Goal: Task Accomplishment & Management: Manage account settings

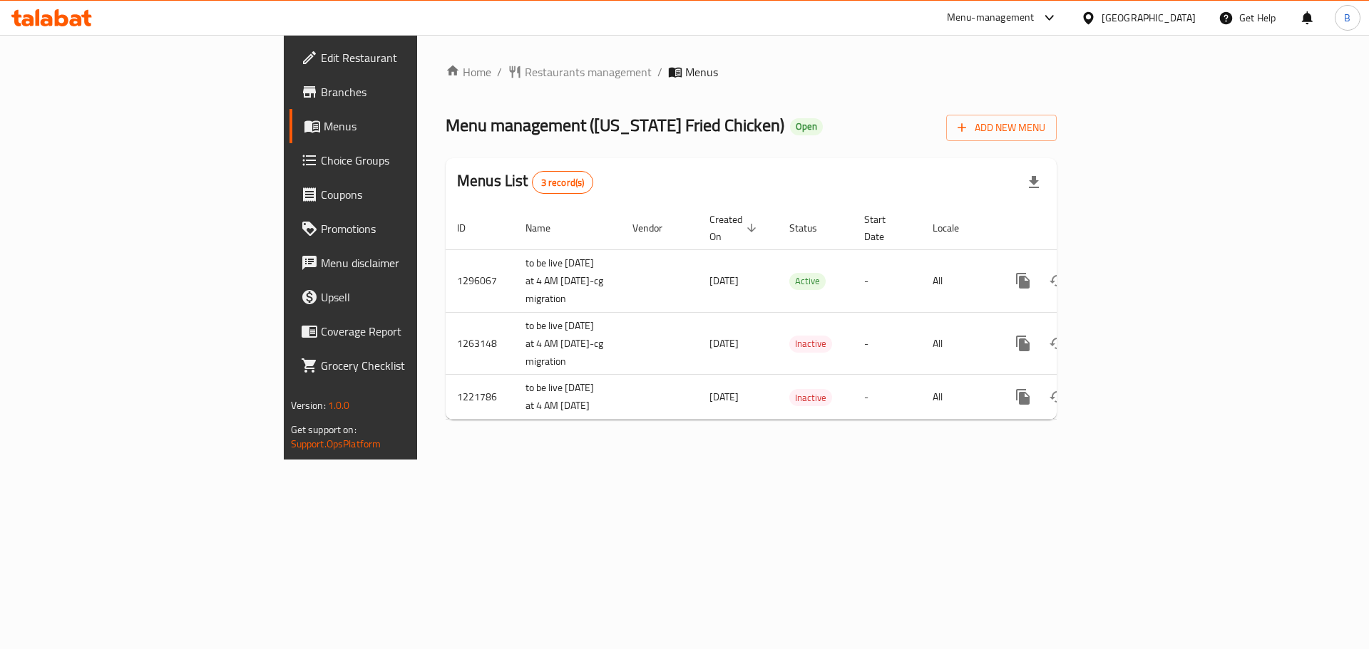
click at [321, 87] on span "Branches" at bounding box center [411, 91] width 180 height 17
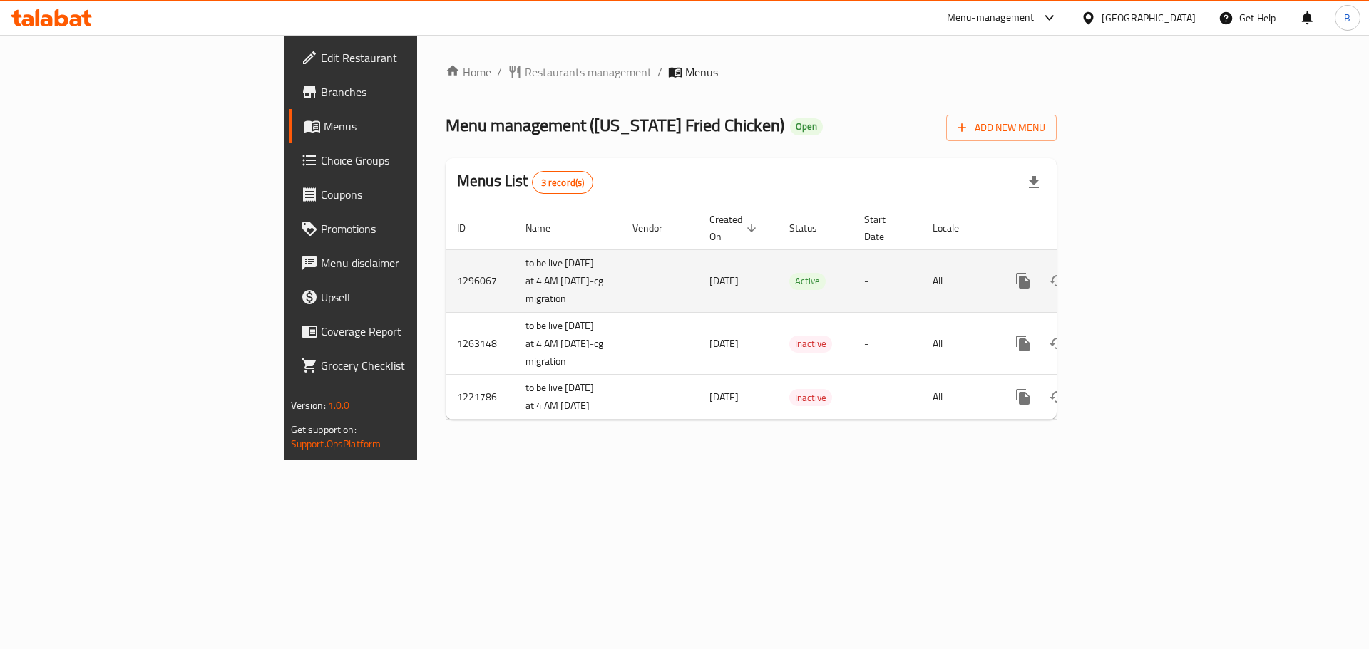
click at [446, 283] on td "1296067" at bounding box center [480, 280] width 68 height 63
click at [446, 284] on td "1296067" at bounding box center [480, 280] width 68 height 63
copy td "1296067"
click at [1143, 270] on link "enhanced table" at bounding box center [1125, 281] width 34 height 34
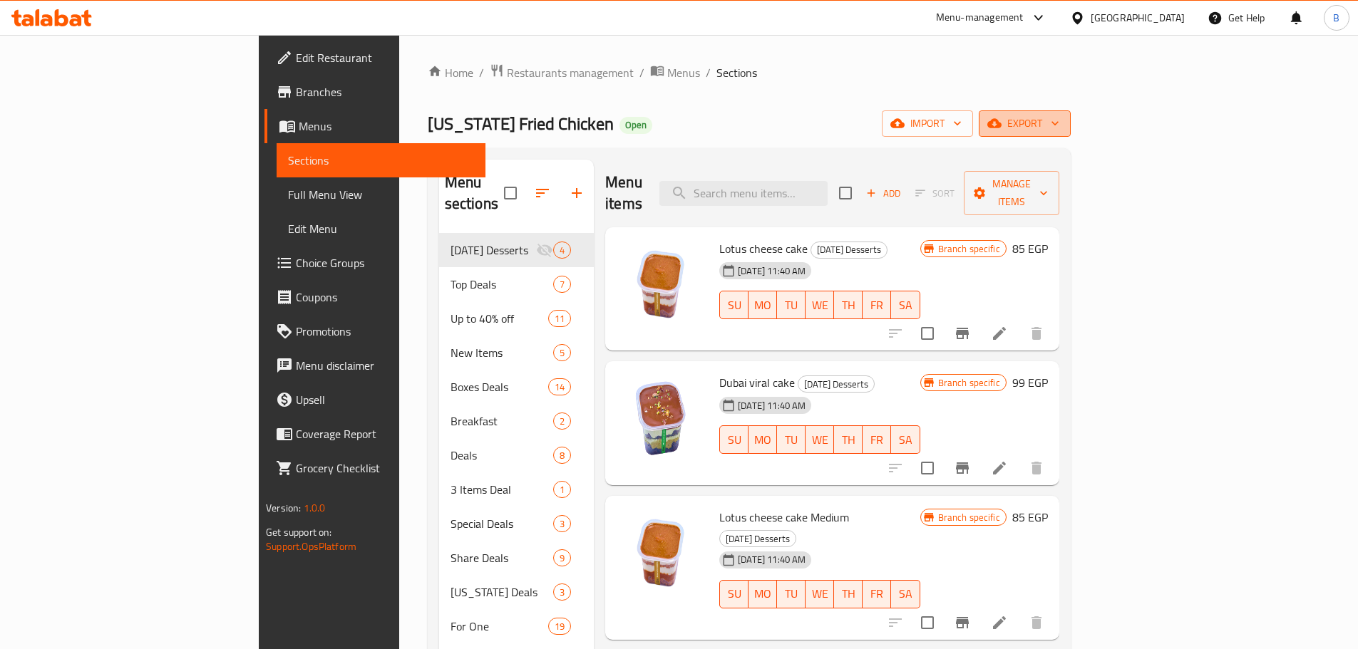
click at [1002, 124] on icon "button" at bounding box center [994, 123] width 14 height 14
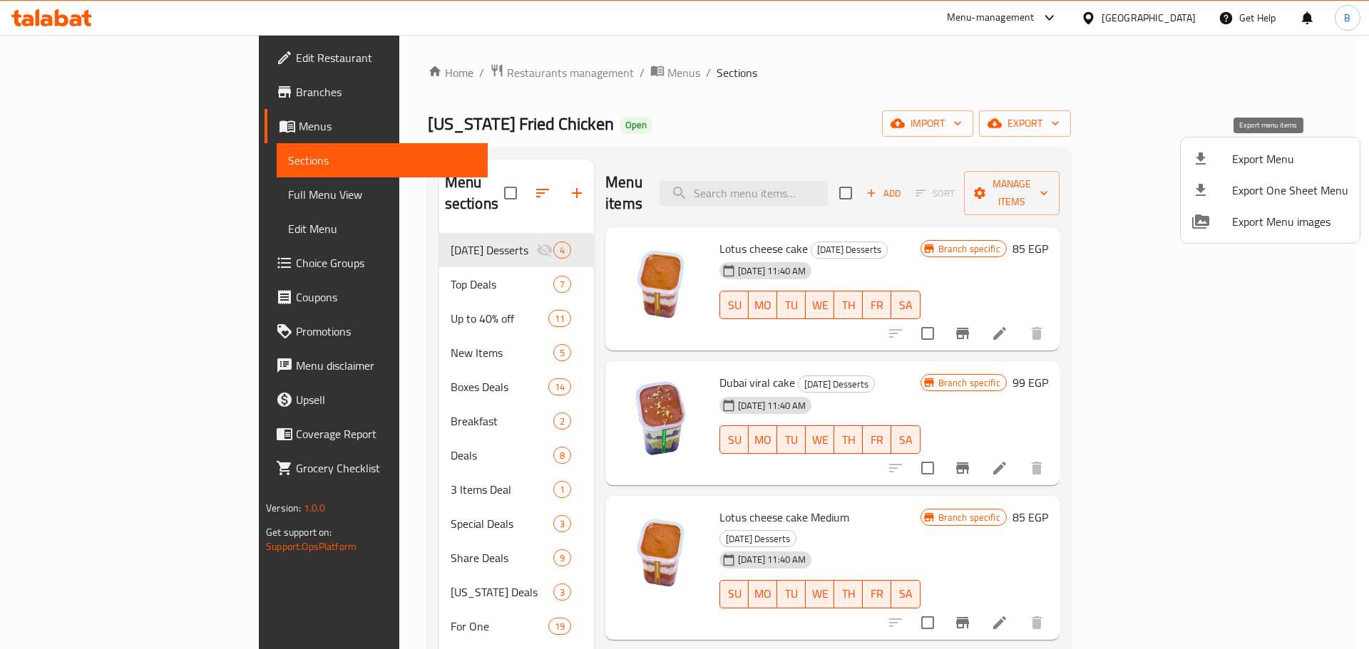
click at [1240, 158] on span "Export Menu" at bounding box center [1290, 158] width 116 height 17
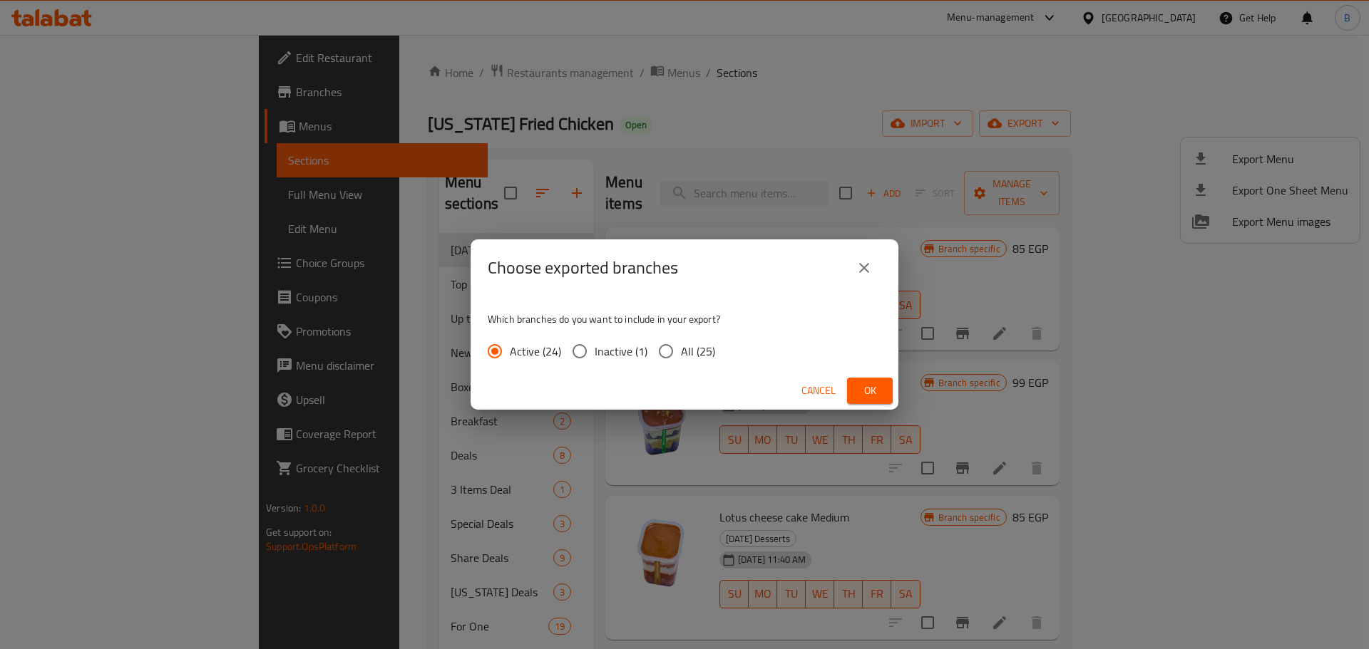
click at [681, 358] on span "All (25)" at bounding box center [698, 351] width 34 height 17
click at [680, 358] on input "All (25)" at bounding box center [666, 351] width 30 height 30
radio input "true"
click at [861, 393] on span "Ok" at bounding box center [869, 391] width 23 height 18
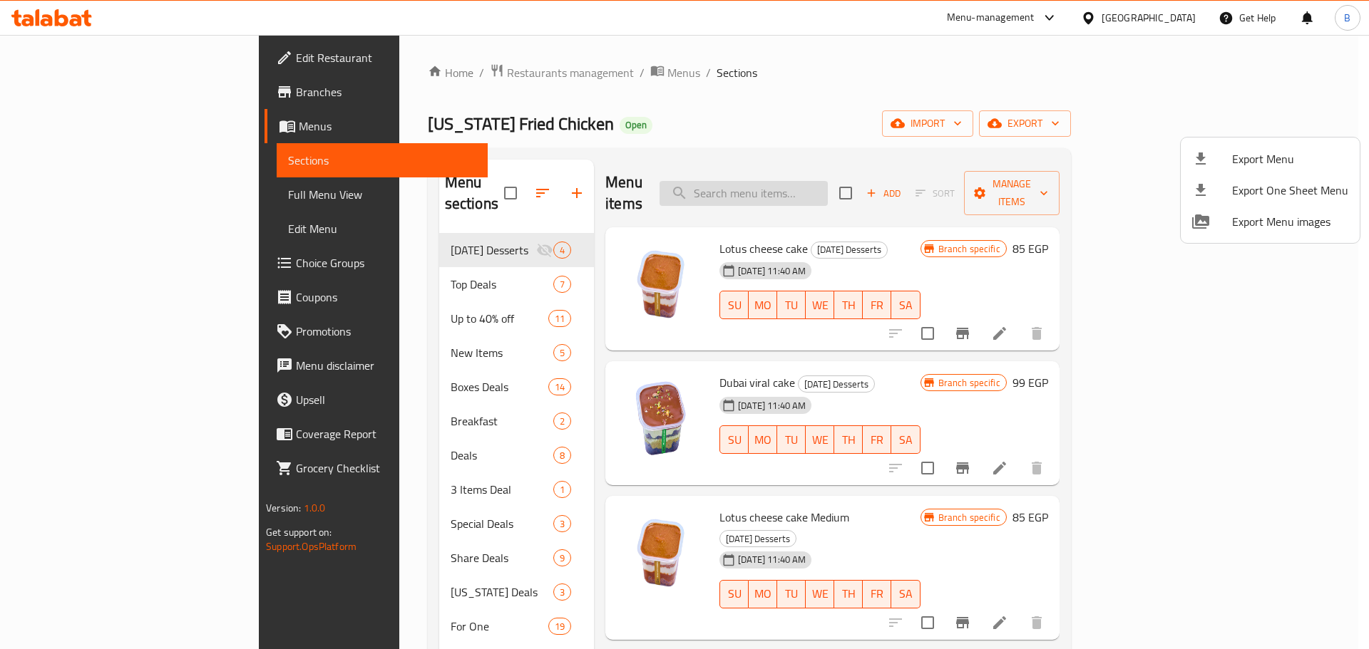
click at [871, 169] on div at bounding box center [684, 324] width 1369 height 649
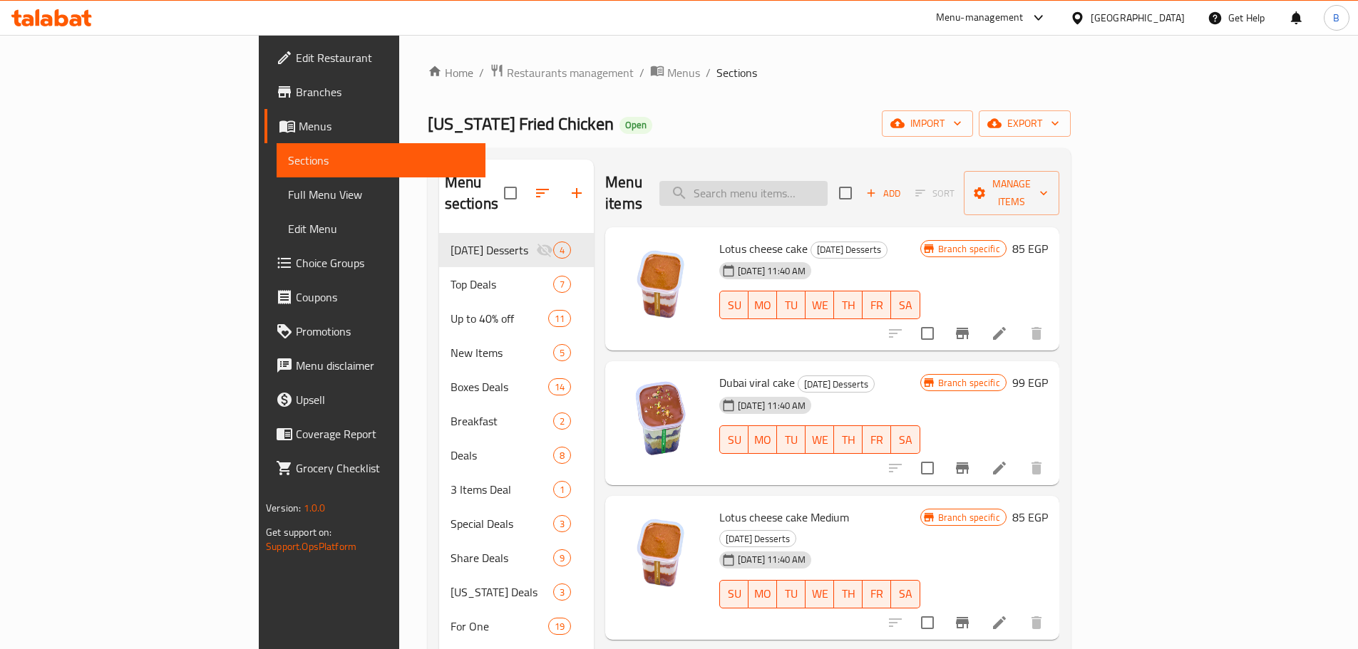
click at [828, 181] on input "search" at bounding box center [743, 193] width 168 height 25
paste input "Classic Fillet Sandwich Combo Large"
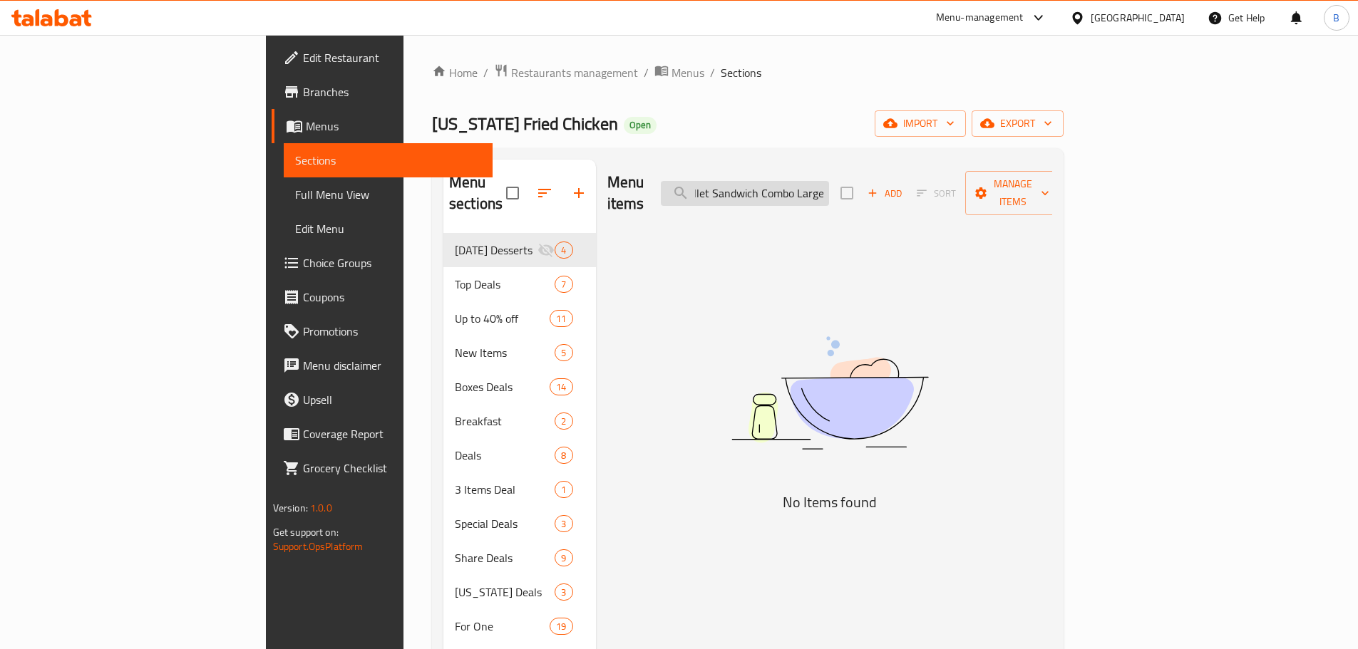
click at [829, 187] on input "Classic Fillet Sandwich Combo Large" at bounding box center [745, 193] width 168 height 25
click at [829, 187] on input "Classic Fillet Sandwich Combo" at bounding box center [745, 193] width 168 height 25
click at [829, 182] on input "Classic Fillet Sandwich Combo" at bounding box center [745, 193] width 168 height 25
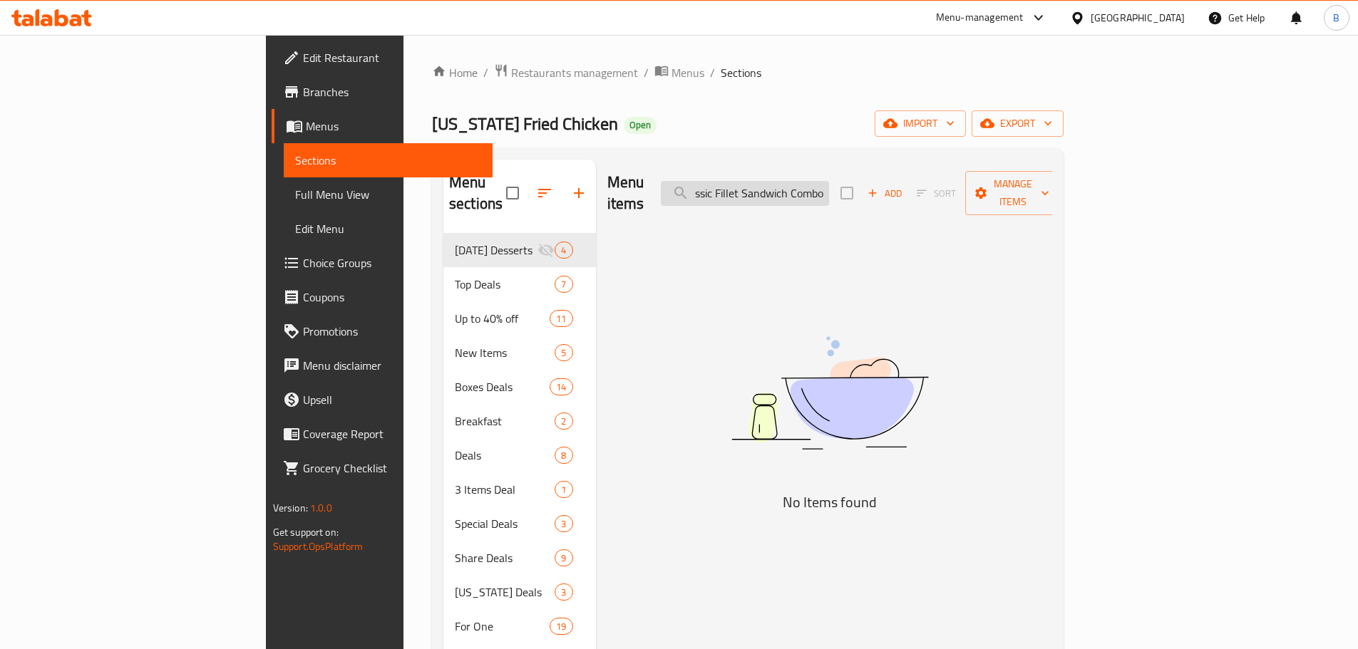
click at [829, 182] on input "Classic Fillet Sandwich Combo" at bounding box center [745, 193] width 168 height 25
click at [829, 186] on input "Classic FilletSandwich Combo" at bounding box center [745, 193] width 168 height 25
drag, startPoint x: 875, startPoint y: 186, endPoint x: 875, endPoint y: 173, distance: 12.8
click at [829, 181] on input "Classic FilletSandwich Combo" at bounding box center [745, 193] width 168 height 25
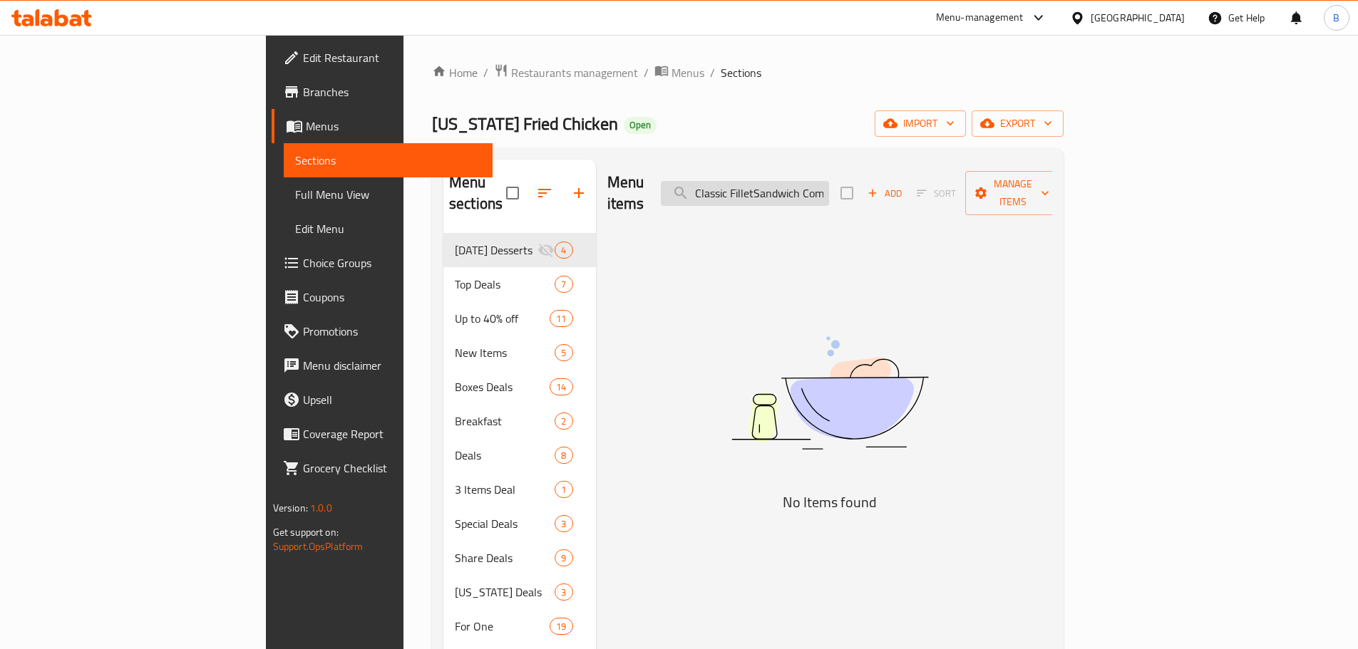
click at [829, 181] on input "Classic FilletSandwich Combo" at bounding box center [745, 193] width 168 height 25
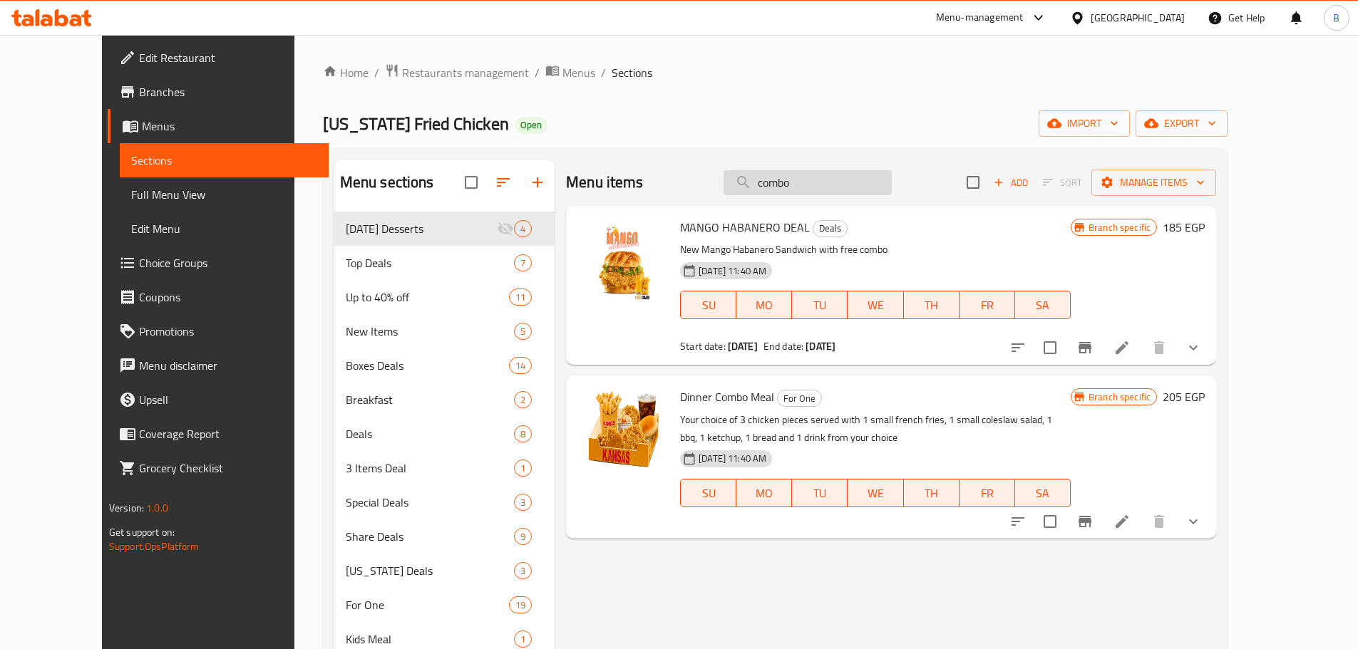
click at [885, 194] on input "combo" at bounding box center [808, 182] width 168 height 25
click at [883, 194] on input "combo" at bounding box center [808, 182] width 168 height 25
paste input "Classic Fillet Sandwich Combo Large"
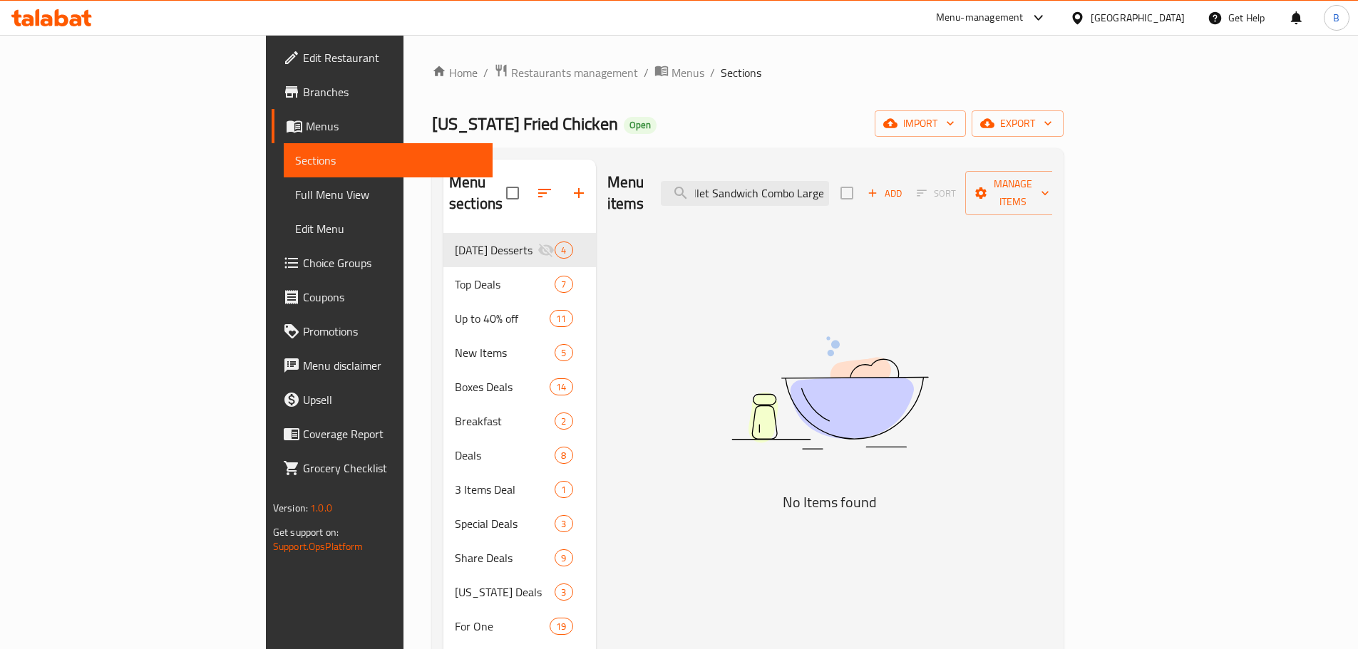
scroll to position [0, 45]
drag, startPoint x: 863, startPoint y: 185, endPoint x: 1041, endPoint y: 216, distance: 180.9
click at [1041, 216] on div "Menu items Classic Fillet Sandwich Combo Large Add Sort Manage items No Items f…" at bounding box center [824, 484] width 457 height 649
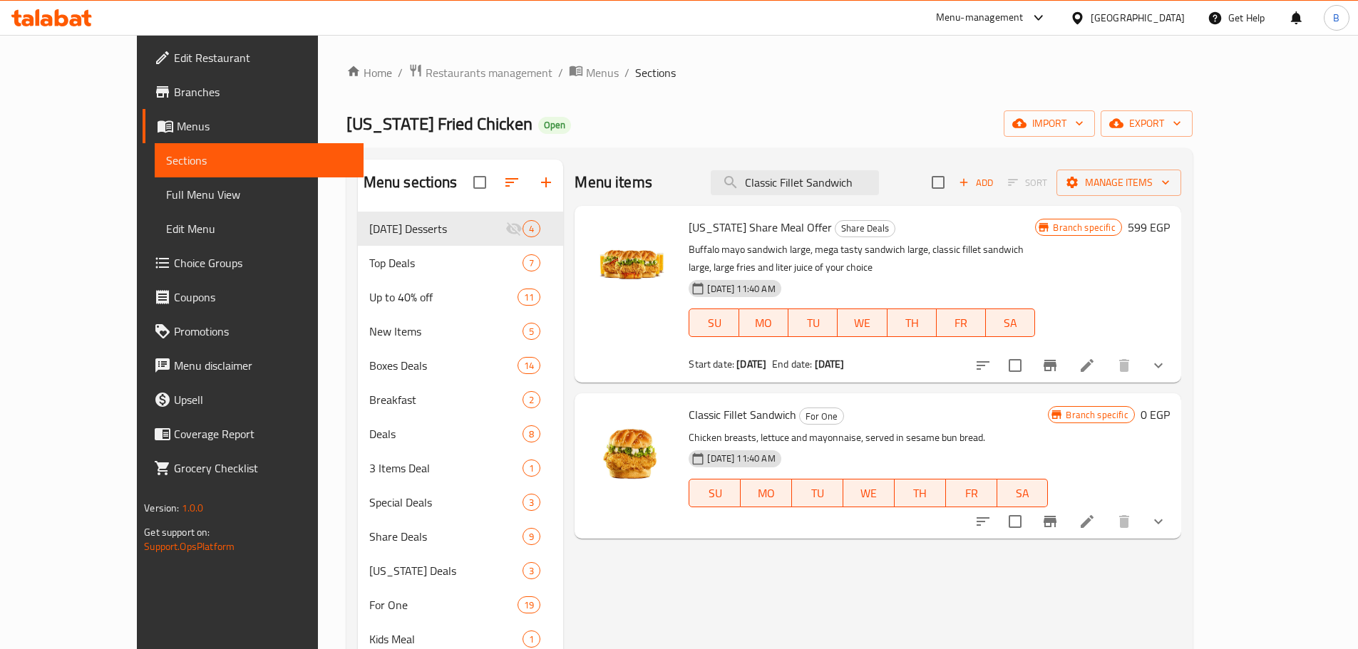
type input "Classic Fillet Sandwich"
click at [1169, 485] on div "Branch specific 0 EGP" at bounding box center [1108, 466] width 121 height 122
click at [1169, 481] on div "Branch specific 0 EGP" at bounding box center [1108, 466] width 121 height 122
click at [1167, 513] on icon "show more" at bounding box center [1158, 521] width 17 height 17
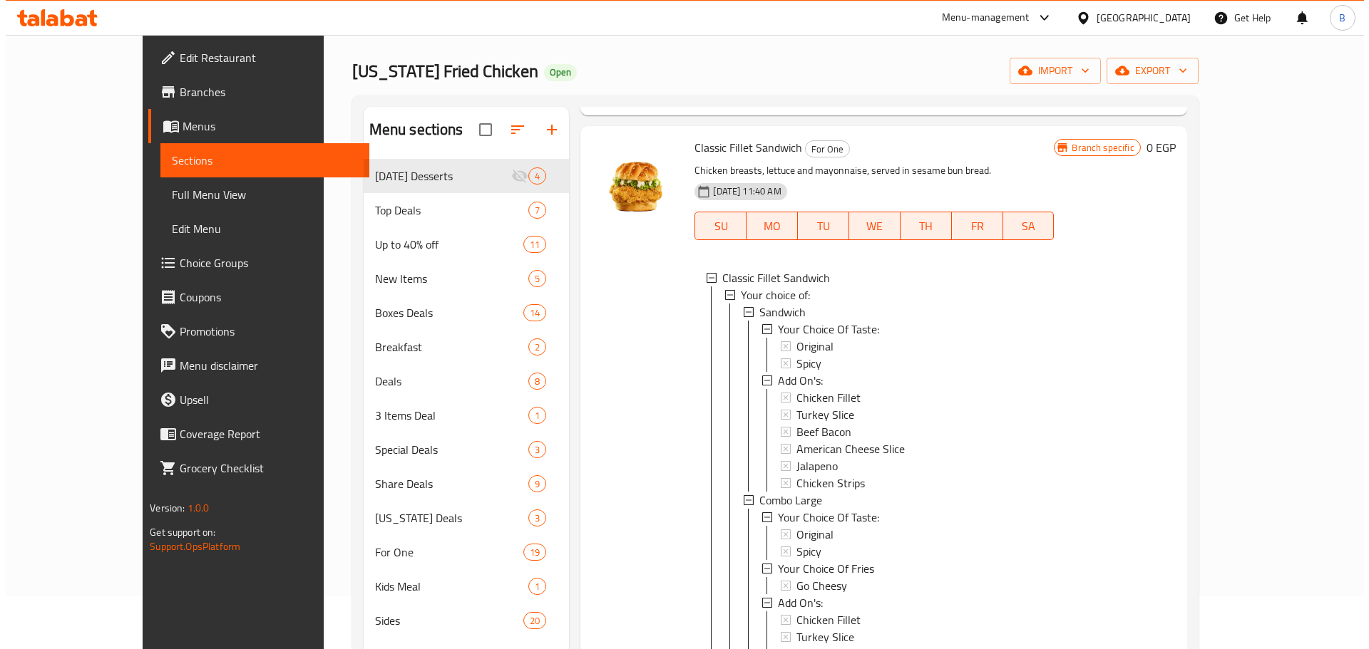
scroll to position [143, 0]
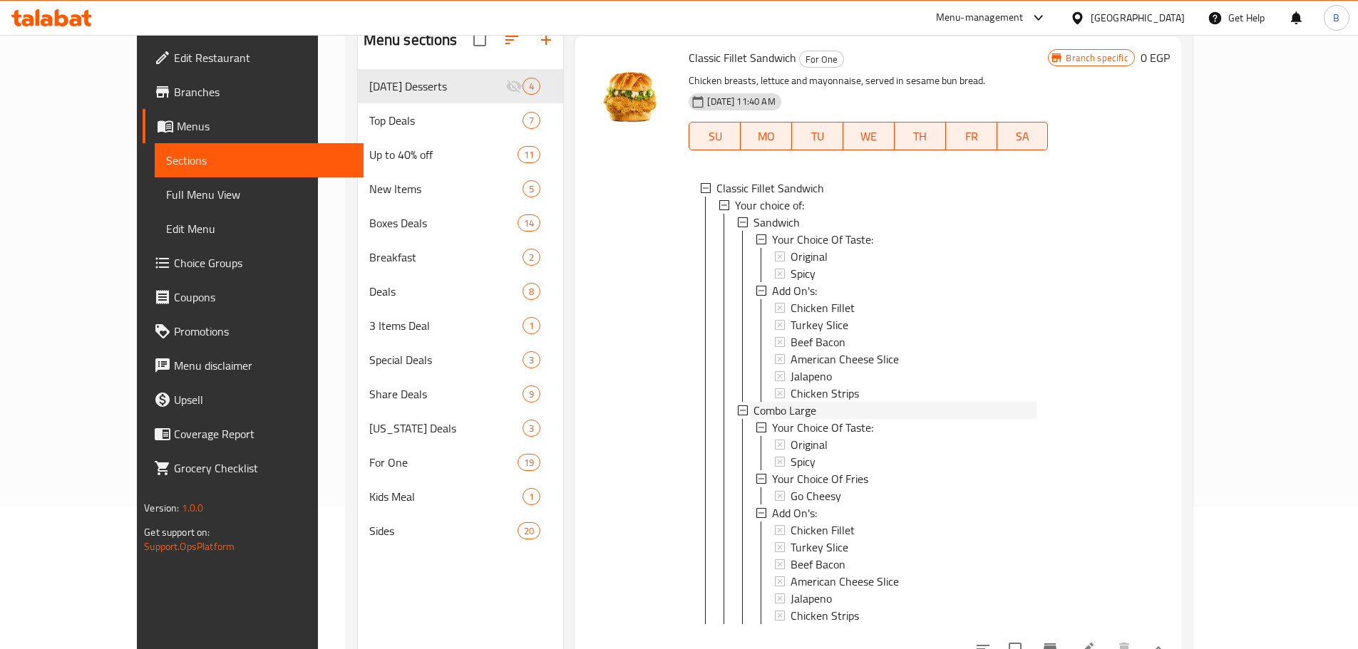
click at [801, 402] on div "Combo Large" at bounding box center [894, 410] width 283 height 17
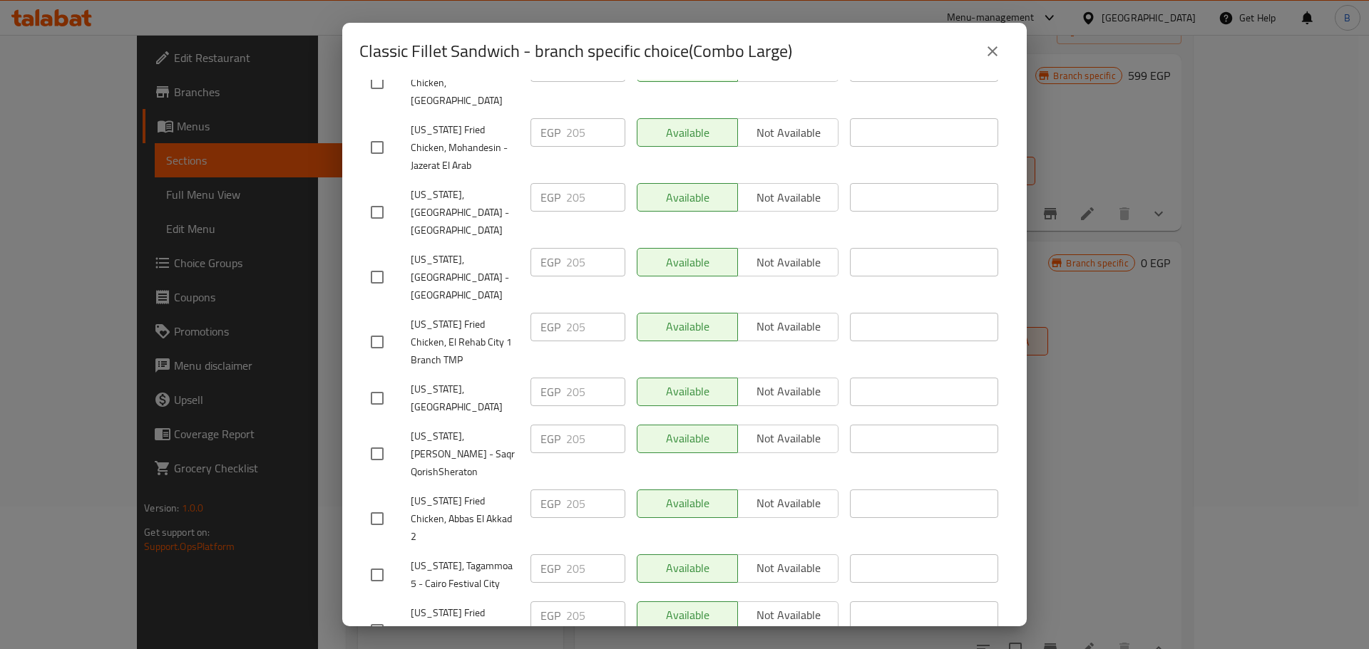
scroll to position [0, 0]
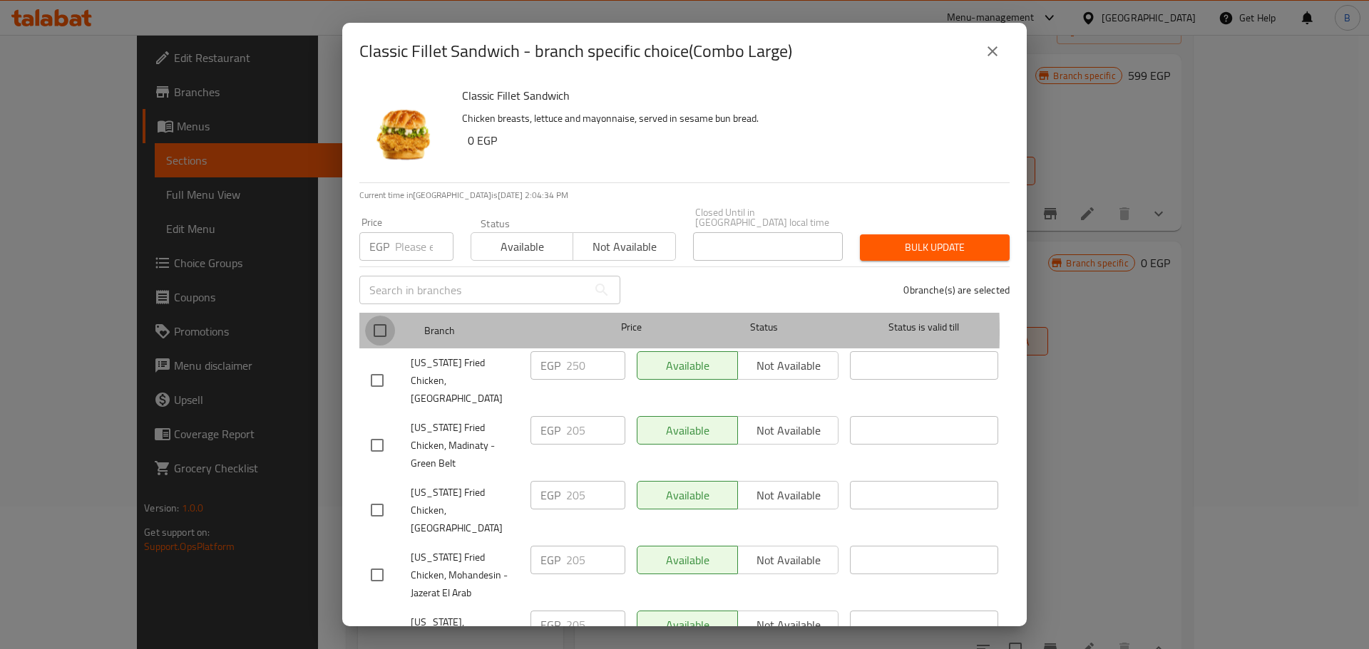
click at [379, 321] on input "checkbox" at bounding box center [380, 331] width 30 height 30
checkbox input "true"
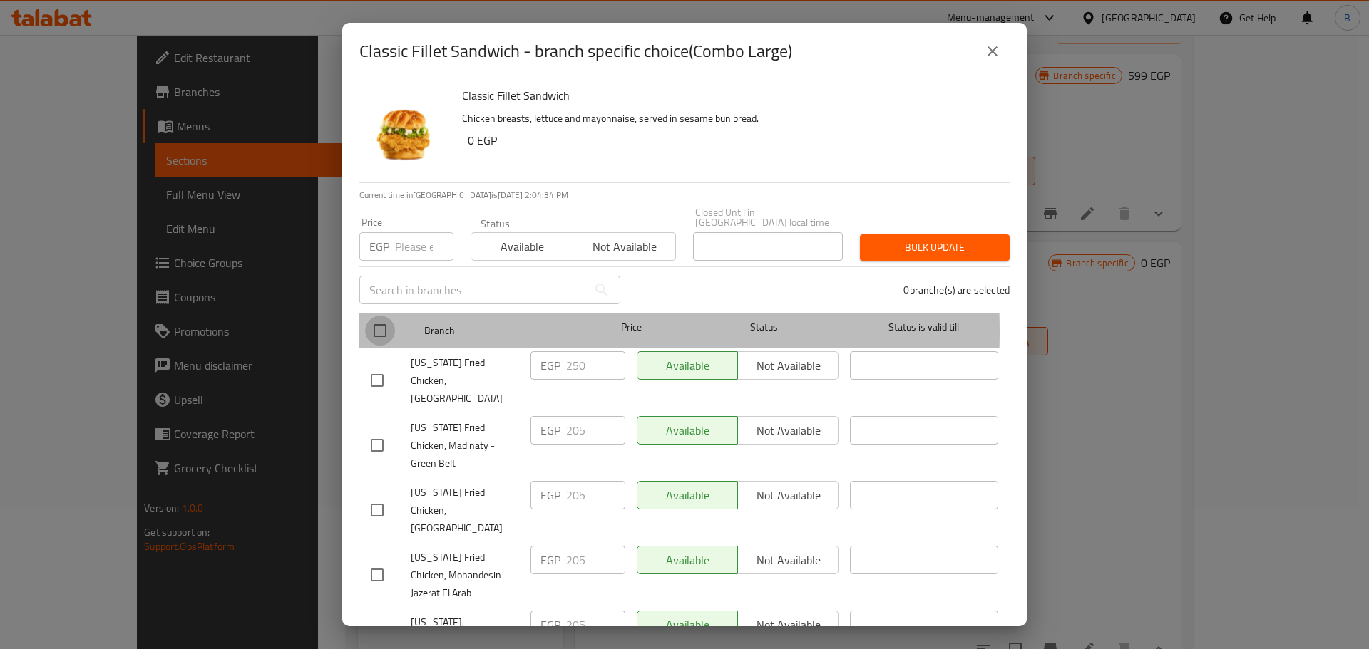
checkbox input "true"
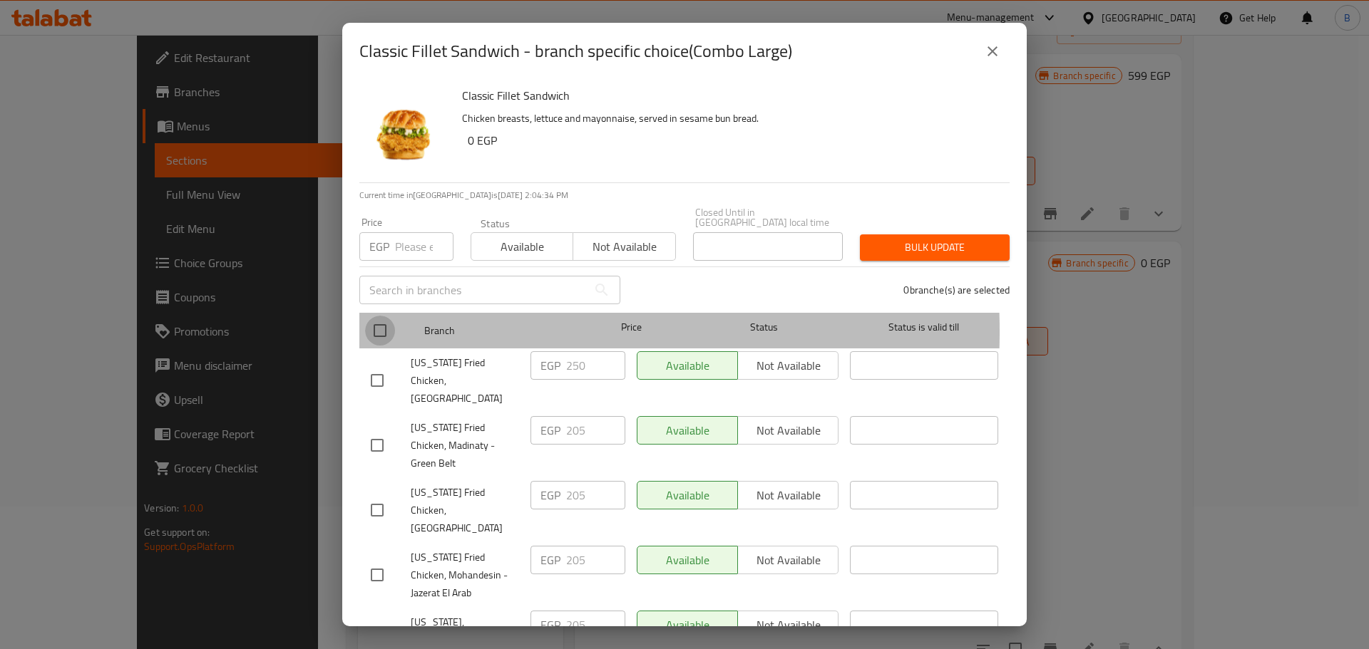
checkbox input "true"
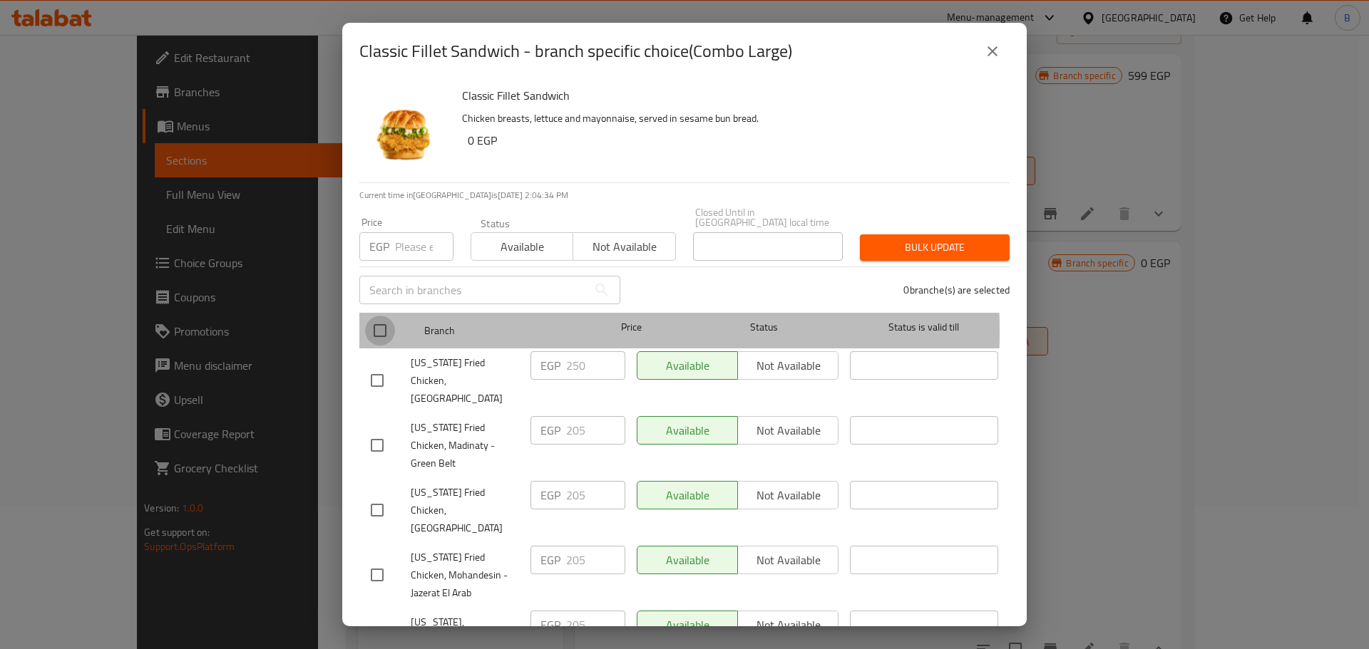
checkbox input "true"
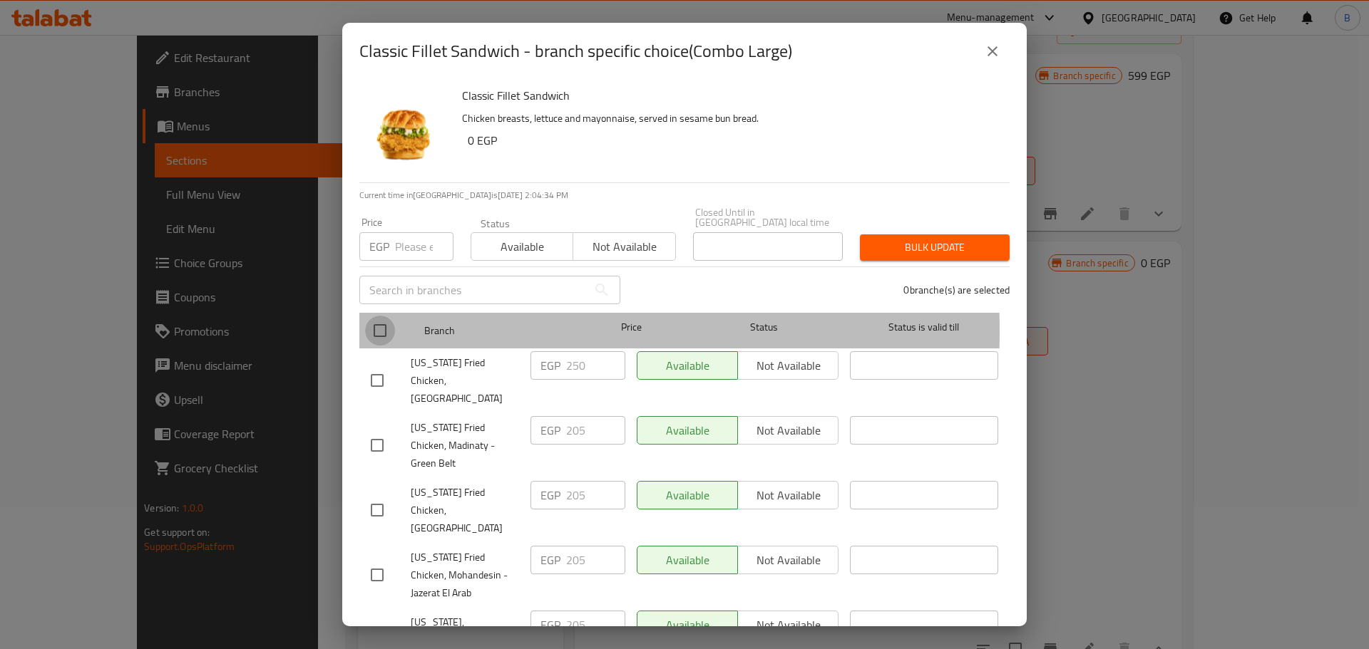
checkbox input "true"
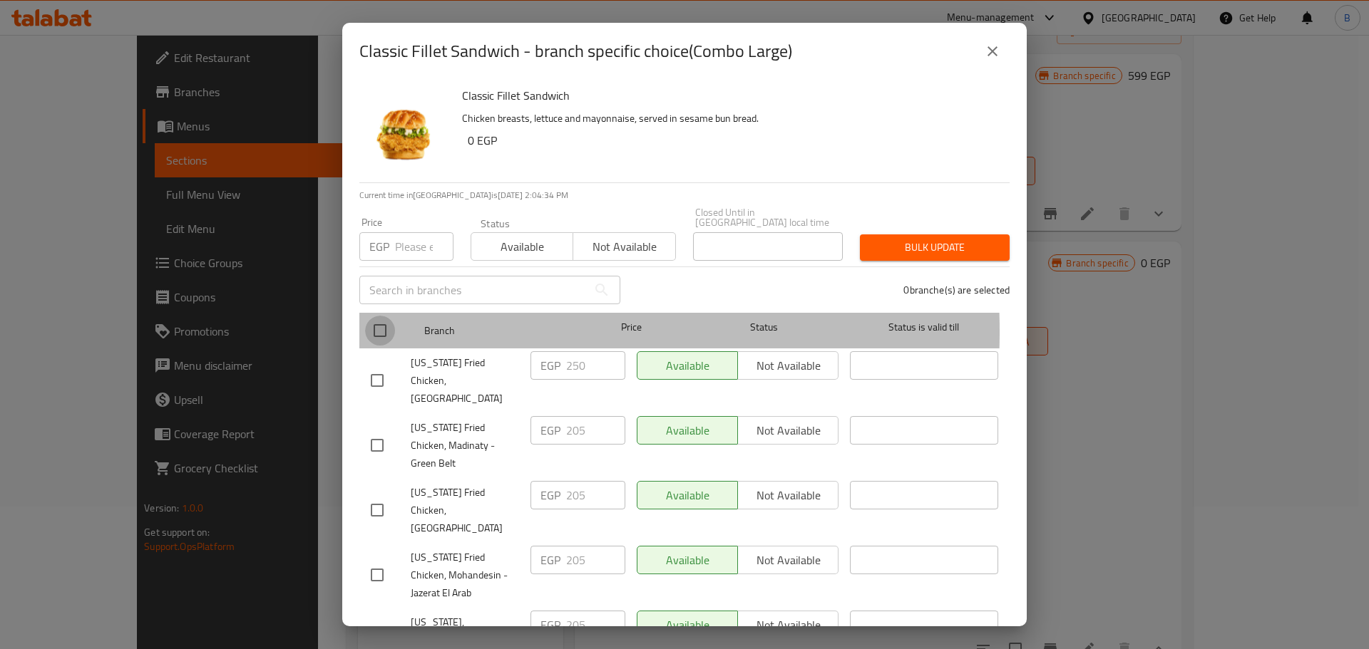
checkbox input "true"
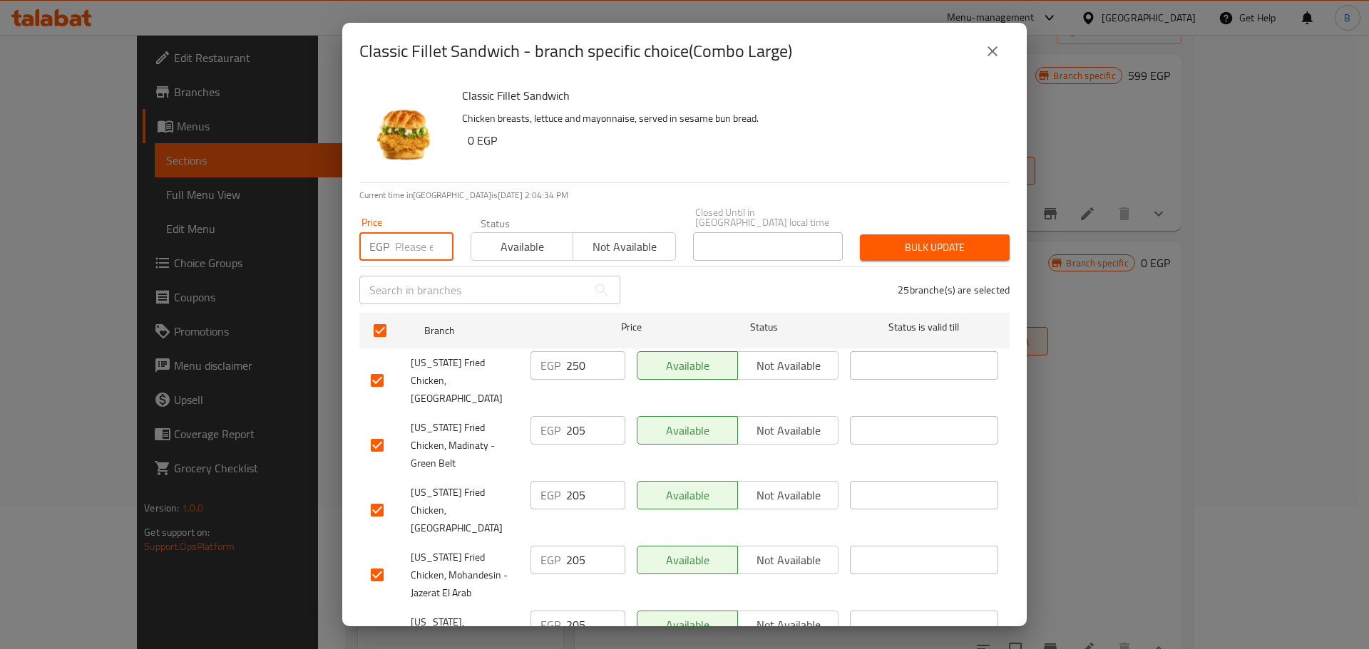
click at [413, 235] on input "number" at bounding box center [424, 246] width 58 height 29
type input "210"
click at [563, 180] on div "Classic Fillet Sandwich Chicken breasts, lettuce and mayonnaise, served in sesa…" at bounding box center [729, 131] width 547 height 103
click at [388, 366] on input "checkbox" at bounding box center [377, 381] width 30 height 30
checkbox input "false"
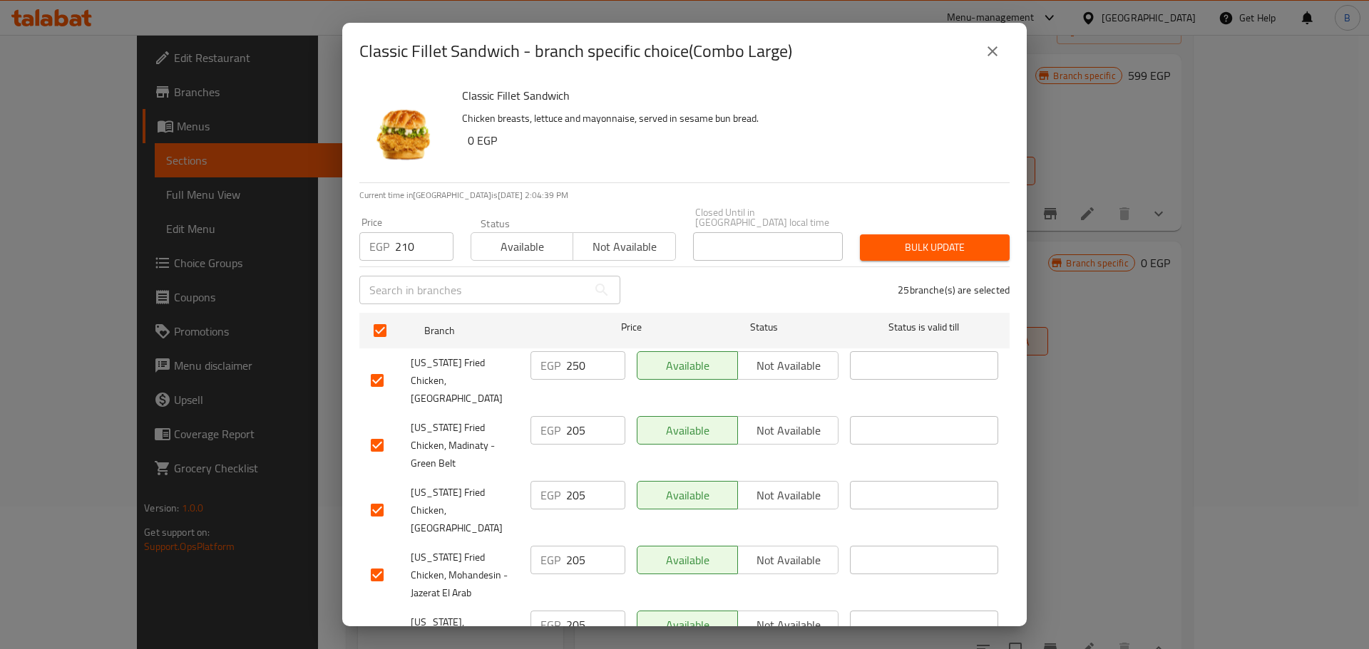
checkbox input "false"
click at [935, 239] on span "Bulk update" at bounding box center [934, 248] width 127 height 18
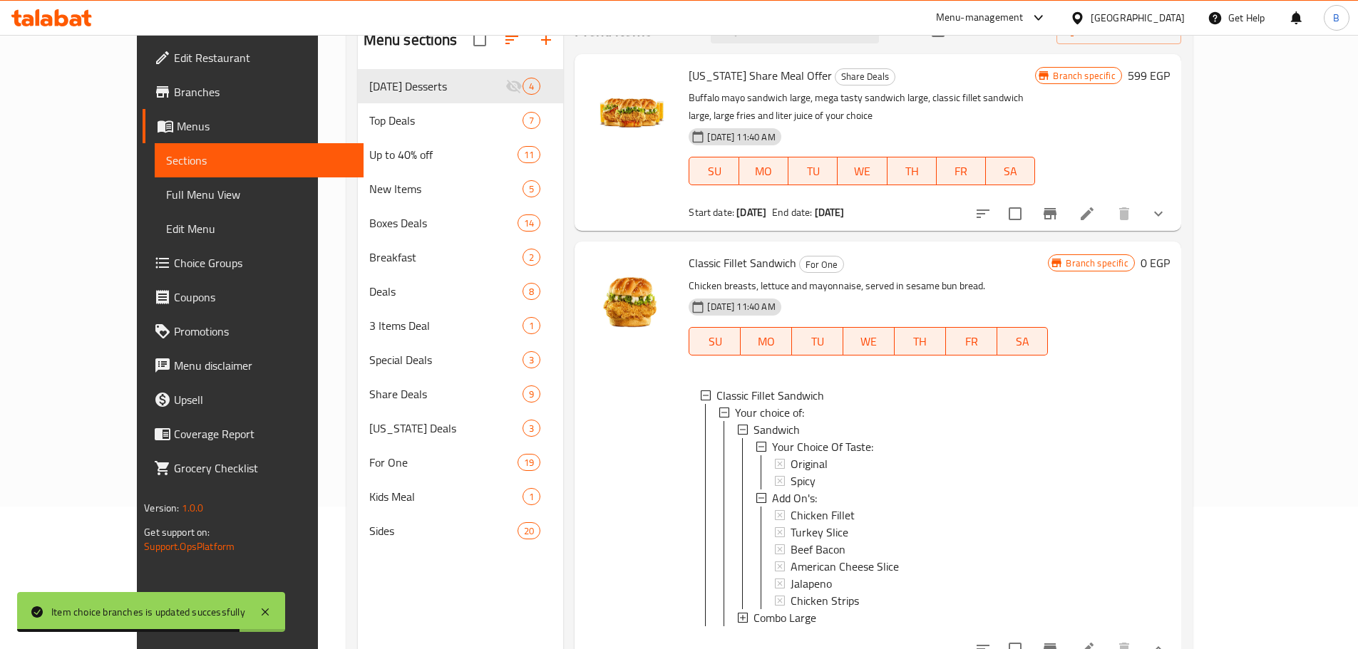
click at [783, 609] on div "Combo Large" at bounding box center [894, 617] width 283 height 17
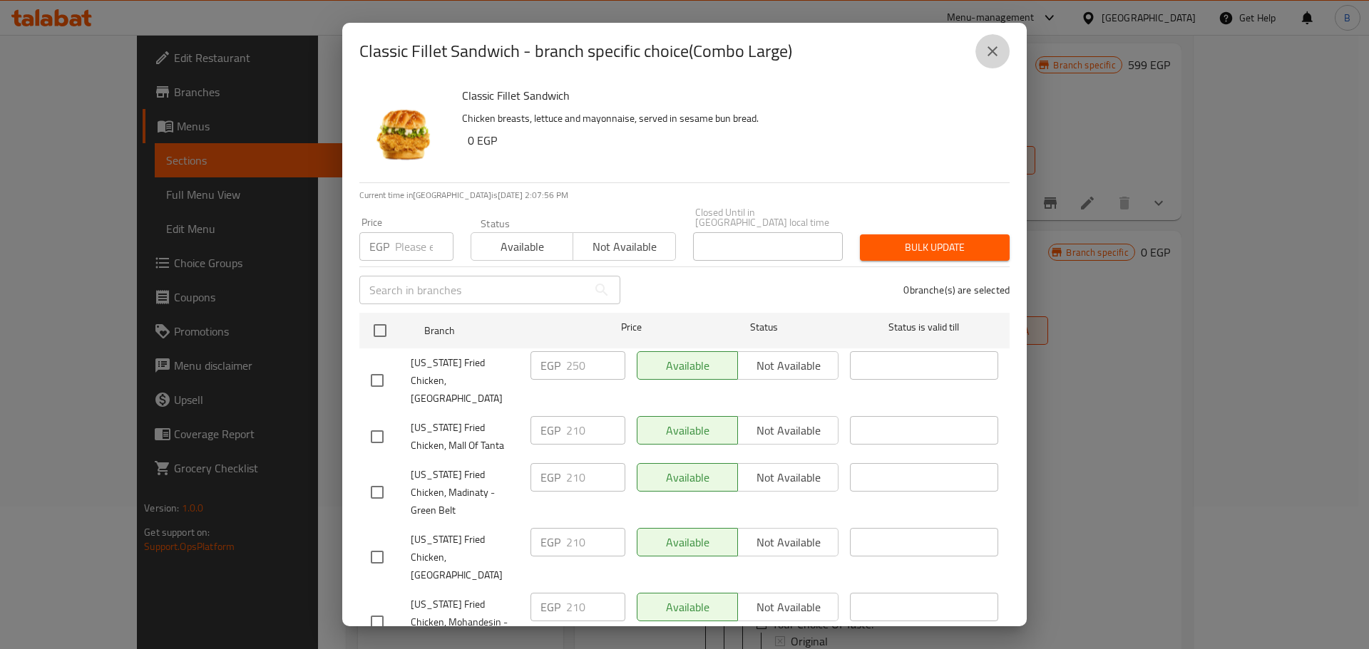
click at [982, 36] on button "close" at bounding box center [992, 51] width 34 height 34
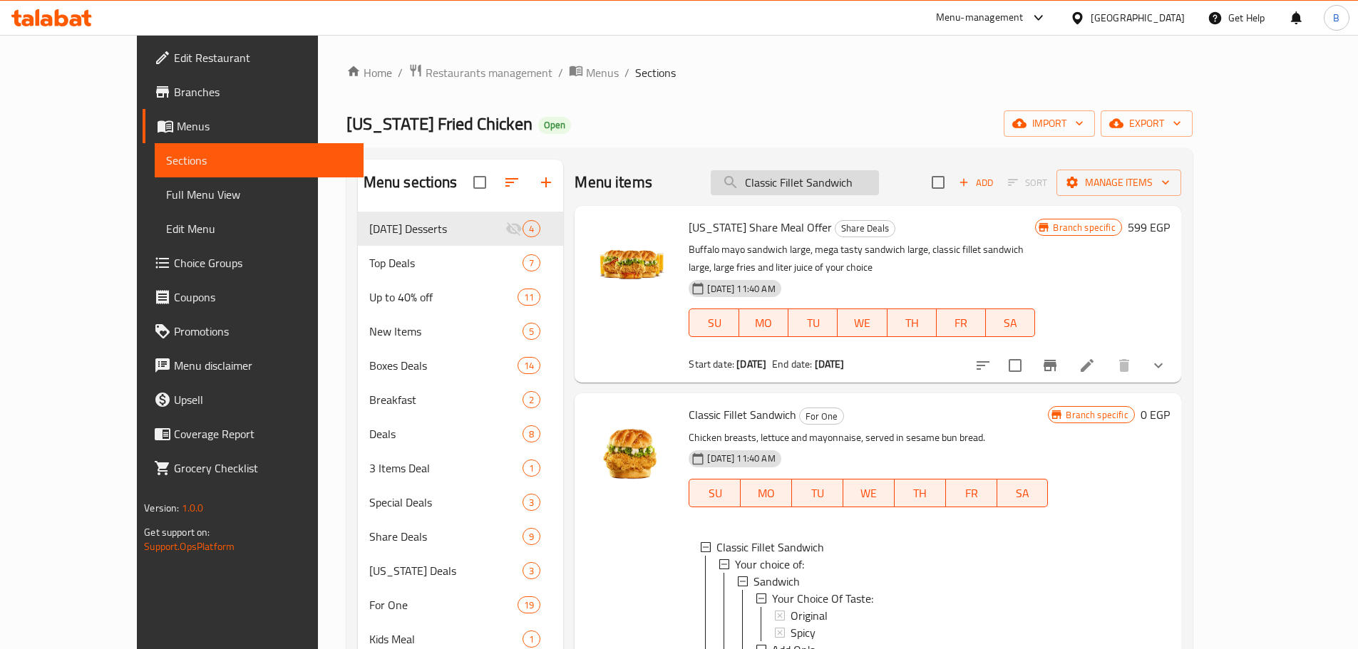
click at [879, 187] on input "Classic Fillet Sandwich" at bounding box center [795, 182] width 168 height 25
paste input "Big Boss Large Combo"
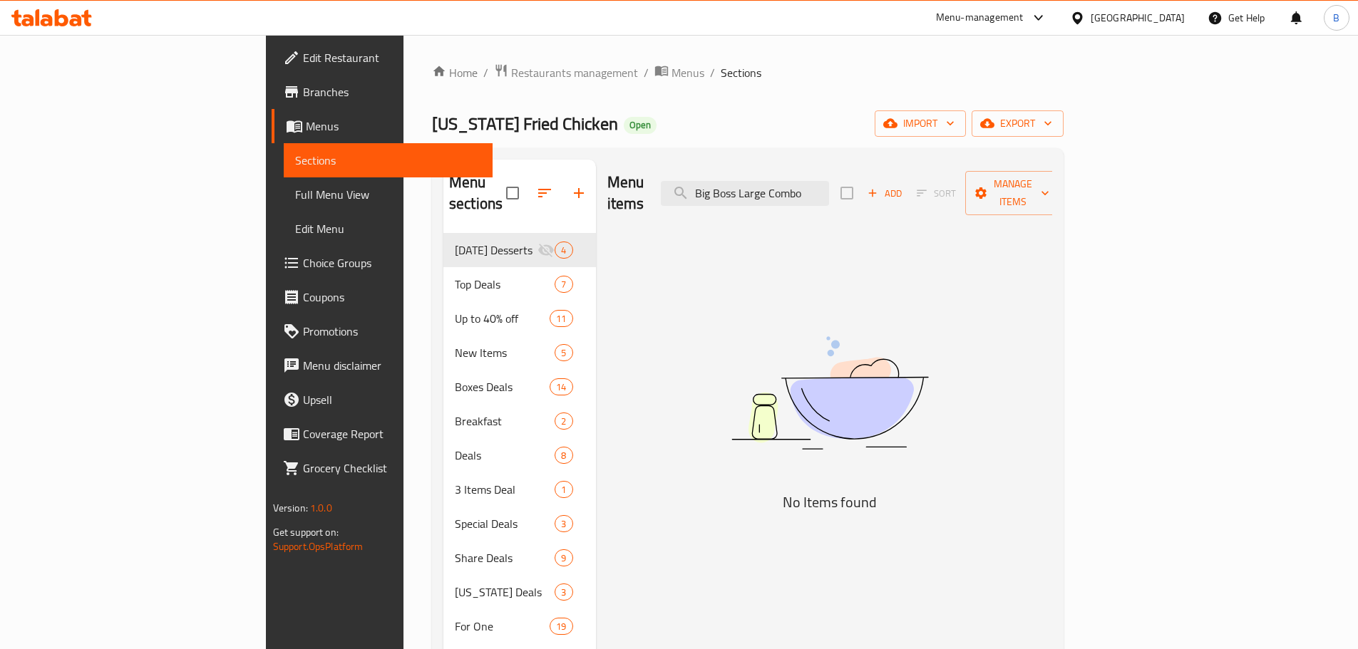
drag, startPoint x: 865, startPoint y: 183, endPoint x: 966, endPoint y: 177, distance: 100.7
click at [966, 177] on div "Menu items Big Boss Large Combo Add Sort Manage items" at bounding box center [830, 194] width 446 height 68
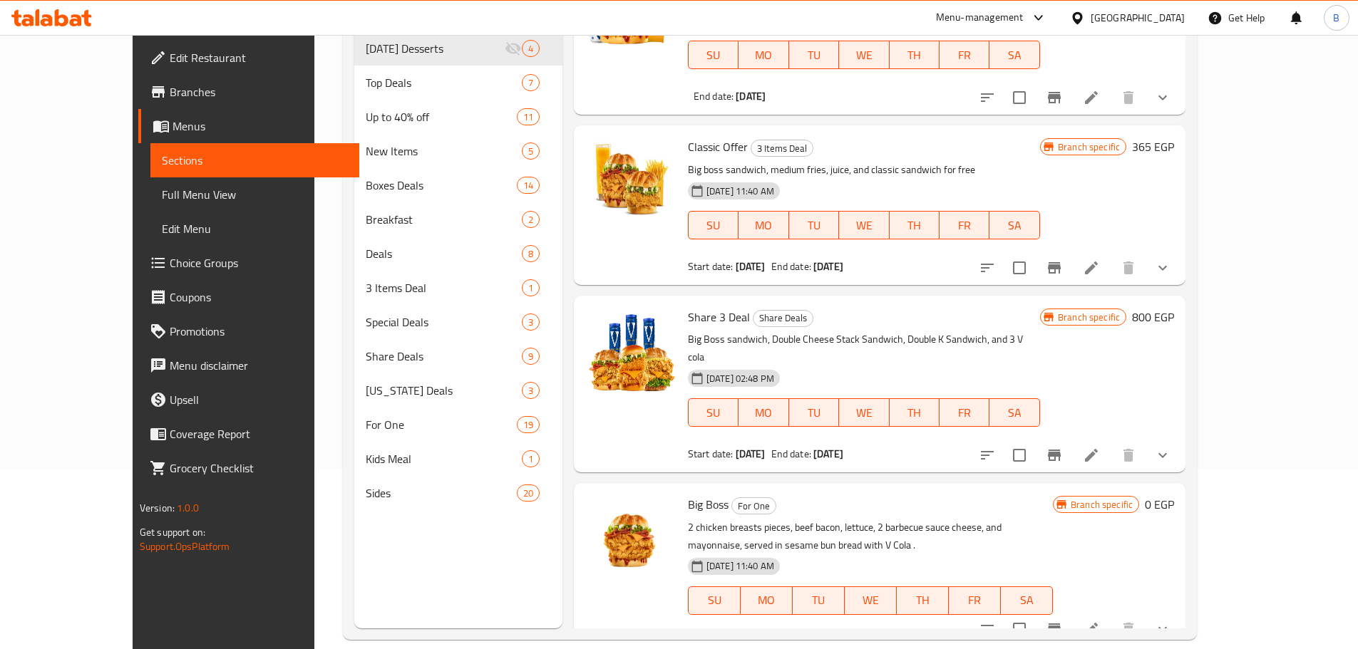
scroll to position [200, 0]
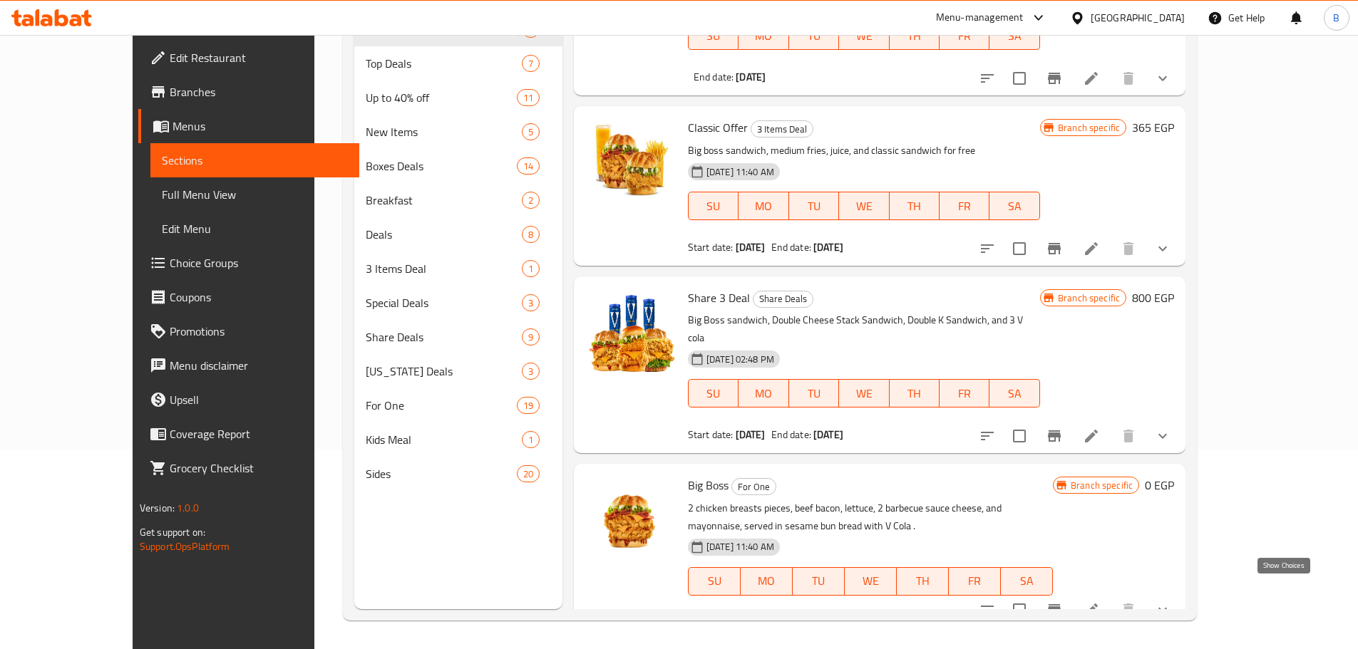
type input "Big Boss"
click at [1171, 602] on icon "show more" at bounding box center [1162, 610] width 17 height 17
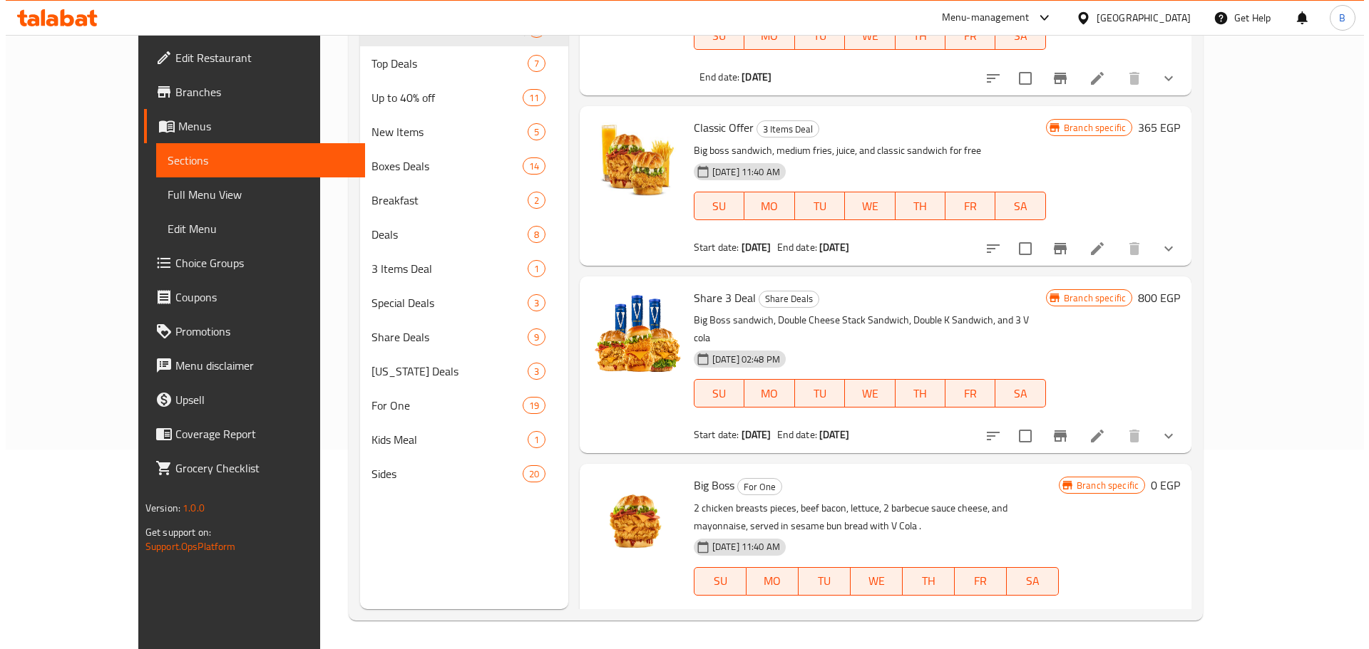
scroll to position [498, 0]
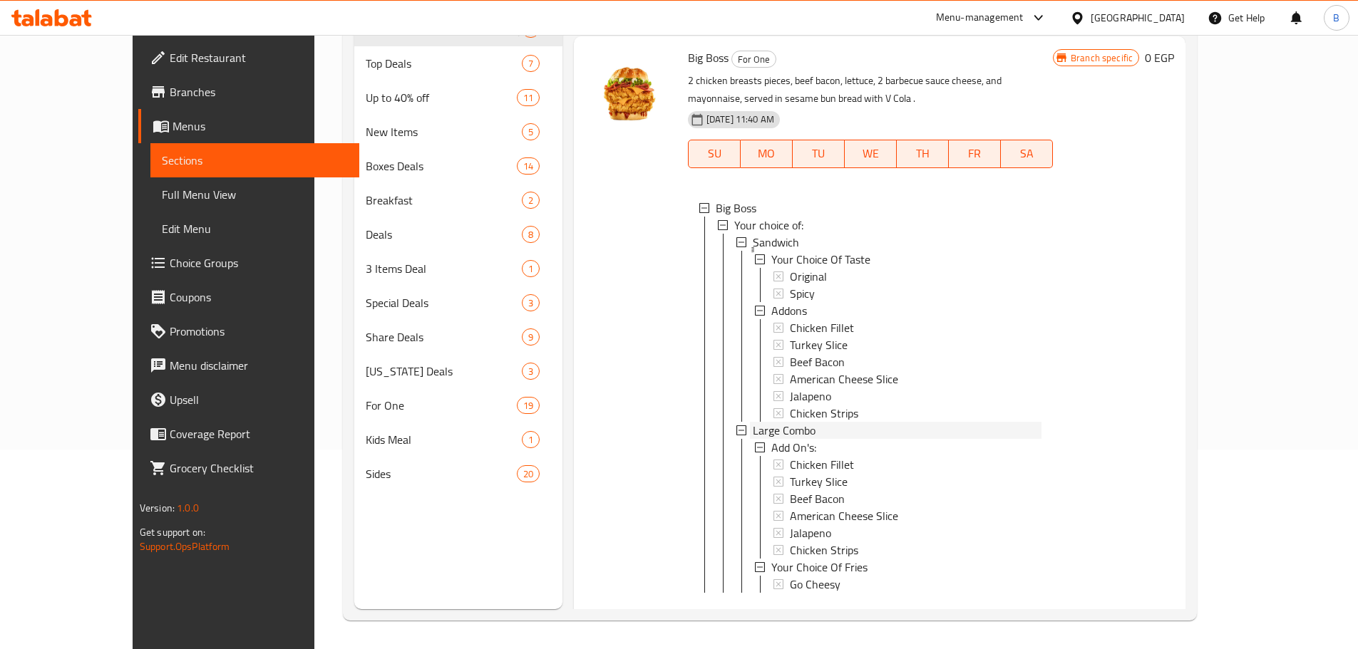
click at [771, 422] on span "Large Combo" at bounding box center [784, 430] width 63 height 17
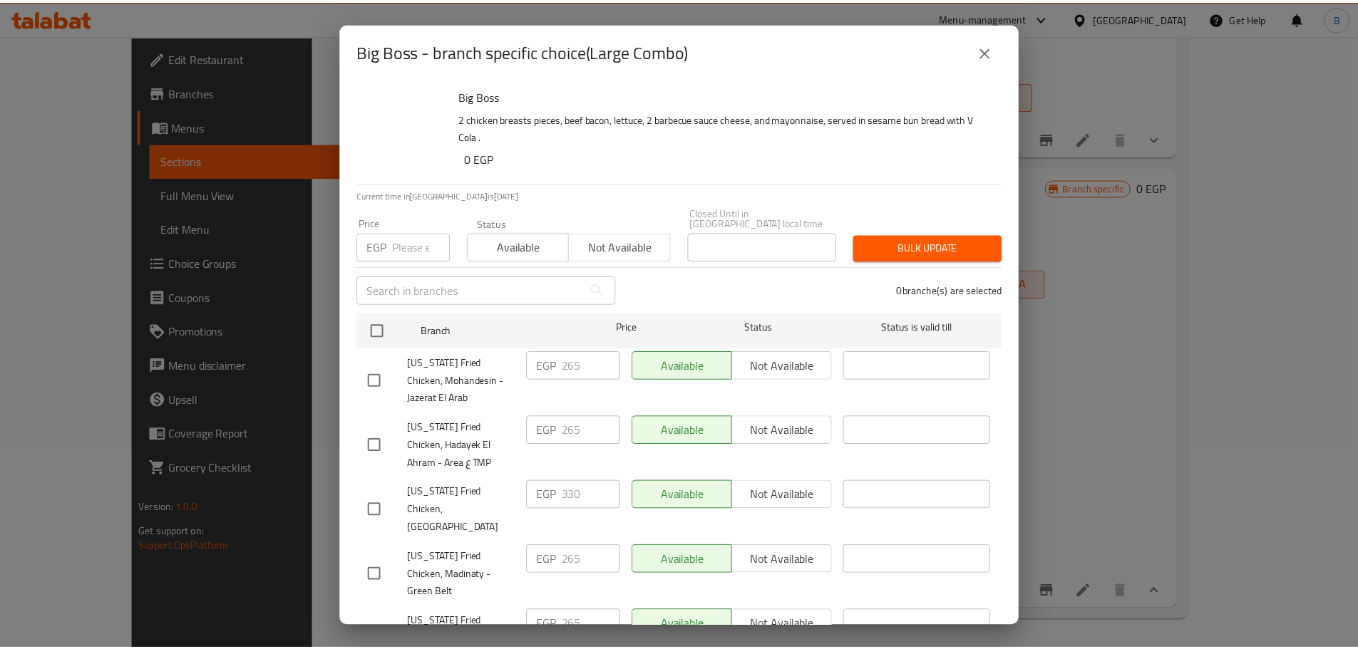
scroll to position [360, 0]
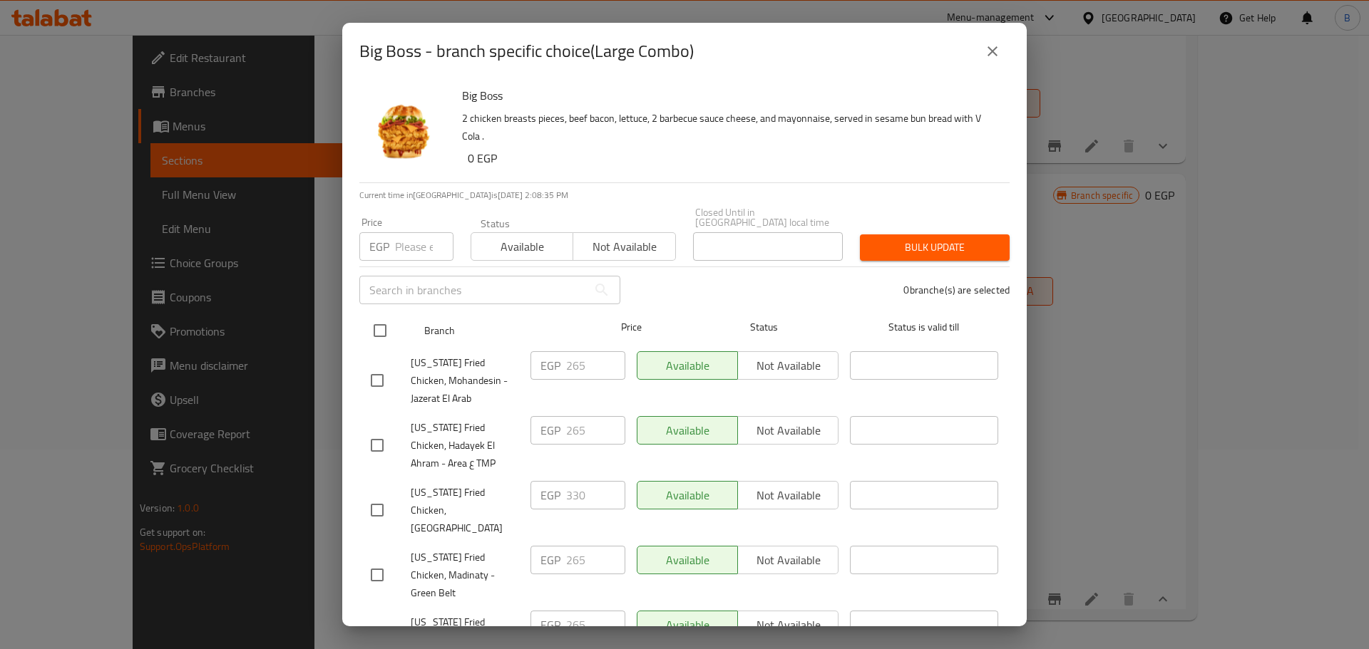
click at [377, 316] on input "checkbox" at bounding box center [380, 331] width 30 height 30
checkbox input "true"
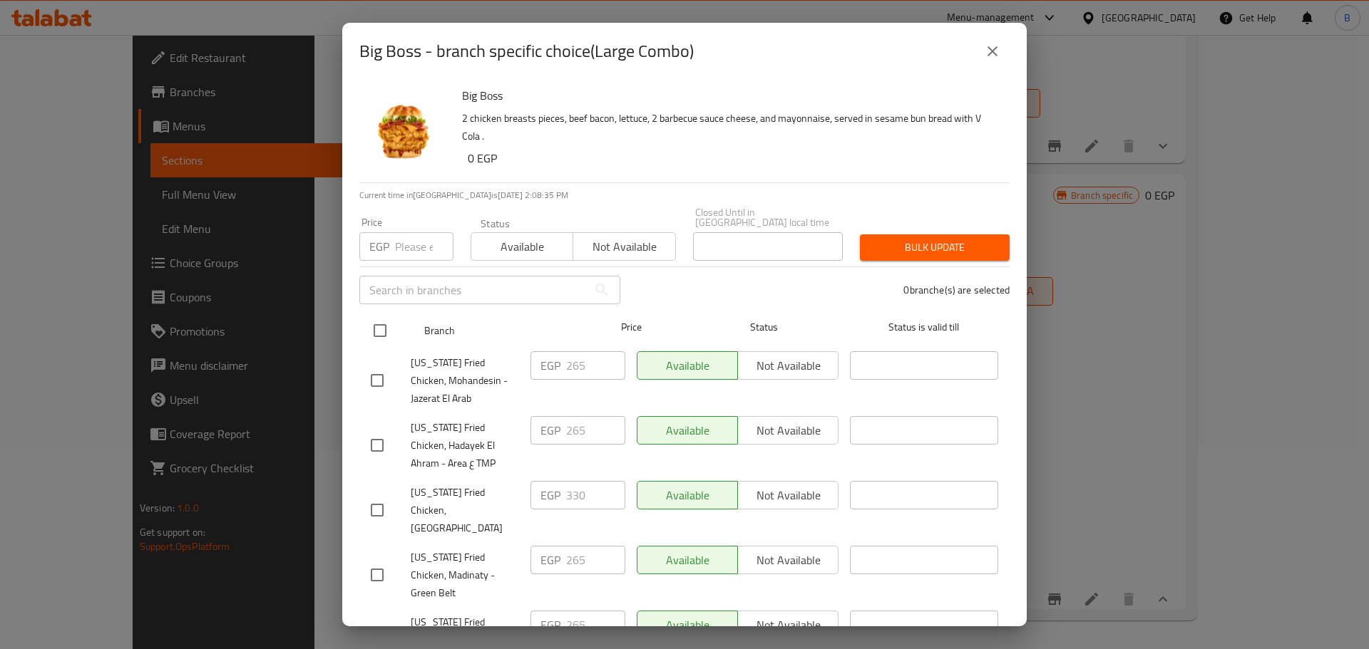
checkbox input "true"
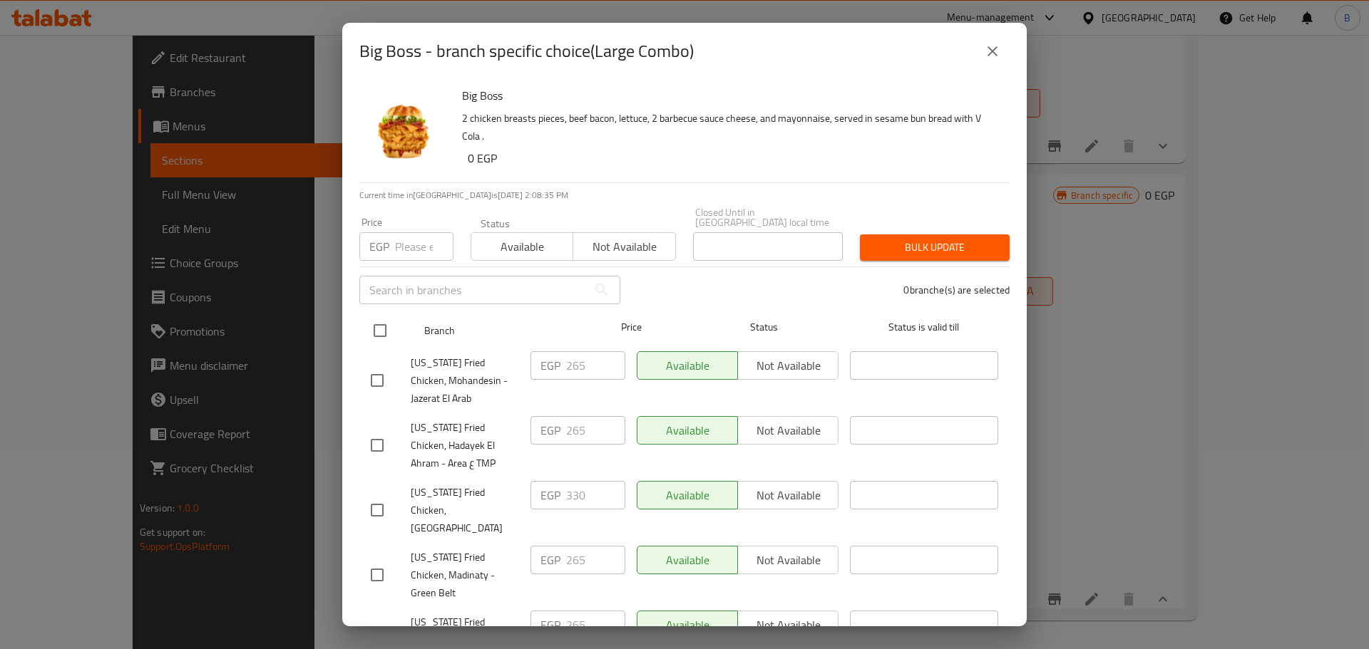
checkbox input "true"
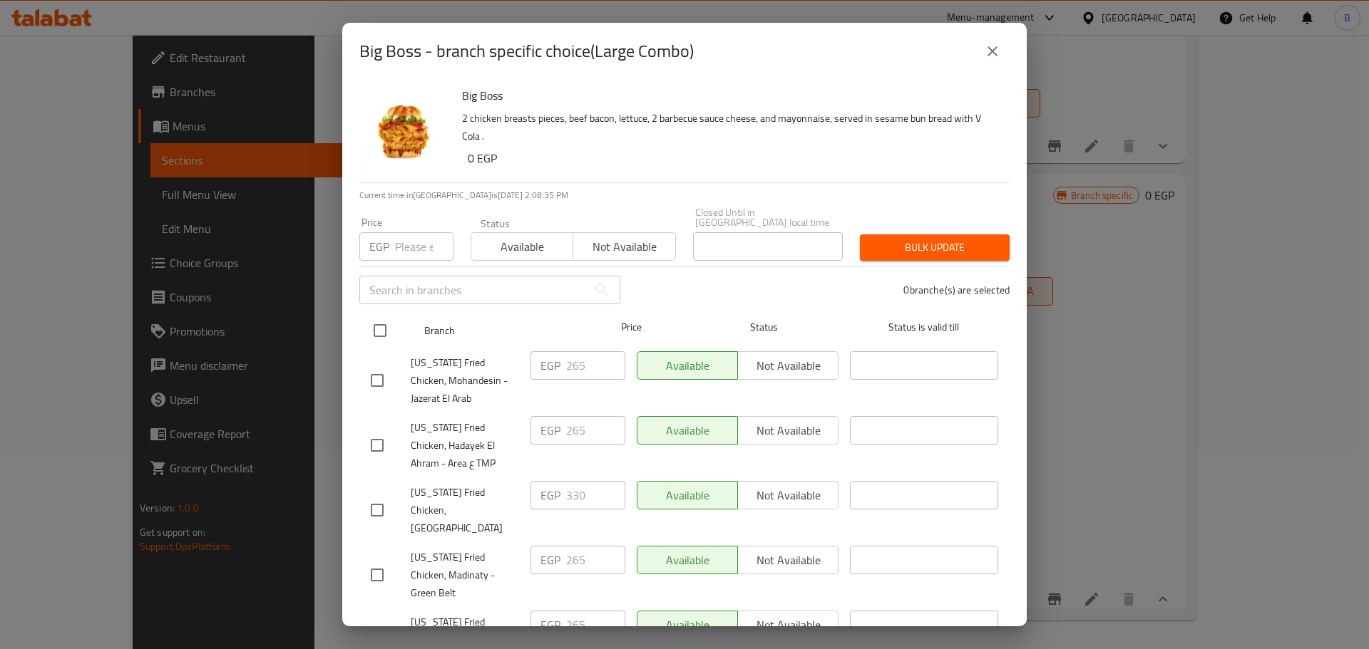
checkbox input "true"
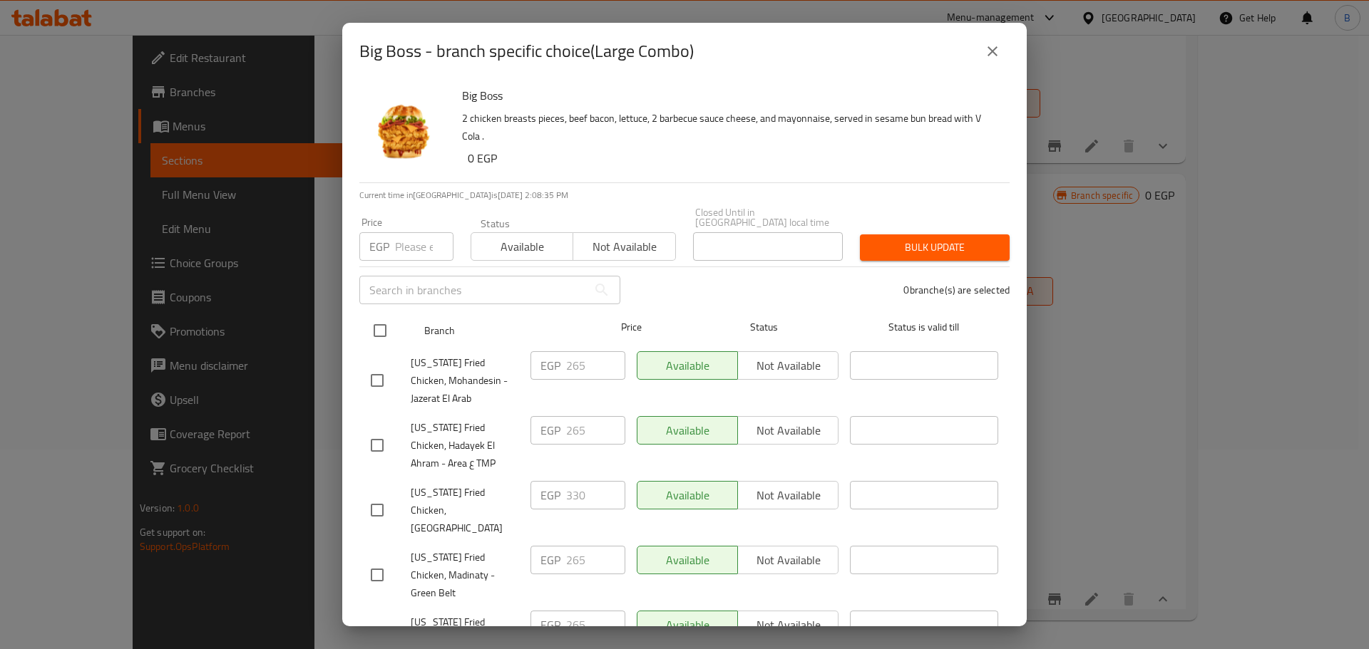
checkbox input "true"
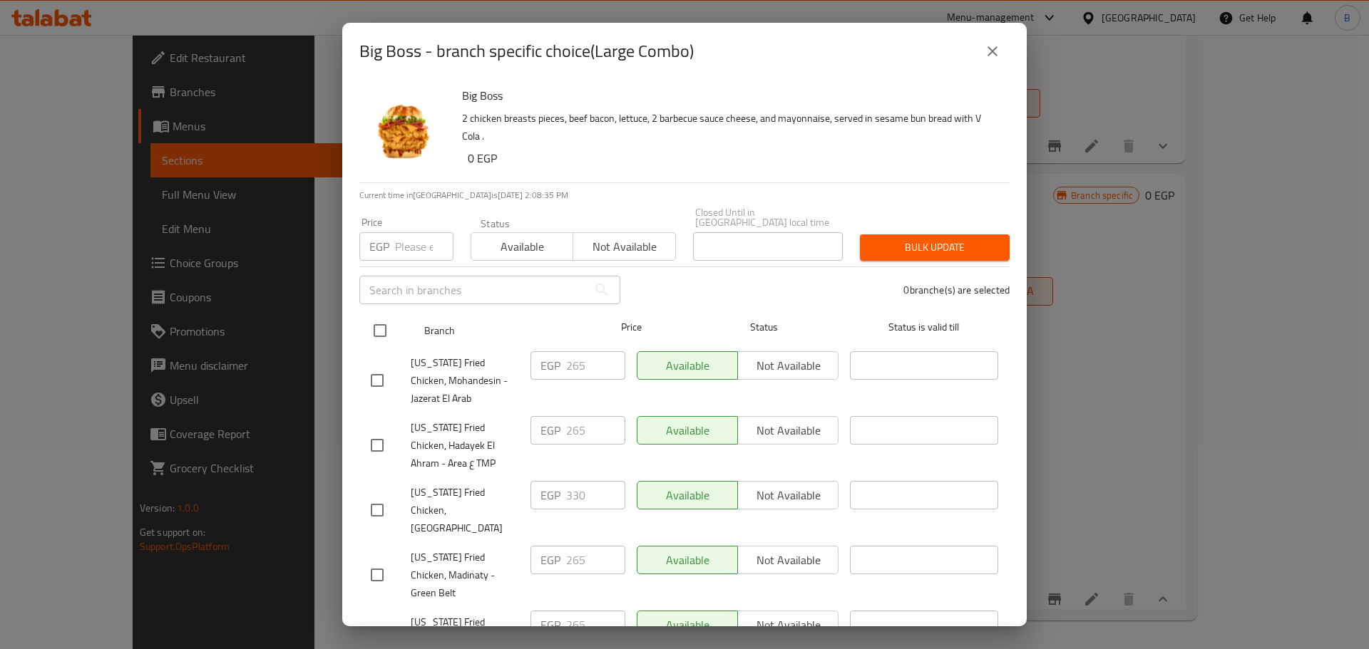
checkbox input "true"
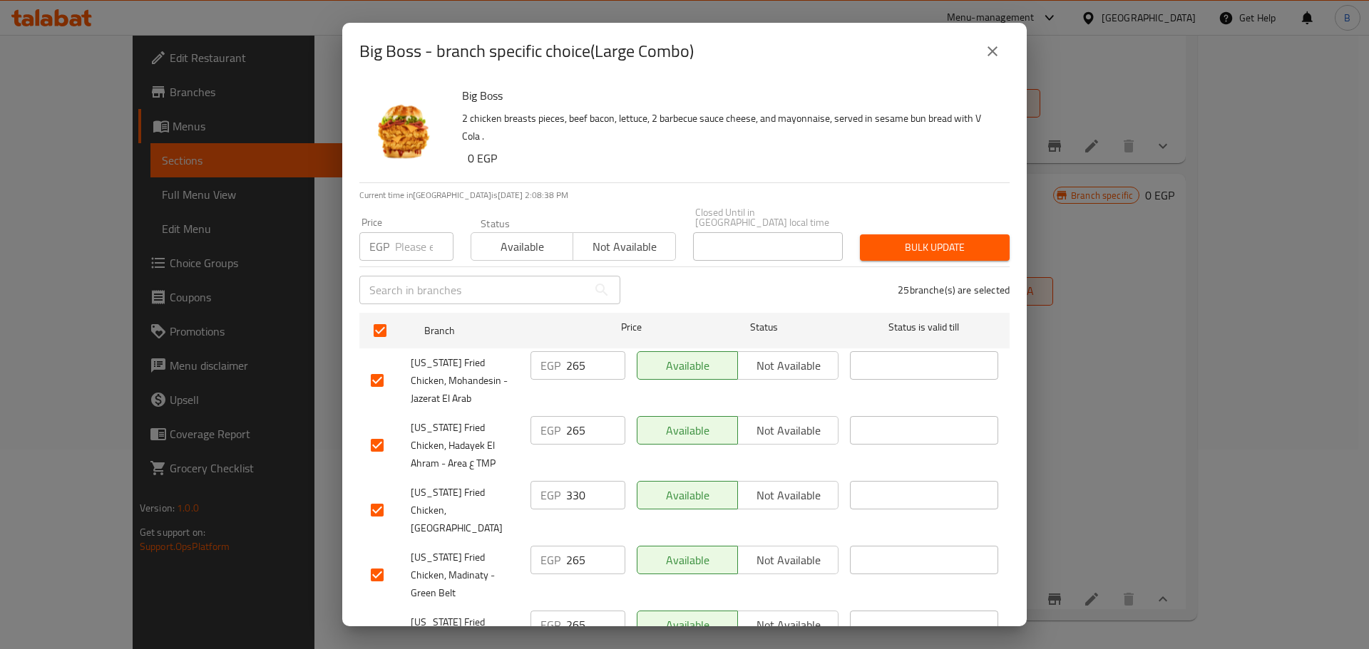
click at [387, 495] on input "checkbox" at bounding box center [377, 510] width 30 height 30
checkbox input "false"
click at [413, 243] on input "number" at bounding box center [424, 246] width 58 height 29
type input "275"
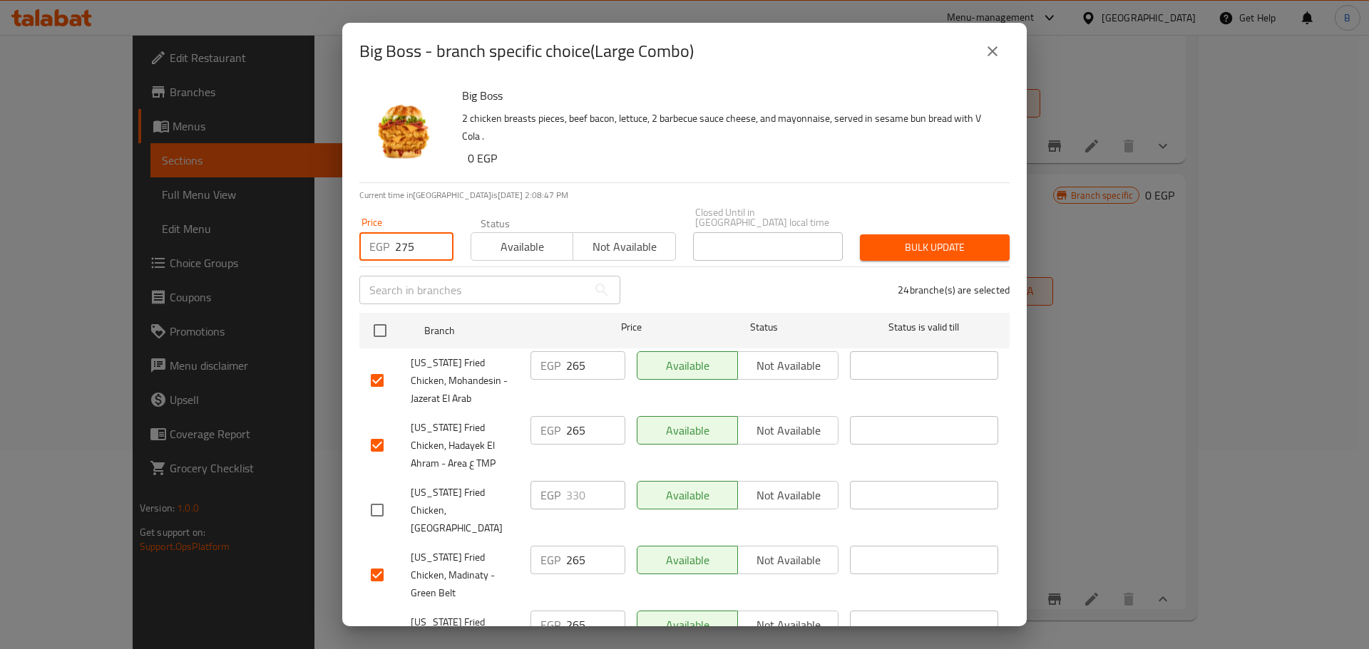
click at [897, 239] on span "Bulk update" at bounding box center [934, 248] width 127 height 18
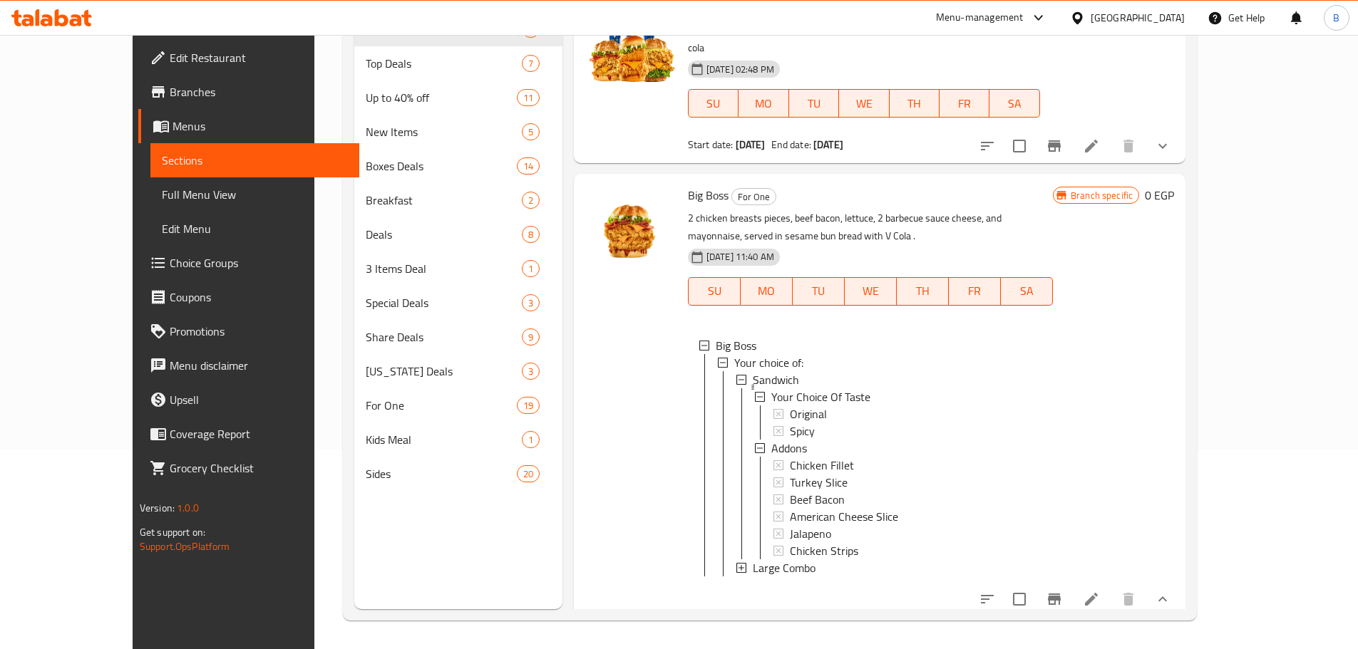
click at [834, 560] on div "Large Combo" at bounding box center [897, 568] width 289 height 17
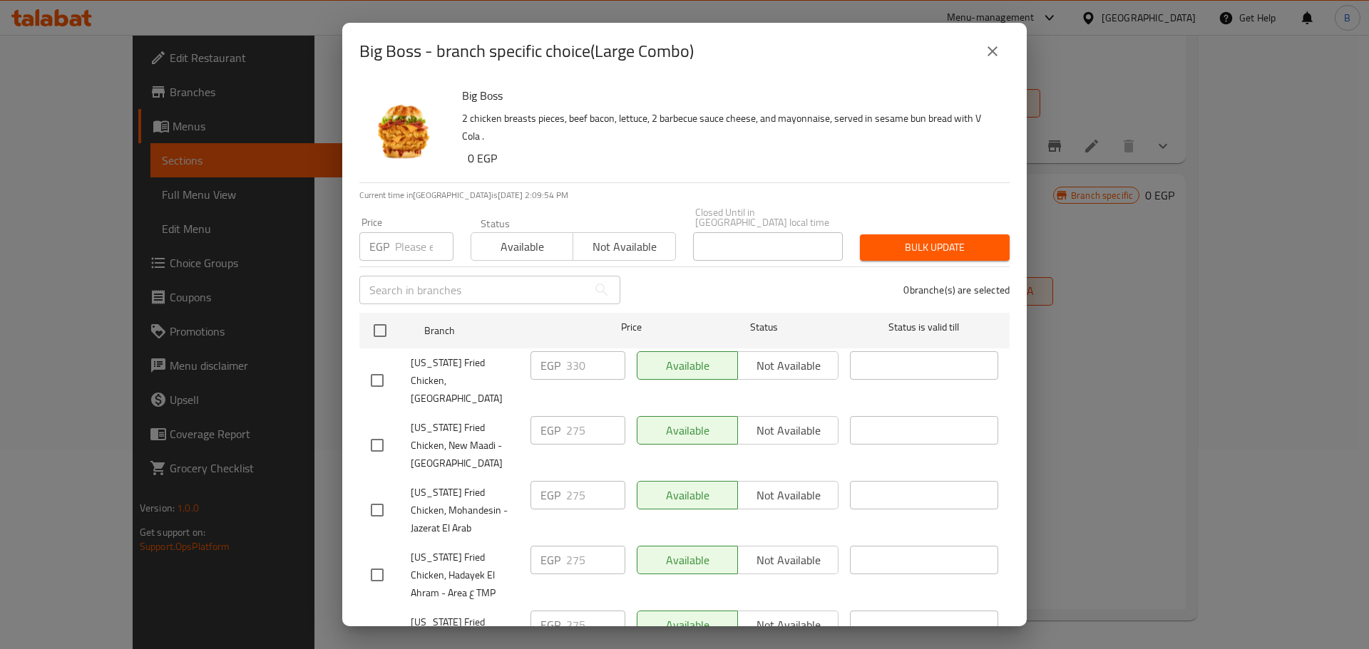
click at [985, 60] on button "close" at bounding box center [992, 51] width 34 height 34
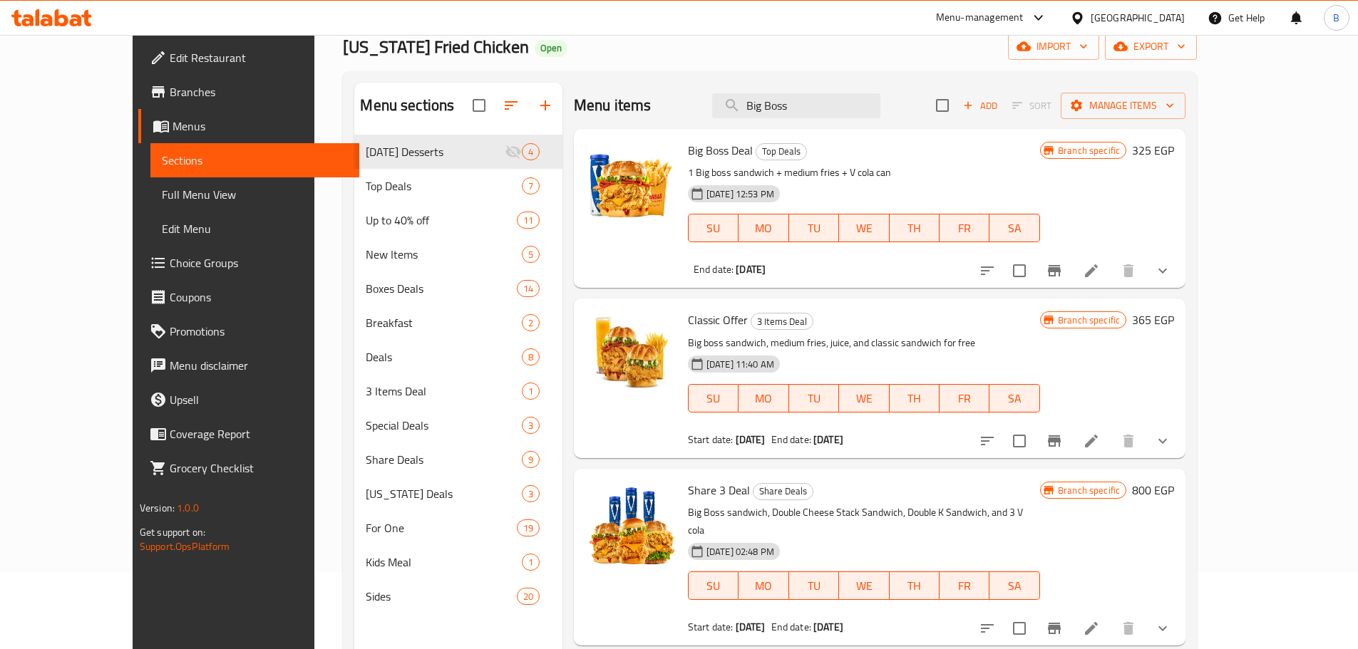
scroll to position [0, 0]
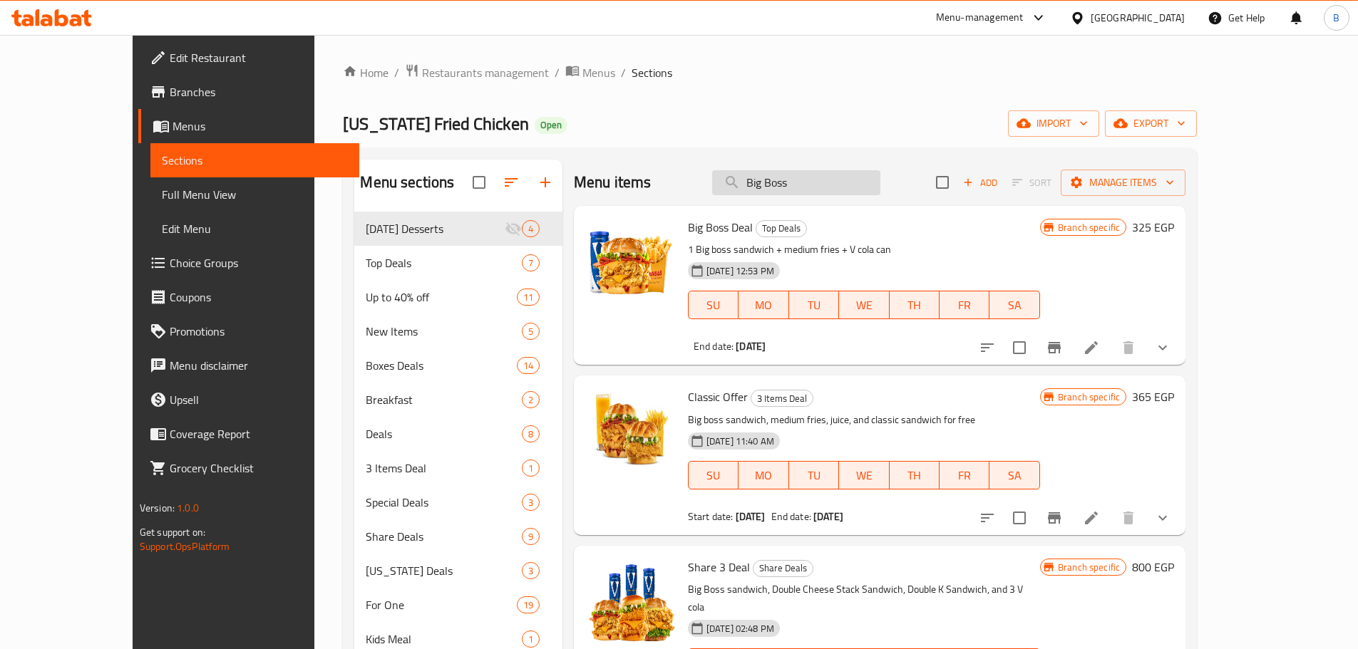
click at [806, 182] on input "Big Boss" at bounding box center [796, 182] width 168 height 25
paste input "Nashville Sandwich Large Combo"
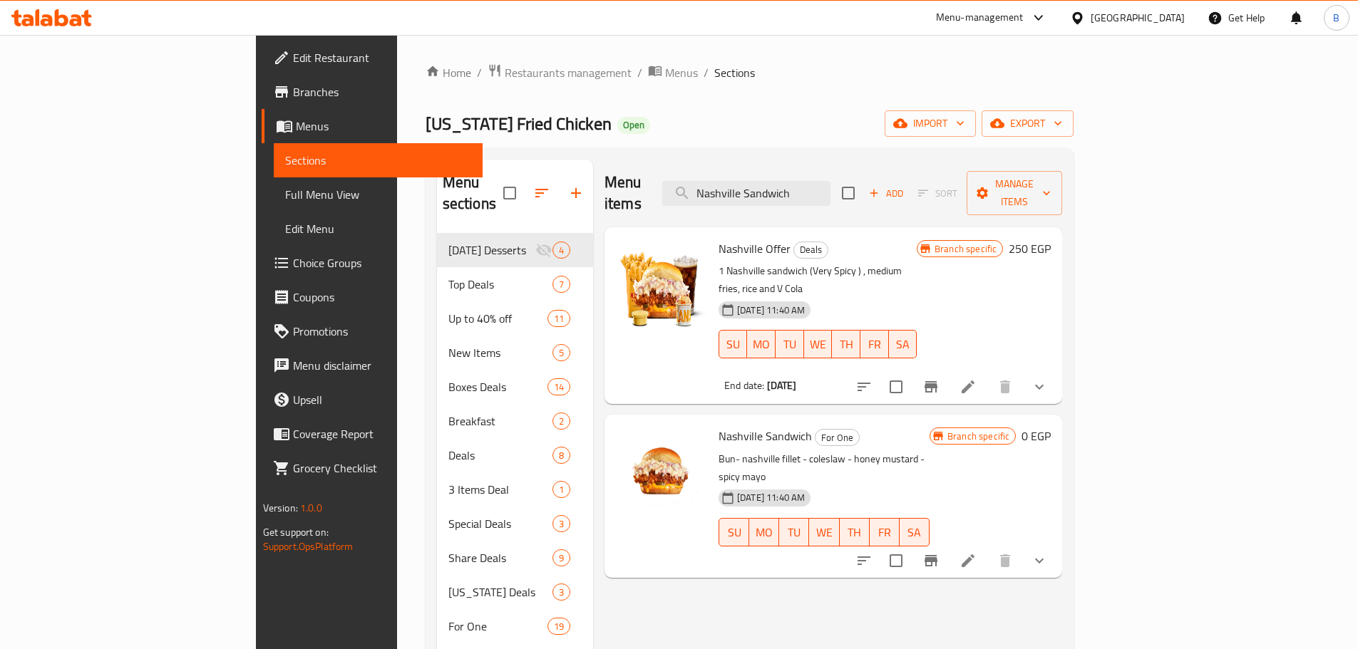
type input "Nashville Sandwich"
click at [743, 122] on div "Kansas Fried Chicken Open import export" at bounding box center [750, 123] width 649 height 26
click at [940, 552] on icon "Branch-specific-item" at bounding box center [930, 560] width 17 height 17
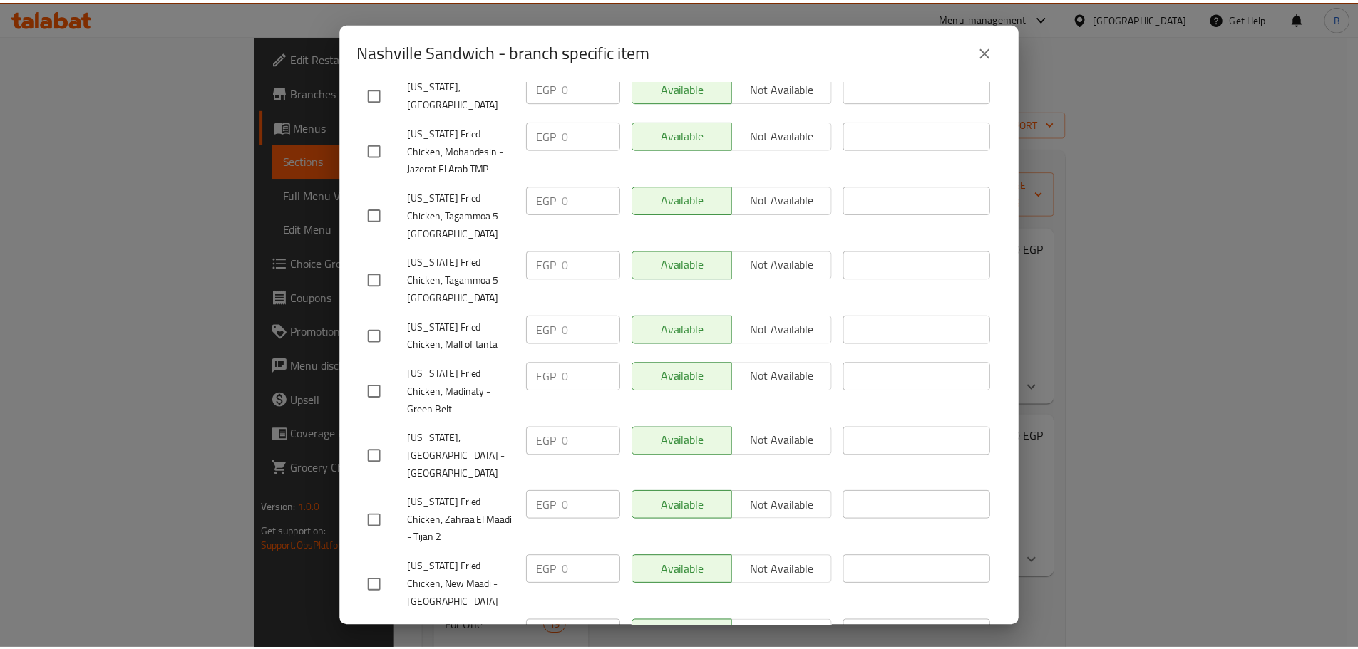
scroll to position [428, 0]
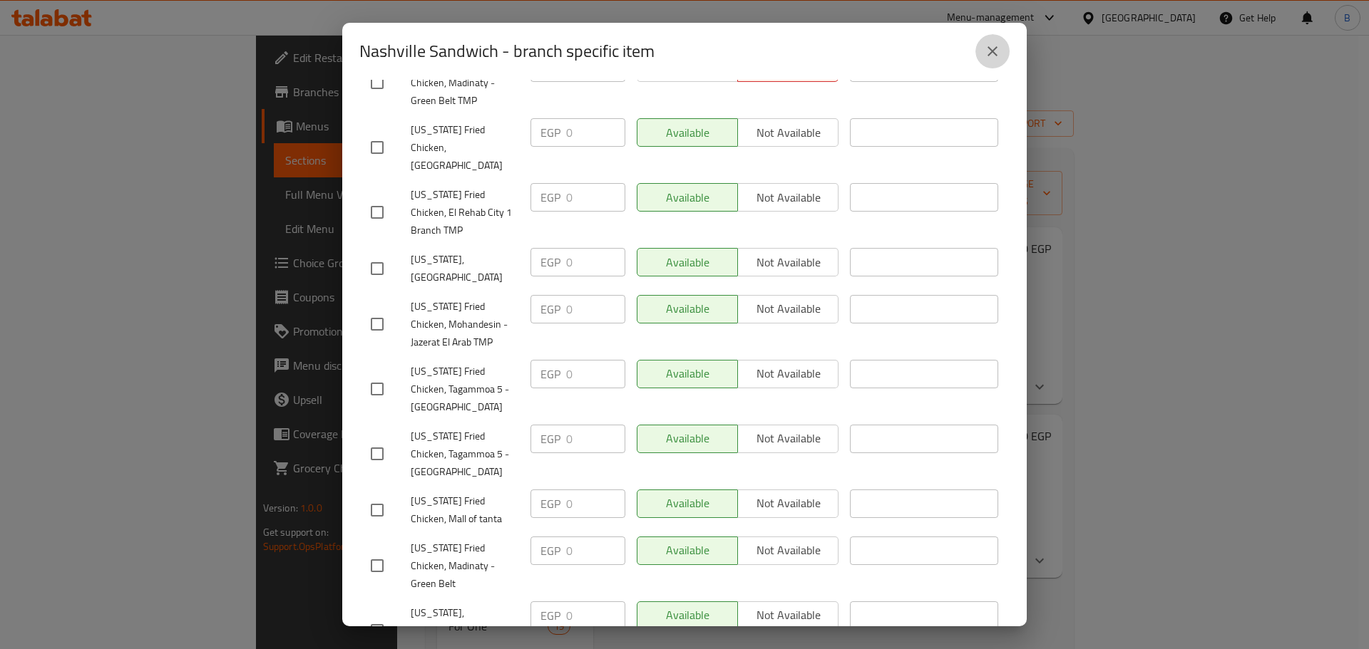
click at [1005, 48] on button "close" at bounding box center [992, 51] width 34 height 34
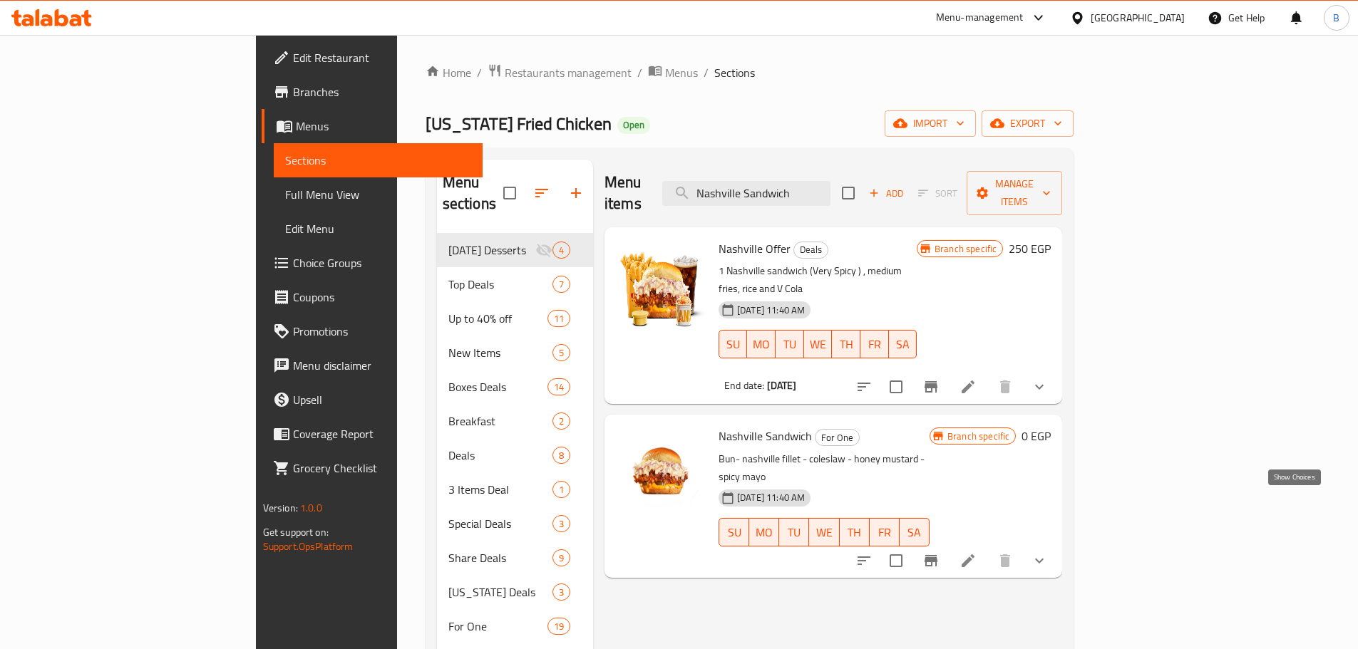
click at [1048, 552] on icon "show more" at bounding box center [1039, 560] width 17 height 17
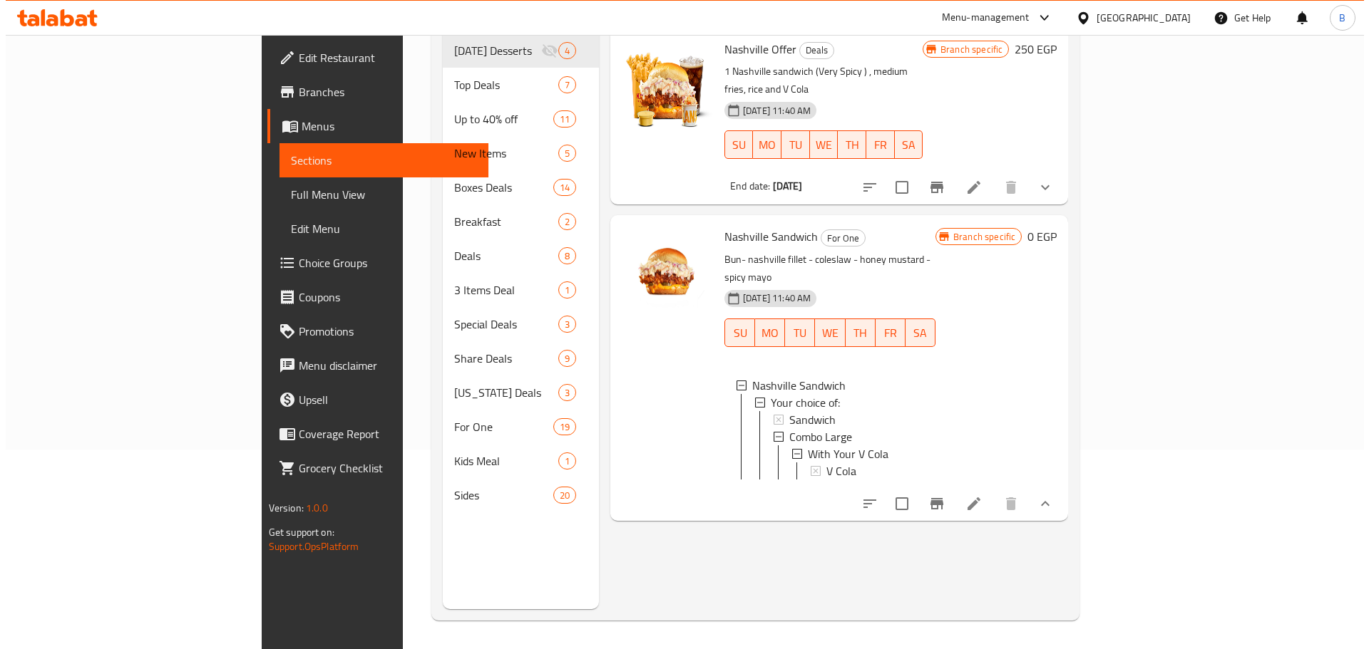
scroll to position [2, 0]
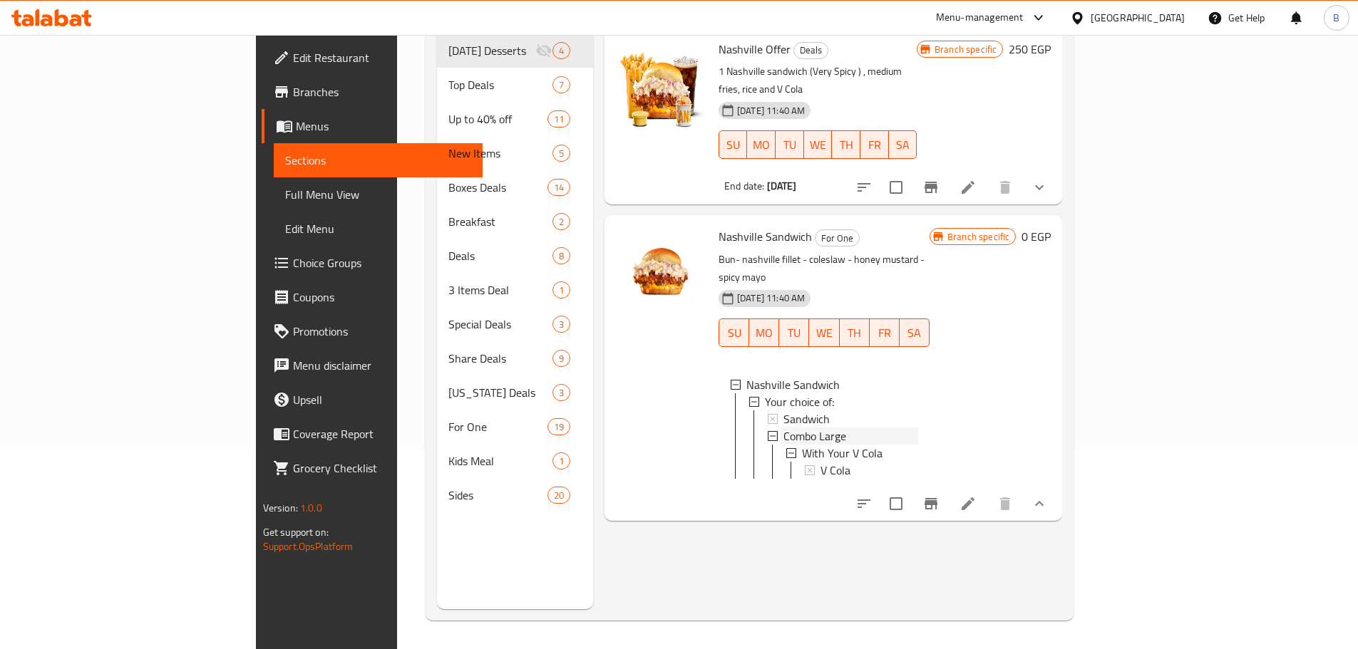
click at [783, 428] on span "Combo Large" at bounding box center [814, 436] width 63 height 17
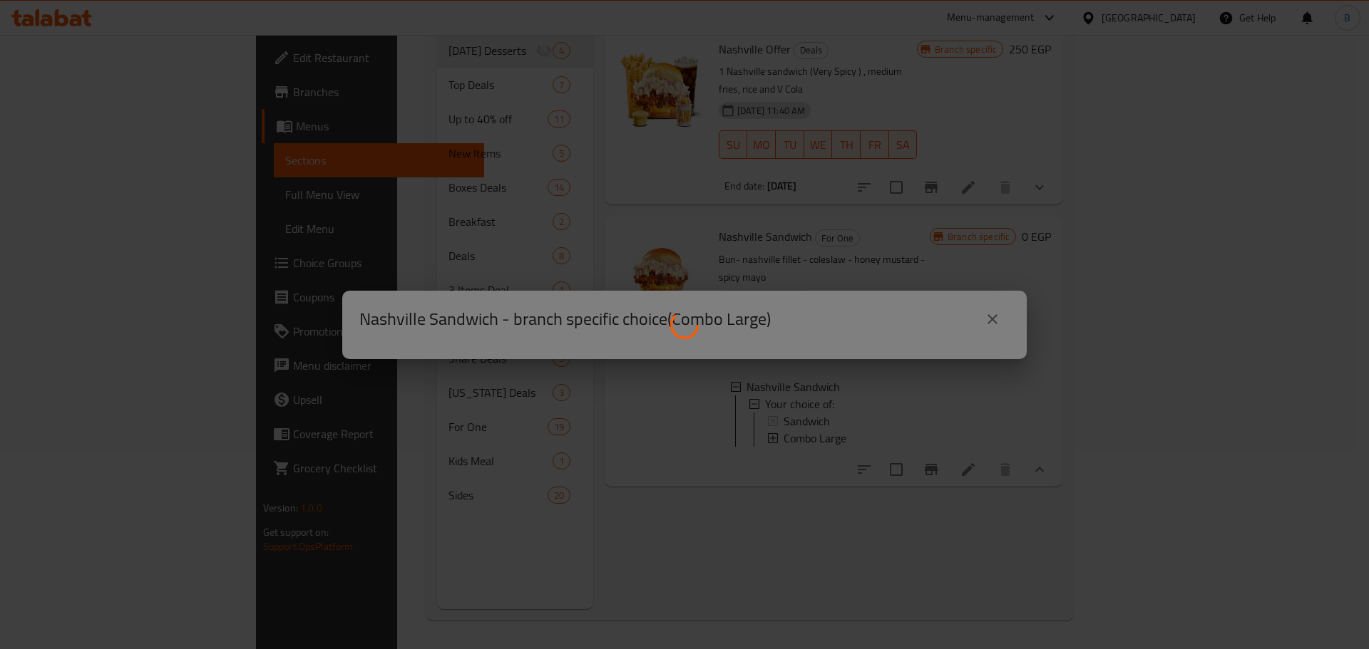
click at [634, 133] on div at bounding box center [684, 324] width 1369 height 649
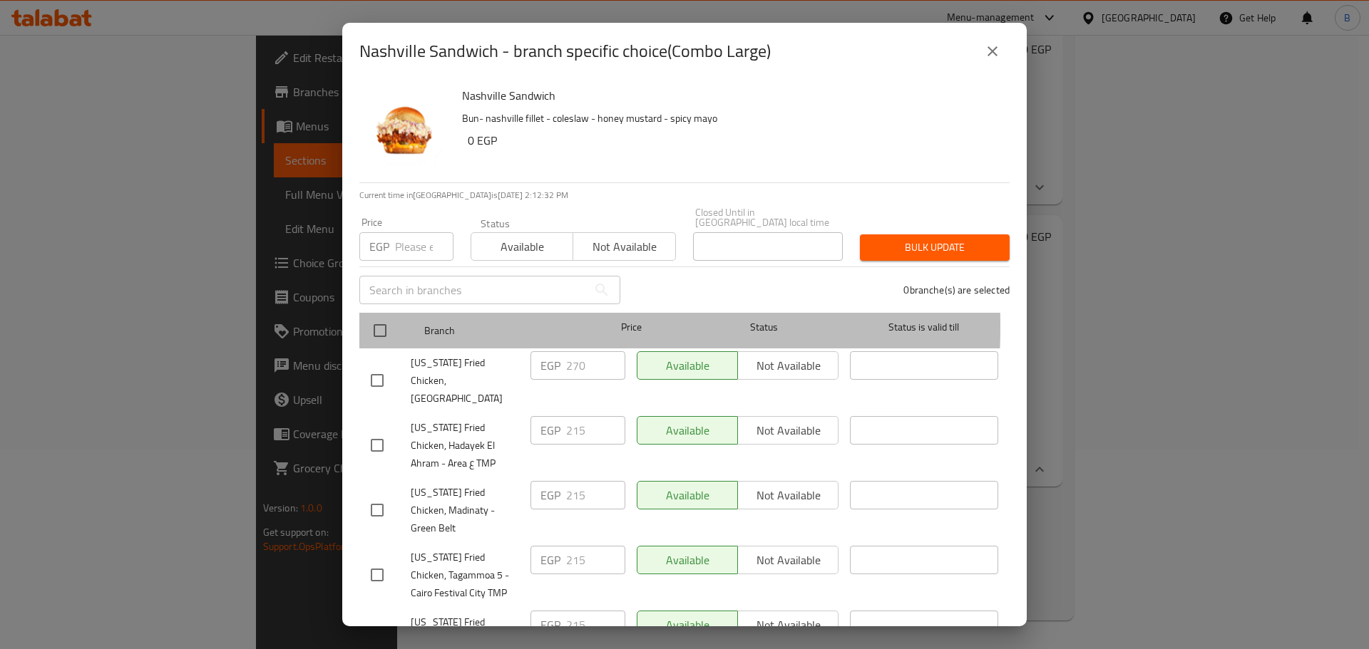
click at [404, 317] on div at bounding box center [391, 330] width 53 height 41
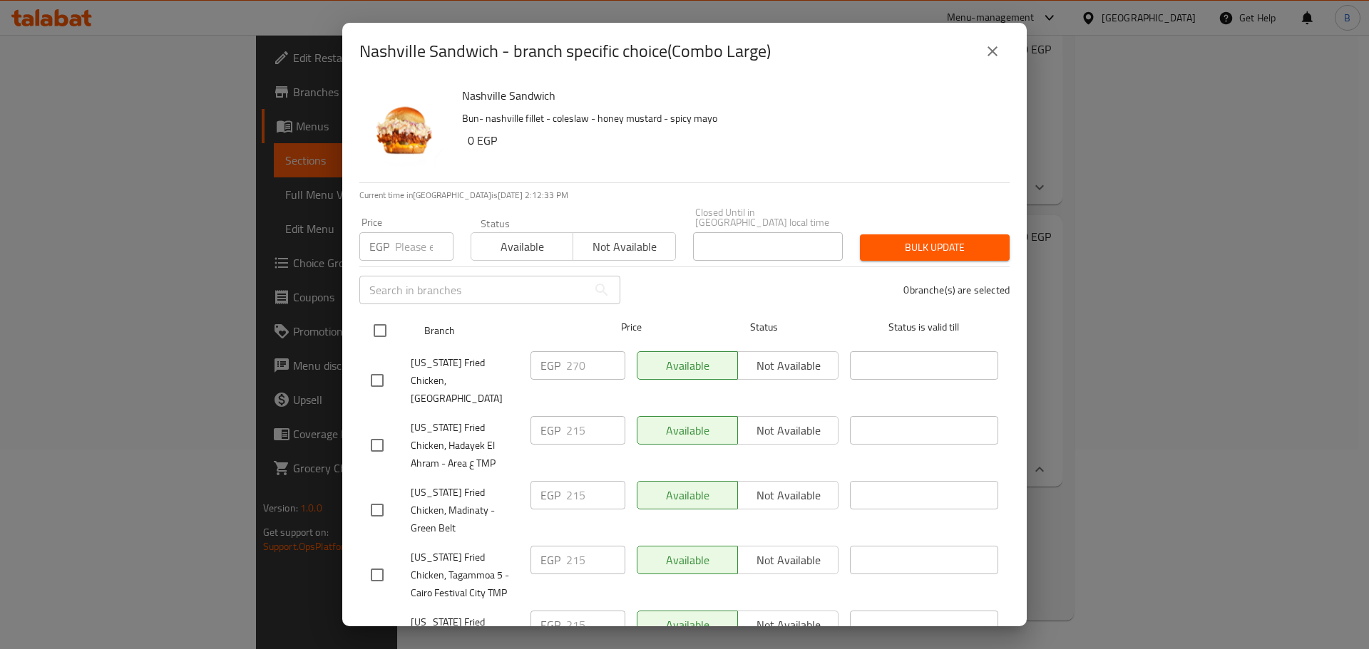
click at [369, 318] on input "checkbox" at bounding box center [380, 331] width 30 height 30
checkbox input "true"
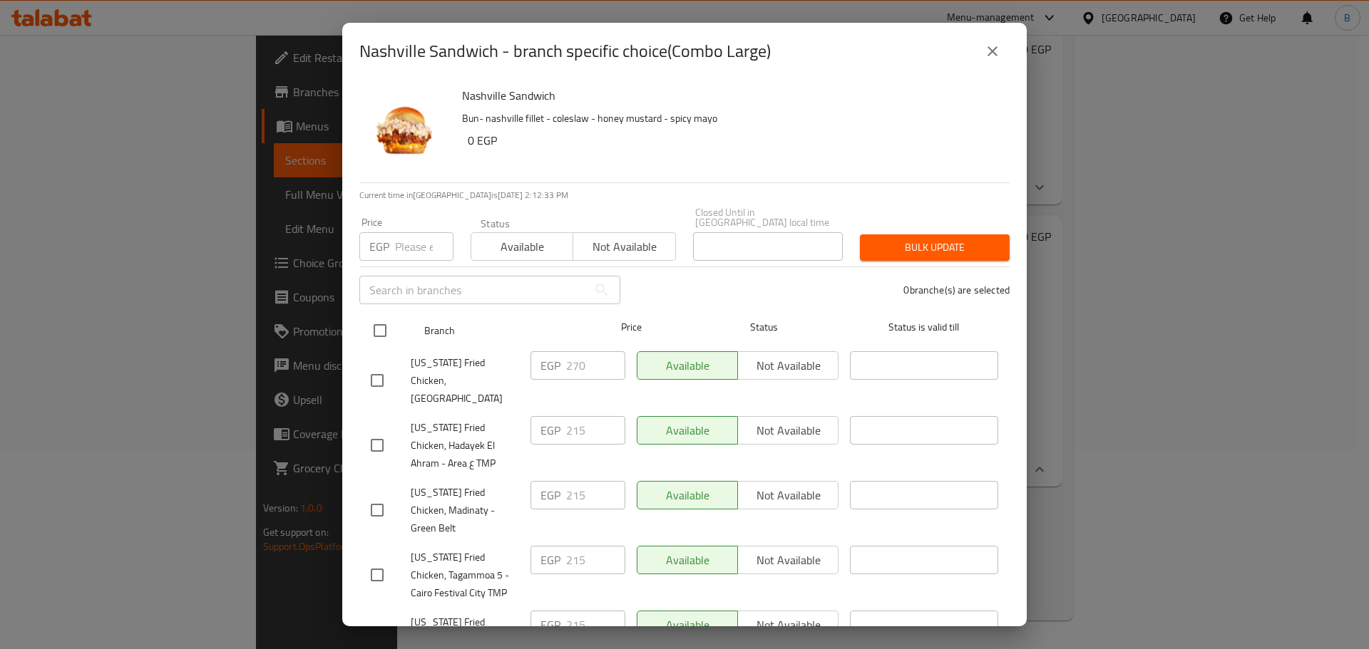
checkbox input "true"
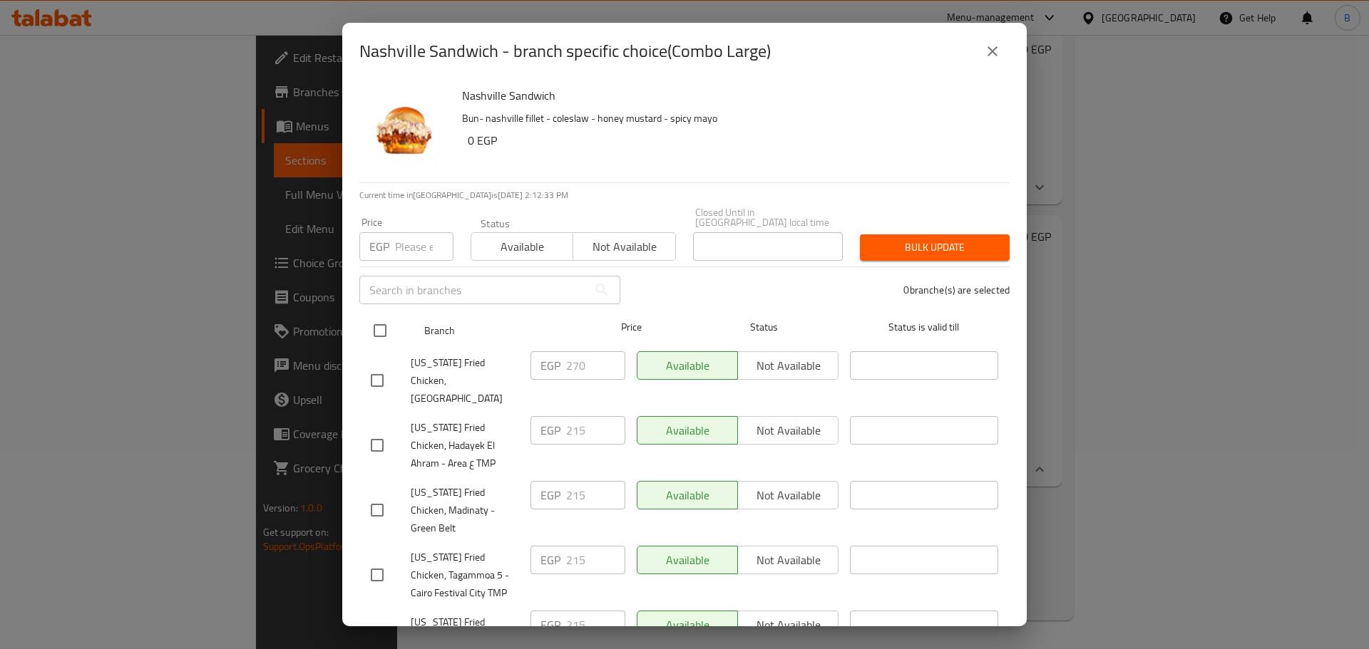
checkbox input "true"
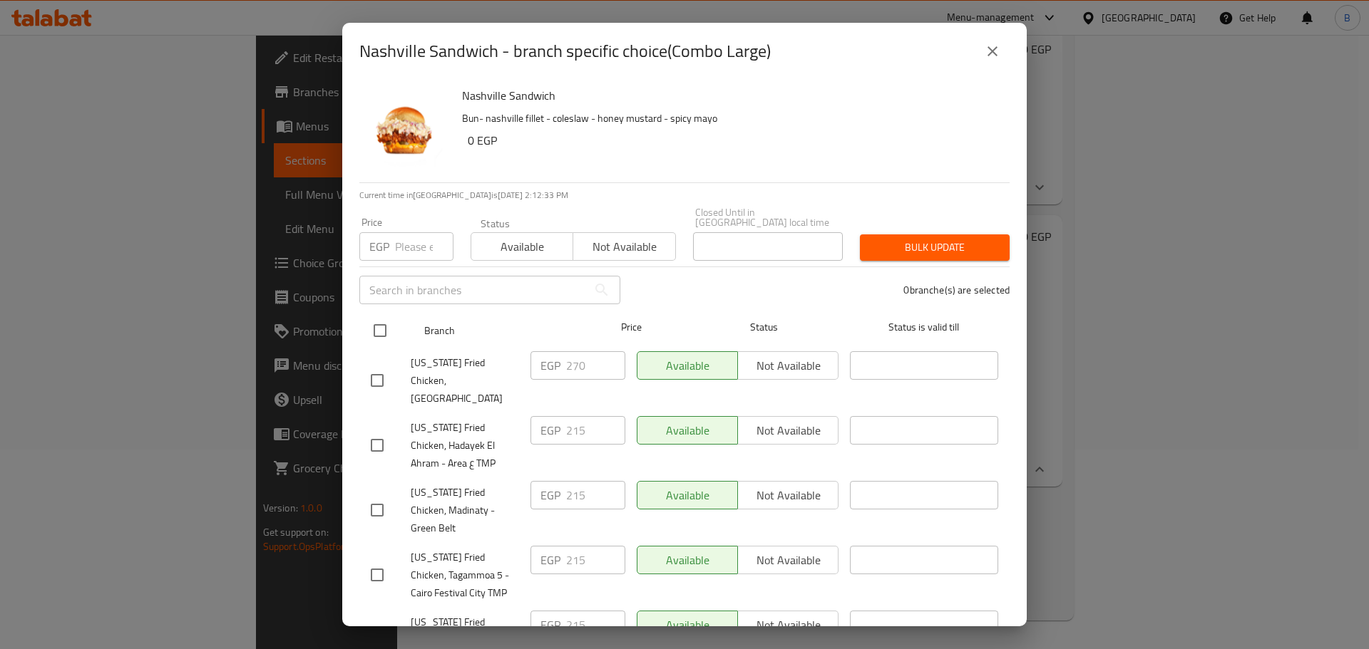
checkbox input "true"
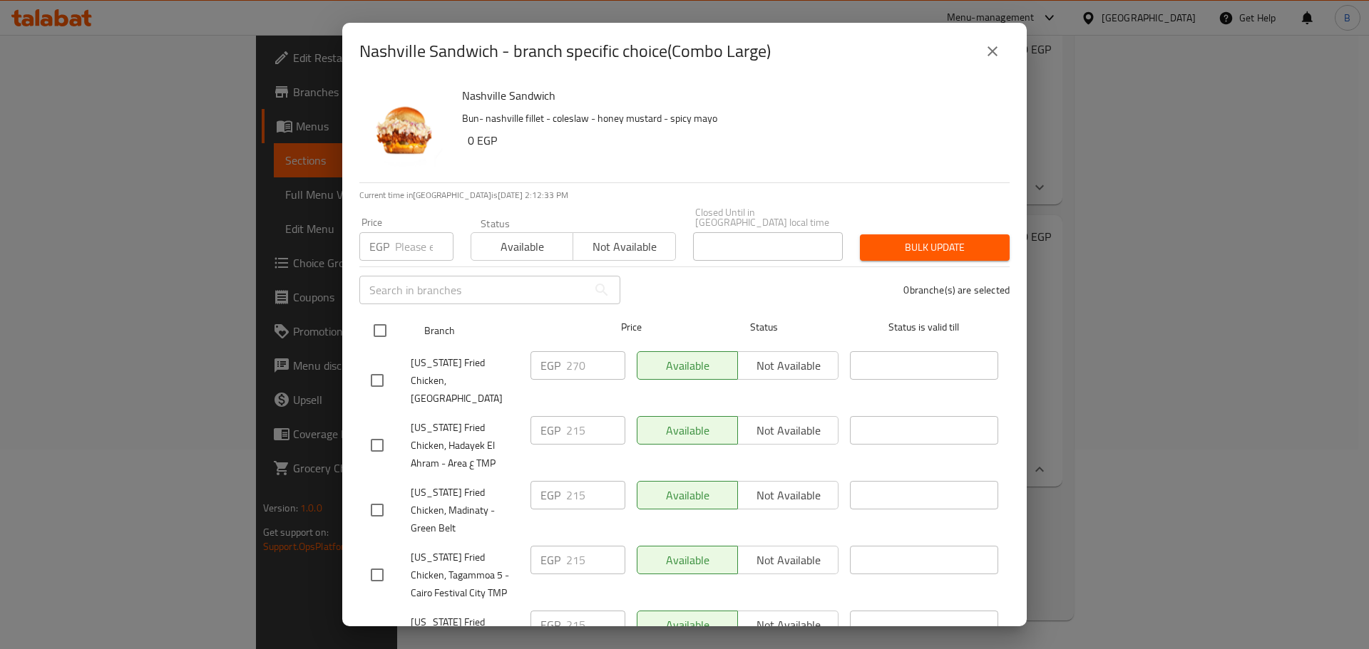
checkbox input "true"
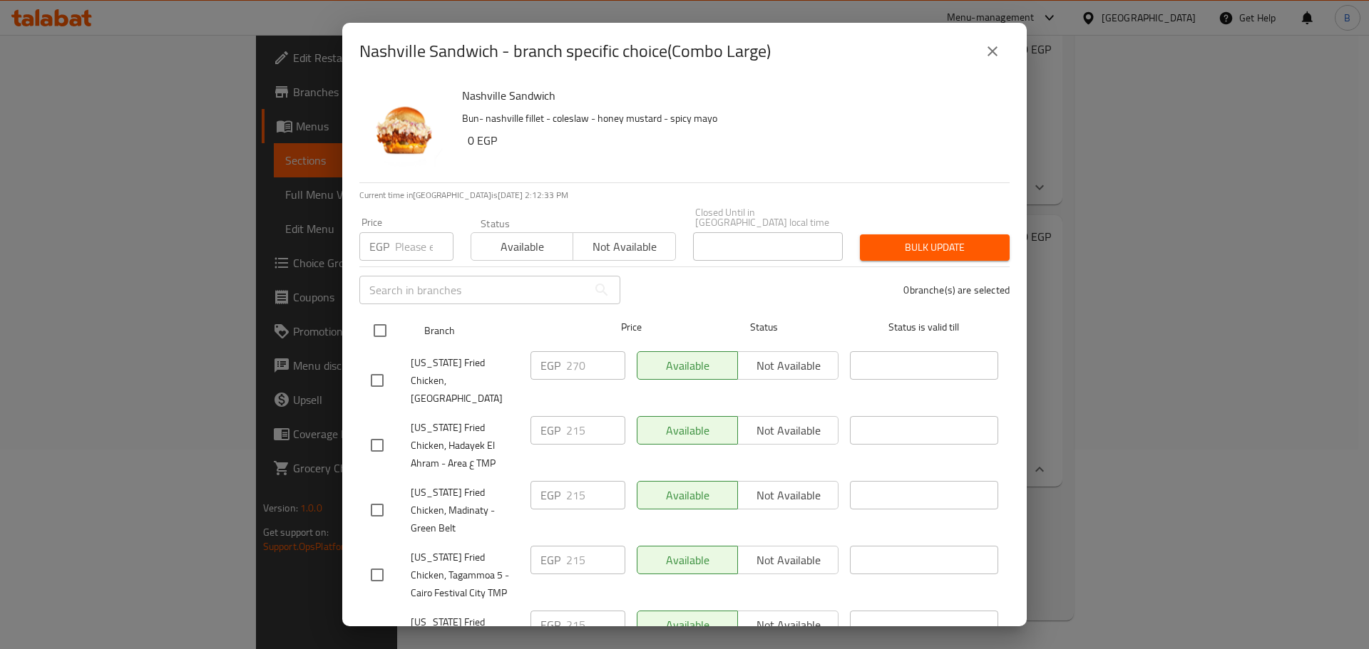
checkbox input "true"
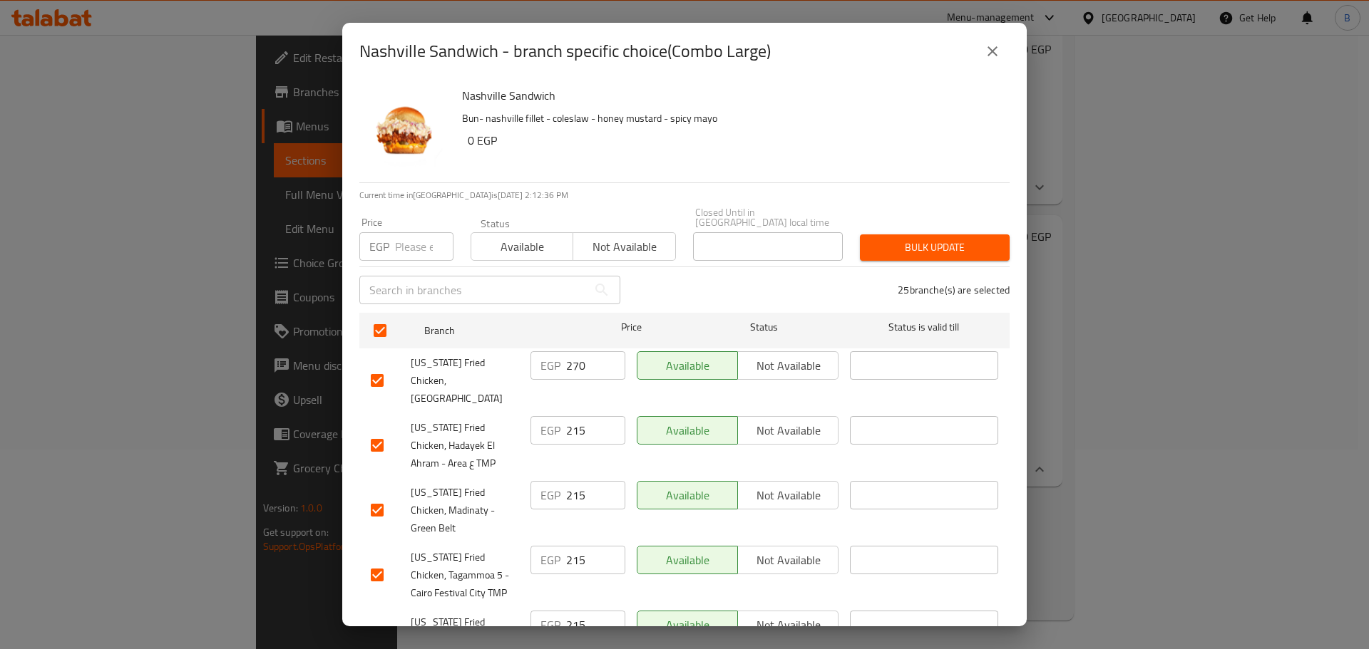
click at [387, 366] on input "checkbox" at bounding box center [377, 381] width 30 height 30
checkbox input "false"
click at [407, 240] on input "number" at bounding box center [424, 246] width 58 height 29
type input "225"
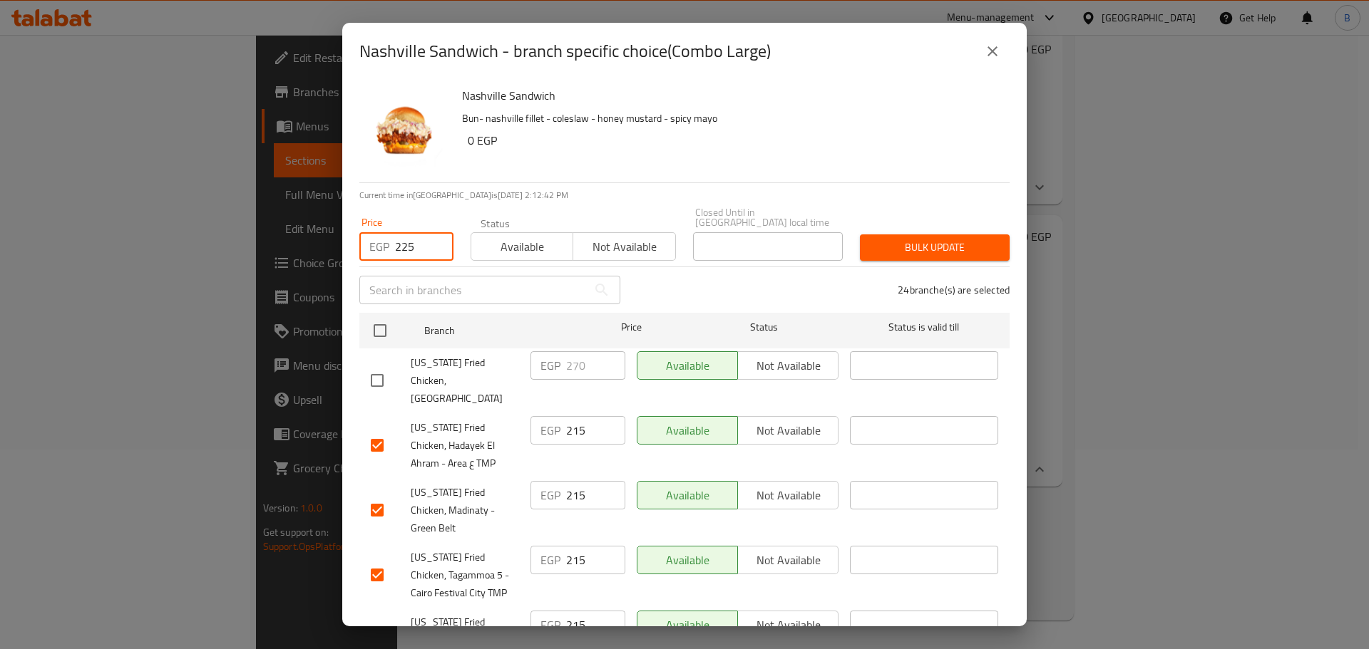
click at [959, 239] on span "Bulk update" at bounding box center [934, 248] width 127 height 18
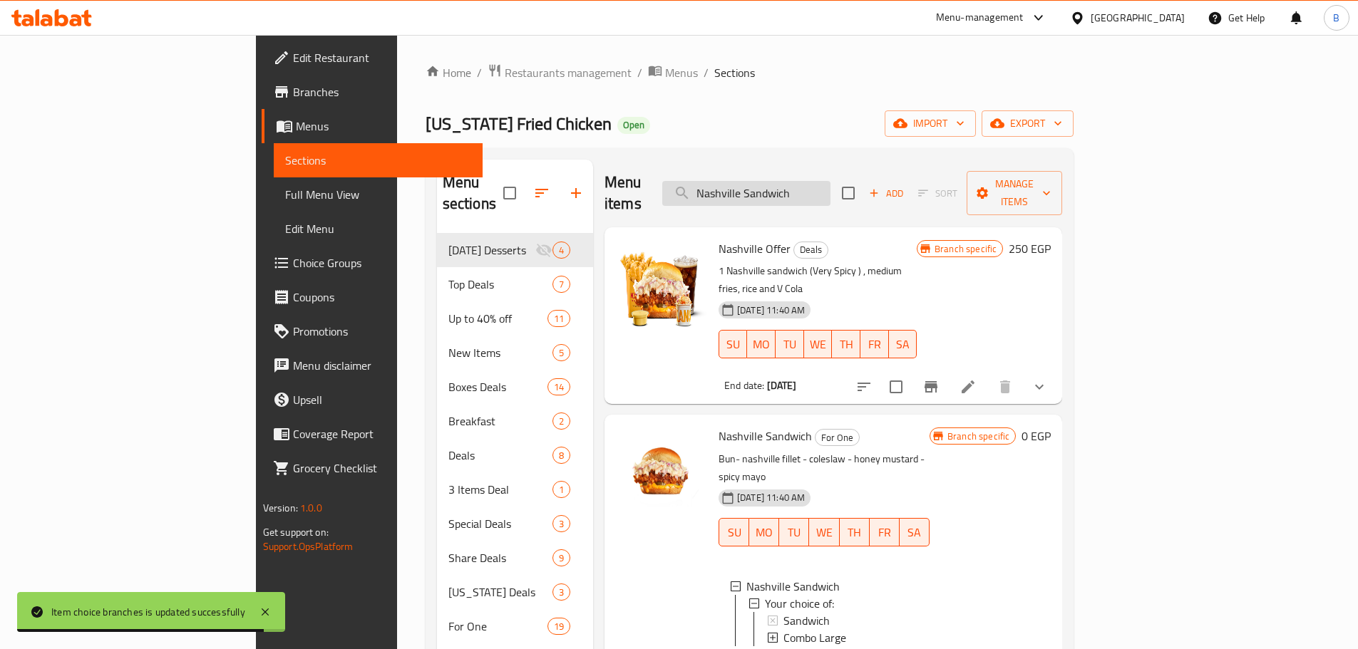
click at [830, 194] on input "Nashville Sandwich" at bounding box center [746, 193] width 168 height 25
paste input "Mega Tasty Sandwich Large Combo"
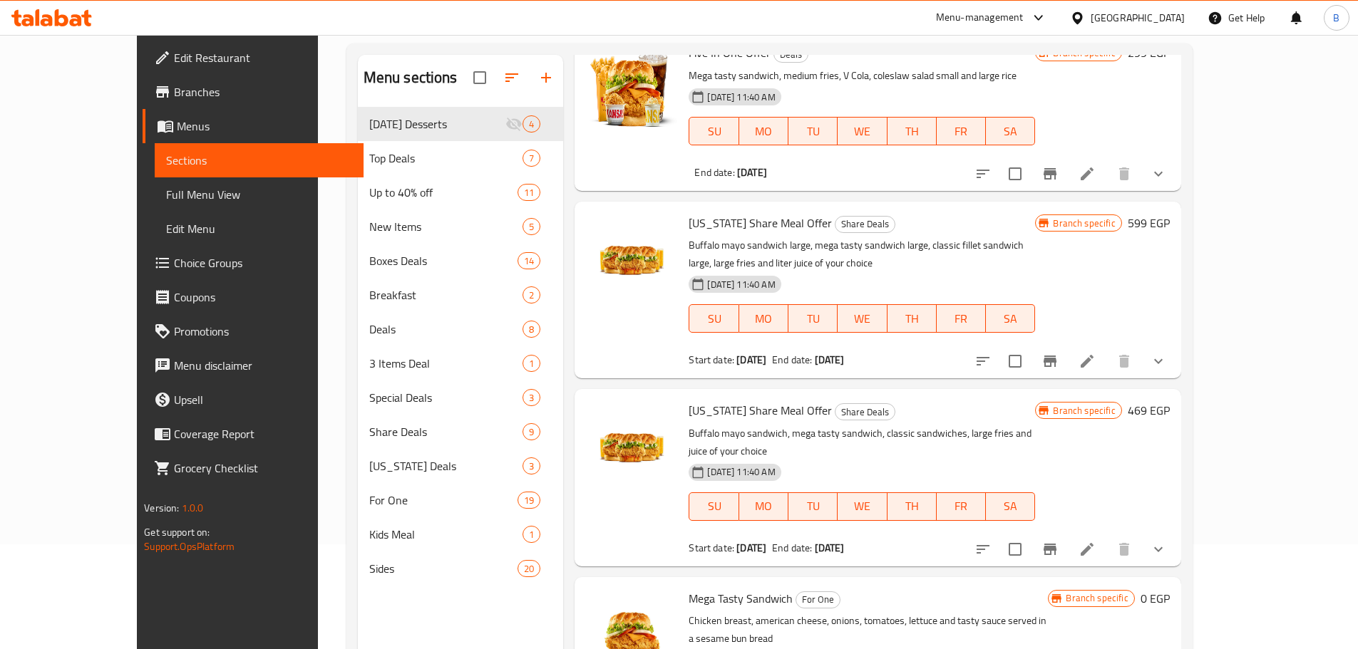
scroll to position [200, 0]
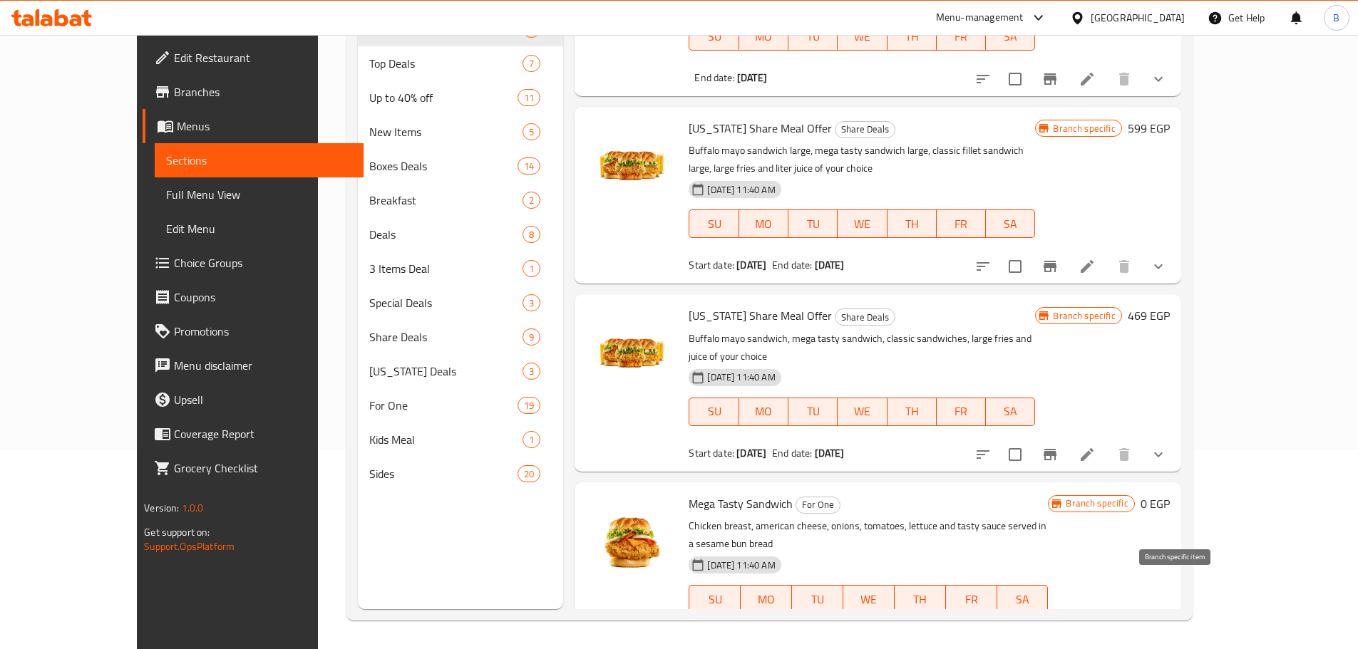
type input "Mega Tasty Sandwich"
click at [1067, 611] on button "Branch-specific-item" at bounding box center [1050, 628] width 34 height 34
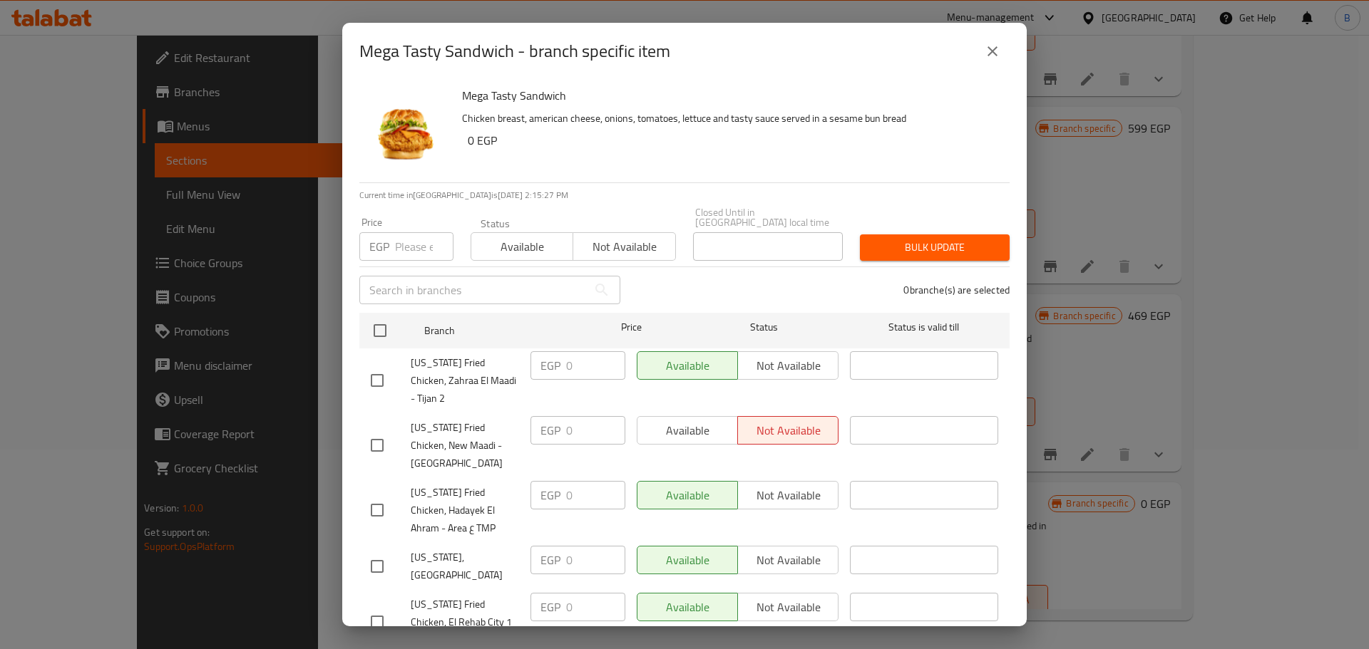
click at [994, 37] on button "close" at bounding box center [992, 51] width 34 height 34
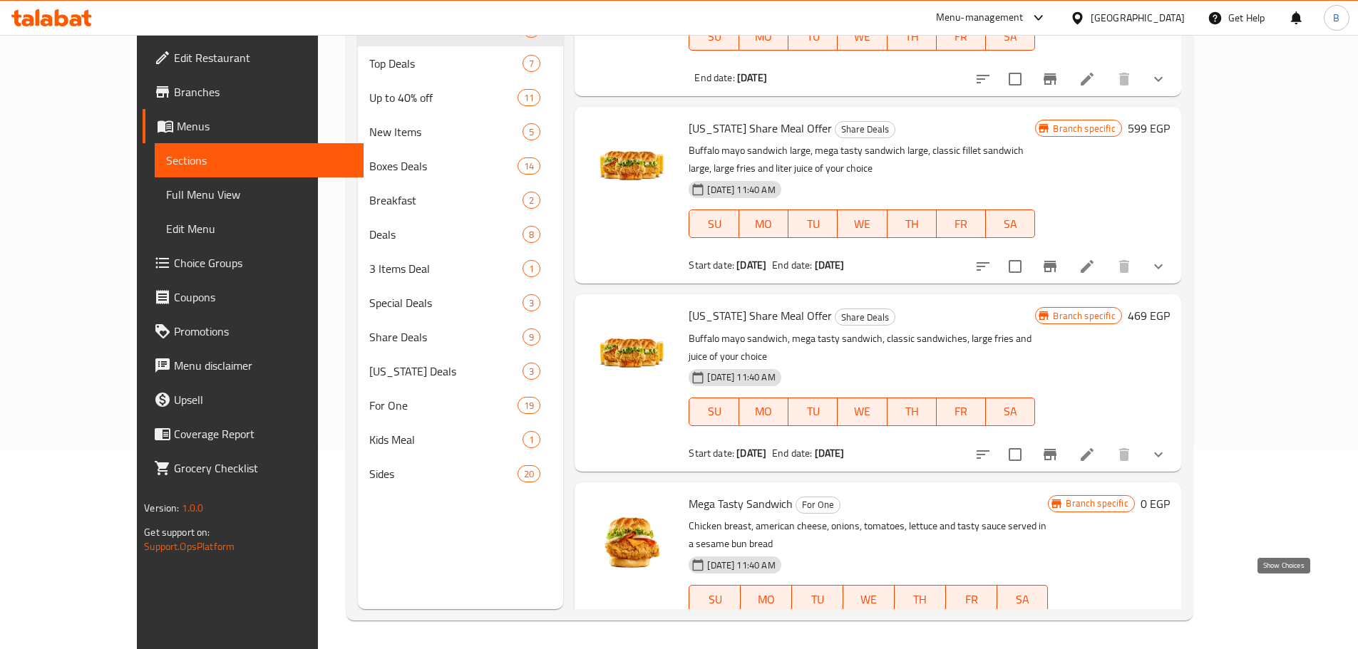
click at [1167, 619] on icon "show more" at bounding box center [1158, 627] width 17 height 17
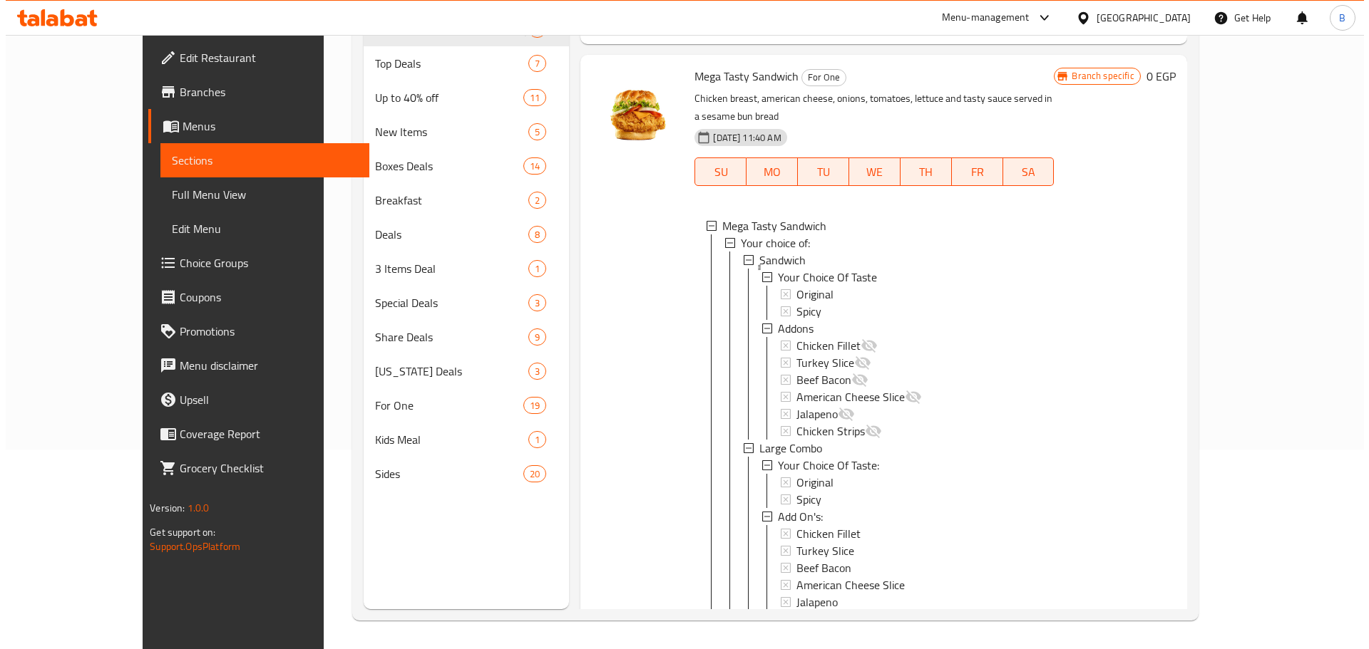
scroll to position [2, 0]
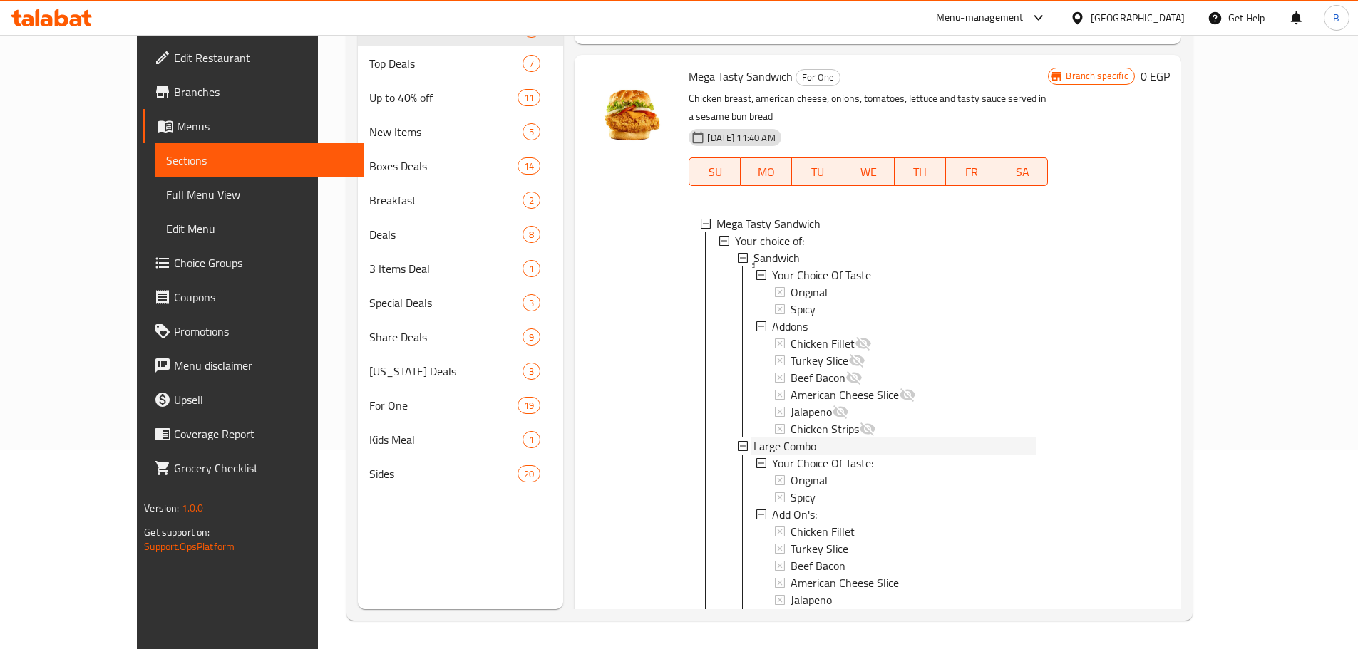
click at [786, 438] on div "Large Combo" at bounding box center [894, 446] width 283 height 17
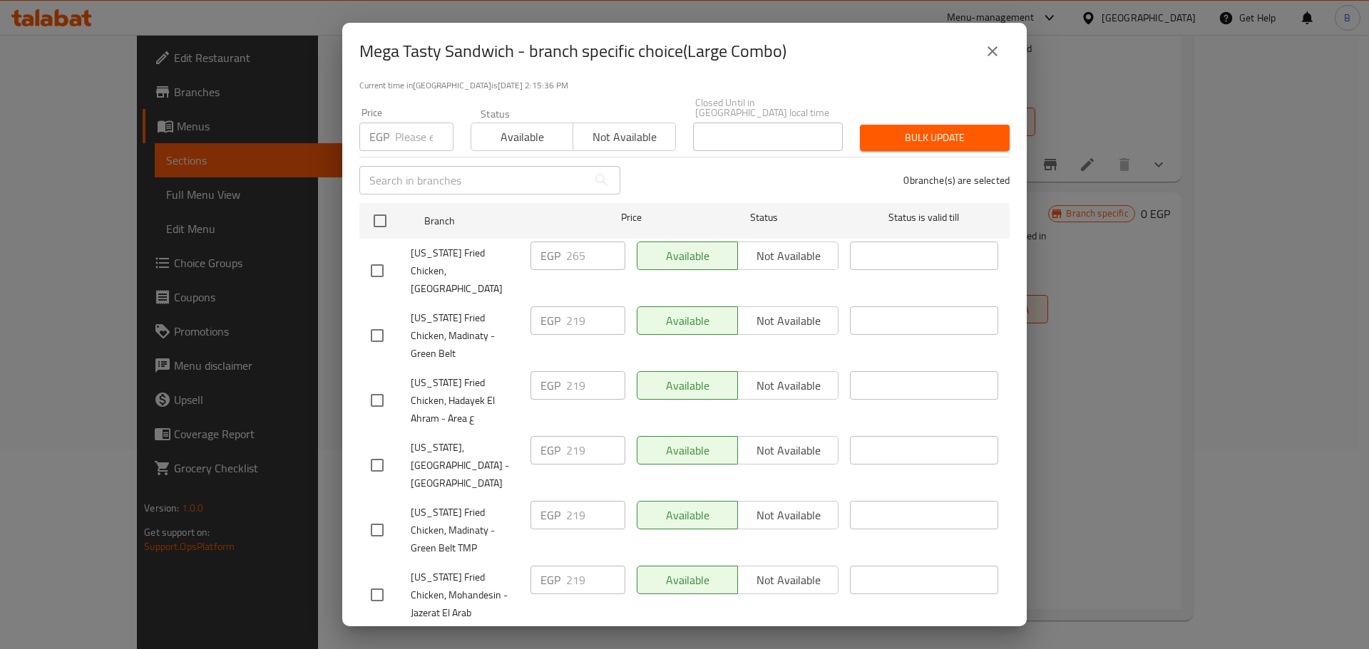
scroll to position [0, 0]
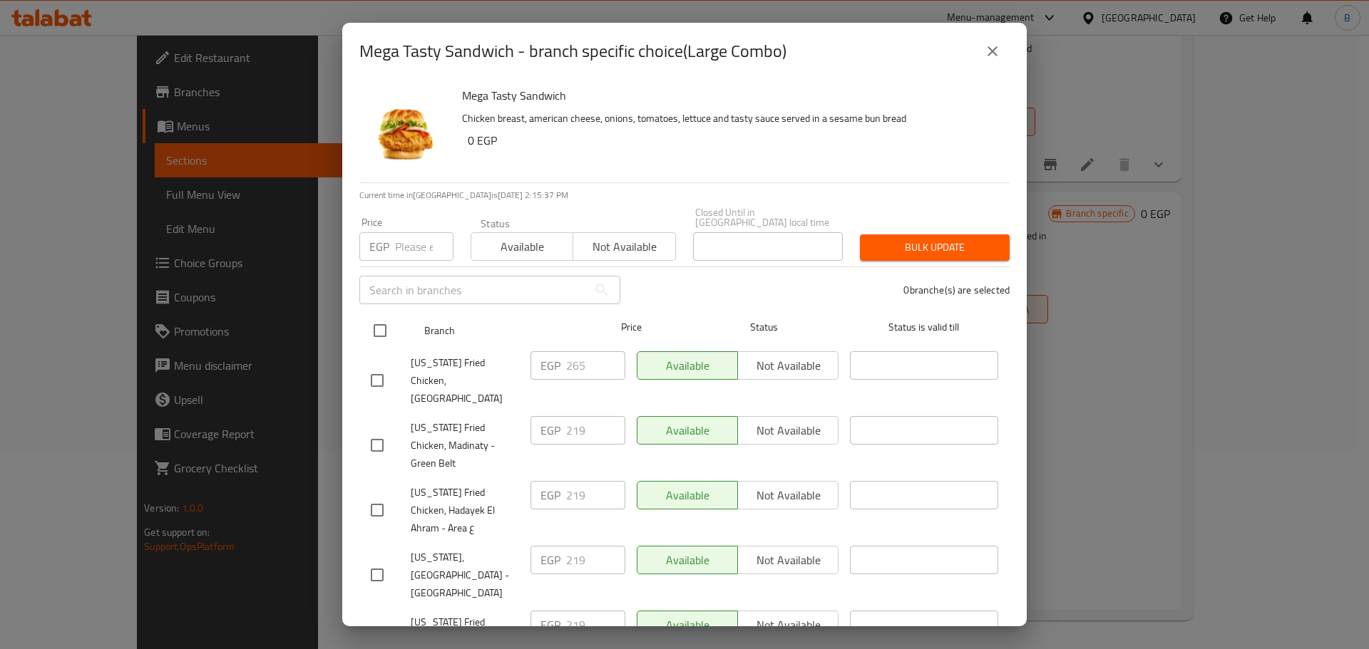
click at [381, 329] on input "checkbox" at bounding box center [380, 331] width 30 height 30
checkbox input "true"
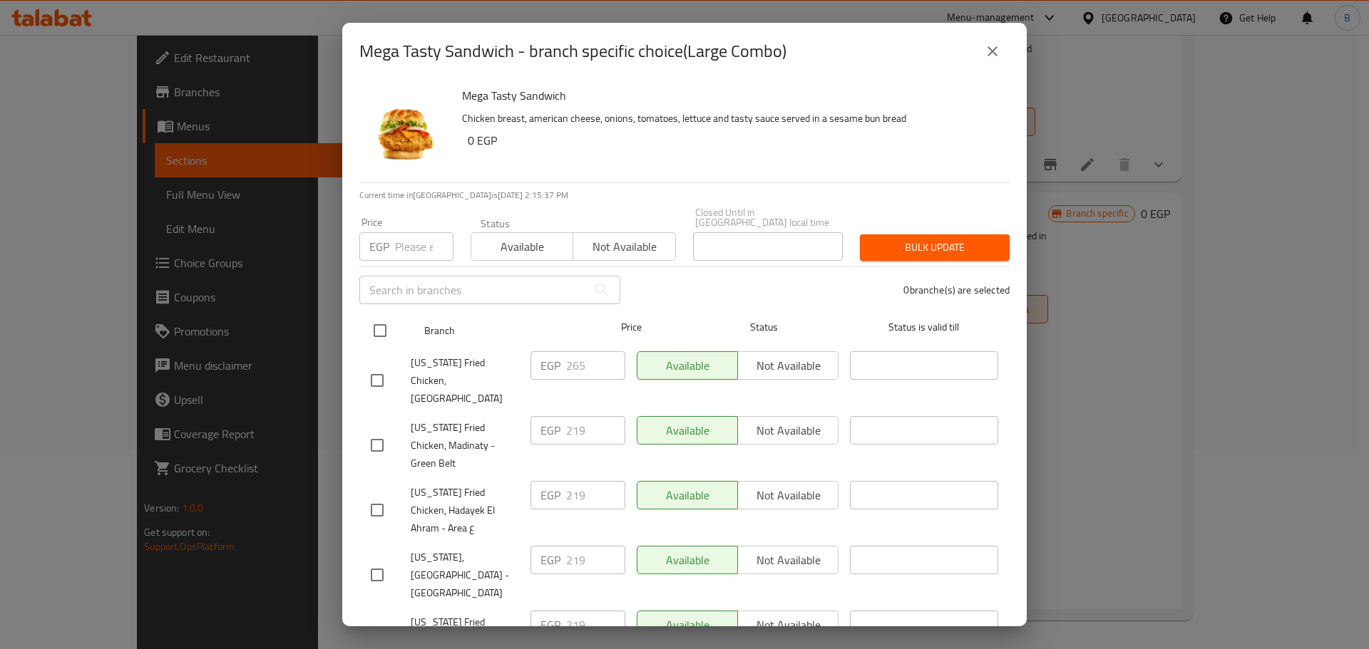
checkbox input "true"
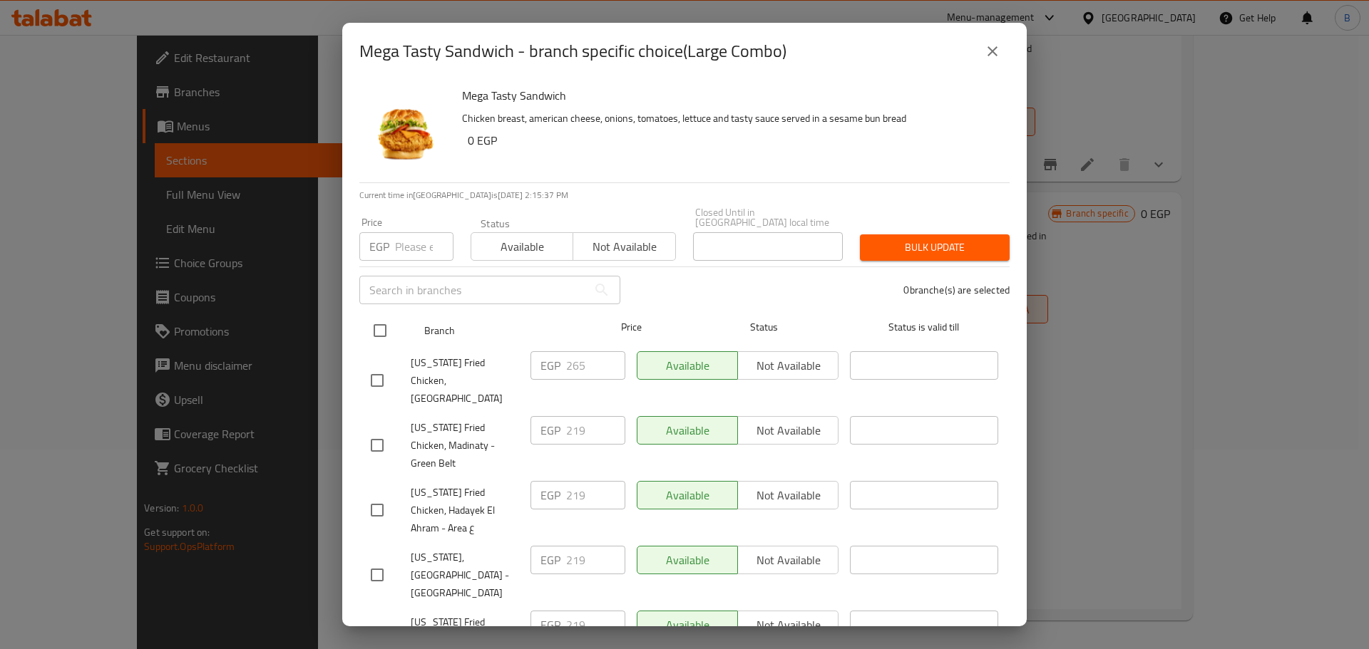
checkbox input "true"
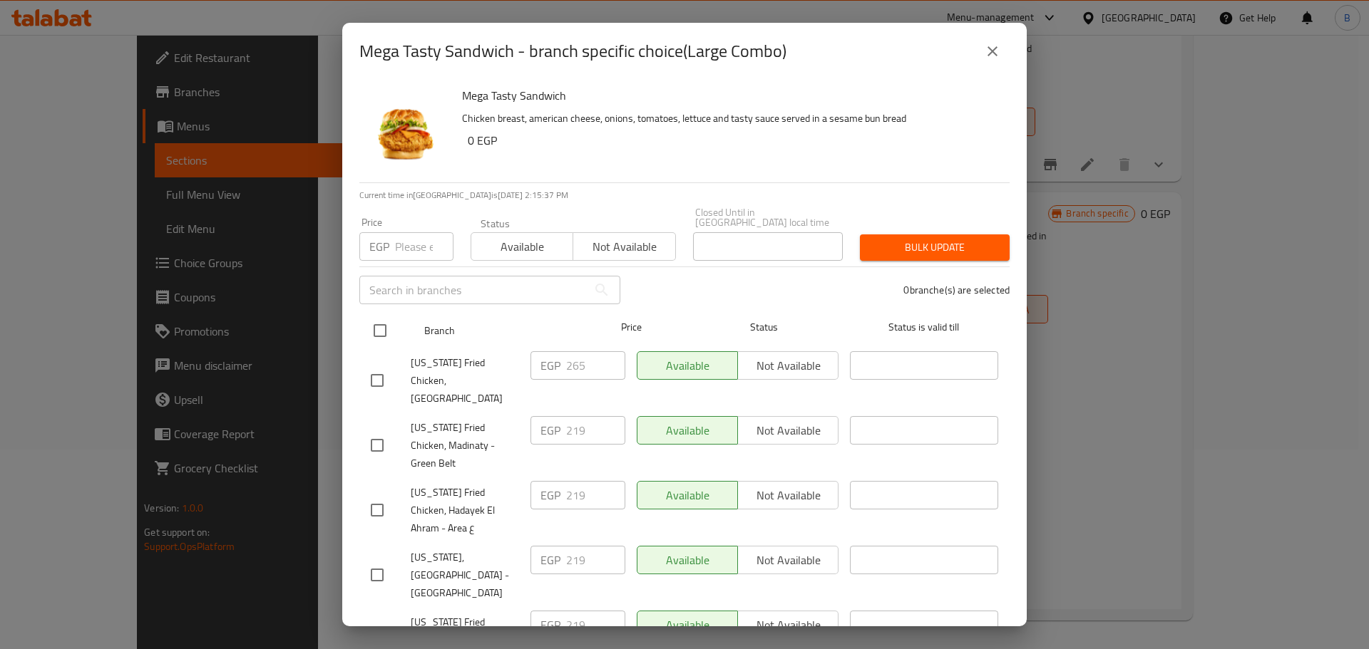
checkbox input "true"
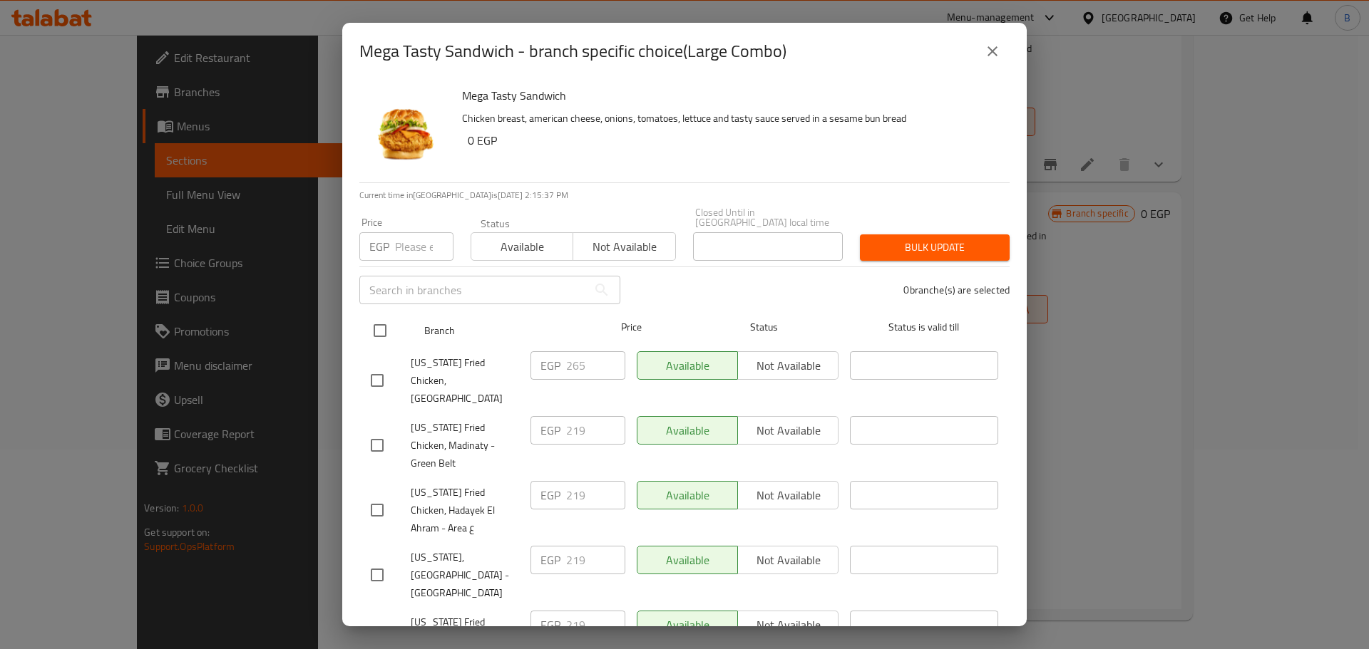
checkbox input "true"
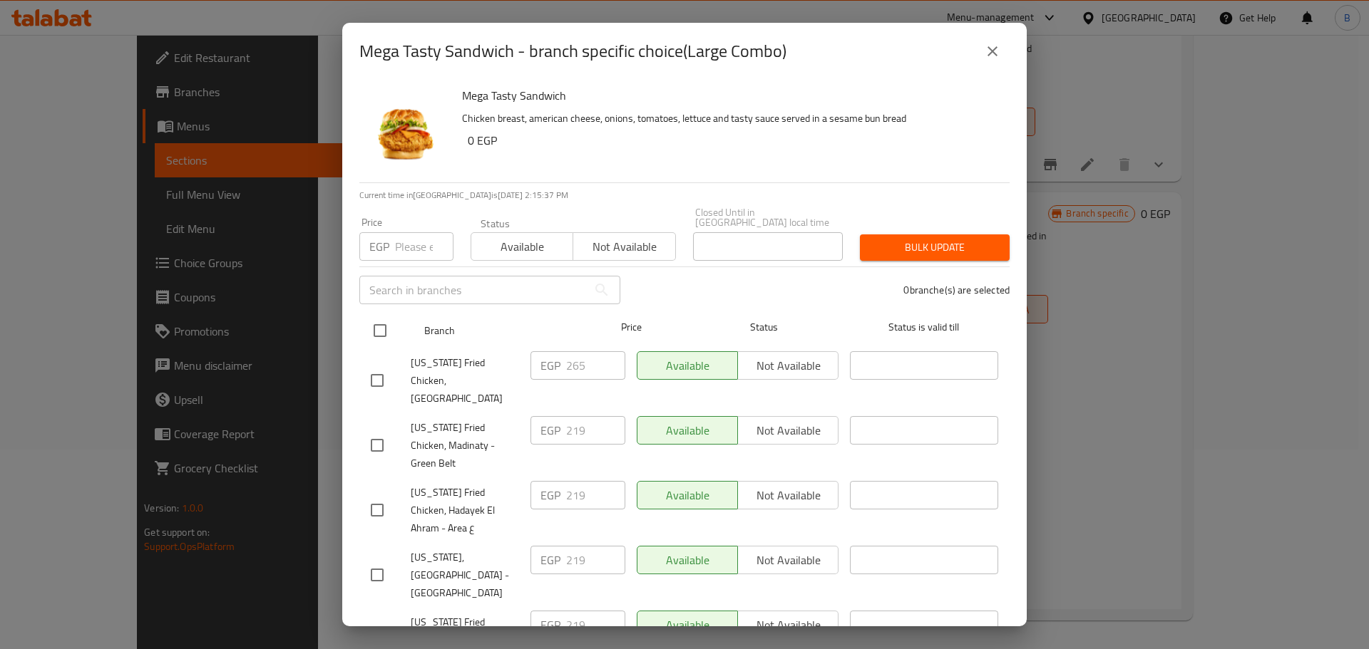
checkbox input "true"
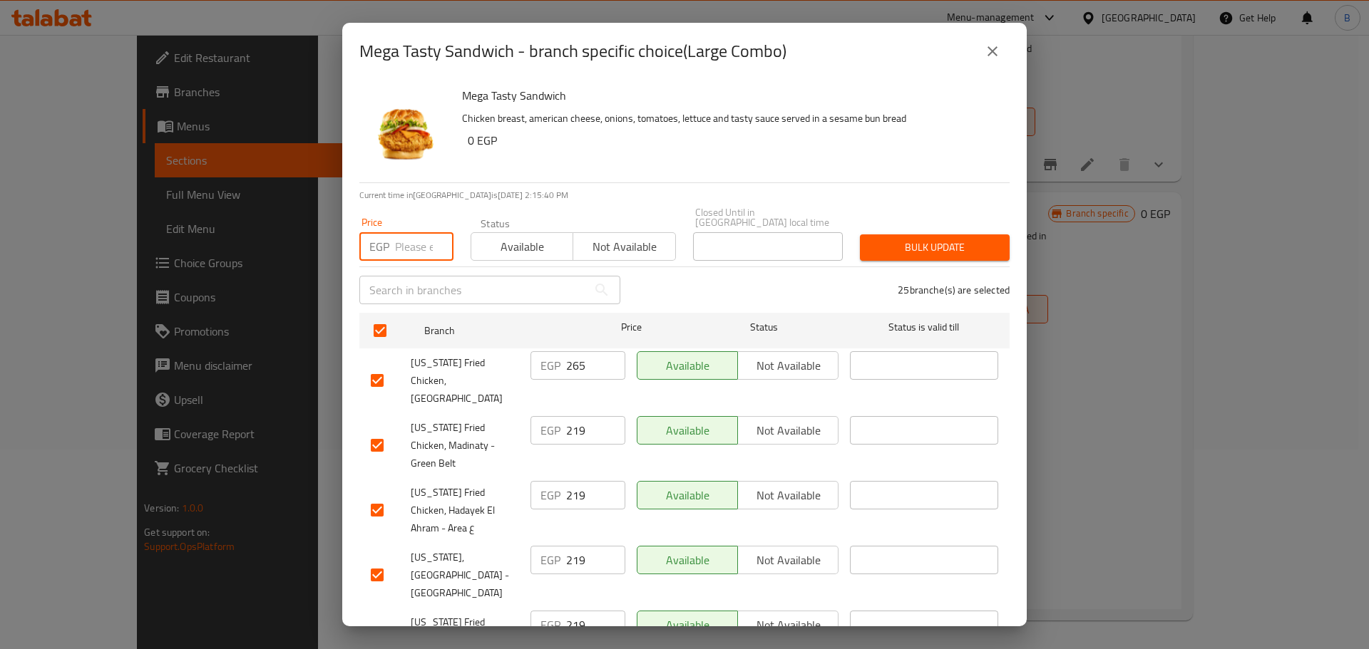
click at [430, 232] on input "number" at bounding box center [424, 246] width 58 height 29
click at [384, 366] on input "checkbox" at bounding box center [377, 381] width 30 height 30
checkbox input "false"
click at [384, 240] on p "EGP" at bounding box center [379, 246] width 20 height 17
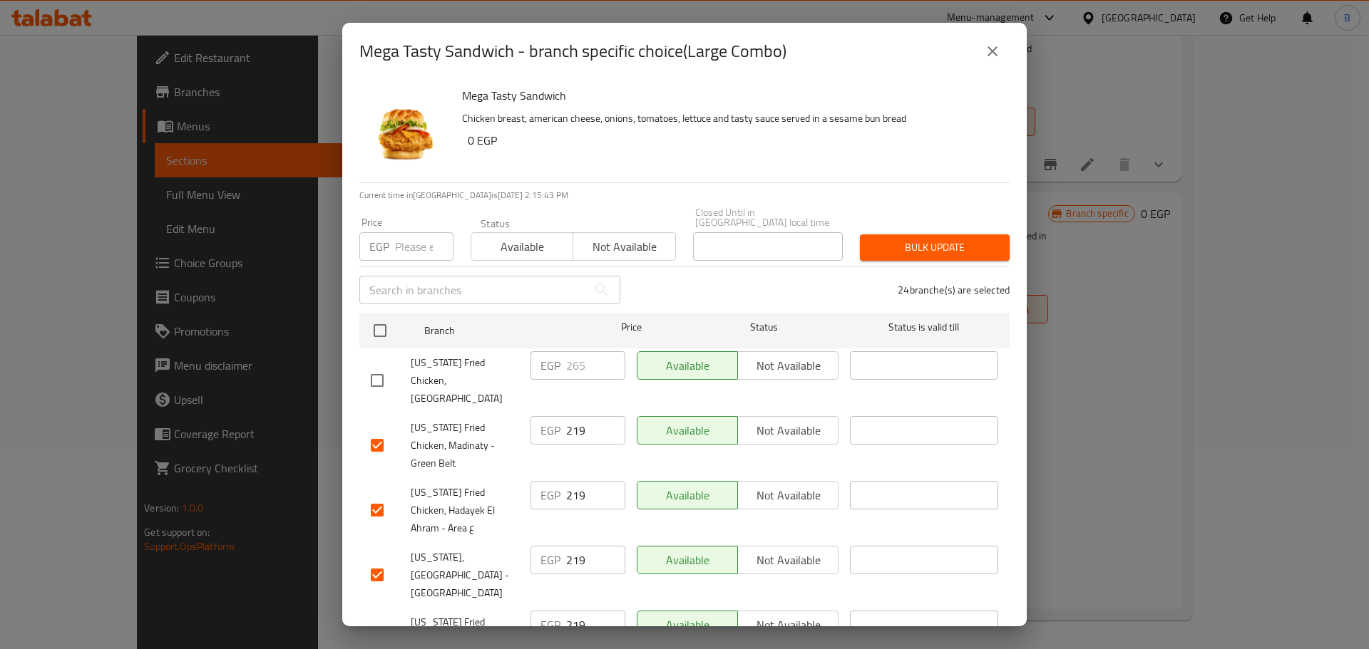
click at [396, 235] on input "number" at bounding box center [424, 246] width 58 height 29
type input "229"
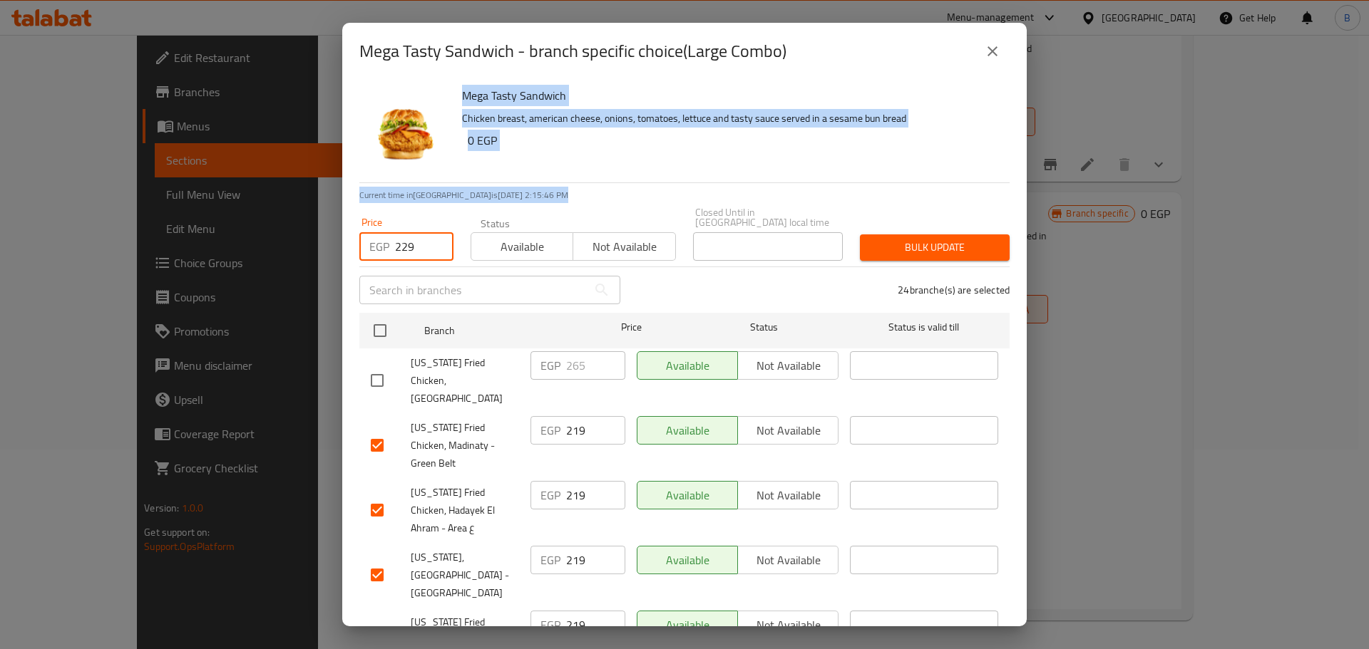
click at [632, 184] on div "Mega Tasty Sandwich Chicken breast, american cheese, onions, tomatoes, lettuce …" at bounding box center [684, 353] width 684 height 547
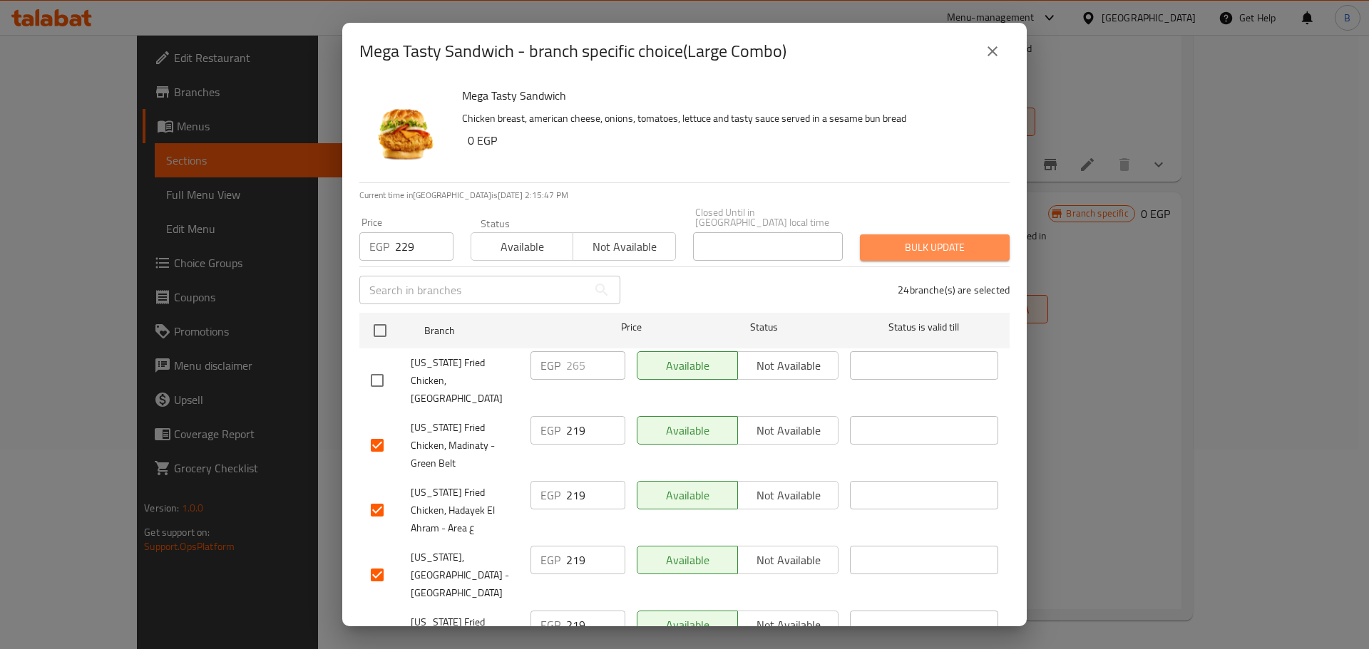
click at [953, 241] on span "Bulk update" at bounding box center [934, 248] width 127 height 18
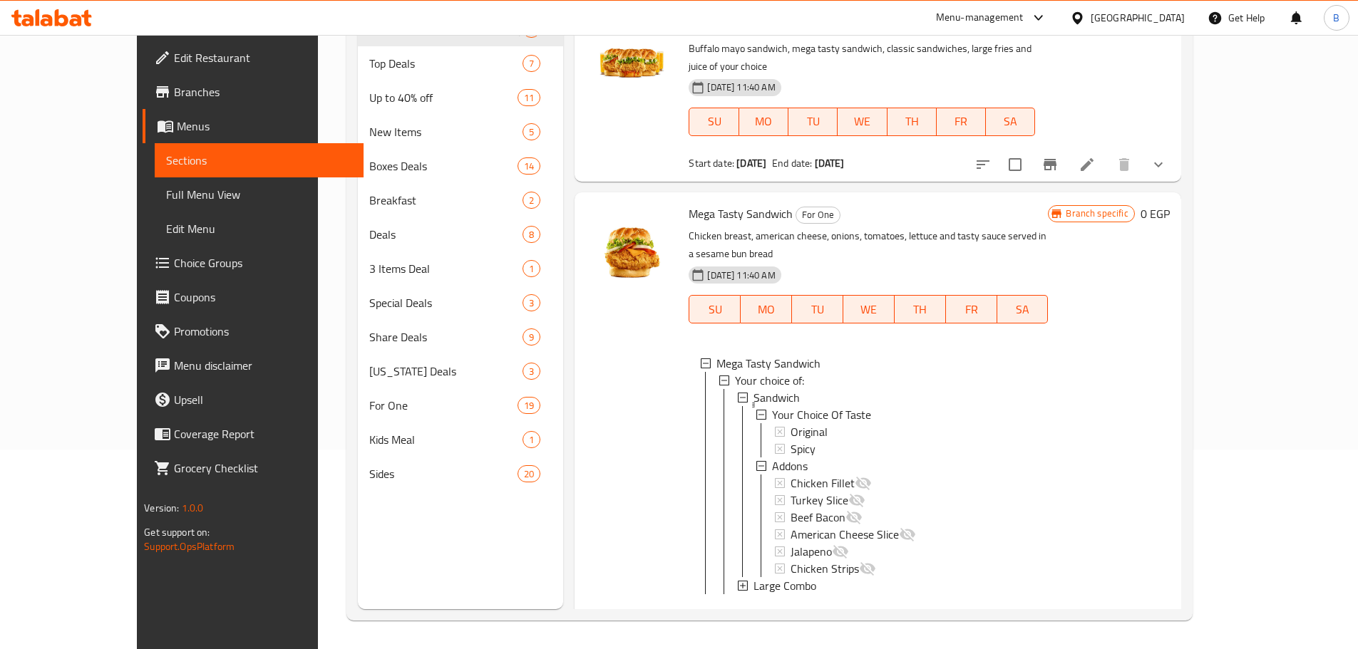
click at [809, 577] on div "Large Combo" at bounding box center [894, 585] width 283 height 17
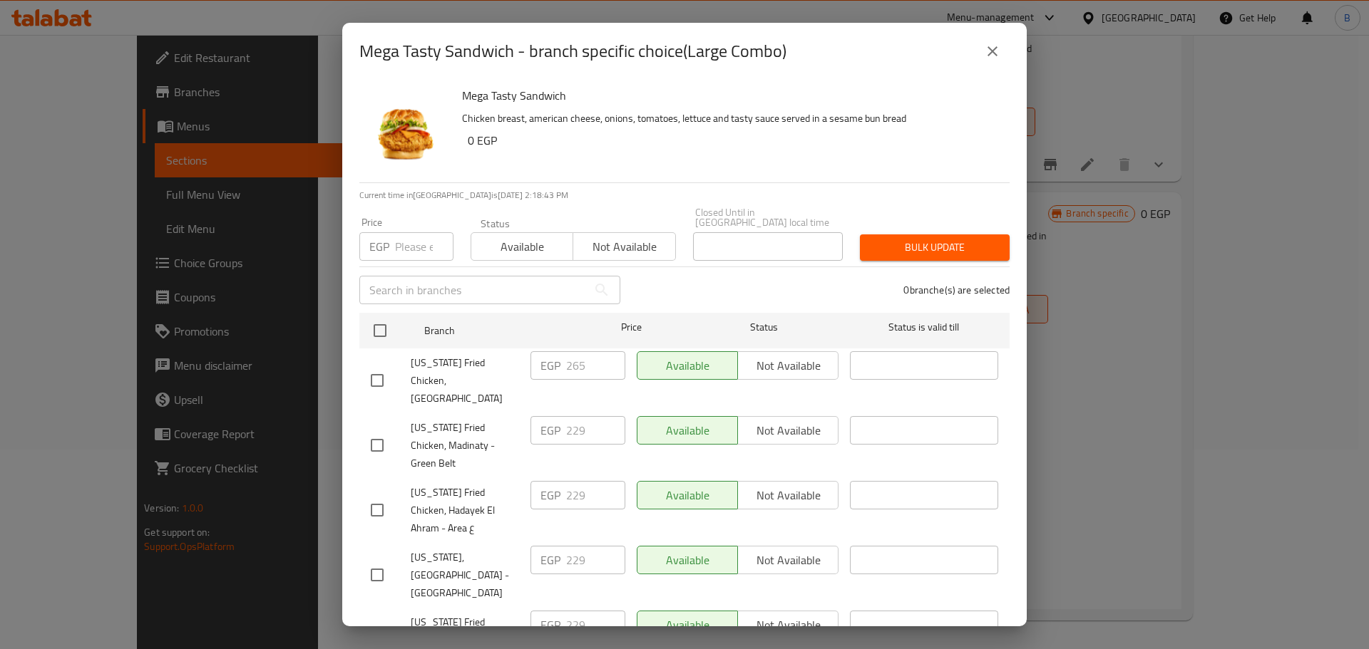
click at [999, 58] on icon "close" at bounding box center [992, 51] width 17 height 17
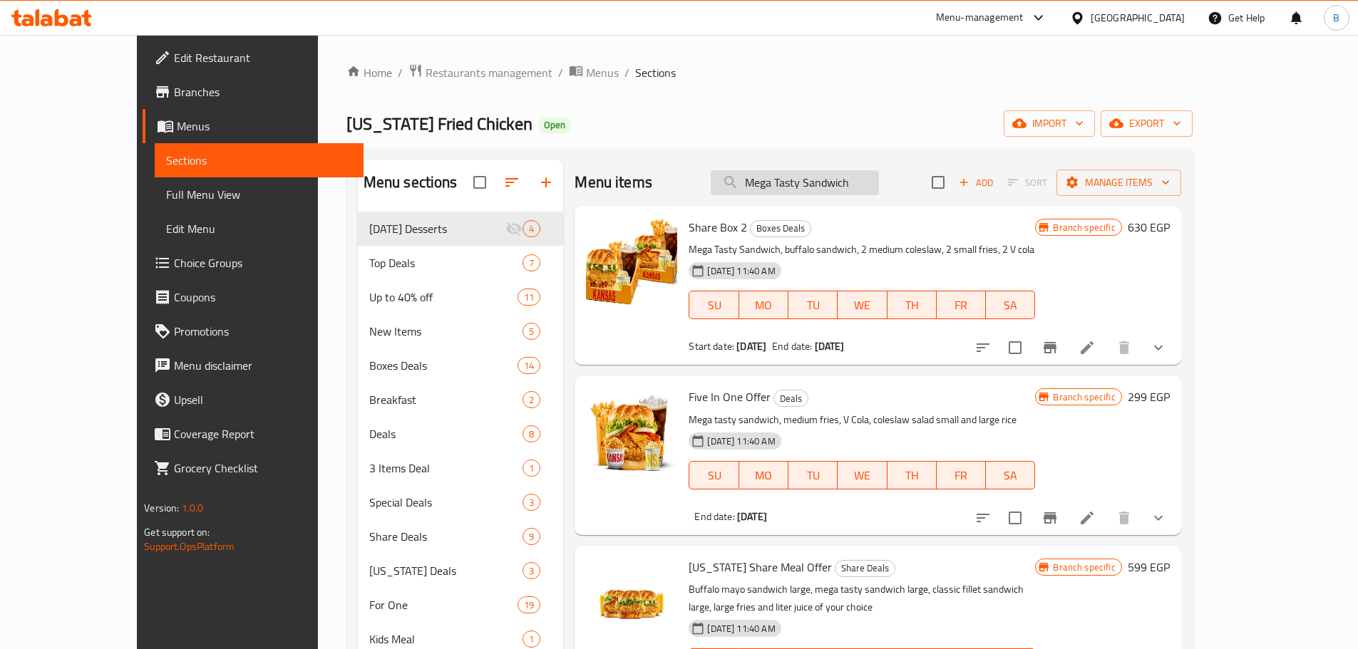
click at [879, 187] on input "Mega Tasty Sandwich" at bounding box center [795, 182] width 168 height 25
paste input "Nashville Sandwich Large Combo"
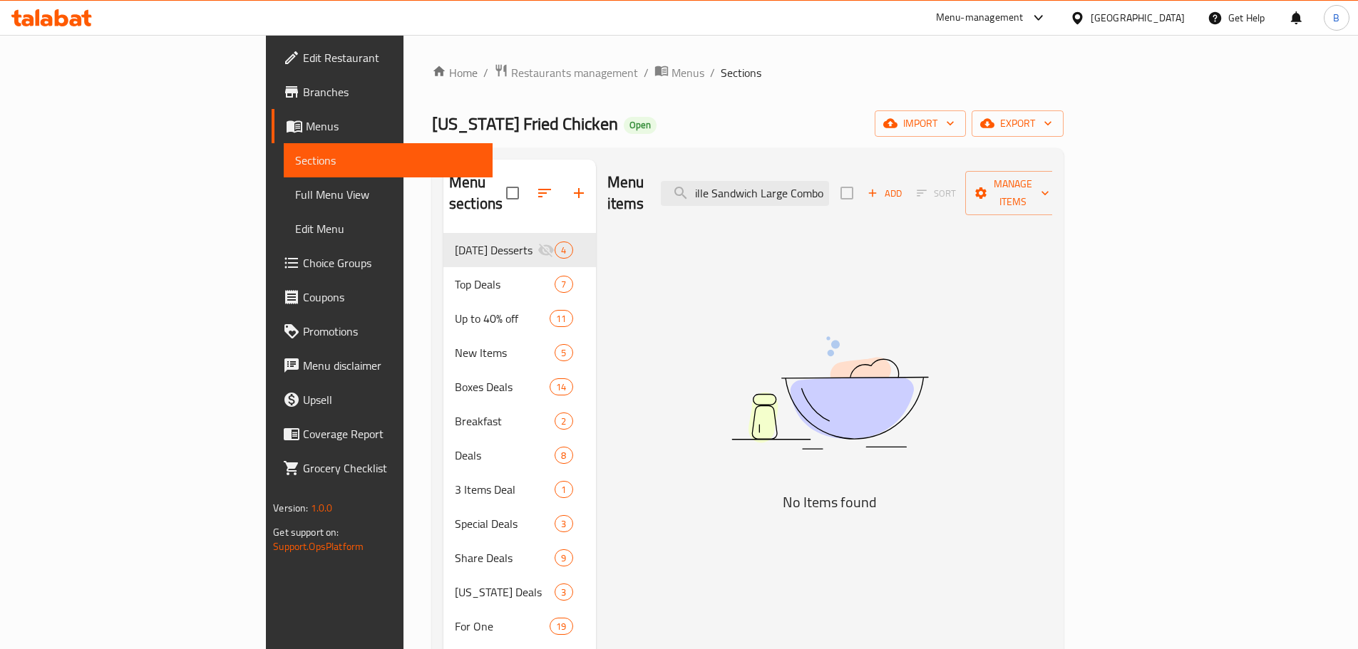
scroll to position [0, 33]
drag, startPoint x: 873, startPoint y: 182, endPoint x: 935, endPoint y: 188, distance: 63.0
click at [935, 188] on div "Menu items Nashville Sandwich Large Combo Add Sort Manage items" at bounding box center [830, 194] width 446 height 68
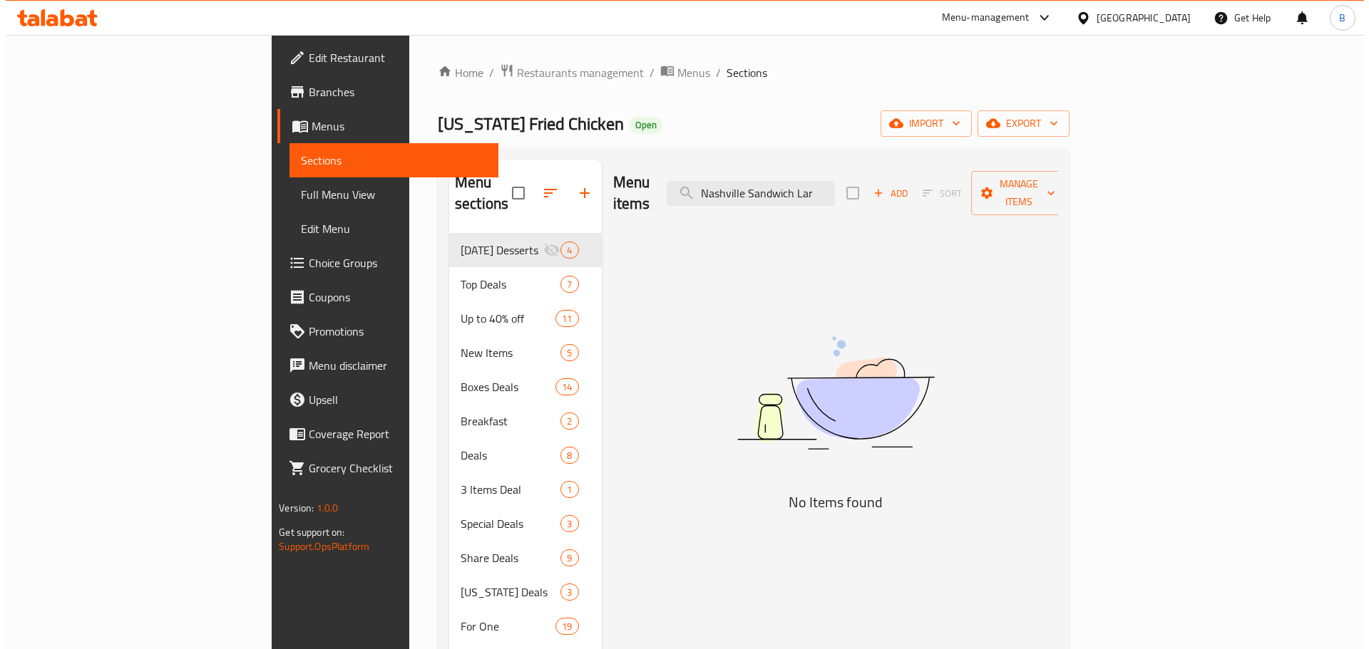
scroll to position [0, 0]
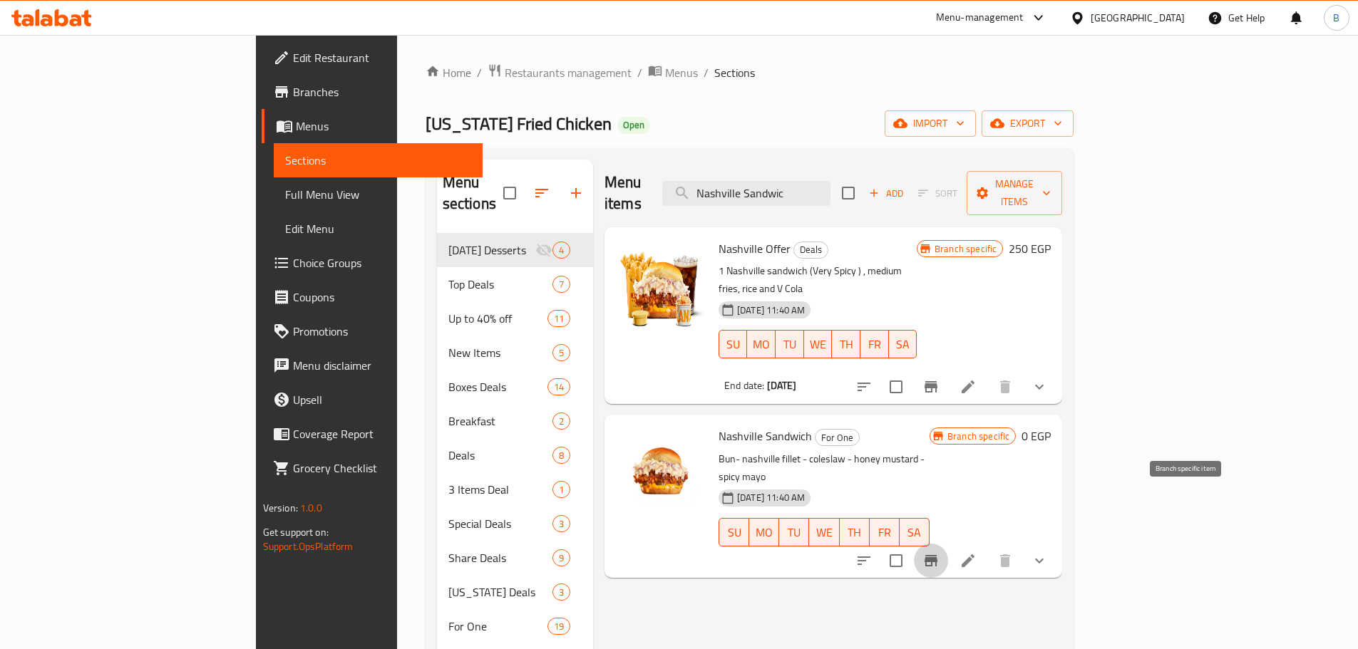
click at [940, 552] on icon "Branch-specific-item" at bounding box center [930, 560] width 17 height 17
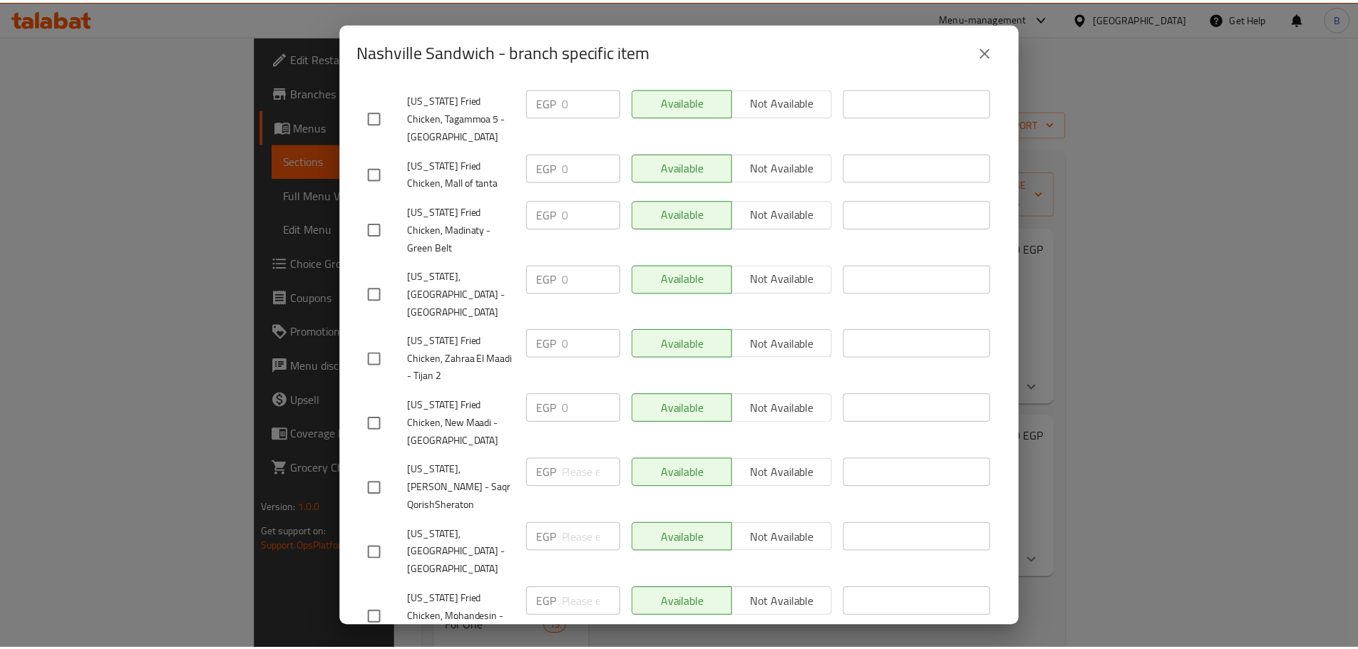
scroll to position [998, 0]
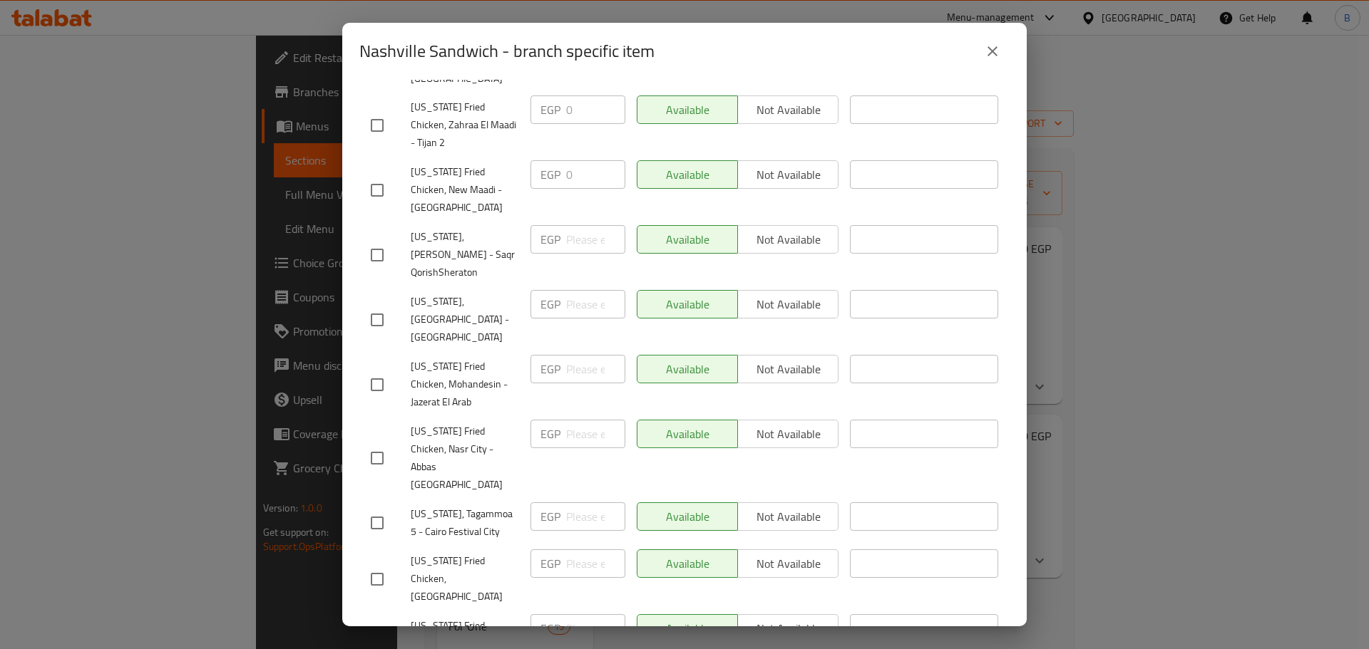
drag, startPoint x: 1019, startPoint y: 51, endPoint x: 1006, endPoint y: 56, distance: 13.8
click at [1006, 56] on div "Nashville Sandwich - branch specific item" at bounding box center [684, 51] width 684 height 57
click at [1003, 53] on button "close" at bounding box center [992, 51] width 34 height 34
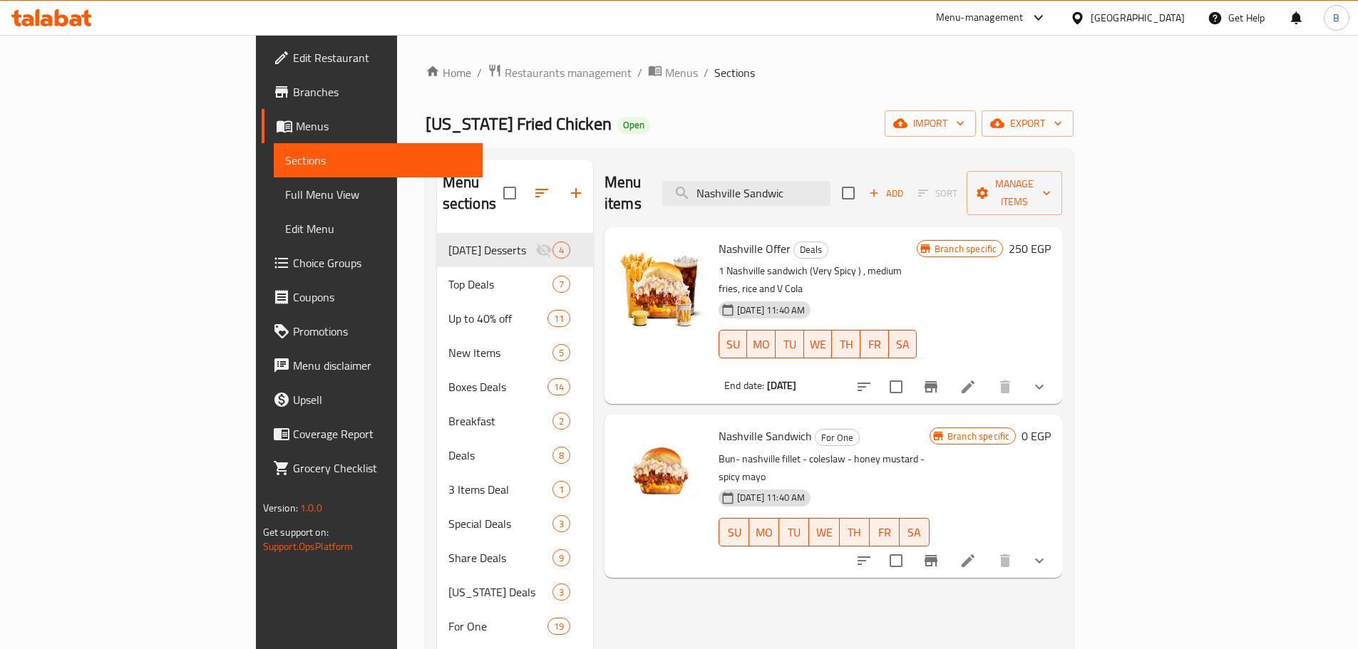
click at [1048, 552] on icon "show more" at bounding box center [1039, 560] width 17 height 17
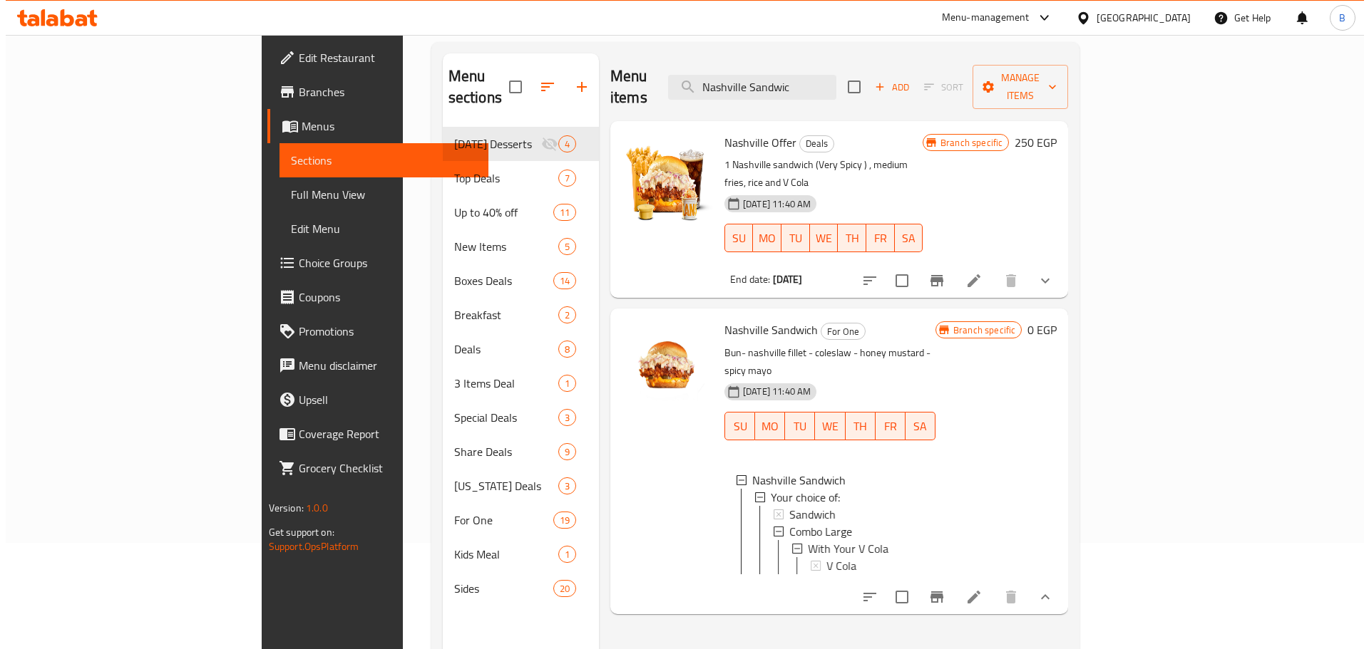
scroll to position [200, 0]
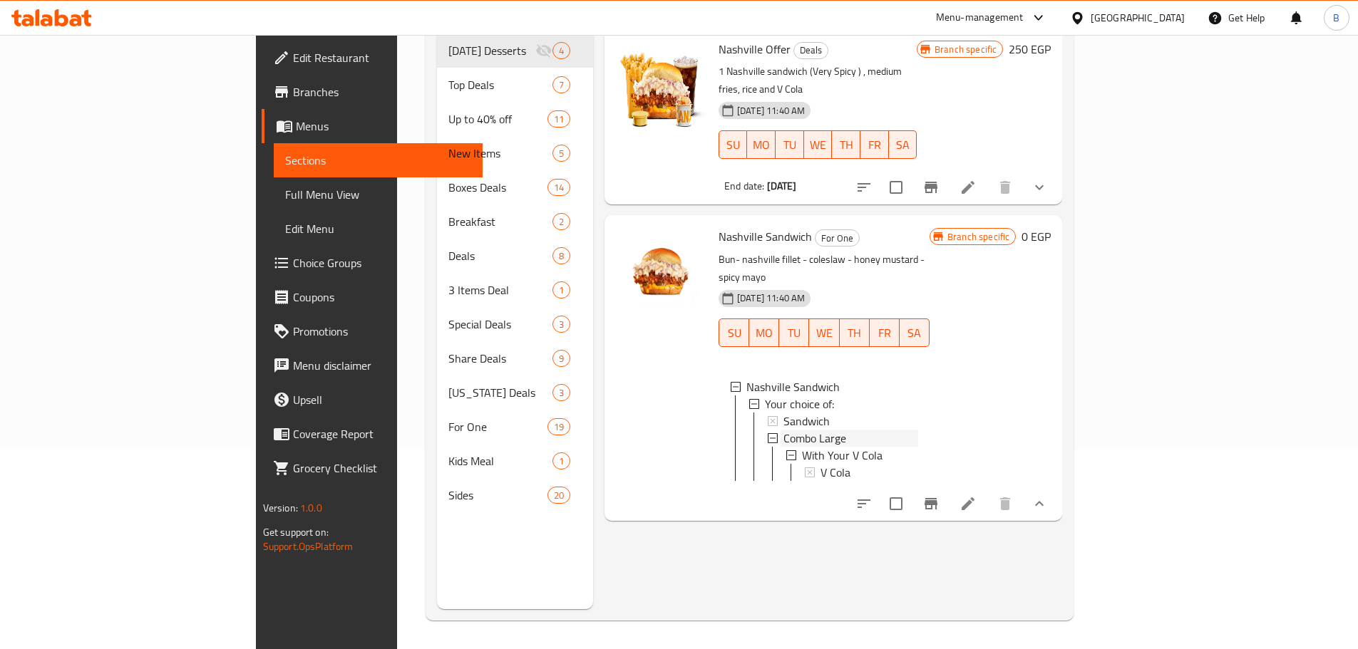
click at [783, 430] on span "Combo Large" at bounding box center [814, 438] width 63 height 17
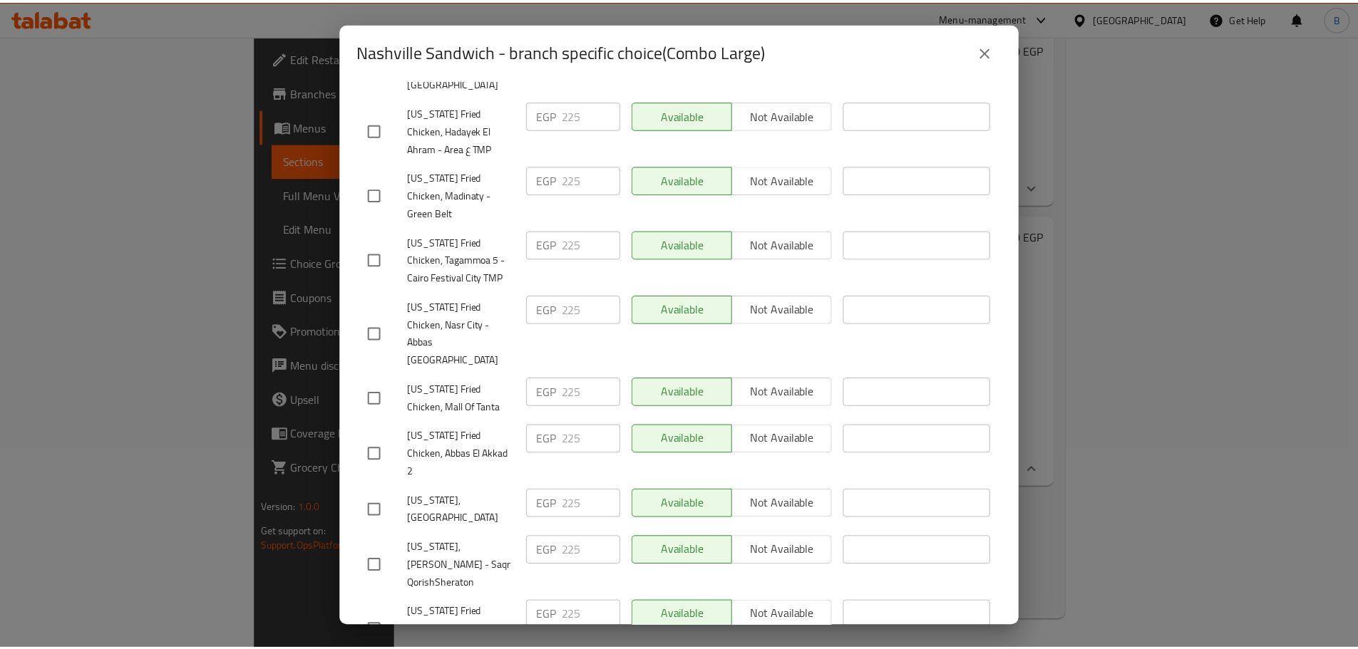
scroll to position [9, 0]
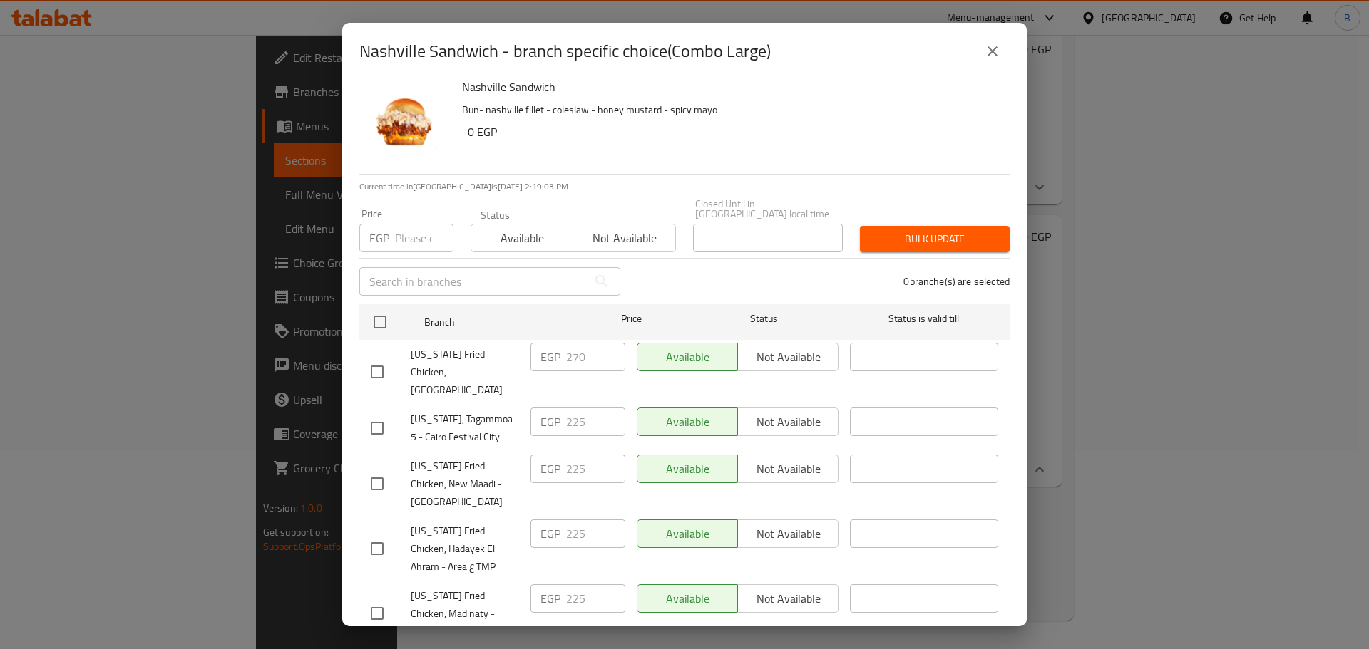
click at [999, 36] on button "close" at bounding box center [992, 51] width 34 height 34
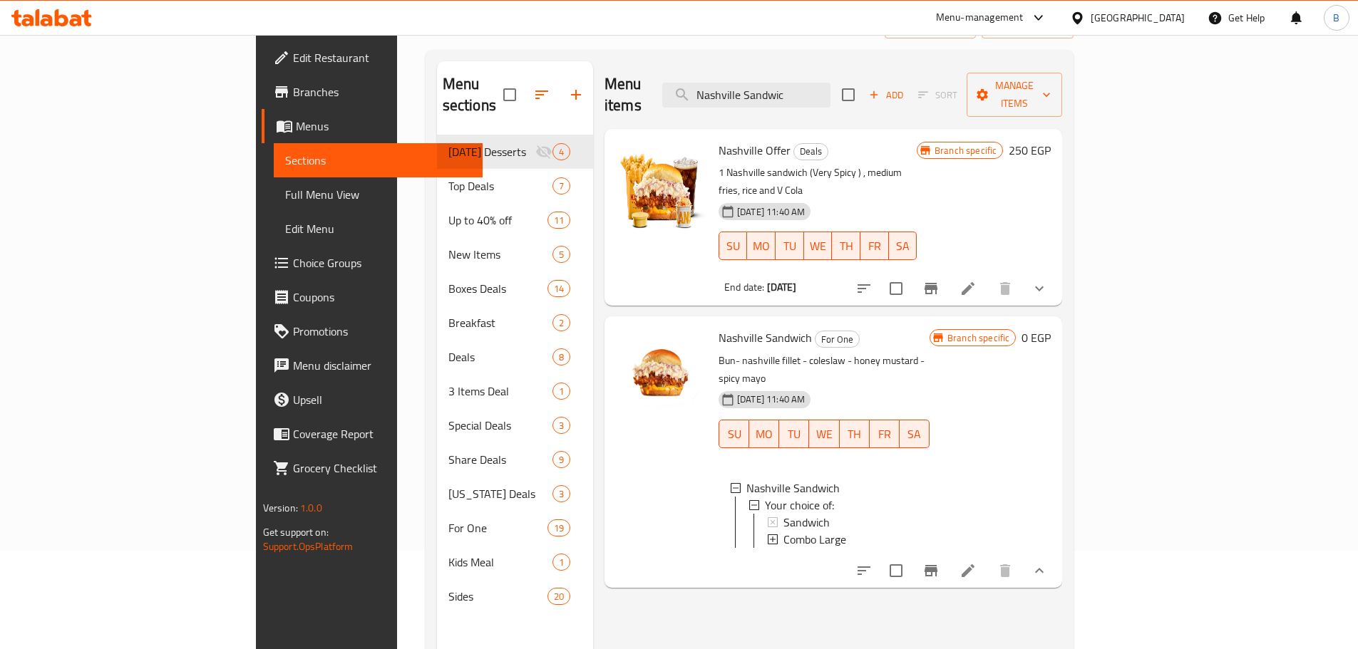
scroll to position [0, 0]
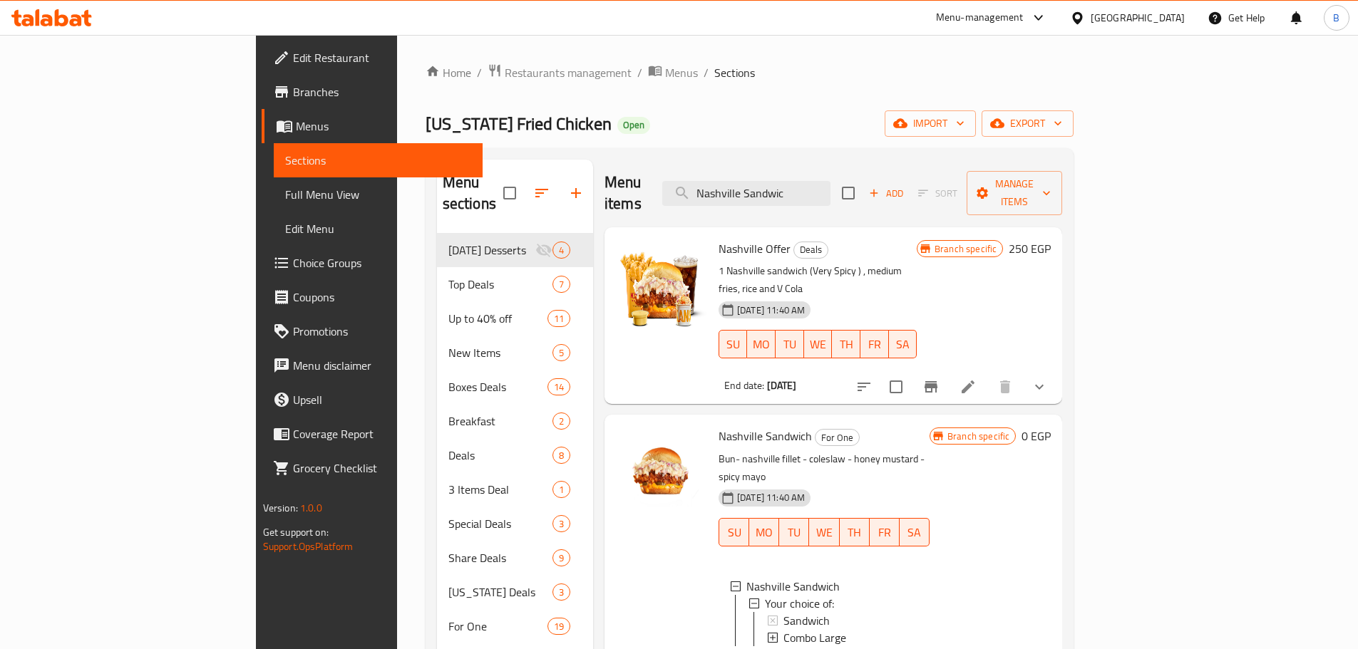
click at [852, 166] on div "Menu items Nashville Sandwic Add Sort Manage items" at bounding box center [833, 194] width 458 height 68
click at [830, 181] on input "Nashville Sandwic" at bounding box center [746, 193] width 168 height 25
click at [830, 182] on input "Nashville Sandwic" at bounding box center [746, 193] width 168 height 25
paste input "Buffalo Ranch Sandwich Large Combo"
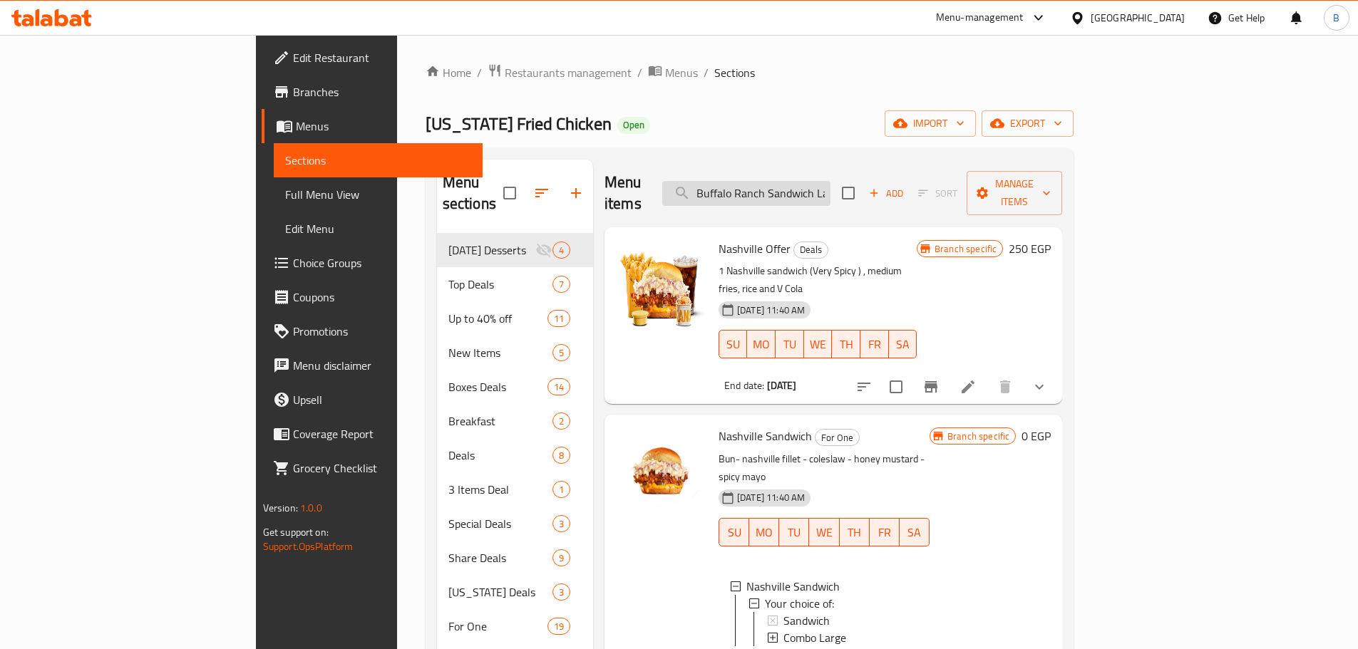
scroll to position [0, 53]
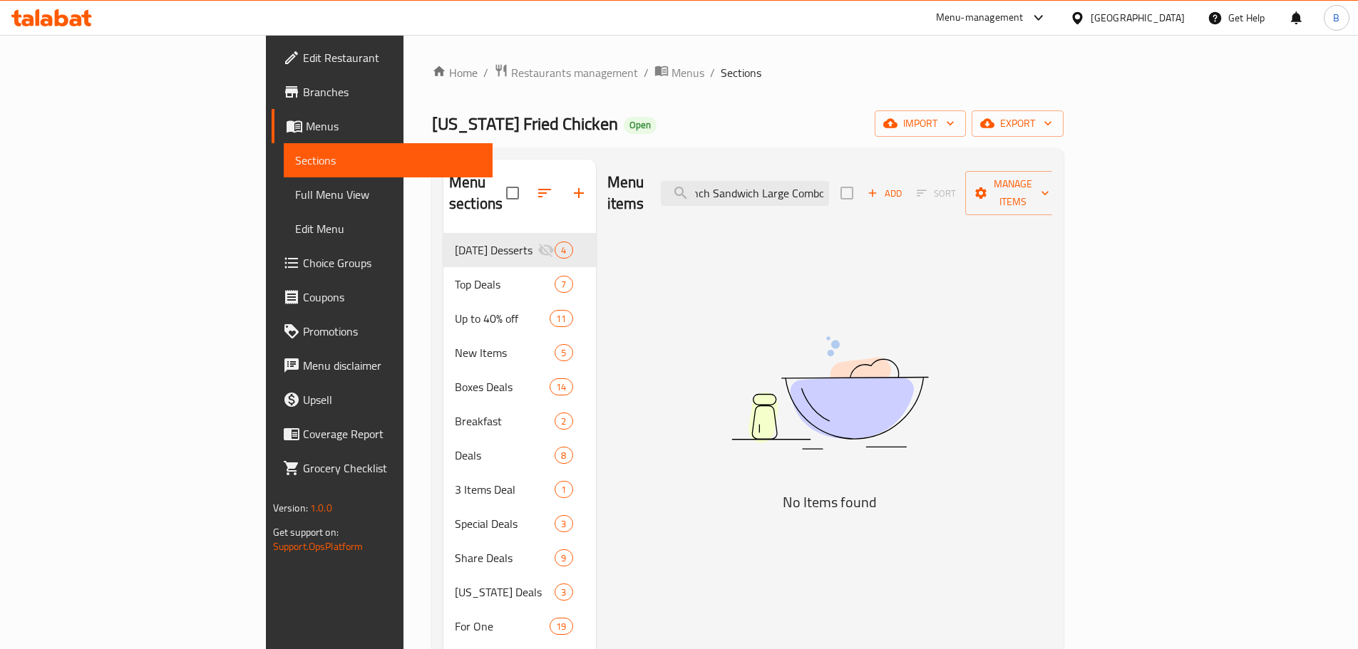
drag, startPoint x: 870, startPoint y: 188, endPoint x: 965, endPoint y: 199, distance: 96.1
click at [965, 199] on div "Menu items Buffalo Ranch Sandwich Large Combo Add Sort Manage items" at bounding box center [830, 194] width 446 height 68
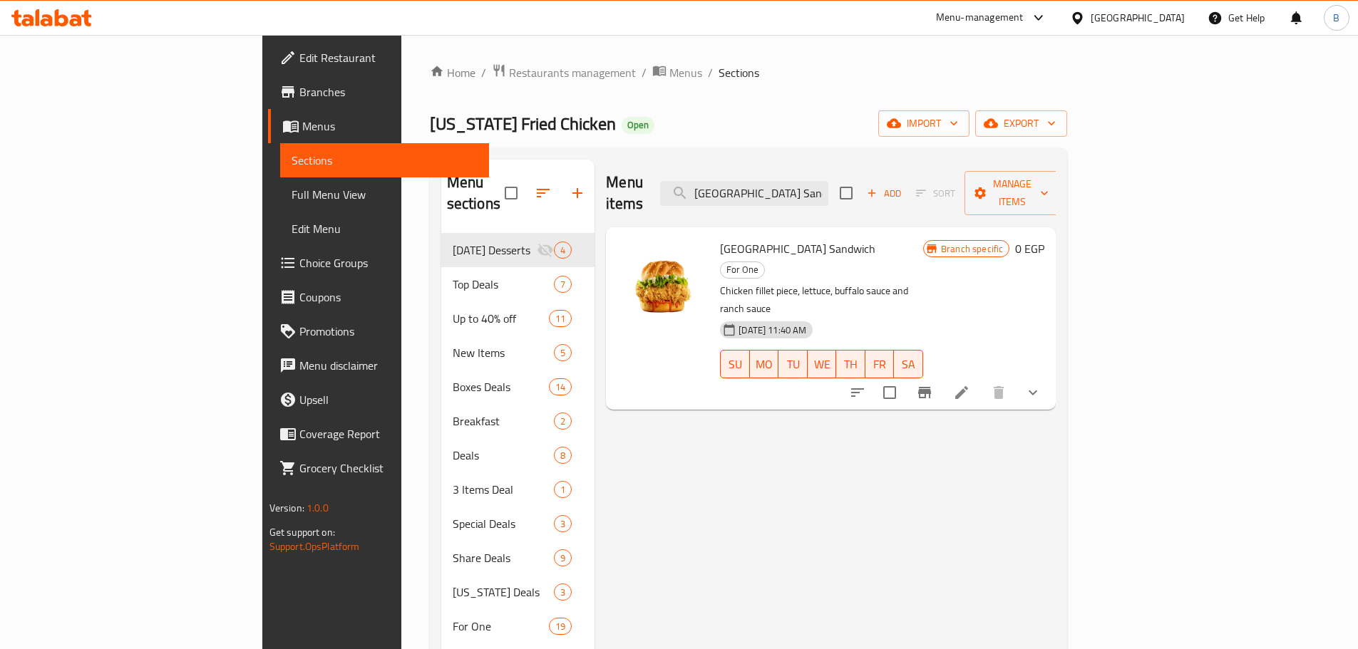
type input "[GEOGRAPHIC_DATA] Sandwich"
click at [942, 376] on button "Branch-specific-item" at bounding box center [924, 393] width 34 height 34
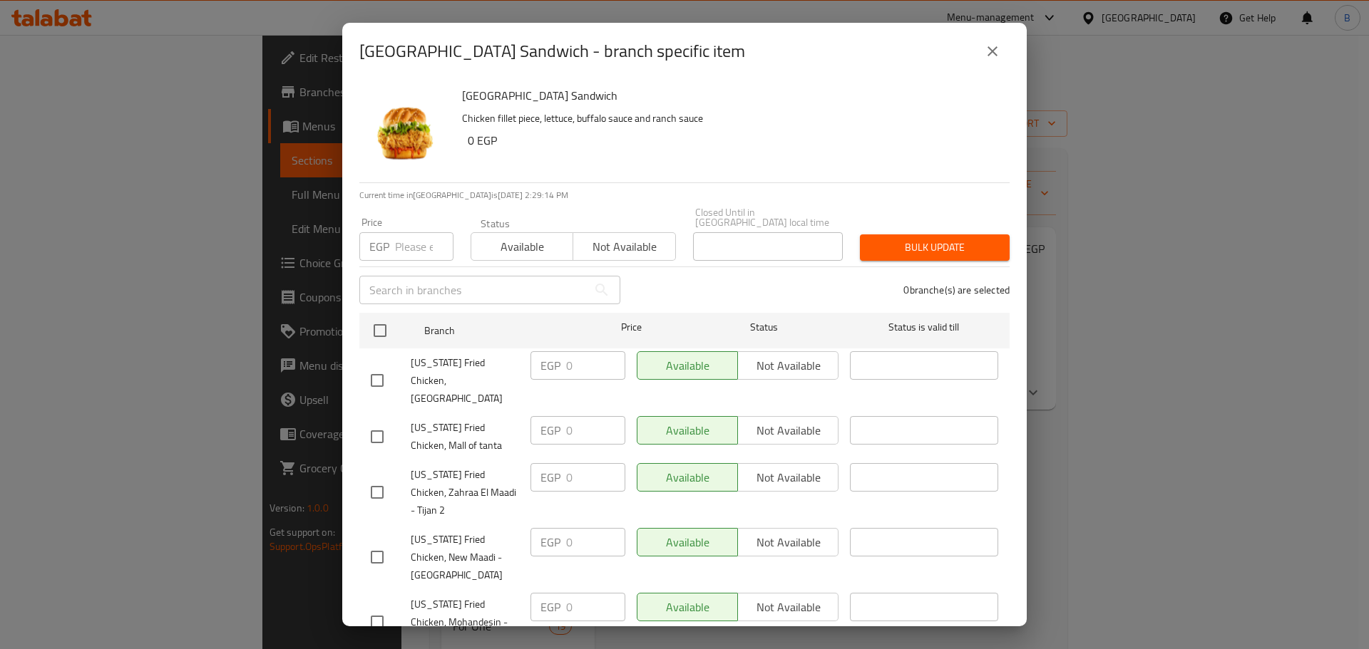
click at [992, 56] on icon "close" at bounding box center [992, 51] width 17 height 17
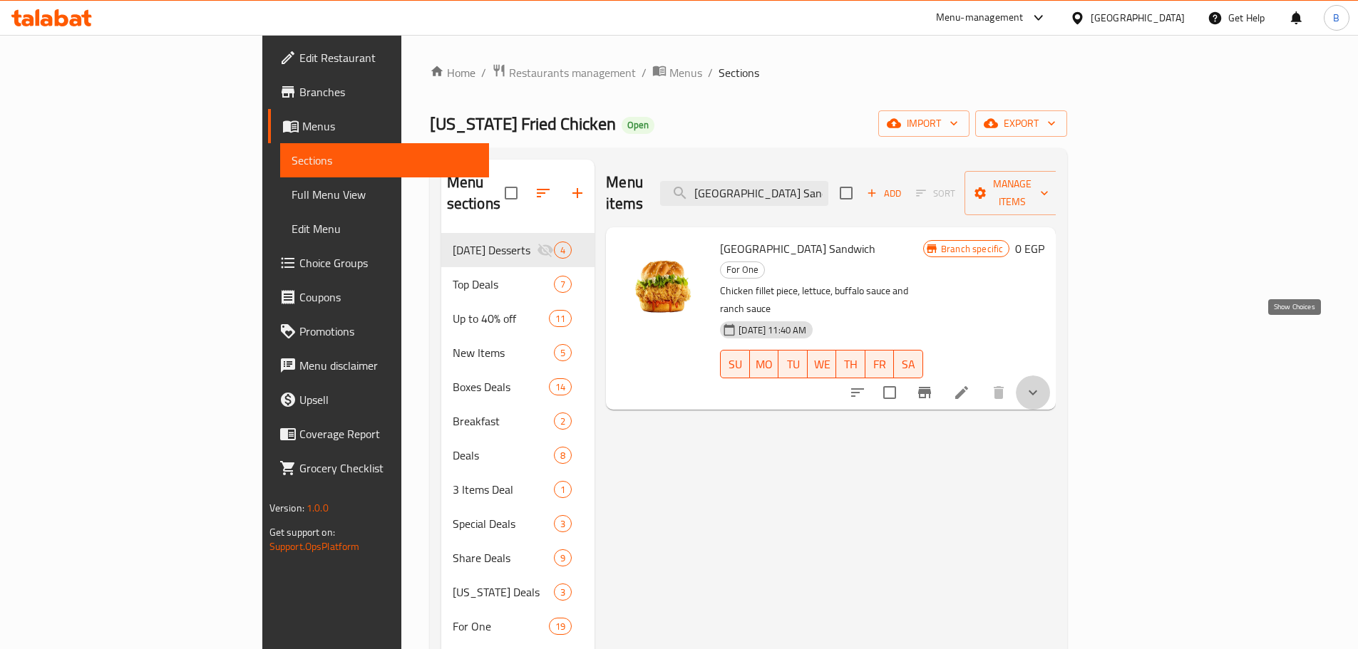
drag, startPoint x: 1298, startPoint y: 325, endPoint x: 1249, endPoint y: 323, distance: 49.2
click at [1050, 376] on button "show more" at bounding box center [1033, 393] width 34 height 34
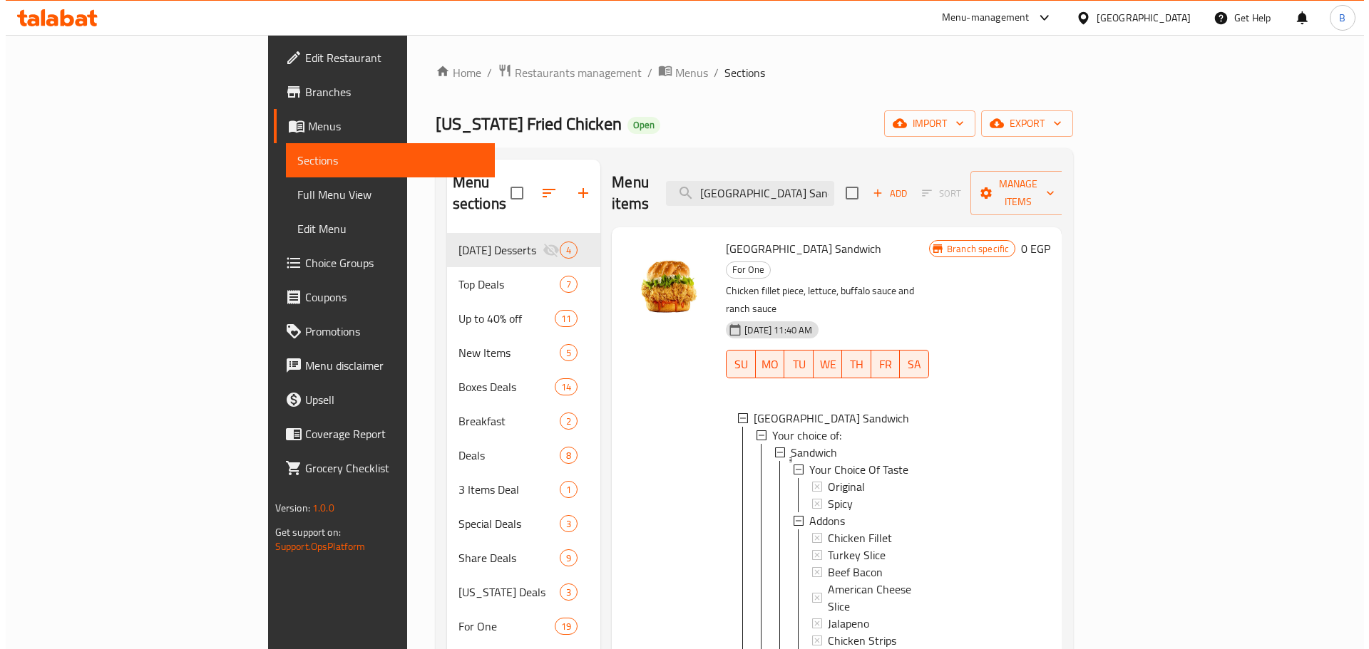
scroll to position [2, 0]
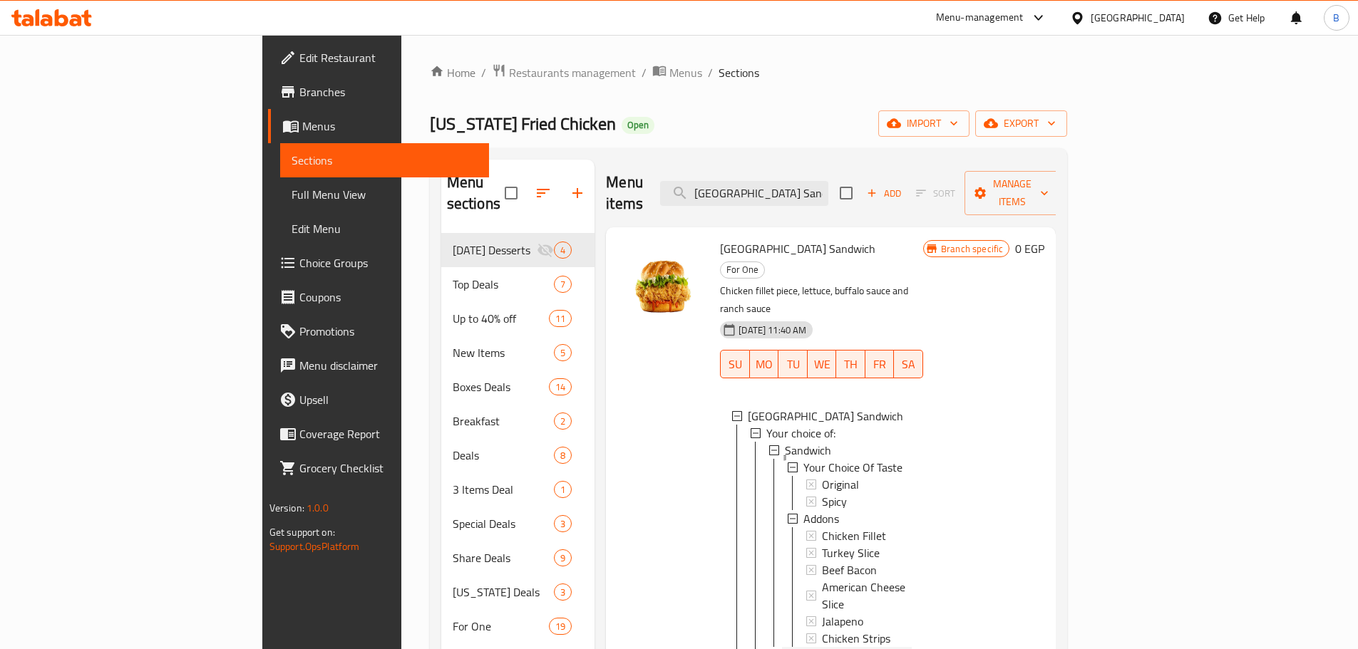
click at [785, 647] on span "Large Combo" at bounding box center [816, 655] width 63 height 17
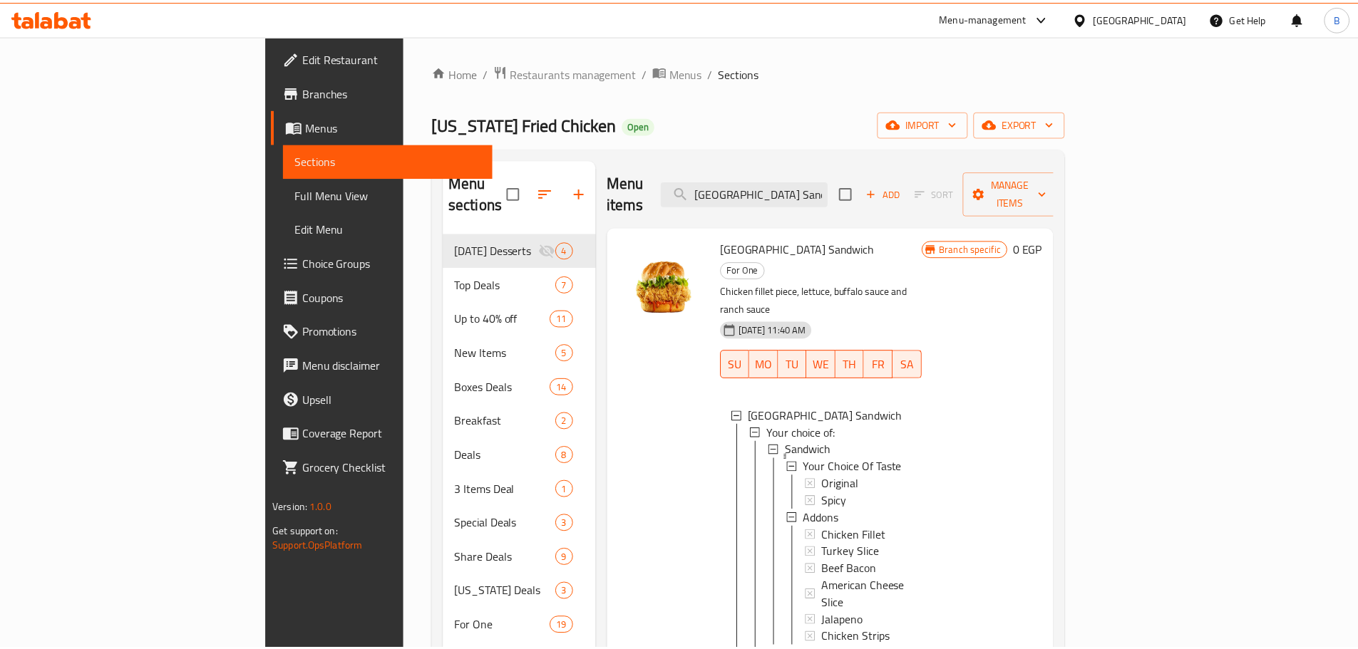
scroll to position [0, 0]
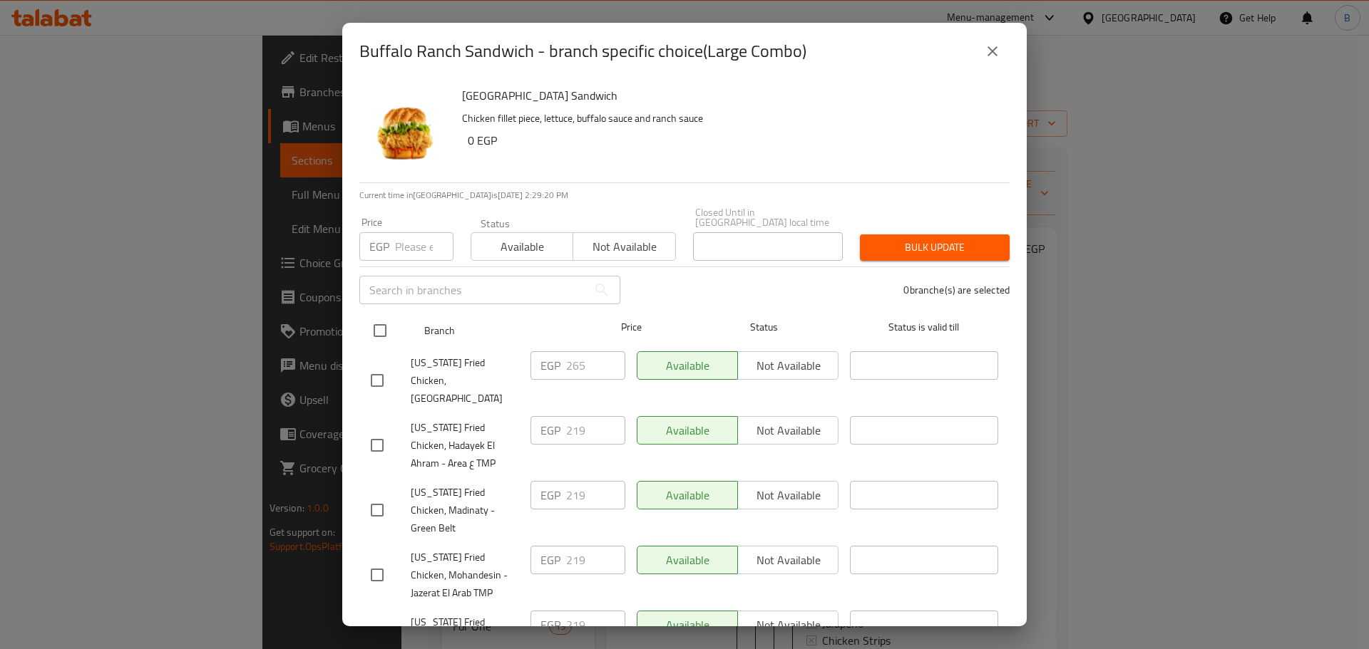
click at [369, 316] on input "checkbox" at bounding box center [380, 331] width 30 height 30
checkbox input "true"
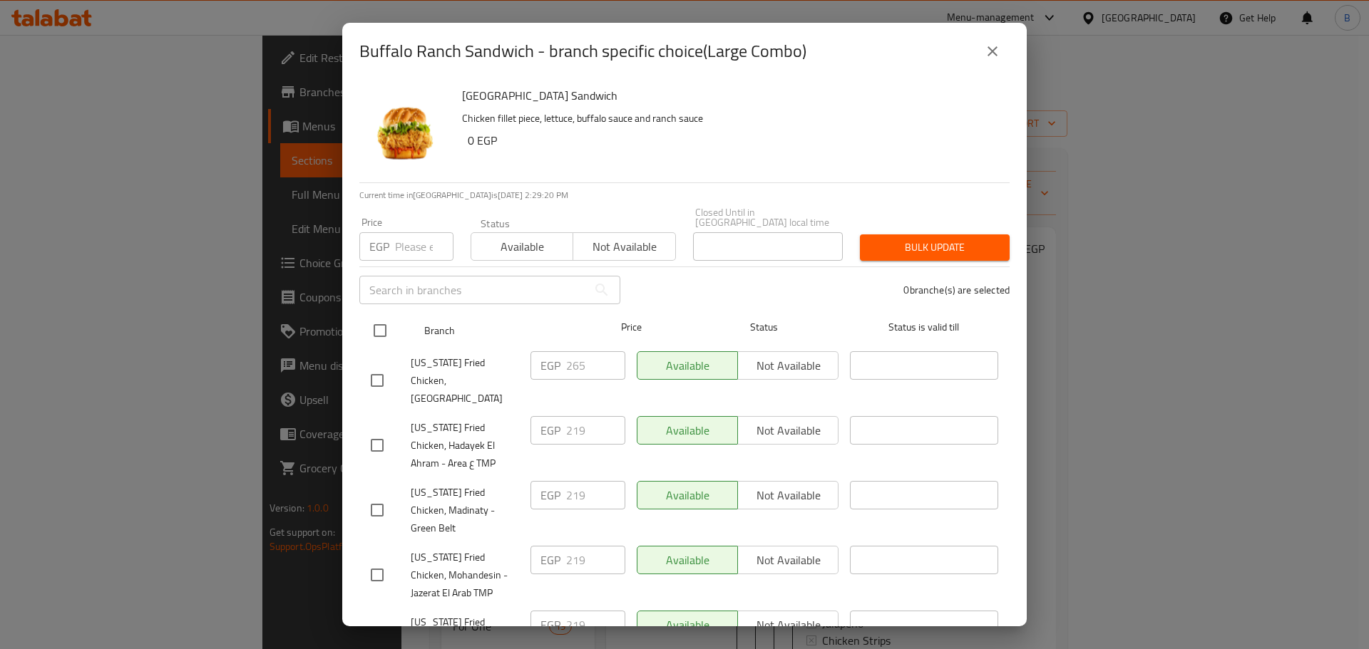
checkbox input "true"
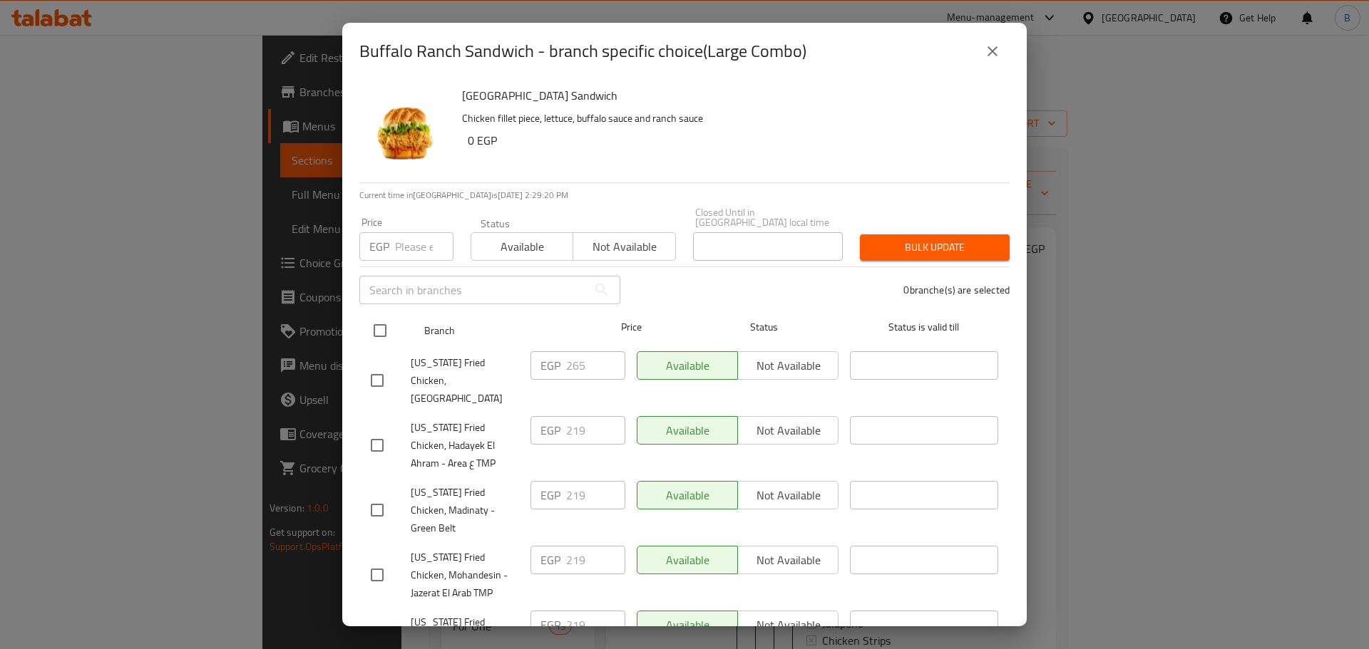
checkbox input "true"
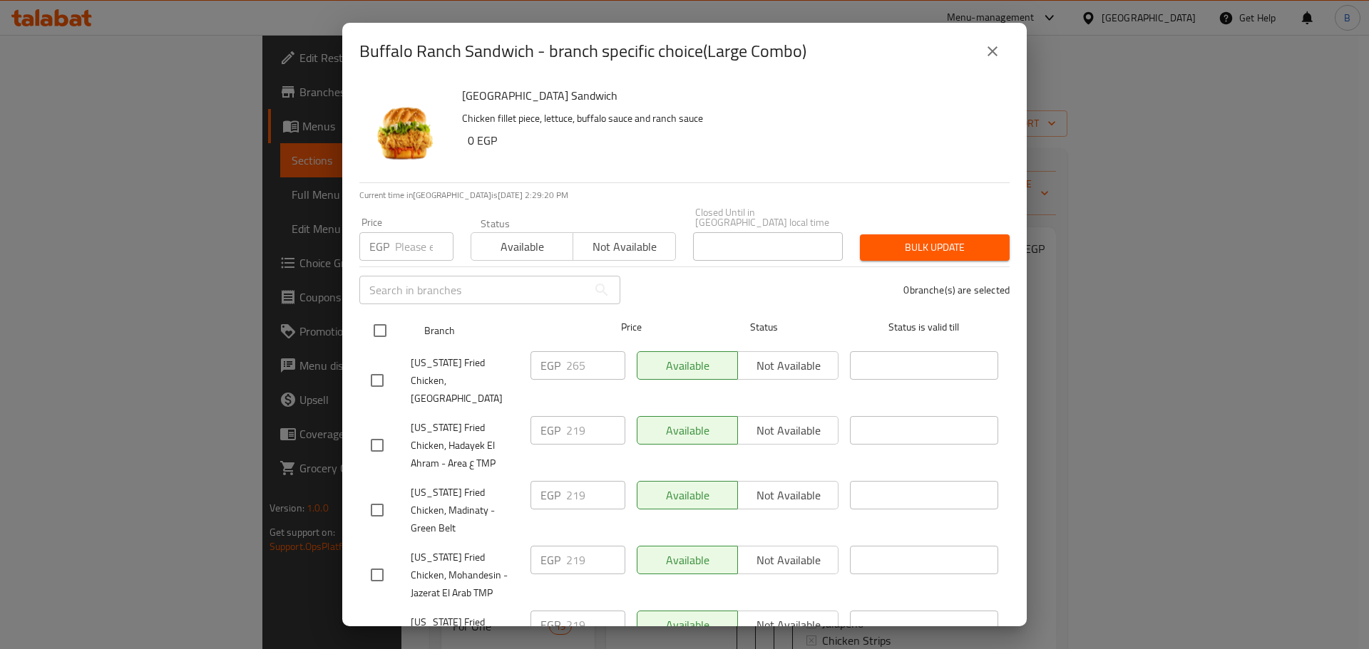
checkbox input "true"
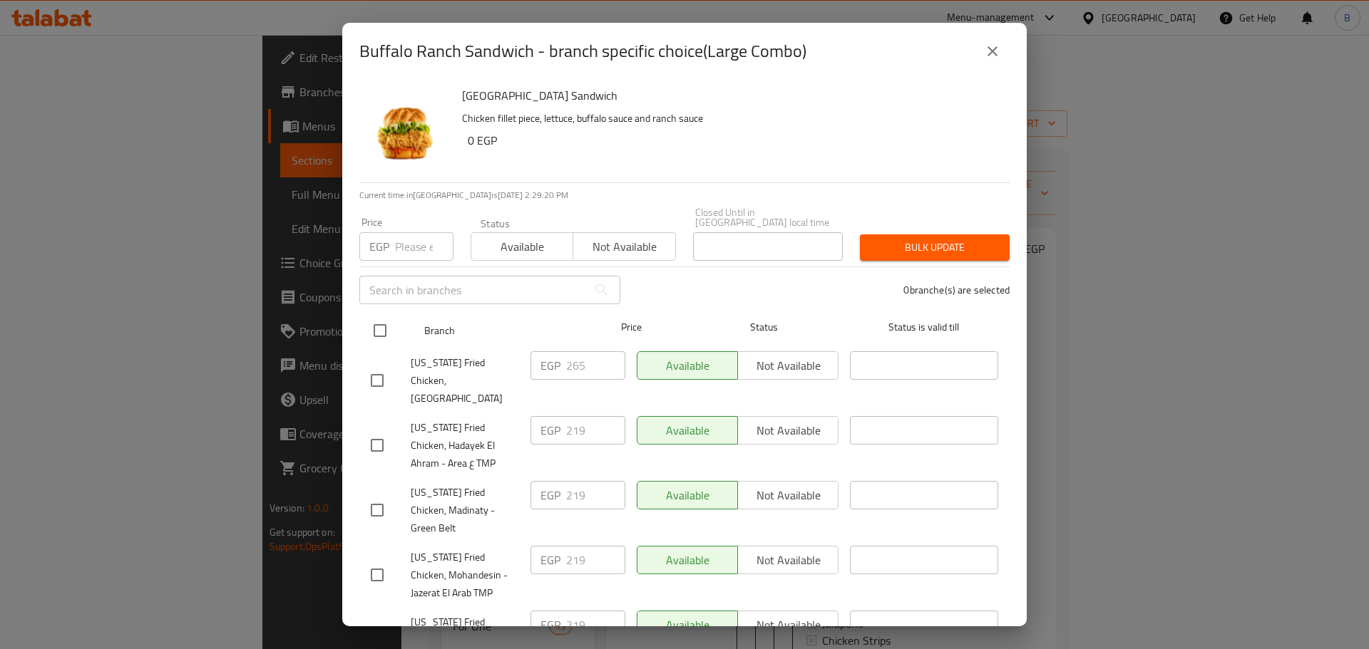
checkbox input "true"
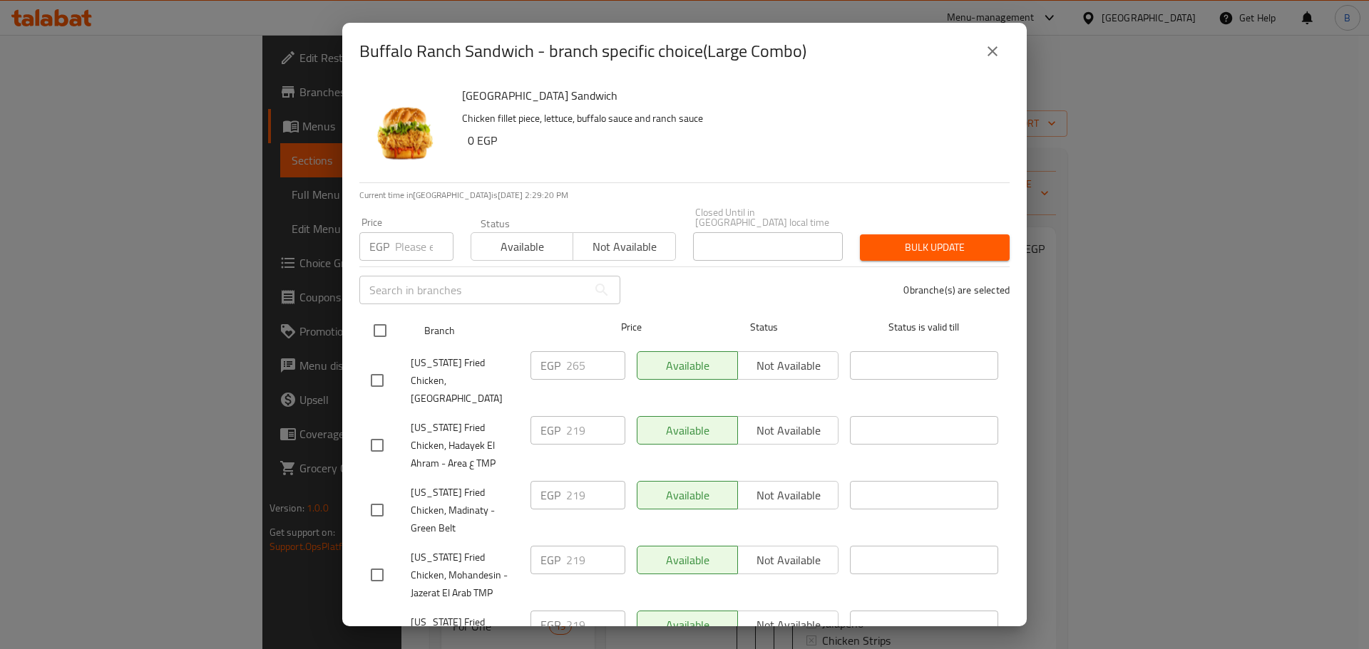
checkbox input "true"
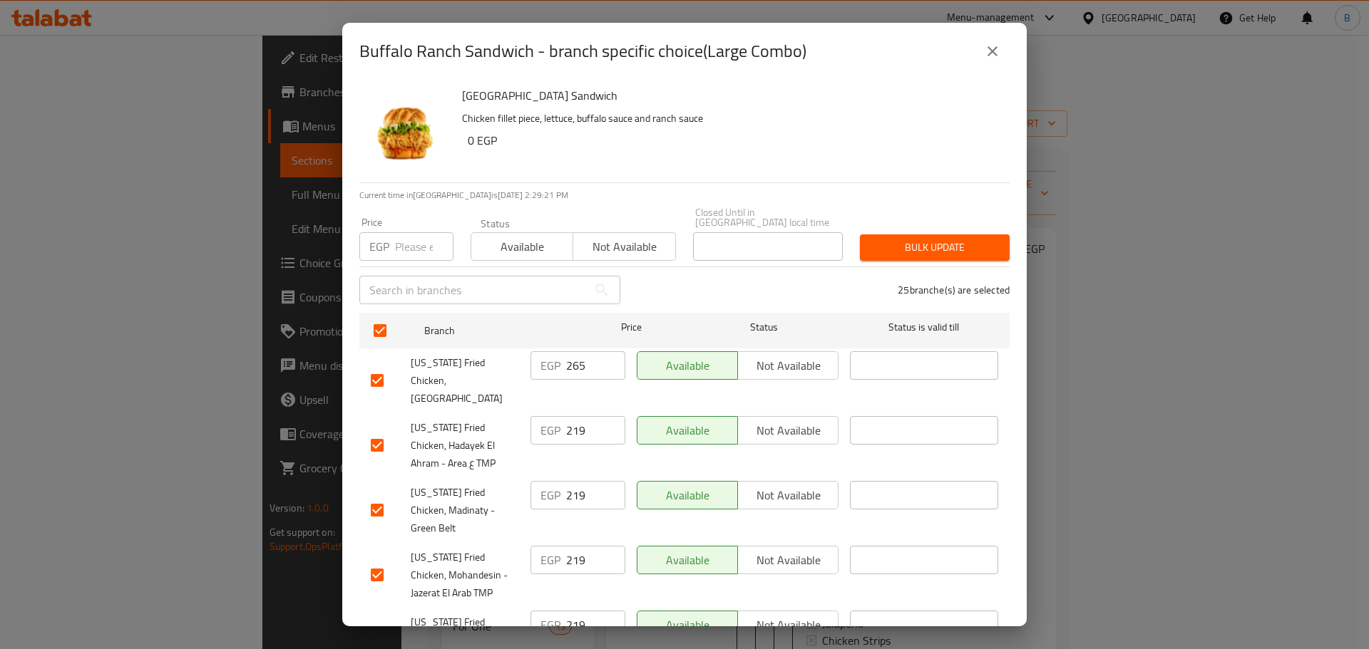
click at [399, 240] on input "number" at bounding box center [424, 246] width 58 height 29
type input "229"
click at [379, 368] on input "checkbox" at bounding box center [377, 381] width 30 height 30
checkbox input "false"
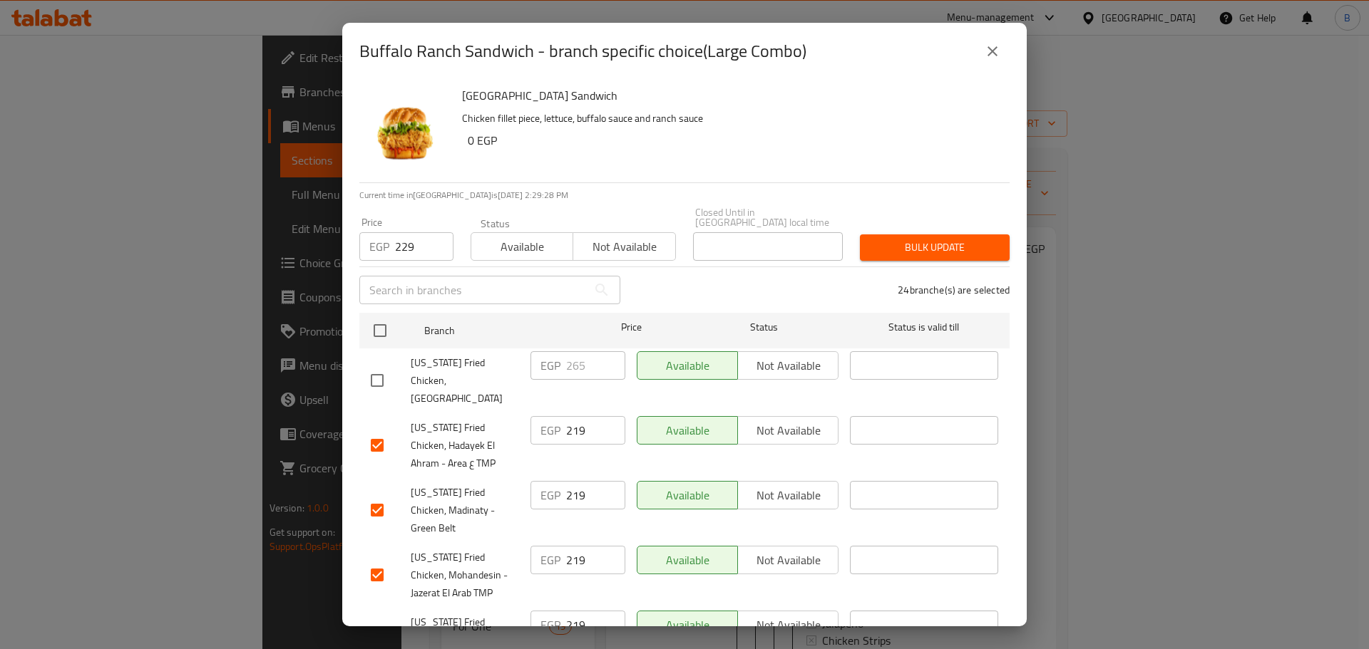
click at [882, 243] on span "Bulk update" at bounding box center [934, 248] width 127 height 18
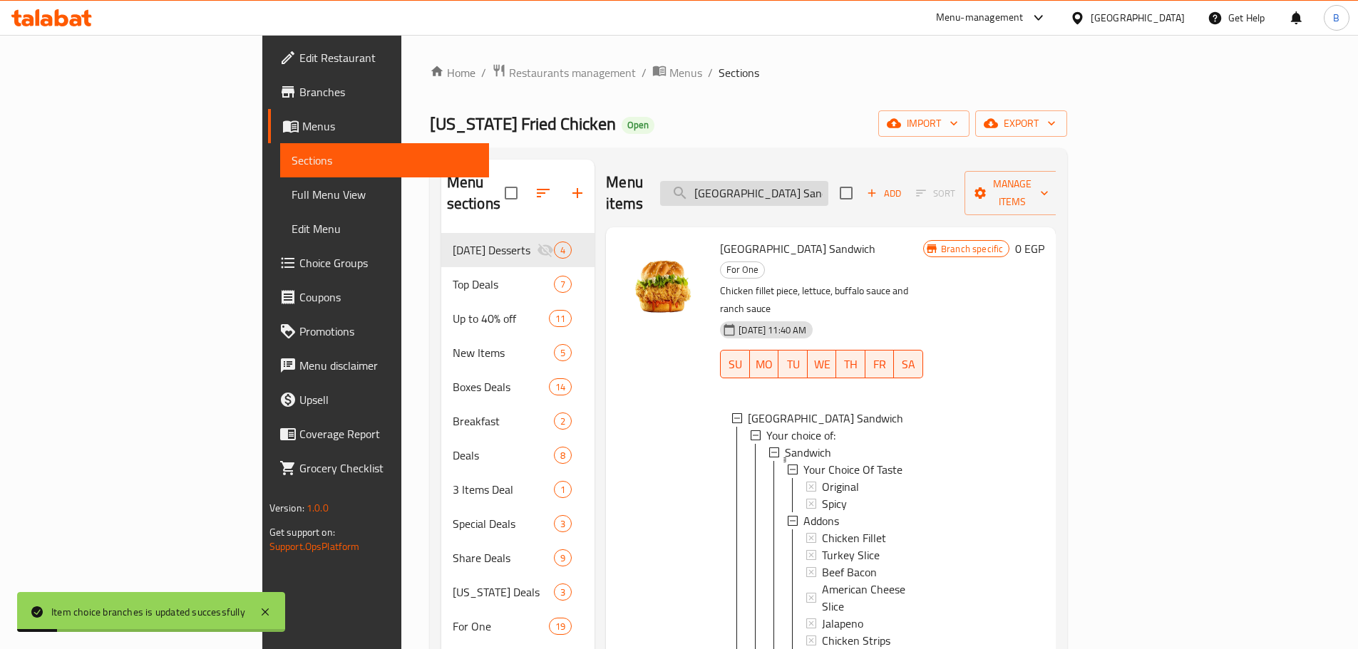
click at [828, 187] on input "[GEOGRAPHIC_DATA] Sandwich" at bounding box center [744, 193] width 168 height 25
click at [828, 181] on input "[GEOGRAPHIC_DATA] Sandwich" at bounding box center [744, 193] width 168 height 25
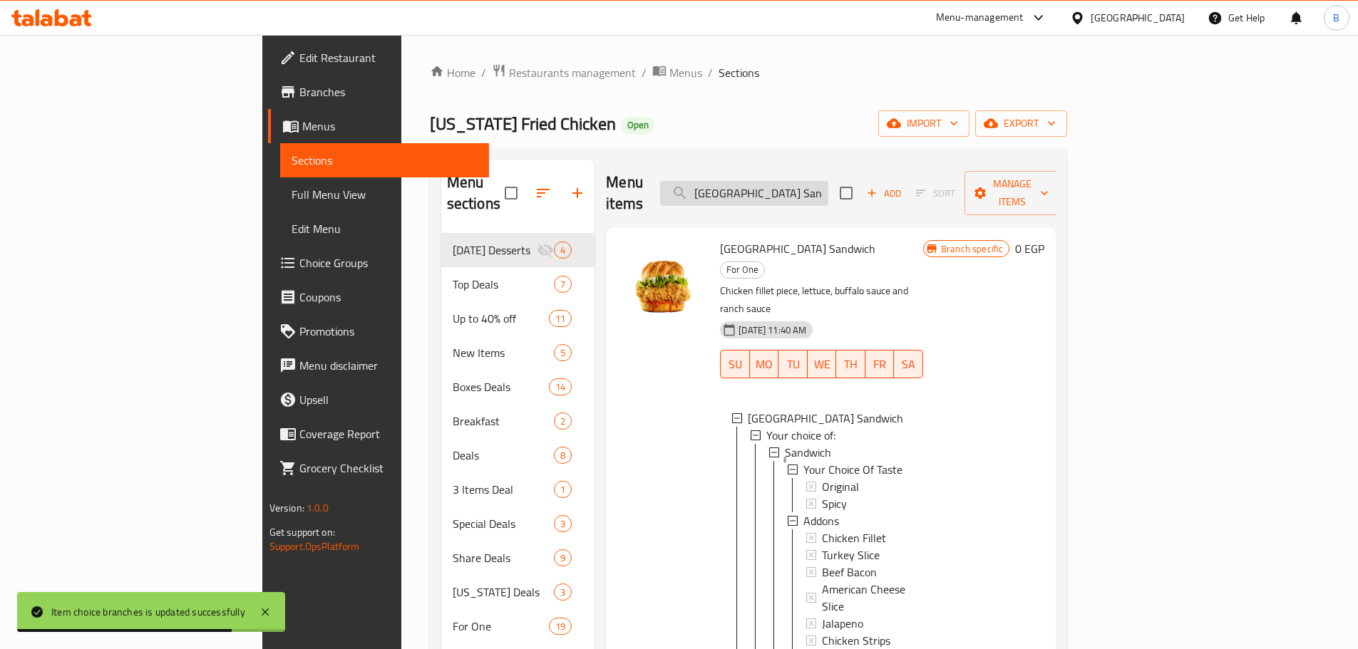
paste input "O'ranch Large Combo"
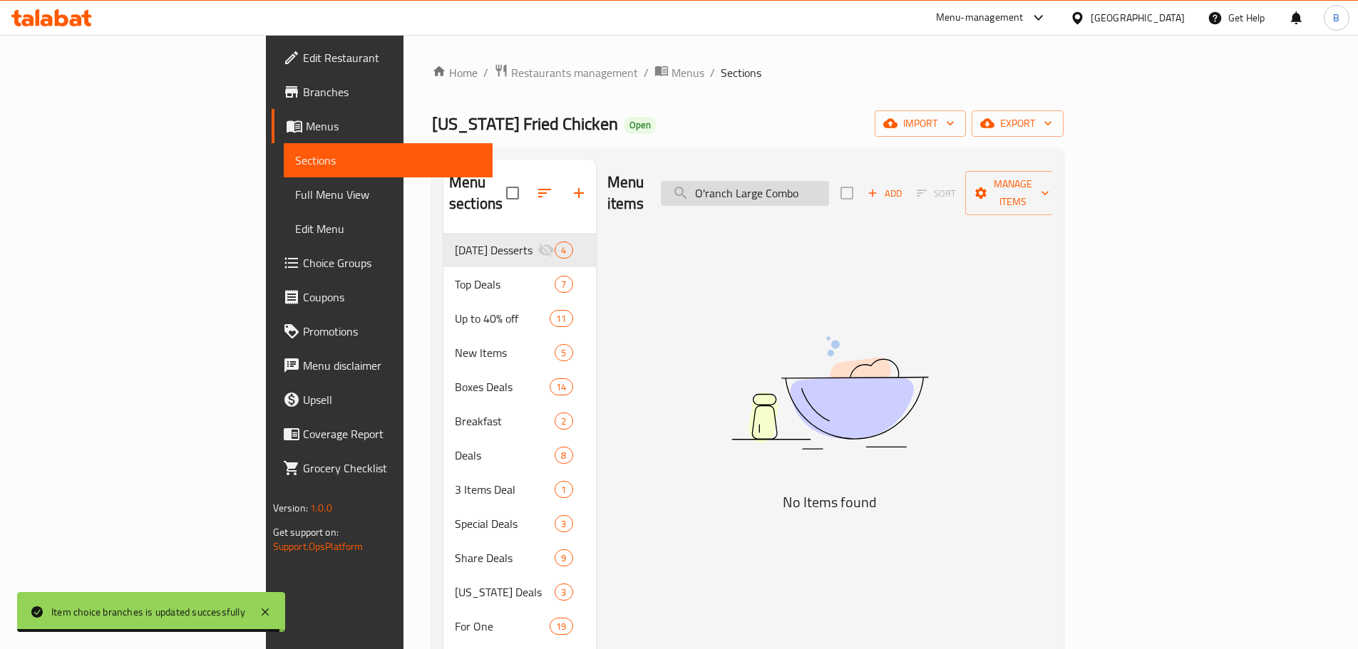
click at [829, 182] on input "O'ranch Large Combo" at bounding box center [745, 193] width 168 height 25
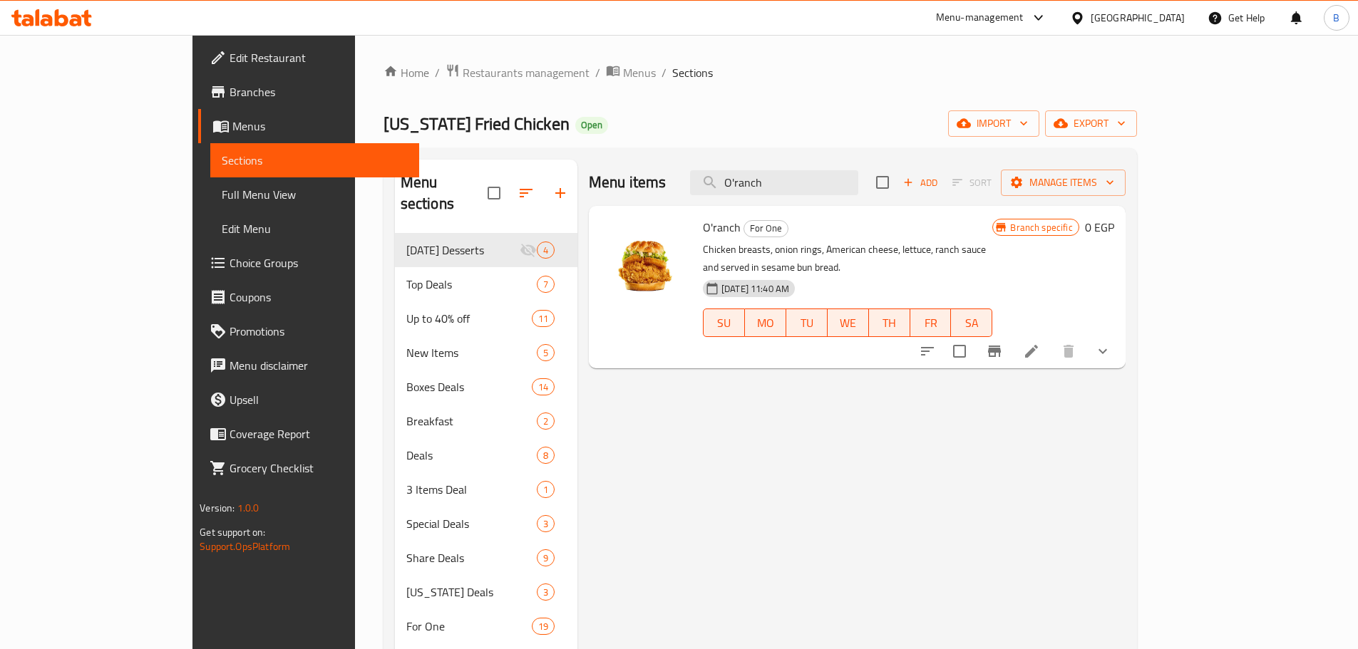
type input "O'ranch"
click at [1120, 334] on button "show more" at bounding box center [1103, 351] width 34 height 34
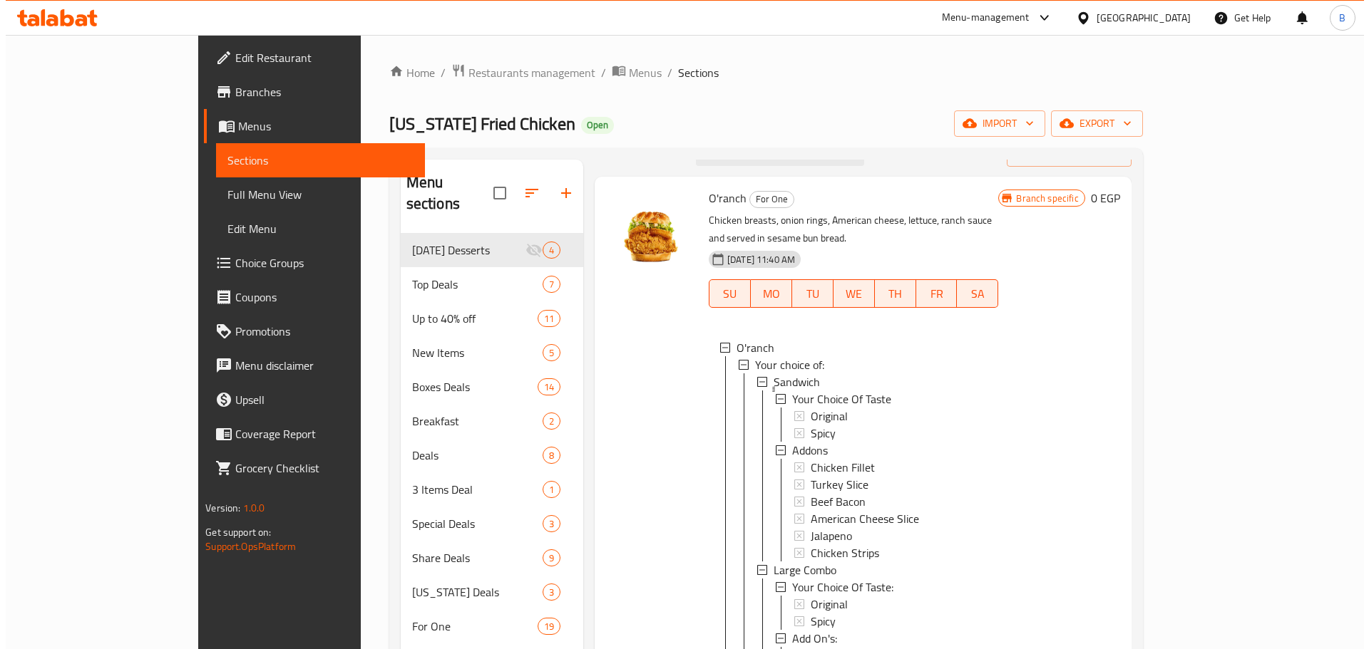
scroll to position [37, 0]
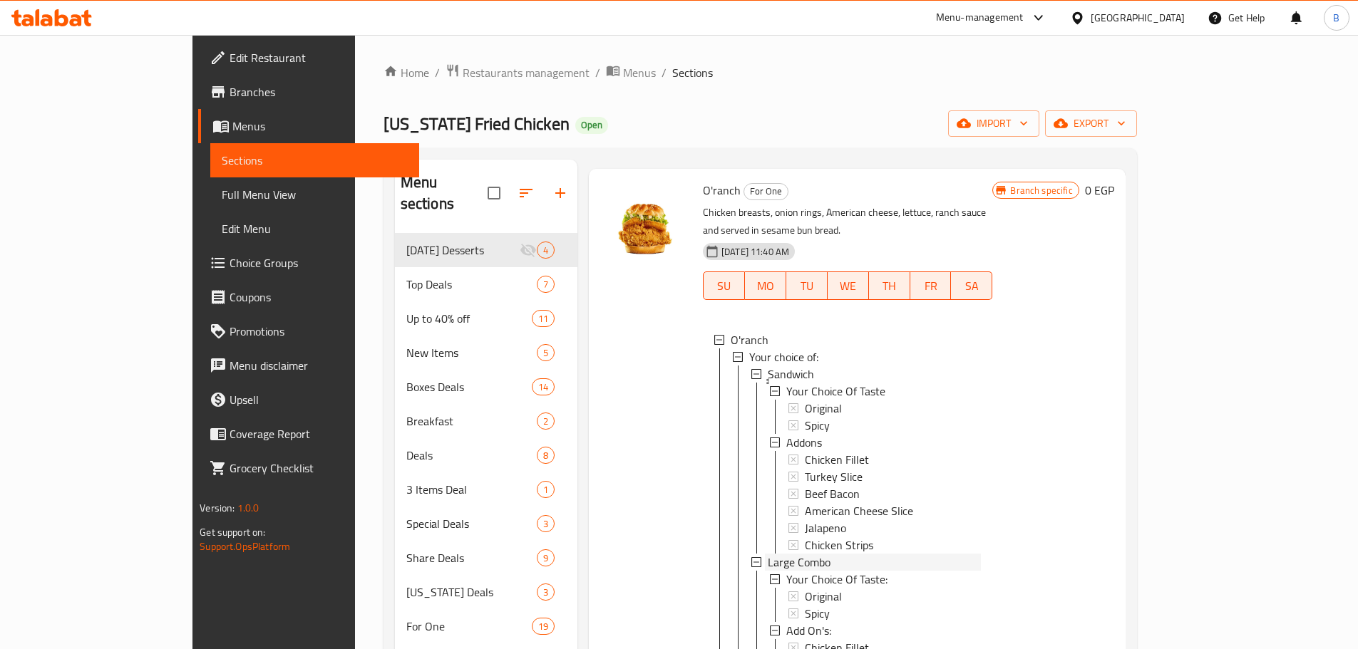
click at [781, 554] on span "Large Combo" at bounding box center [799, 562] width 63 height 17
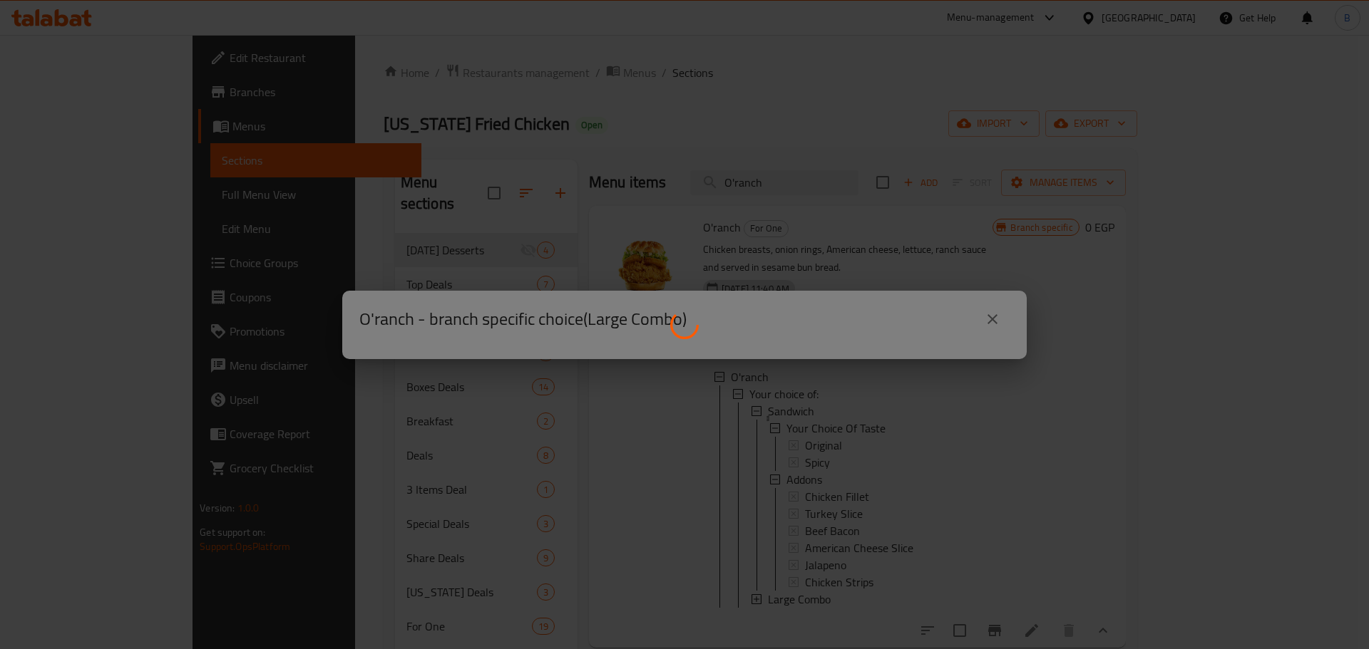
scroll to position [0, 0]
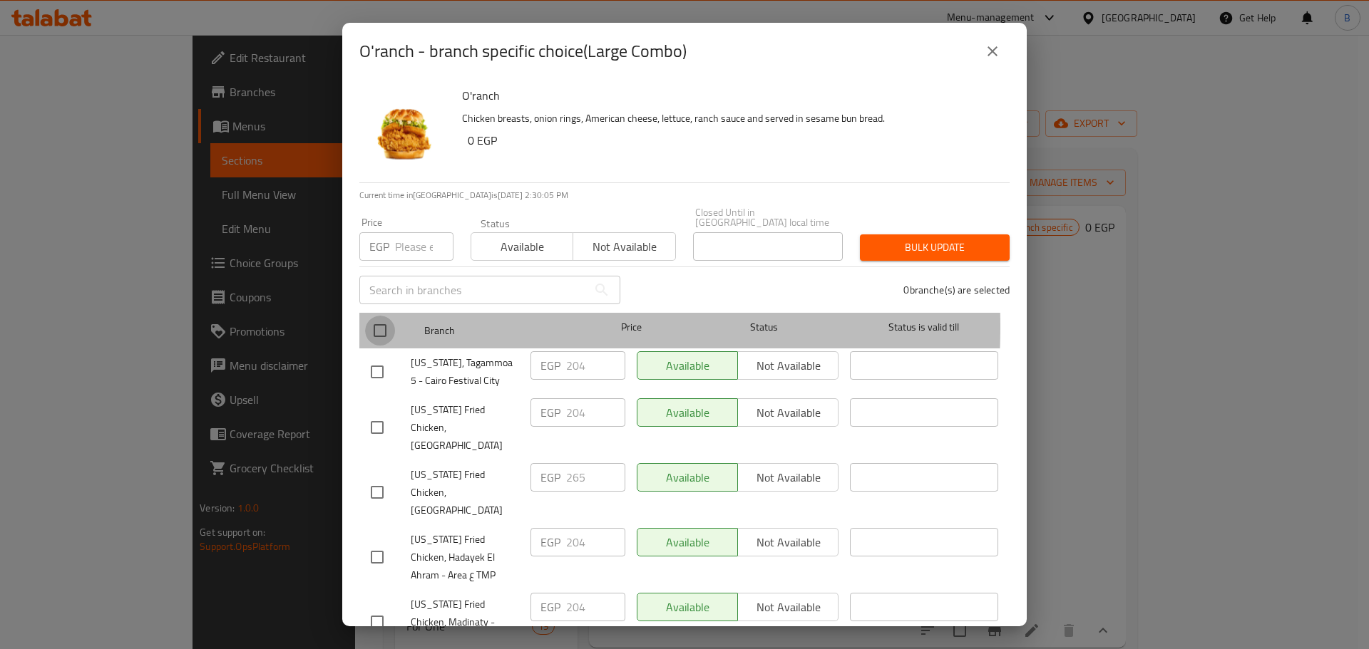
click at [392, 317] on input "checkbox" at bounding box center [380, 331] width 30 height 30
checkbox input "true"
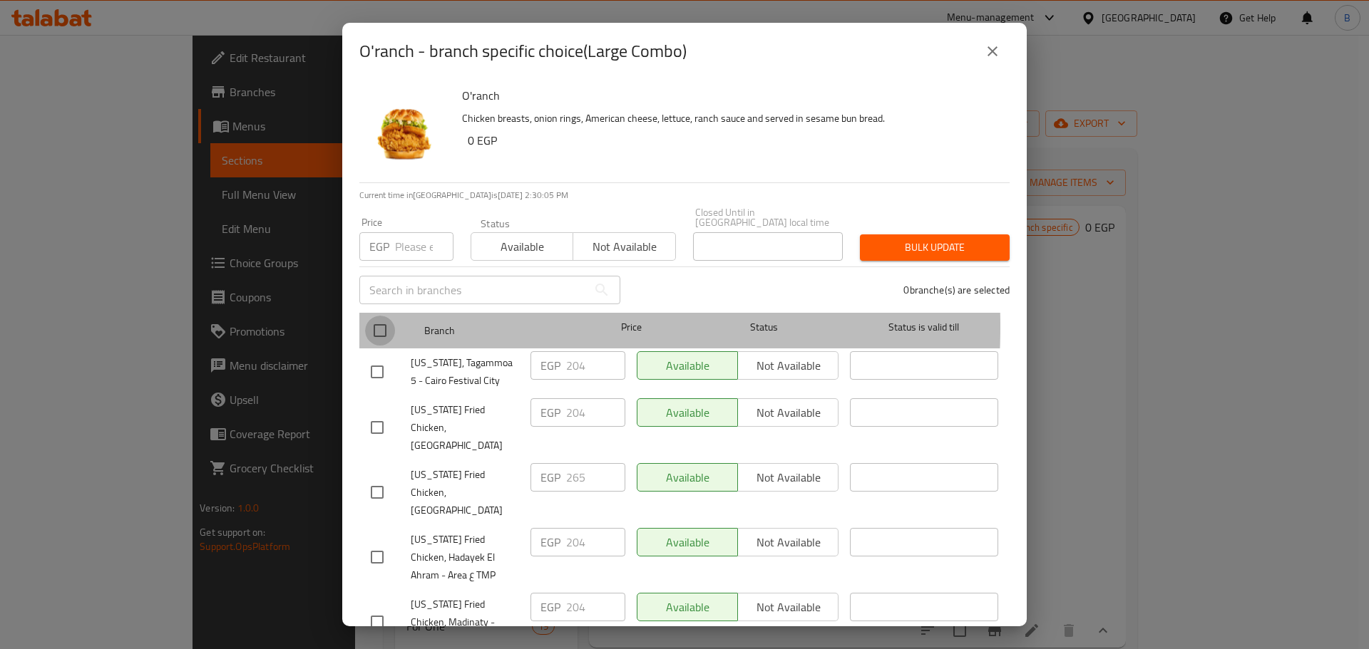
checkbox input "true"
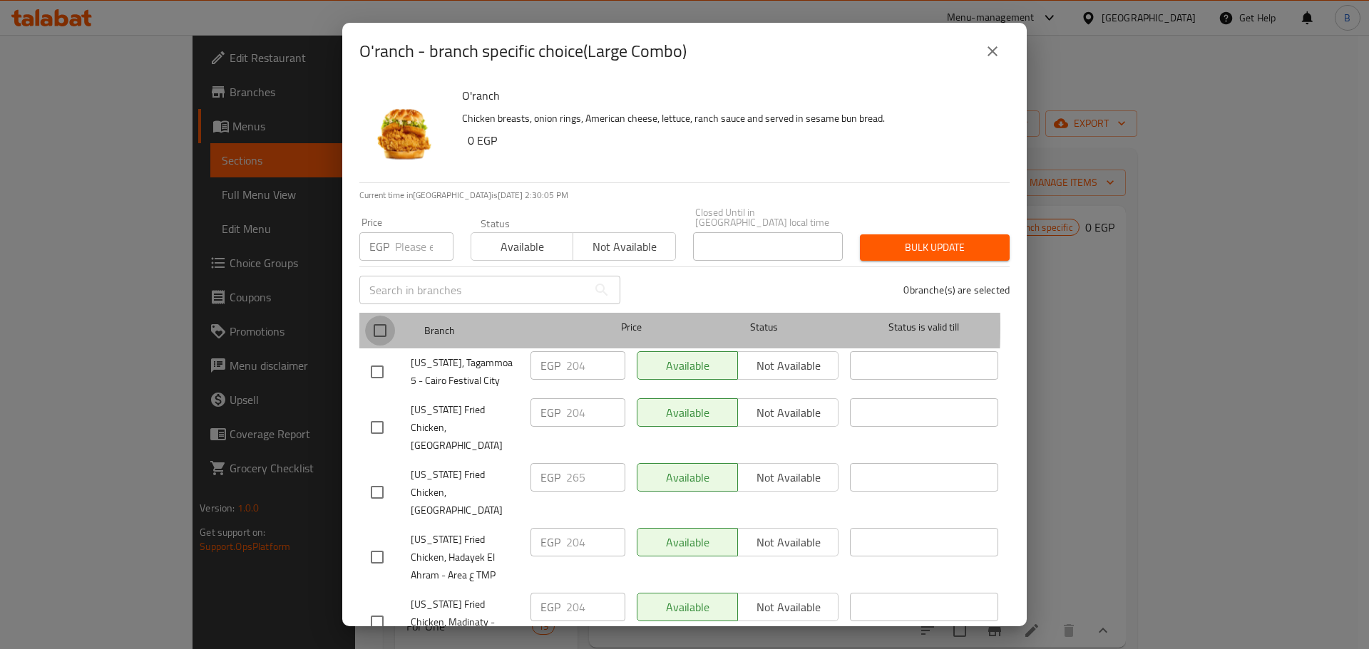
checkbox input "true"
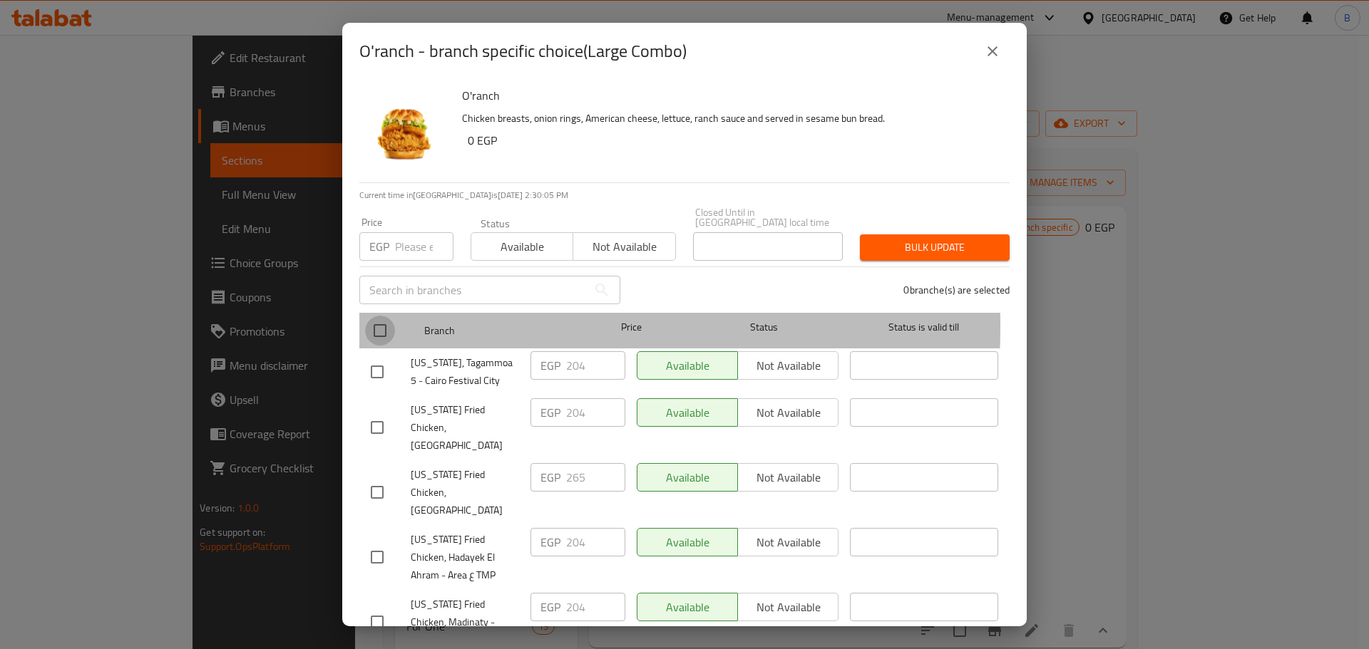
checkbox input "true"
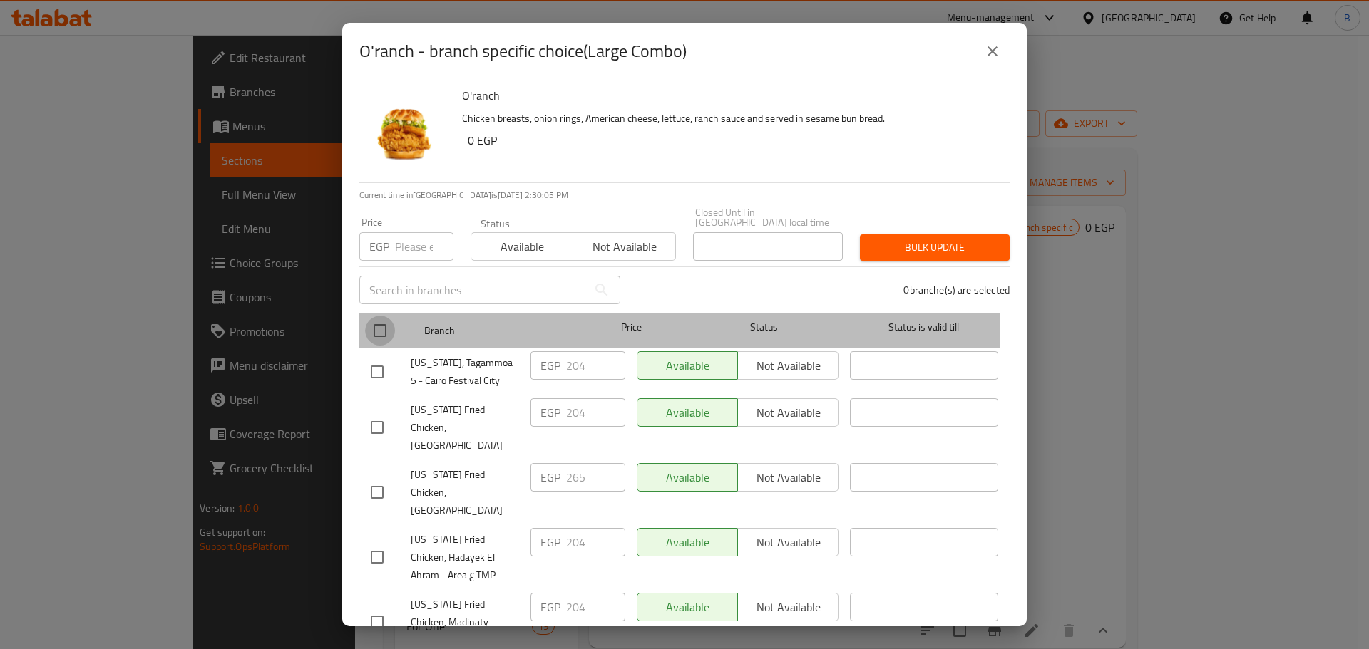
checkbox input "true"
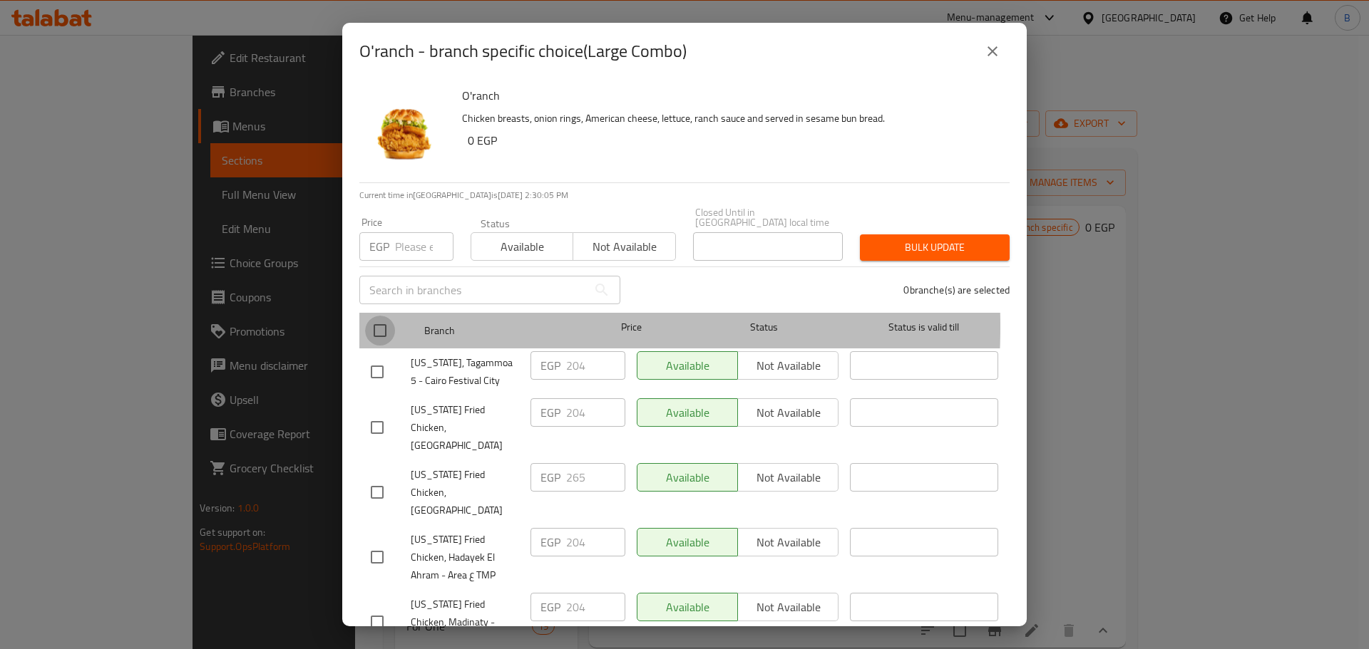
checkbox input "true"
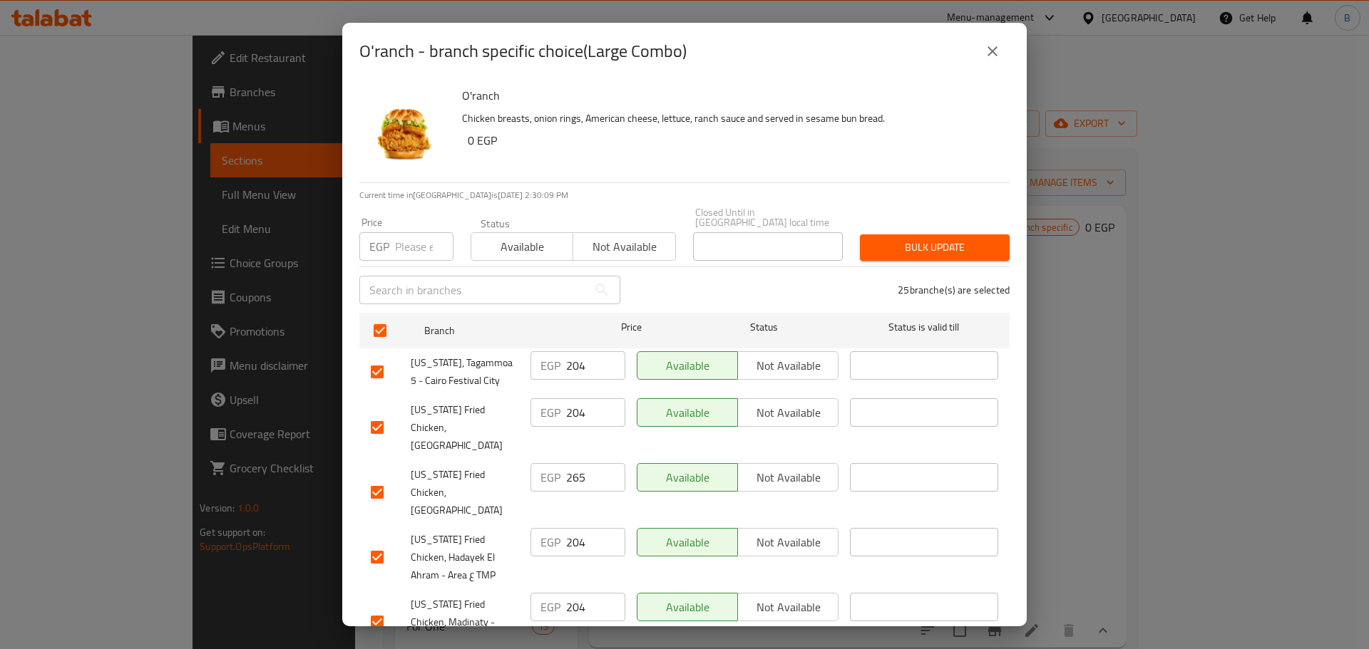
click at [395, 478] on div at bounding box center [391, 493] width 40 height 30
click at [384, 478] on input "checkbox" at bounding box center [377, 493] width 30 height 30
checkbox input "false"
click at [417, 245] on input "number" at bounding box center [424, 246] width 58 height 29
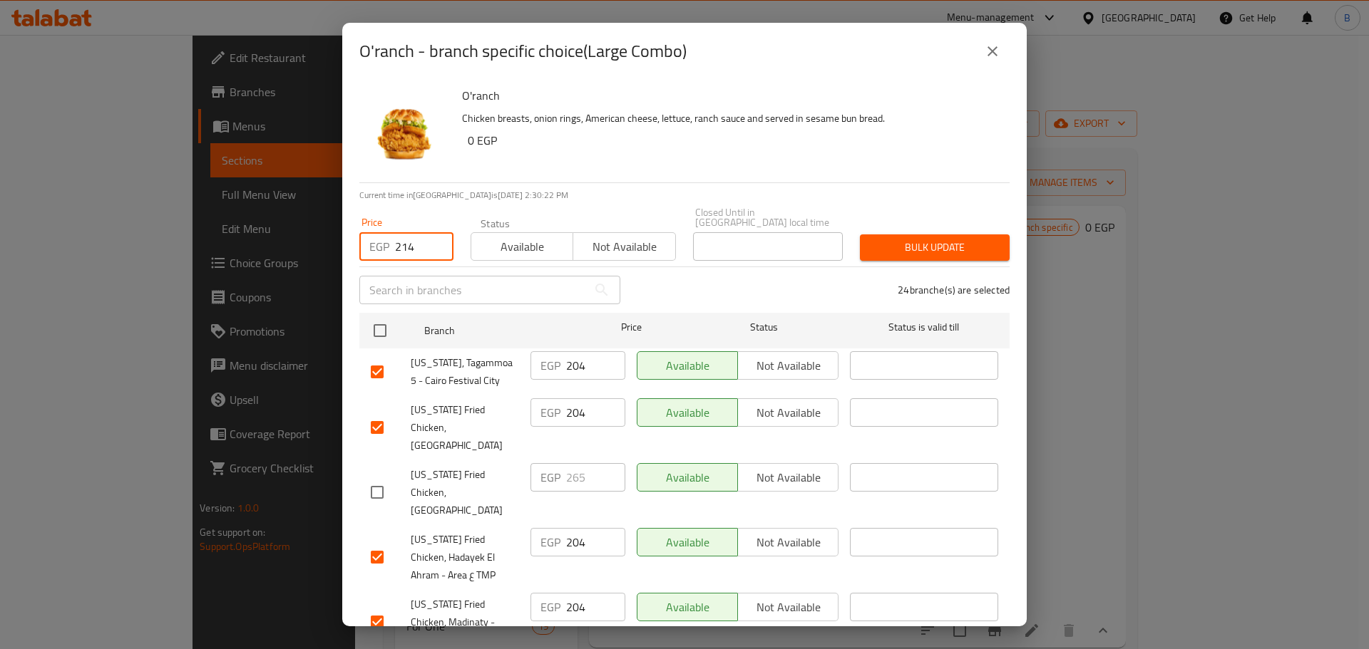
type input "214"
click at [917, 168] on div "O'ranch Chicken breasts, onion rings, American cheese, lettuce, ranch sauce and…" at bounding box center [729, 131] width 547 height 103
click at [929, 235] on button "Bulk update" at bounding box center [935, 248] width 150 height 26
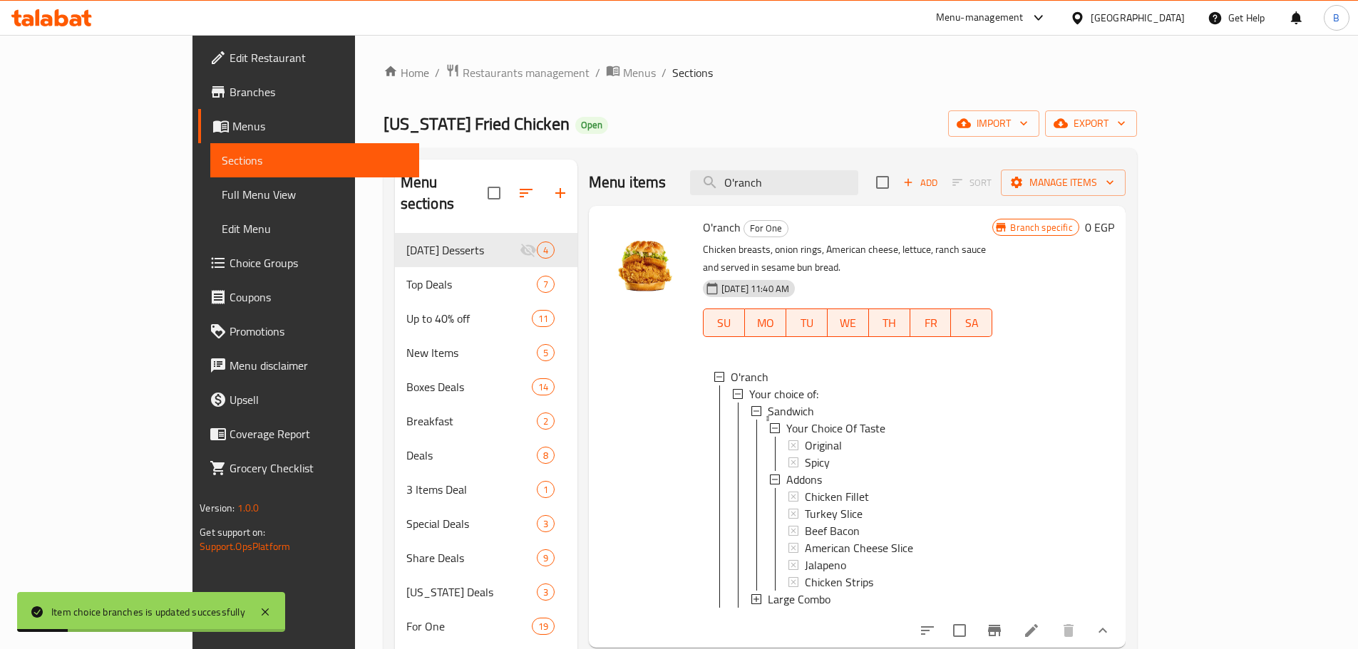
click at [775, 591] on span "Large Combo" at bounding box center [799, 599] width 63 height 17
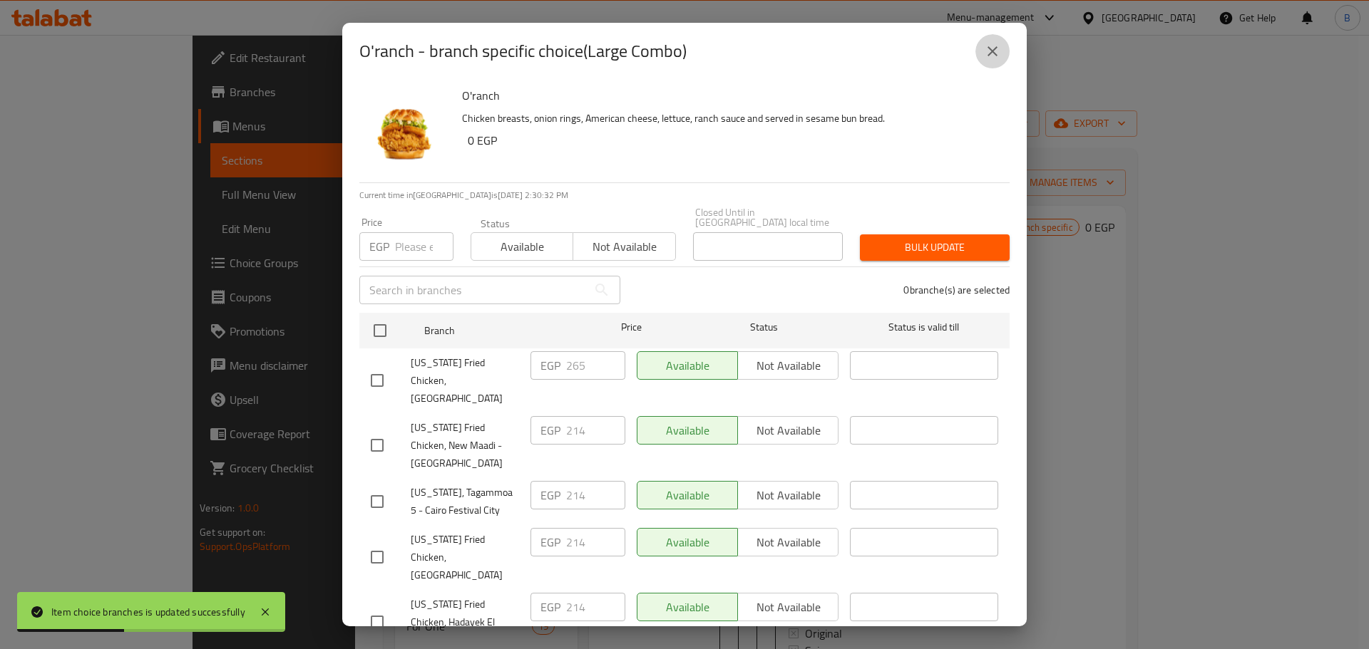
click at [985, 59] on button "close" at bounding box center [992, 51] width 34 height 34
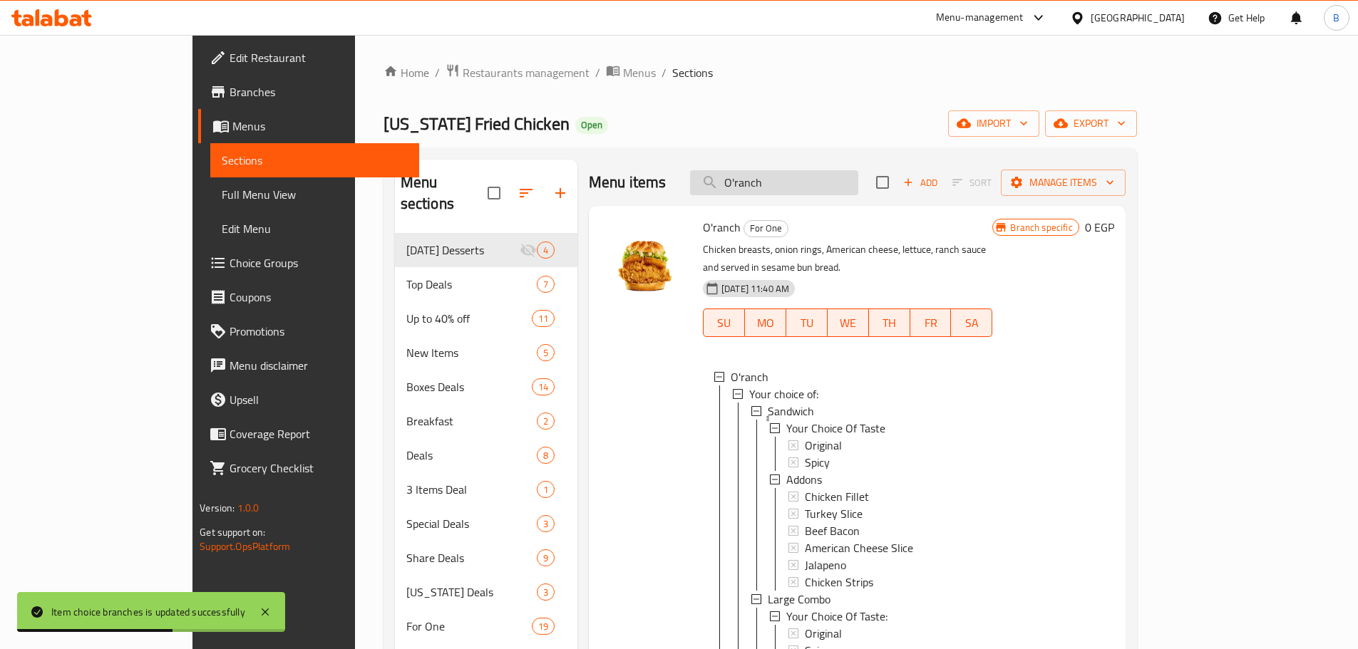
click at [830, 192] on input "O'ranch" at bounding box center [774, 182] width 168 height 25
paste input "Kansas Wrap Large Combo"
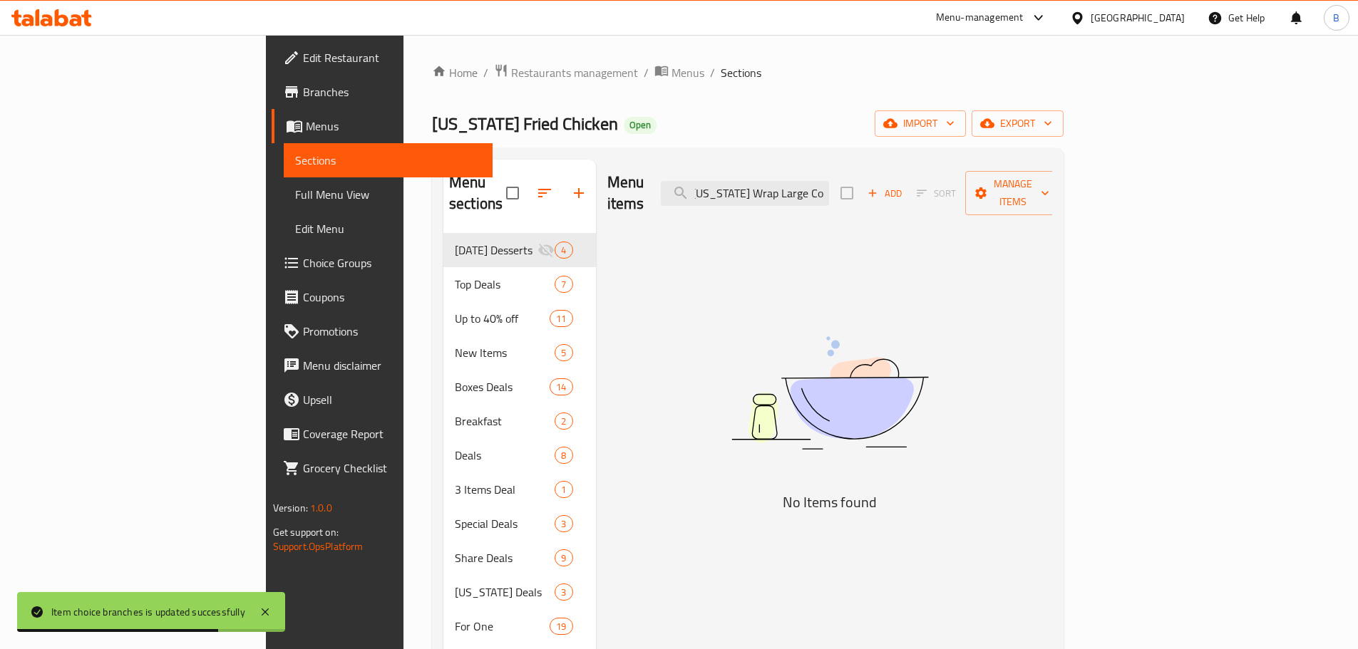
drag, startPoint x: 855, startPoint y: 181, endPoint x: 998, endPoint y: 216, distance: 147.5
click at [998, 216] on div "Menu items Kansas Wrap Large Combo Add Sort Manage items No Items found" at bounding box center [824, 484] width 457 height 649
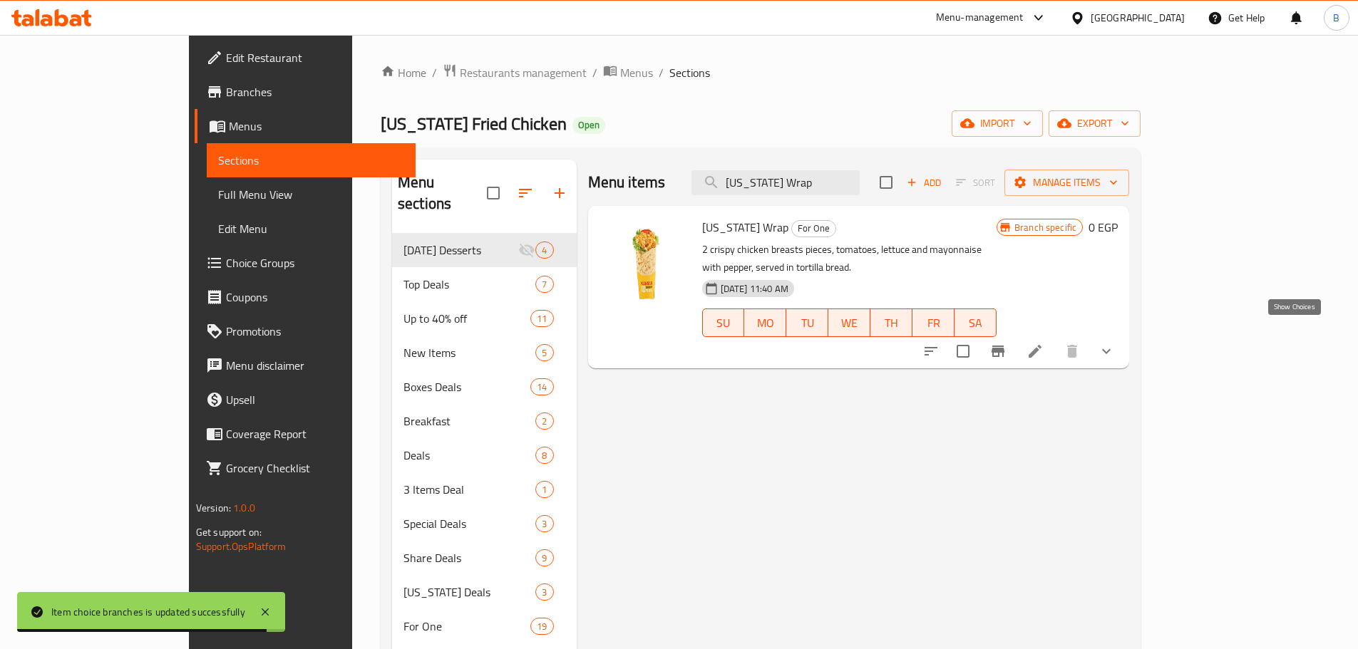
type input "[US_STATE] Wrap"
click at [1115, 343] on icon "show more" at bounding box center [1106, 351] width 17 height 17
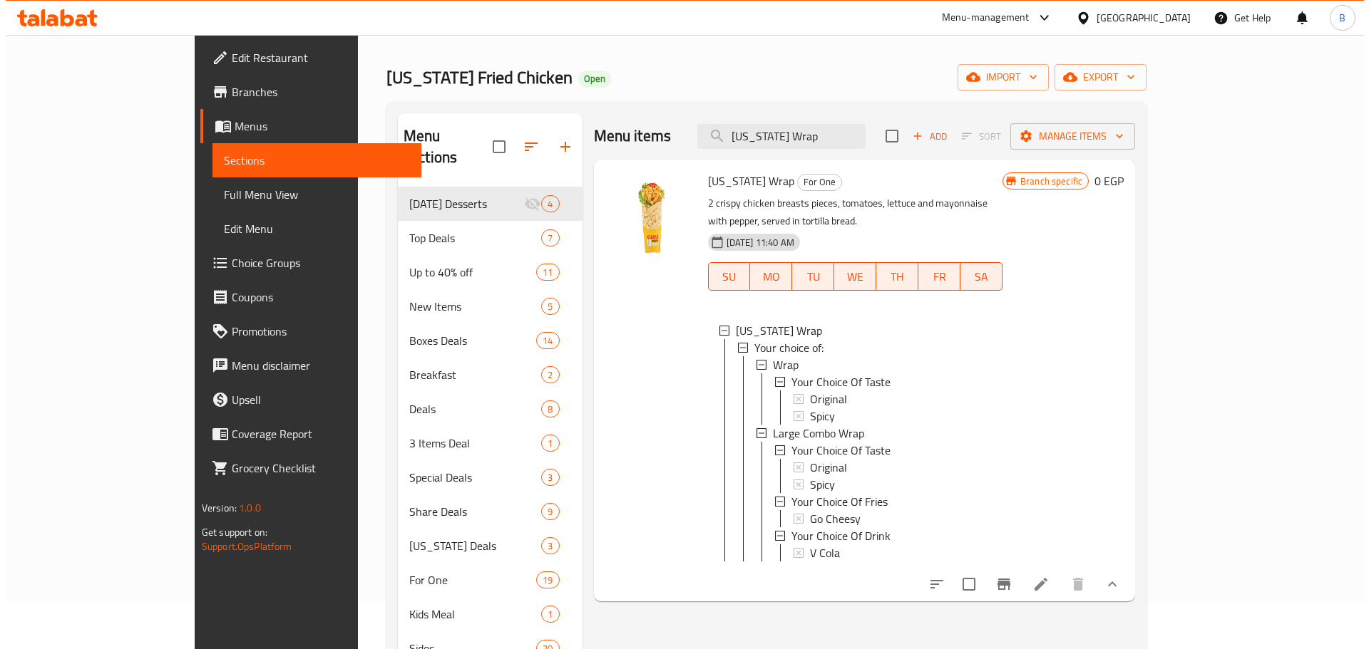
scroll to position [71, 0]
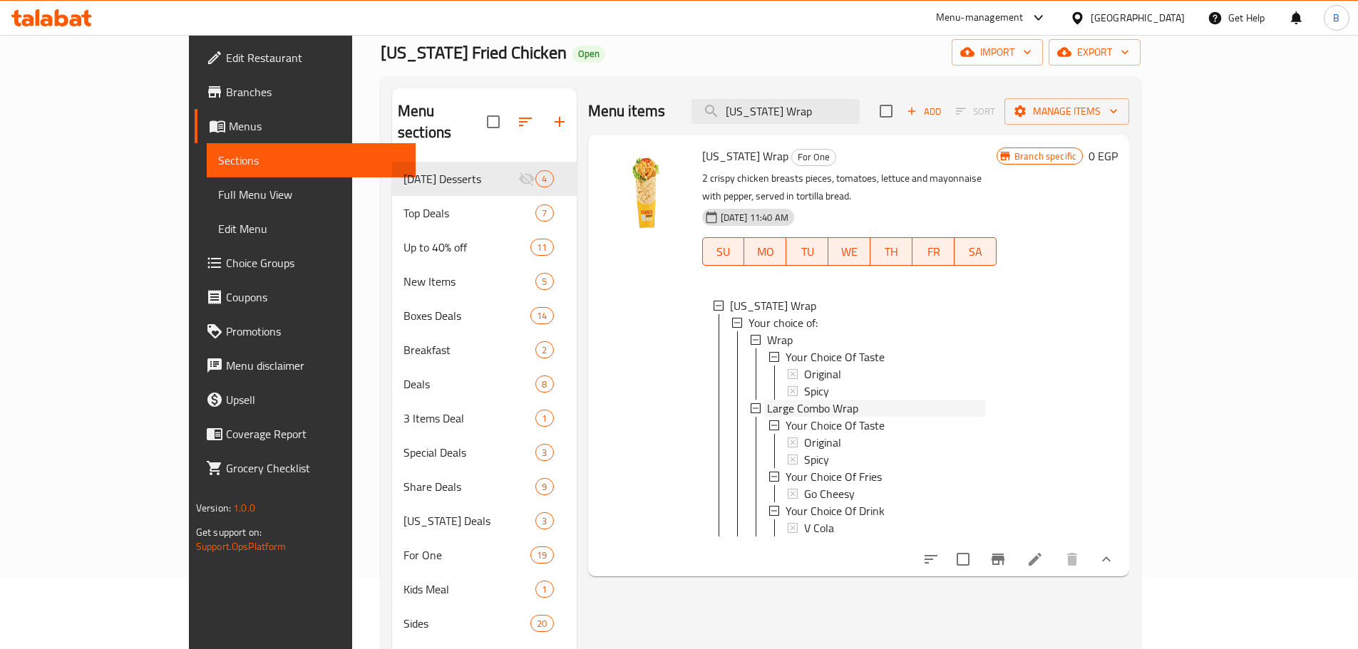
click at [806, 400] on span "Large Combo Wrap" at bounding box center [812, 408] width 91 height 17
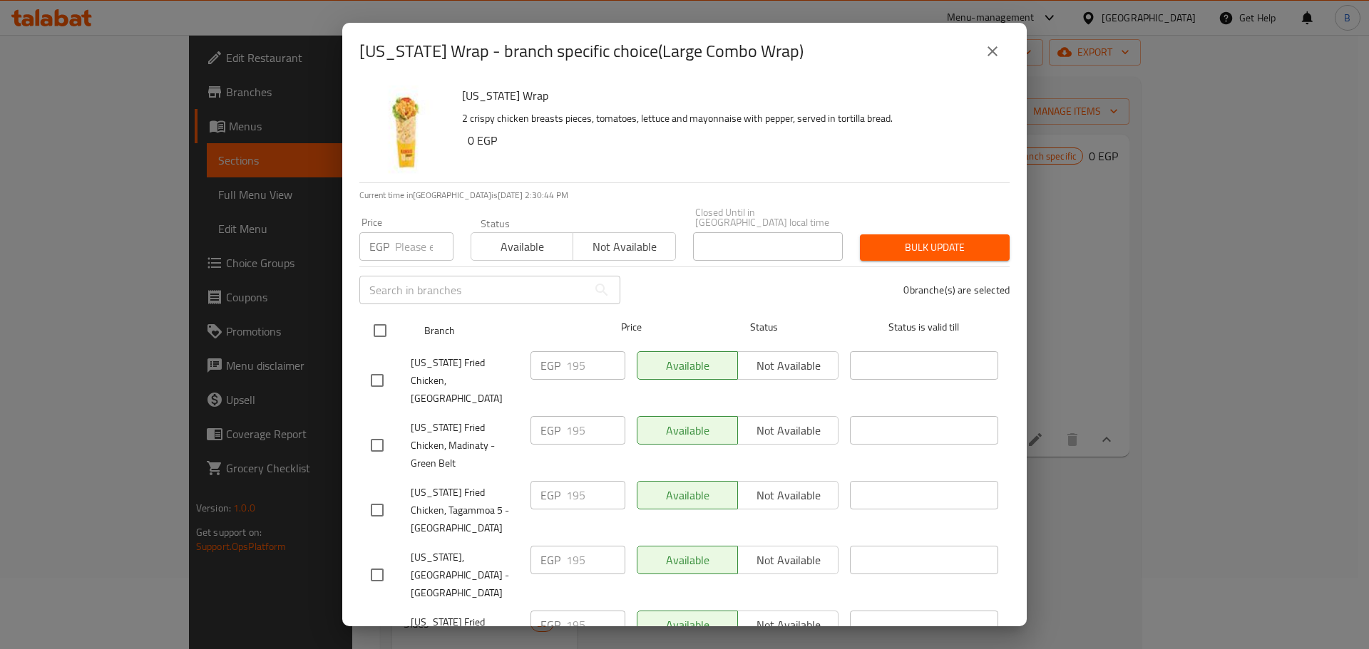
click at [384, 324] on input "checkbox" at bounding box center [380, 331] width 30 height 30
checkbox input "true"
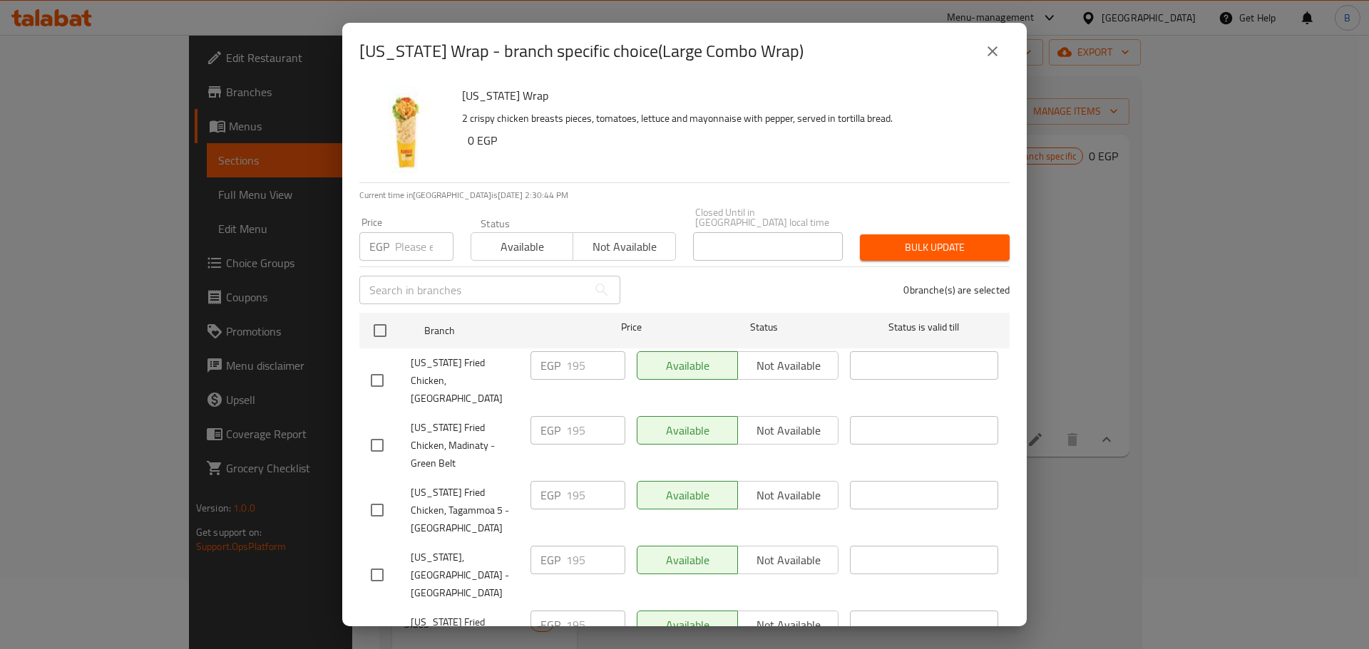
checkbox input "true"
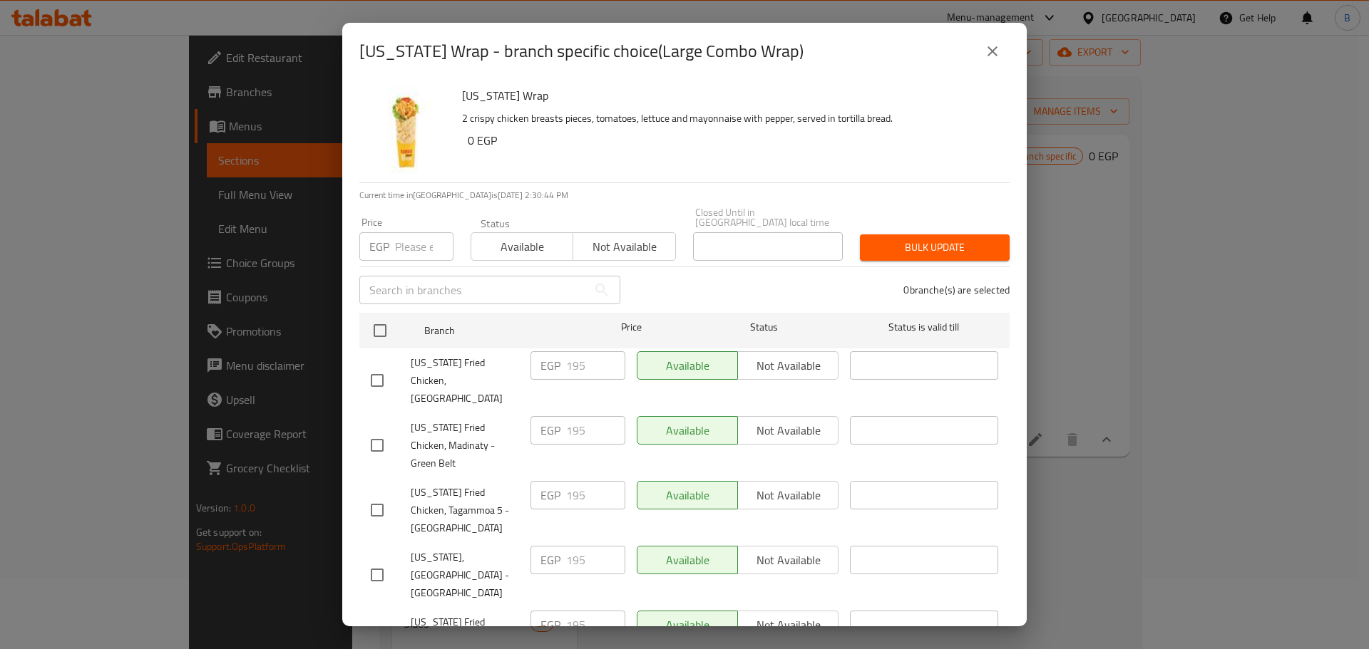
checkbox input "true"
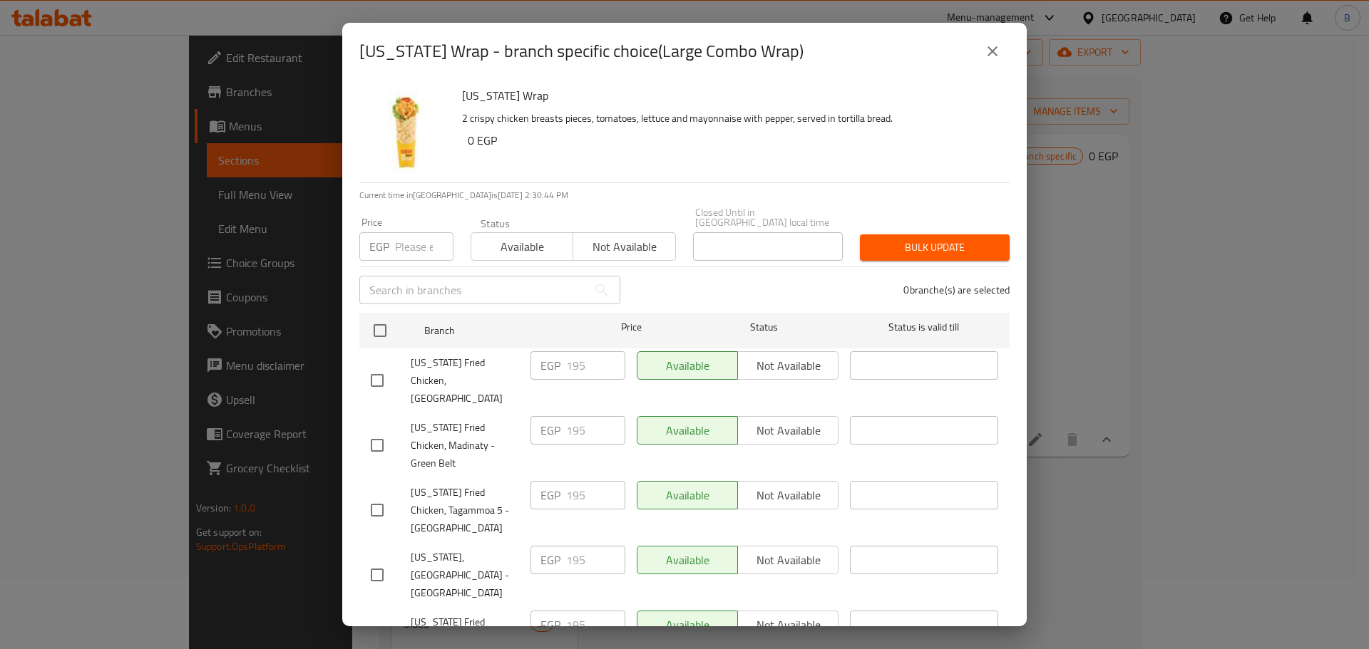
checkbox input "true"
click at [409, 232] on input "number" at bounding box center [424, 246] width 58 height 29
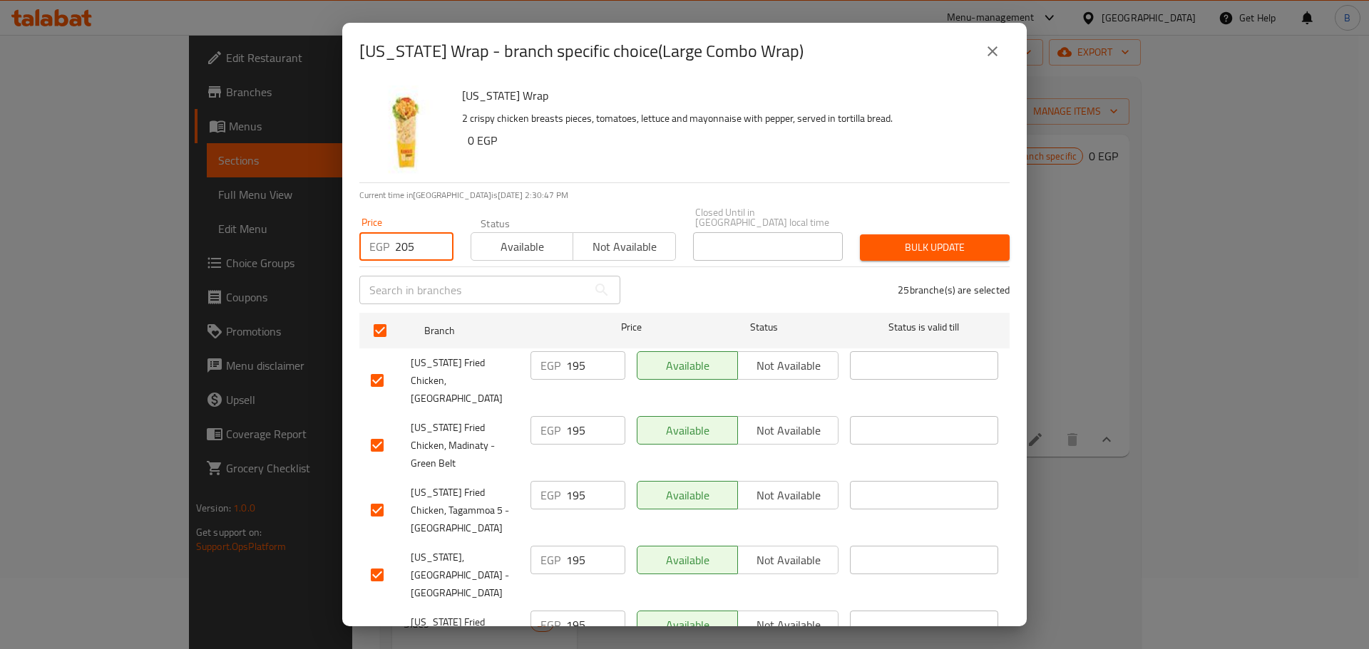
click at [763, 170] on div "Kansas Wrap 2 crispy chicken breasts pieces, tomatoes, lettuce and mayonnaise w…" at bounding box center [729, 131] width 547 height 103
click at [378, 366] on input "checkbox" at bounding box center [377, 381] width 30 height 30
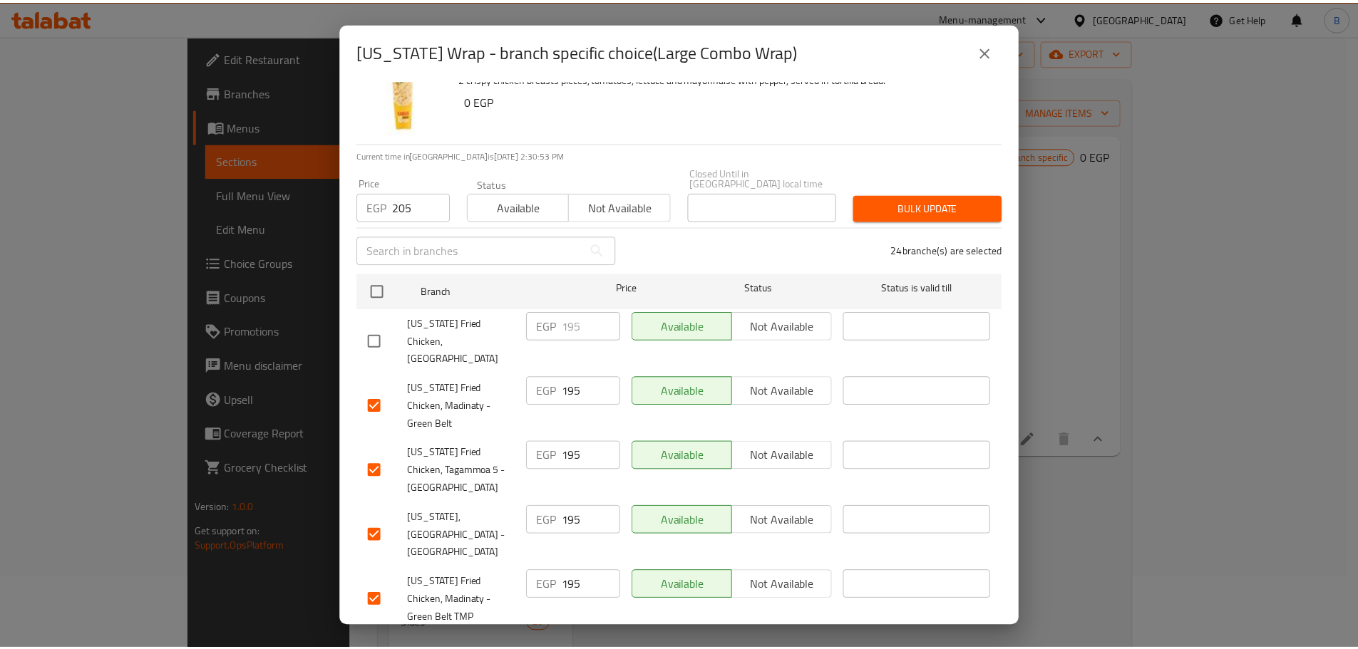
scroll to position [0, 0]
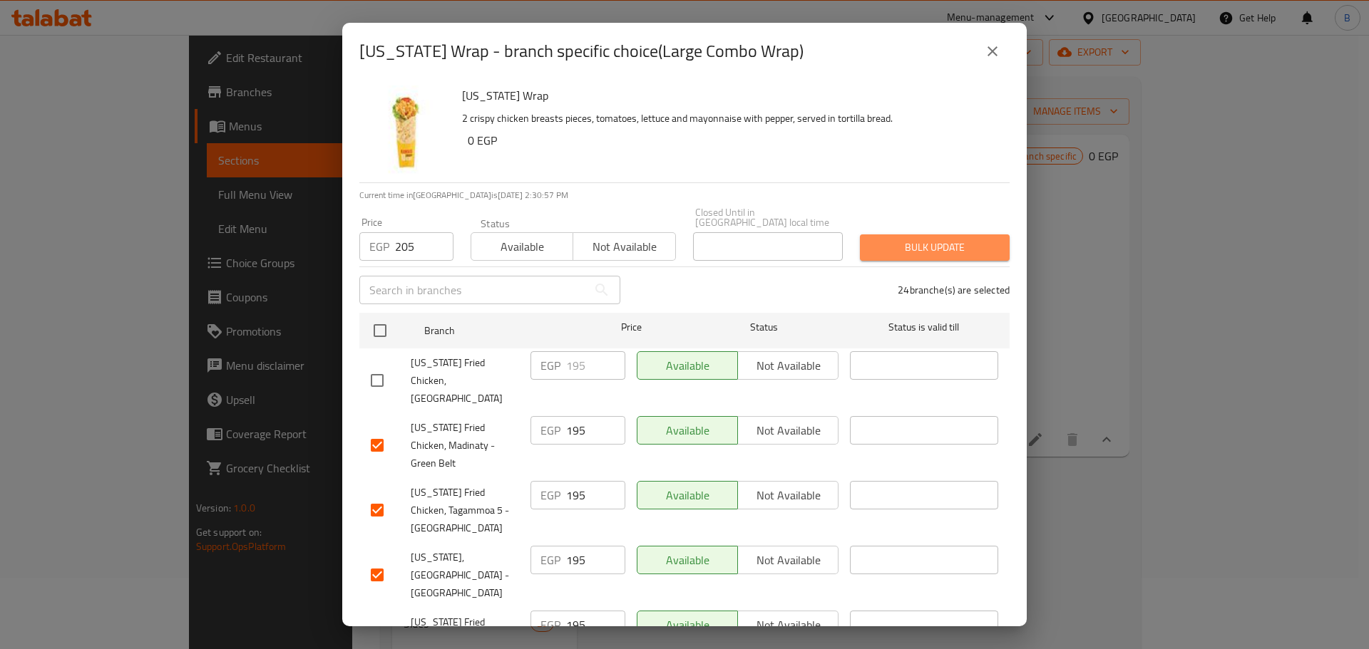
click at [929, 239] on span "Bulk update" at bounding box center [934, 248] width 127 height 18
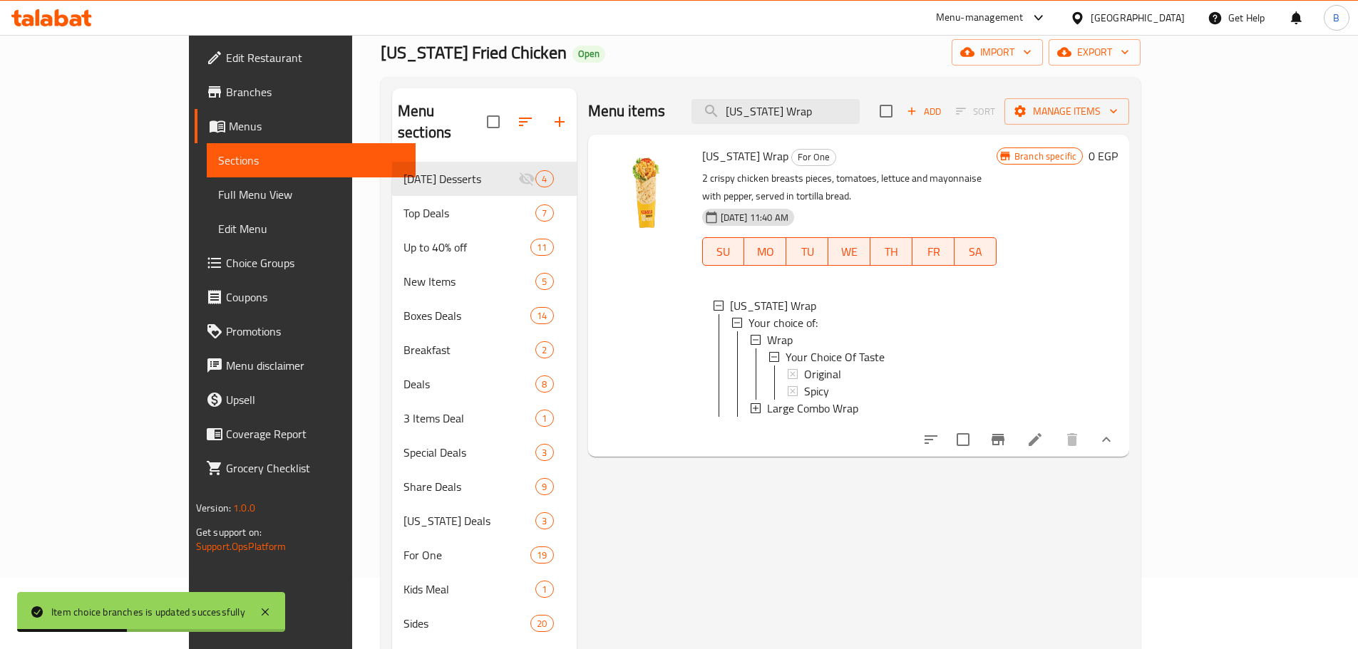
click at [796, 400] on span "Large Combo Wrap" at bounding box center [812, 408] width 91 height 17
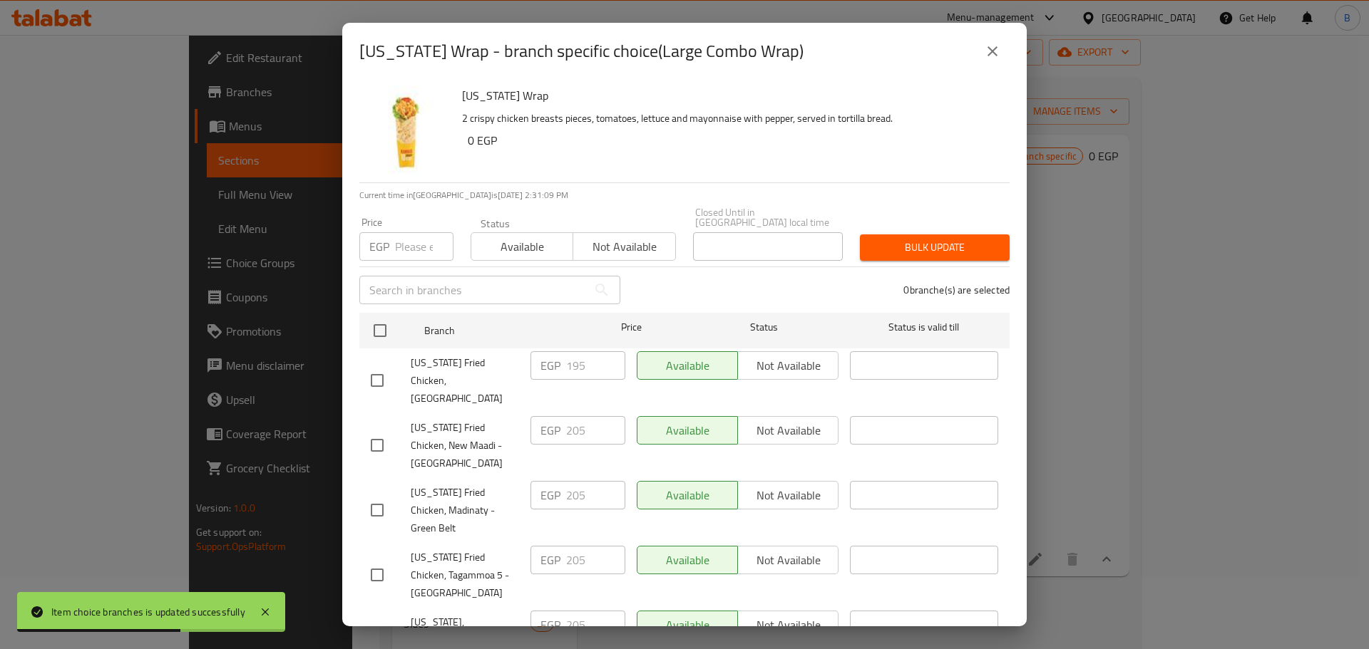
click at [996, 51] on icon "close" at bounding box center [992, 51] width 17 height 17
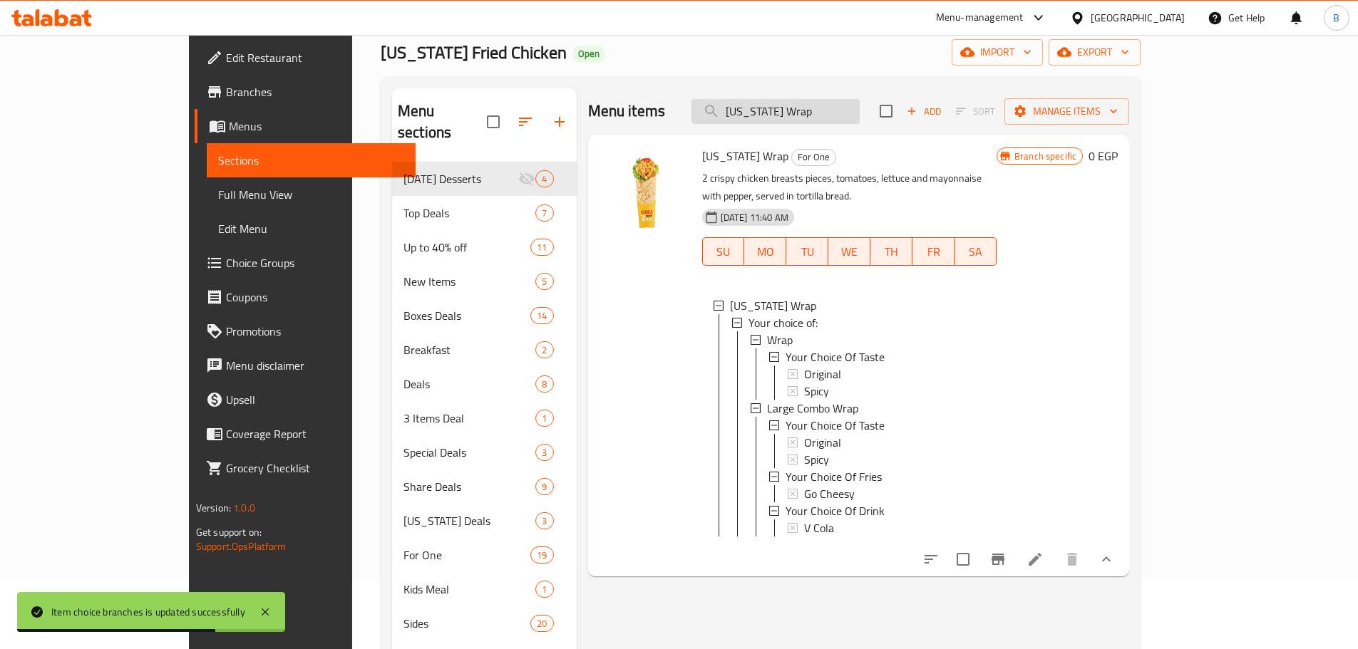
click at [860, 104] on input "[US_STATE] Wrap" at bounding box center [775, 111] width 168 height 25
paste input "Club House Sandwich Lareg Combo"
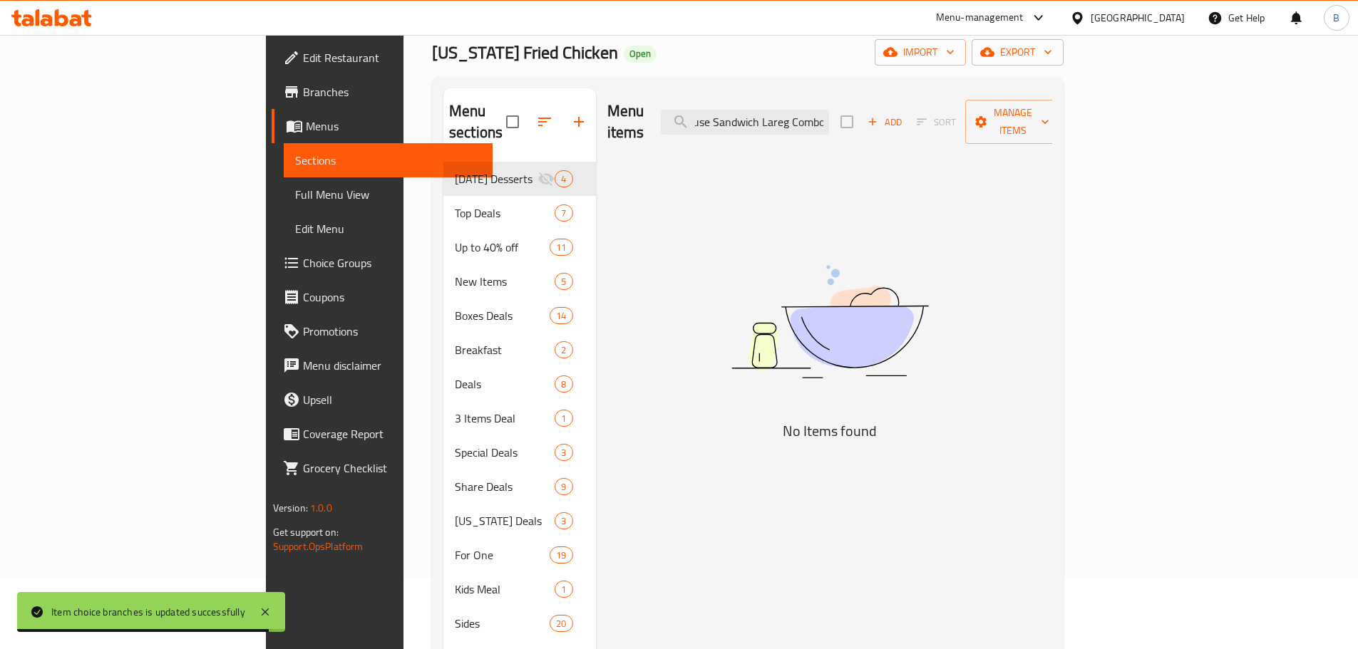
scroll to position [0, 41]
drag, startPoint x: 858, startPoint y: 122, endPoint x: 939, endPoint y: 125, distance: 80.6
click at [939, 125] on div "Menu items Club House Sandwich Lareg Combo Add Sort Manage items" at bounding box center [830, 122] width 446 height 68
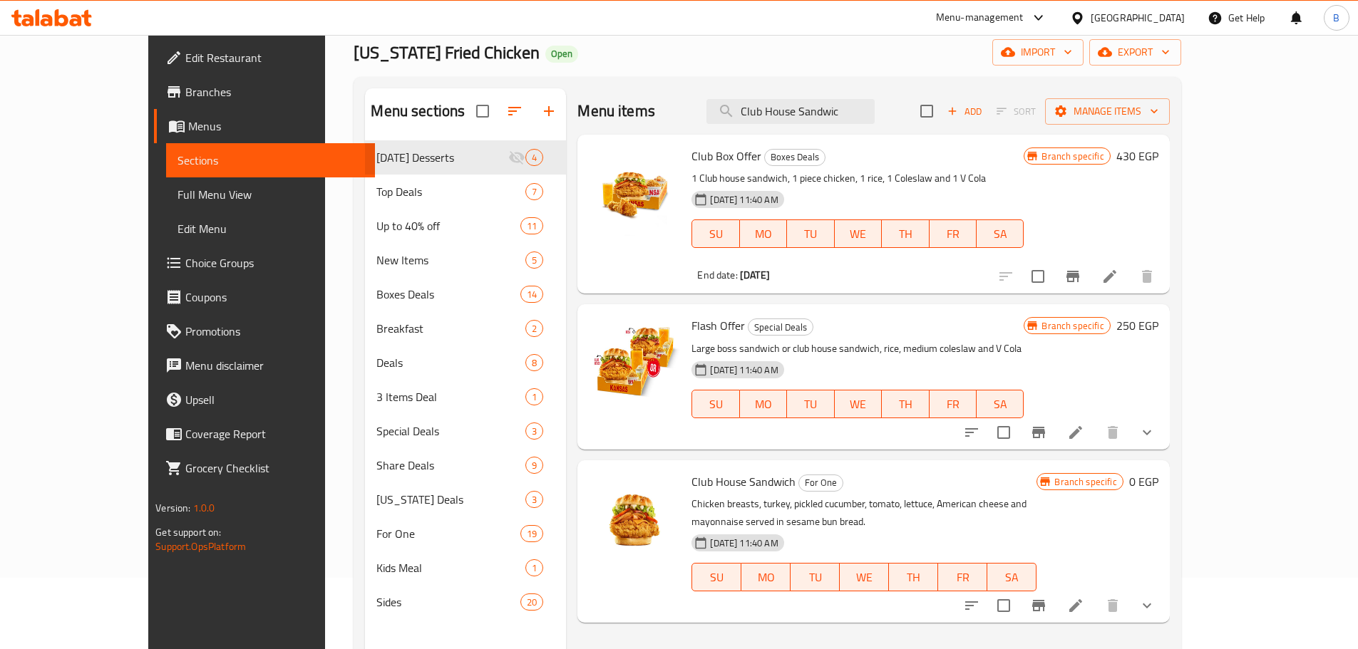
click at [1151, 604] on icon "show more" at bounding box center [1147, 606] width 9 height 5
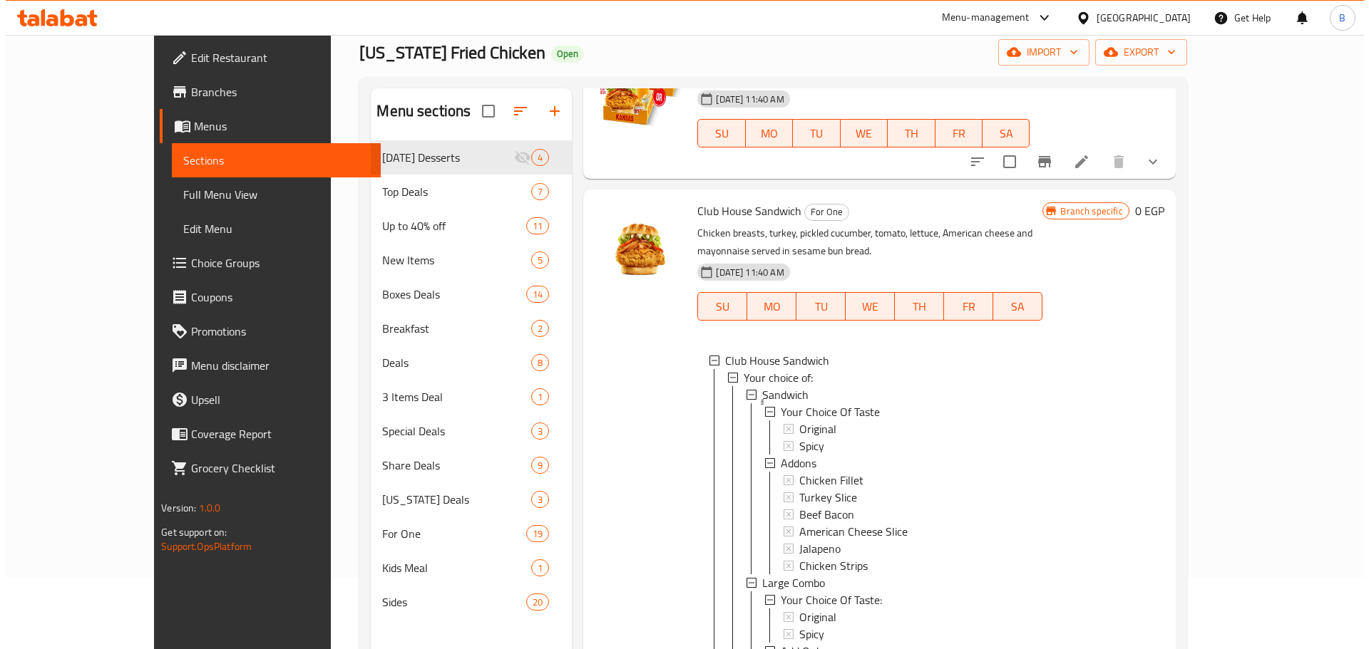
scroll to position [363, 0]
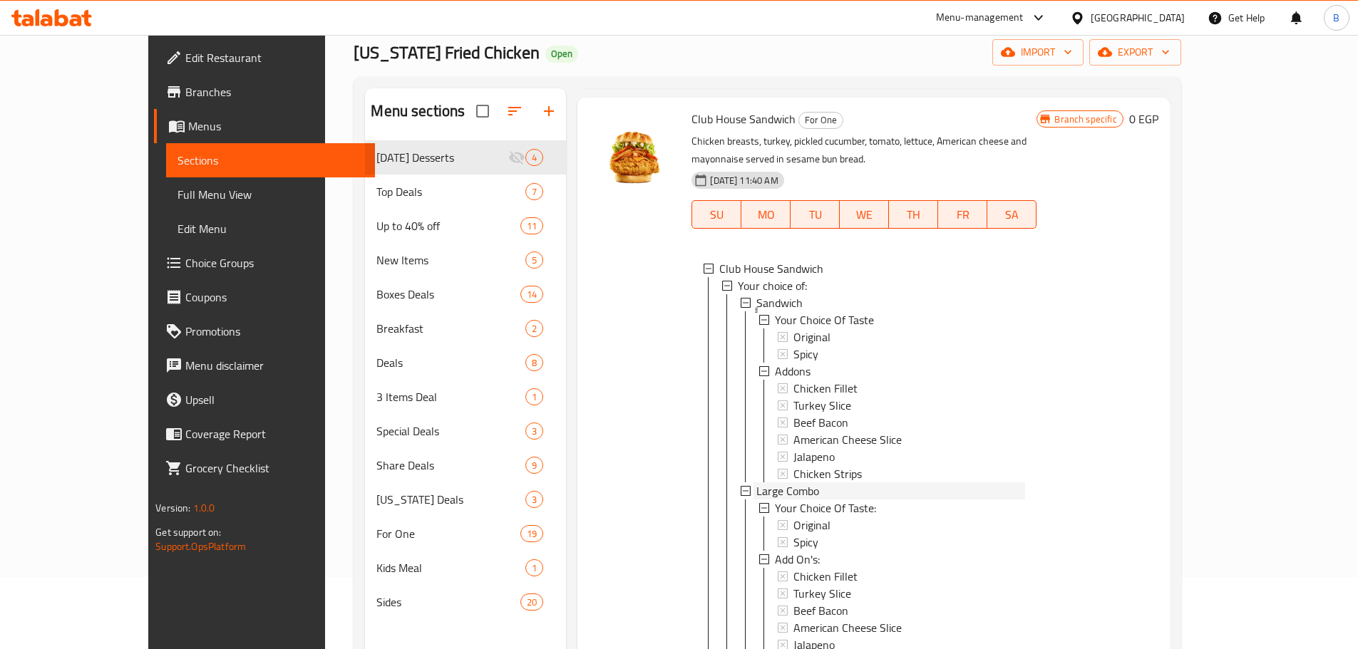
click at [823, 483] on div "Large Combo" at bounding box center [890, 491] width 269 height 17
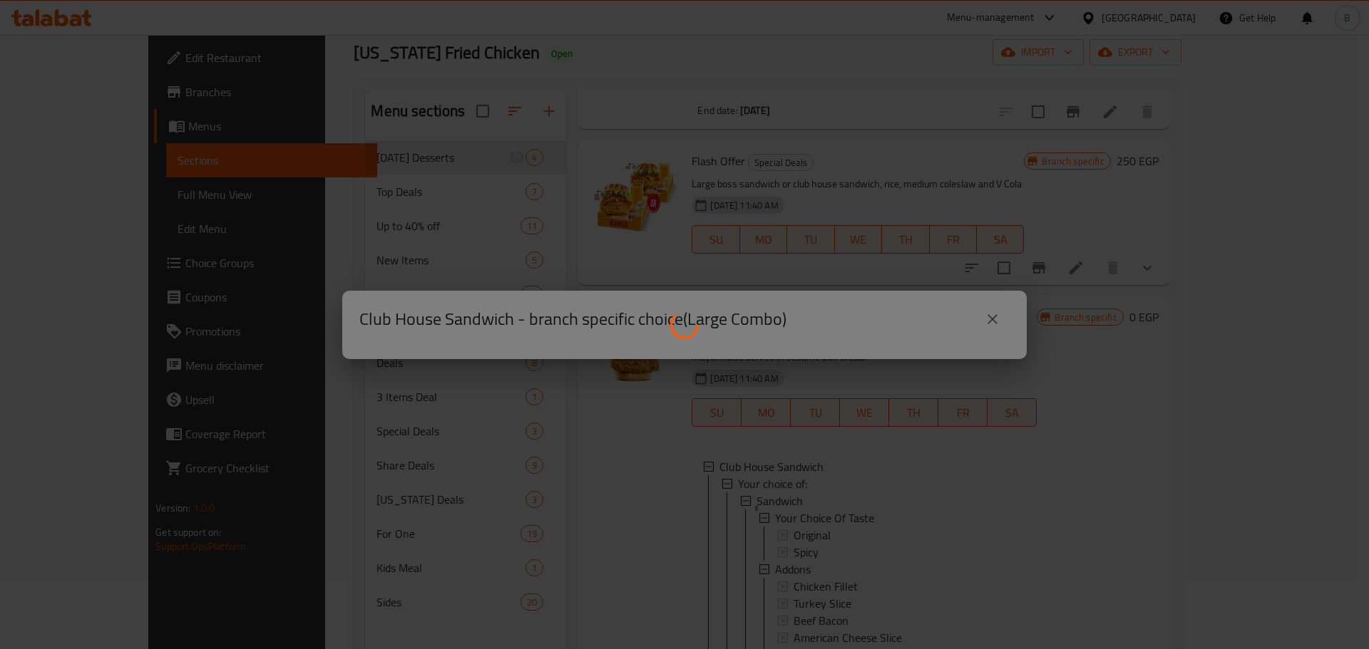
scroll to position [158, 0]
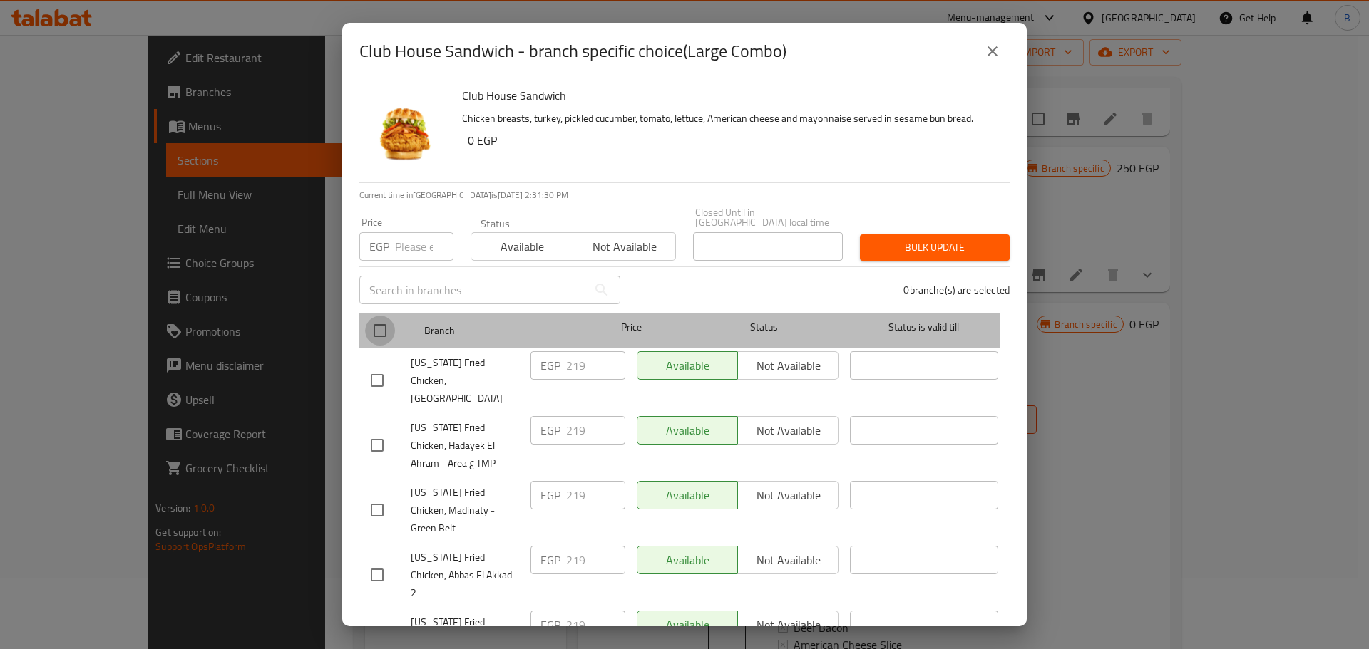
click at [371, 329] on input "checkbox" at bounding box center [380, 331] width 30 height 30
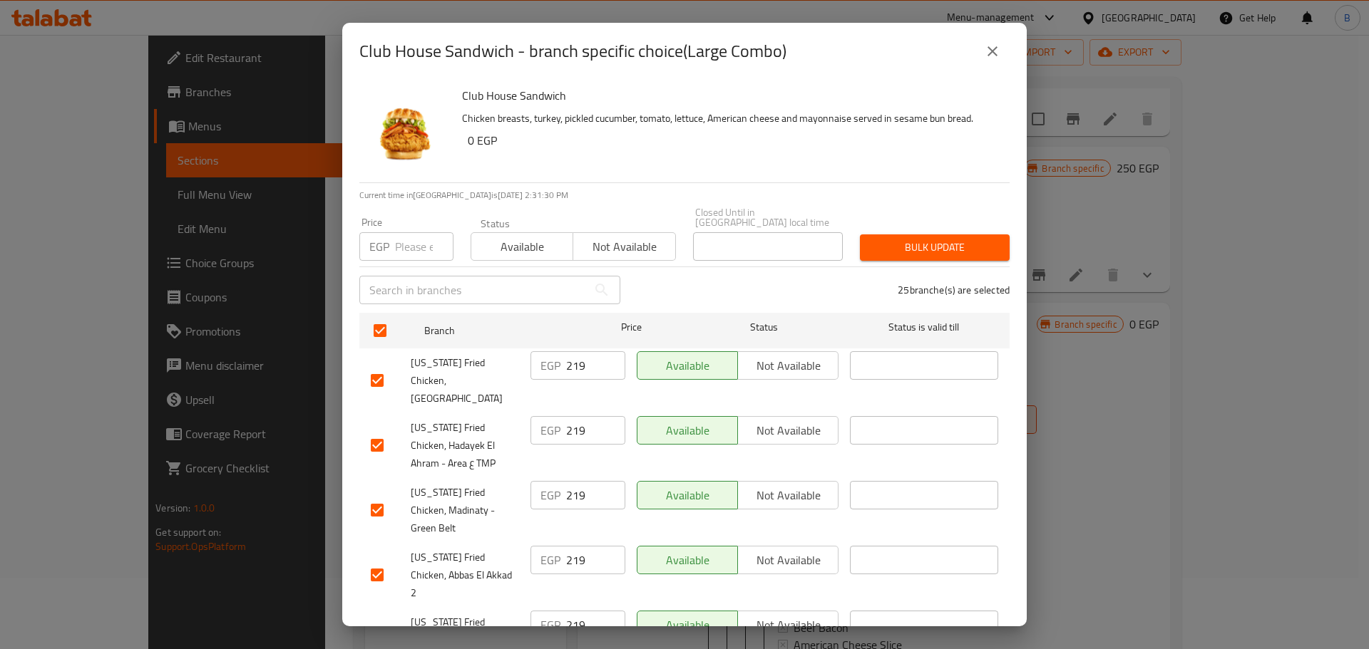
click at [411, 254] on div "Price EGP Price" at bounding box center [406, 239] width 111 height 61
click at [415, 246] on input "number" at bounding box center [424, 246] width 58 height 29
click at [379, 367] on input "checkbox" at bounding box center [377, 381] width 30 height 30
click at [904, 239] on span "Bulk update" at bounding box center [934, 248] width 127 height 18
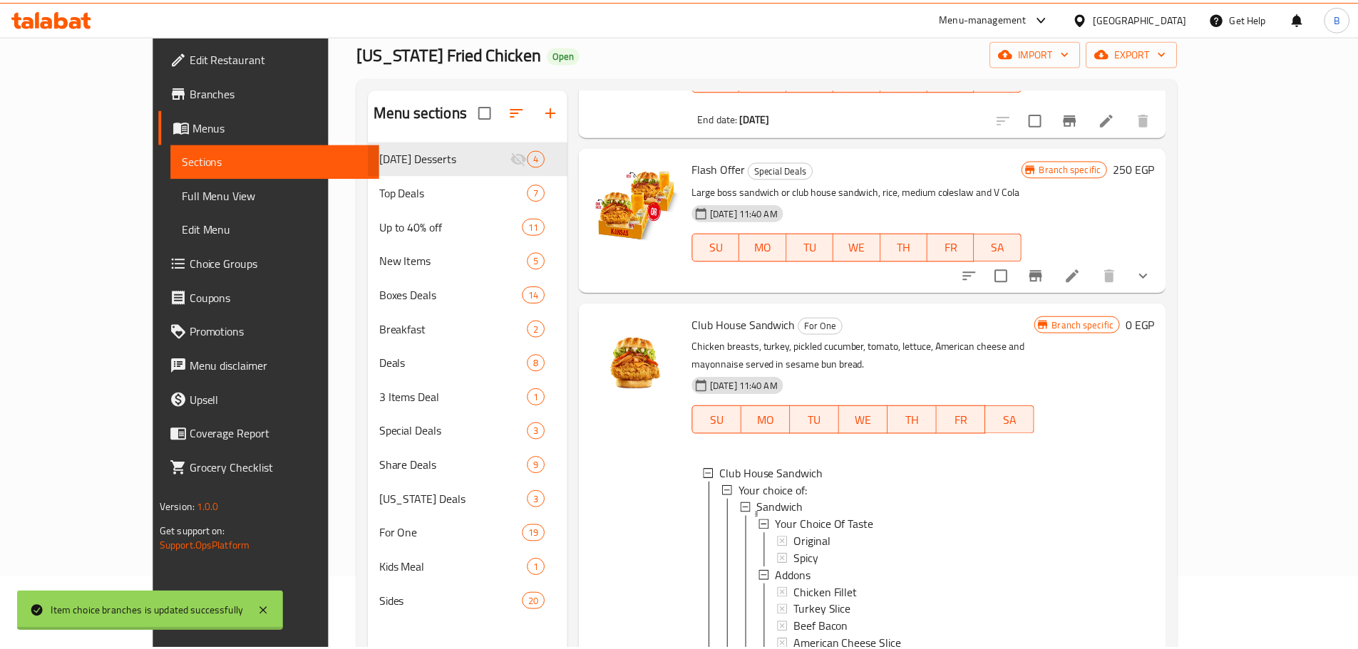
scroll to position [200, 0]
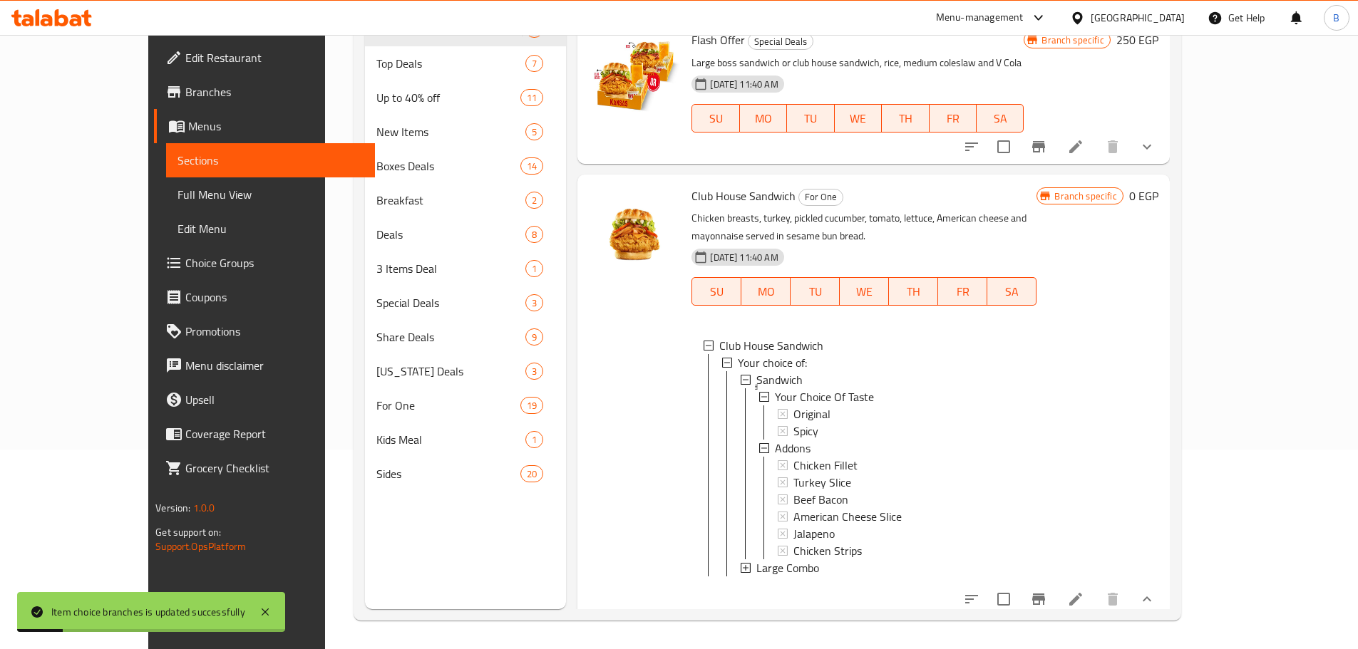
click at [851, 560] on div "Large Combo" at bounding box center [890, 568] width 269 height 17
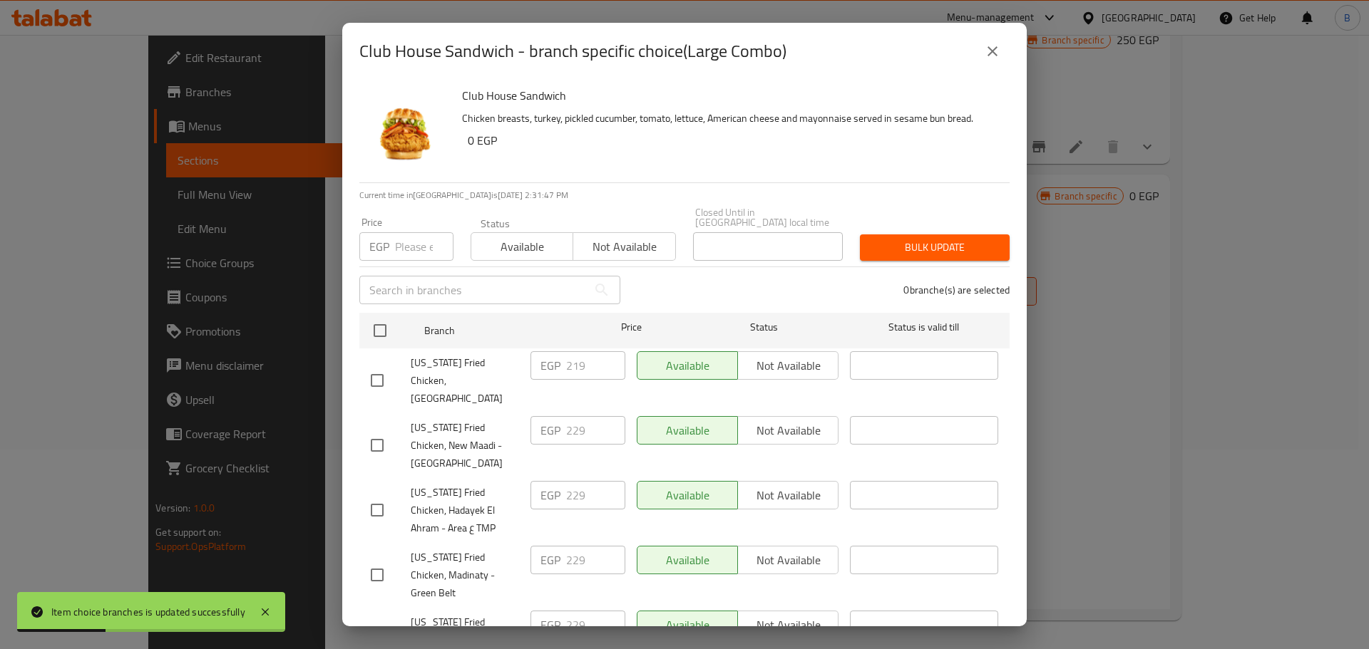
click at [1018, 40] on div "Club House Sandwich - branch specific choice(Large Combo)" at bounding box center [684, 51] width 684 height 57
click at [984, 60] on button "close" at bounding box center [992, 51] width 34 height 34
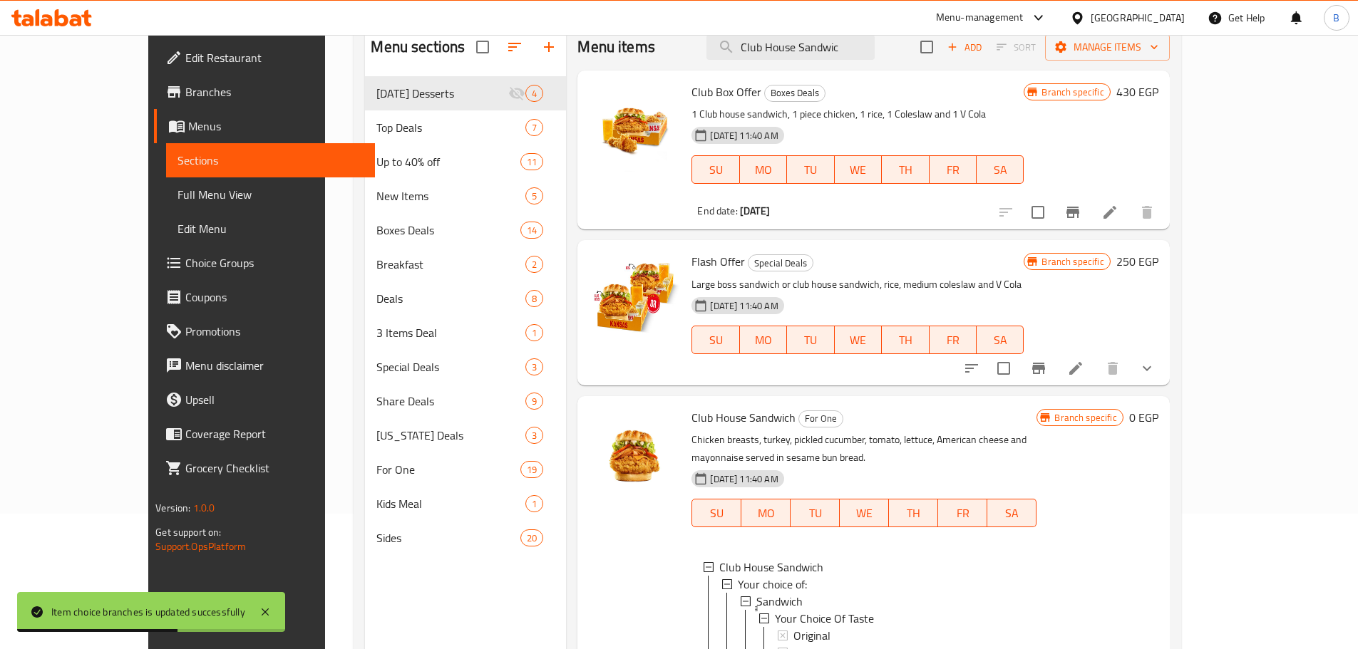
scroll to position [0, 0]
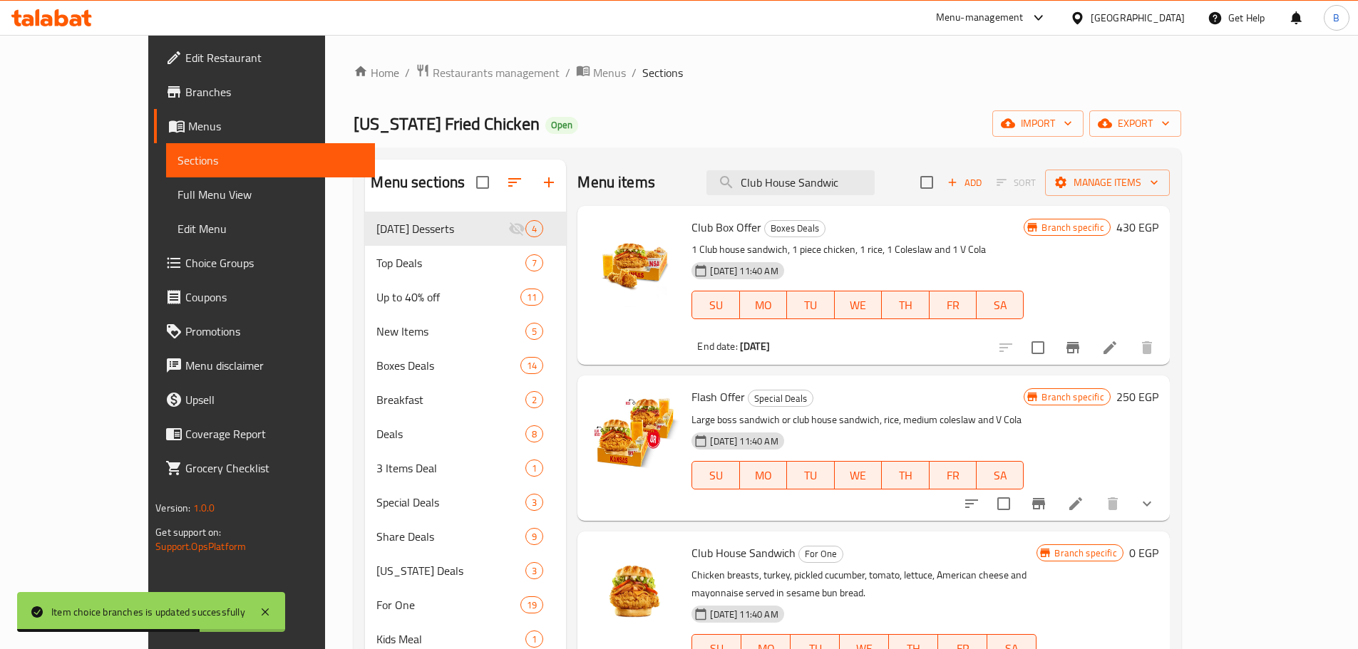
click at [874, 195] on div "Menu items Club House Sandwic Add Sort Manage items" at bounding box center [873, 183] width 592 height 46
click at [870, 182] on input "Club House Sandwic" at bounding box center [790, 182] width 168 height 25
paste input "Big Cheese Stack Sandwich"
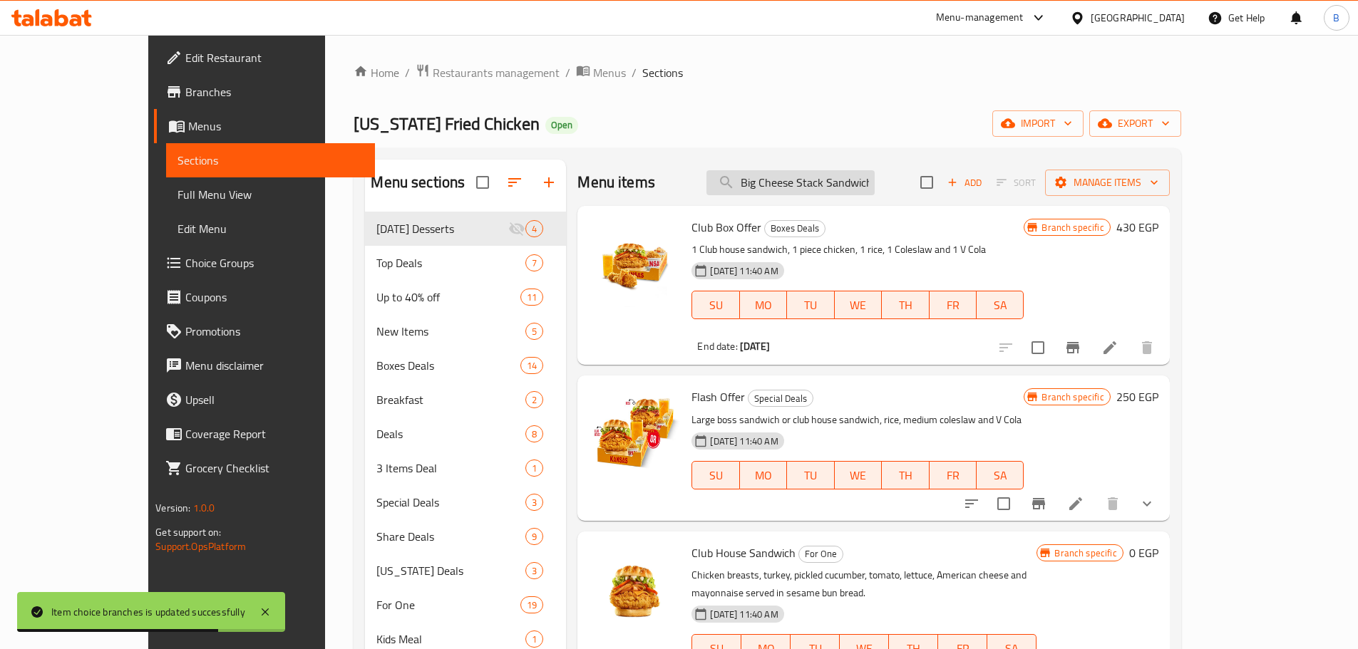
scroll to position [0, 2]
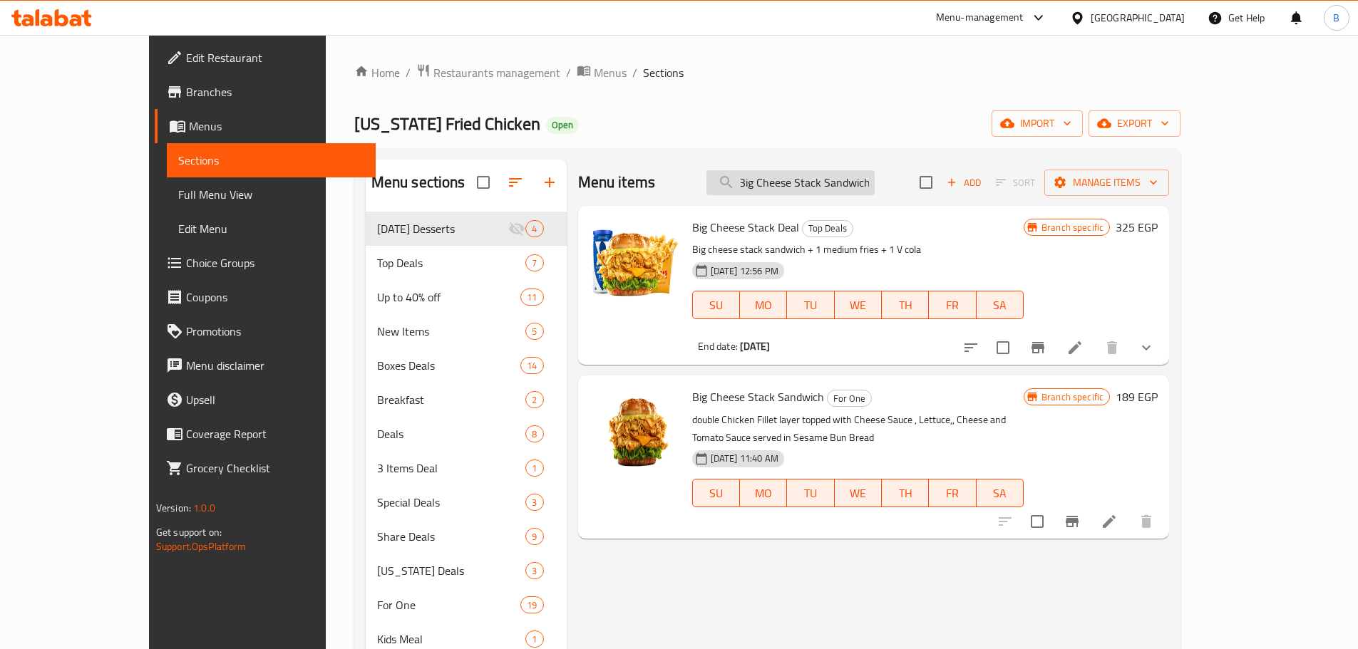
drag, startPoint x: 858, startPoint y: 185, endPoint x: 920, endPoint y: 193, distance: 62.5
click at [875, 192] on input "Big Cheese Stack Sandwich" at bounding box center [790, 182] width 168 height 25
click at [875, 174] on input "Big Cheese Stack Sandwich" at bounding box center [790, 182] width 168 height 25
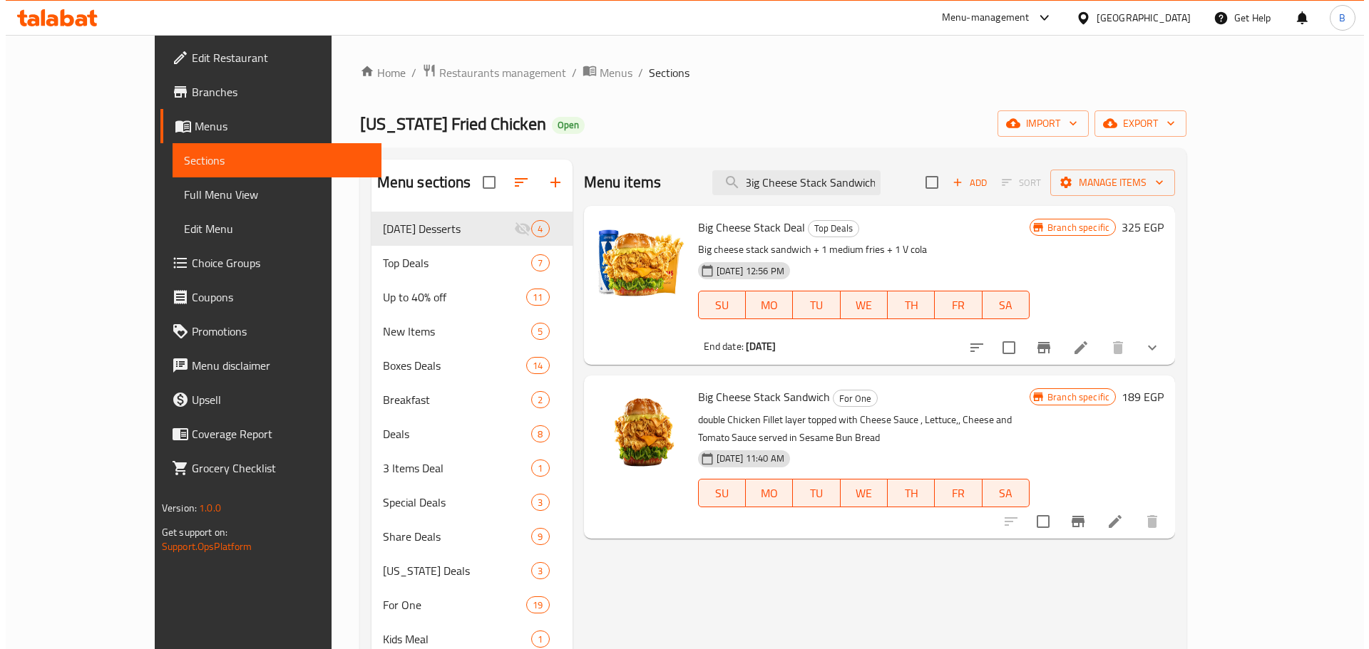
scroll to position [0, 0]
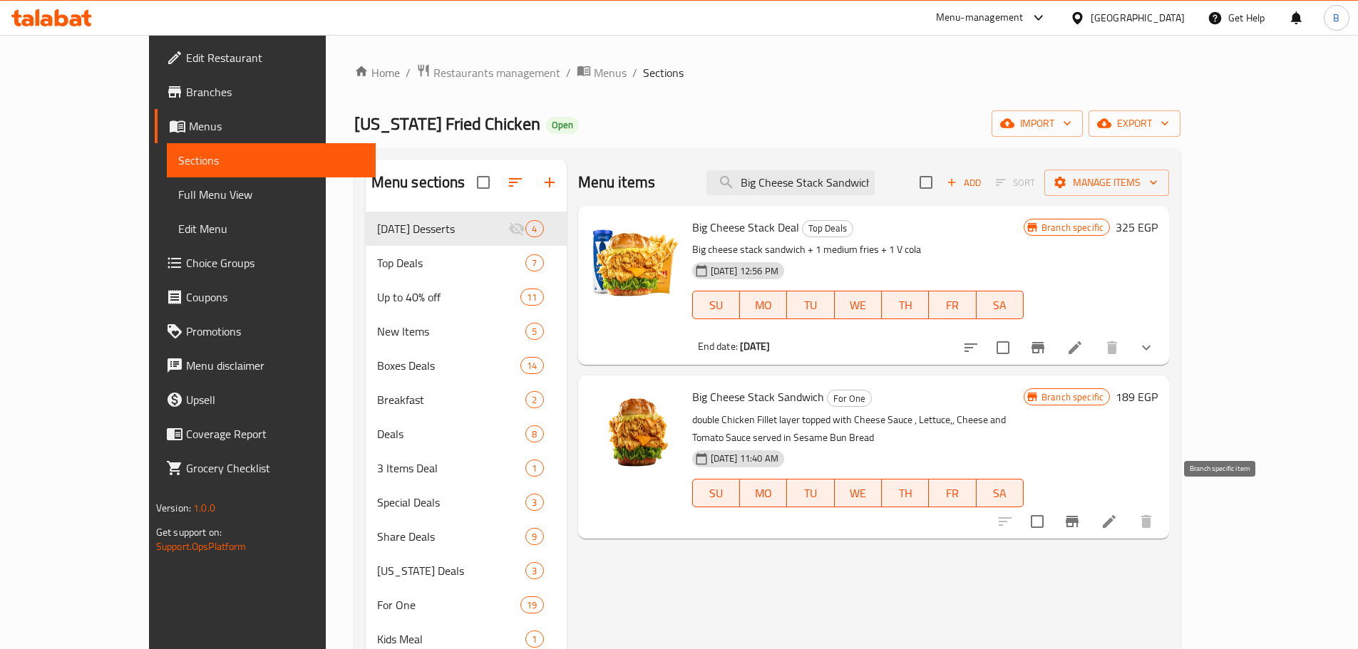
click at [1081, 513] on icon "Branch-specific-item" at bounding box center [1072, 521] width 17 height 17
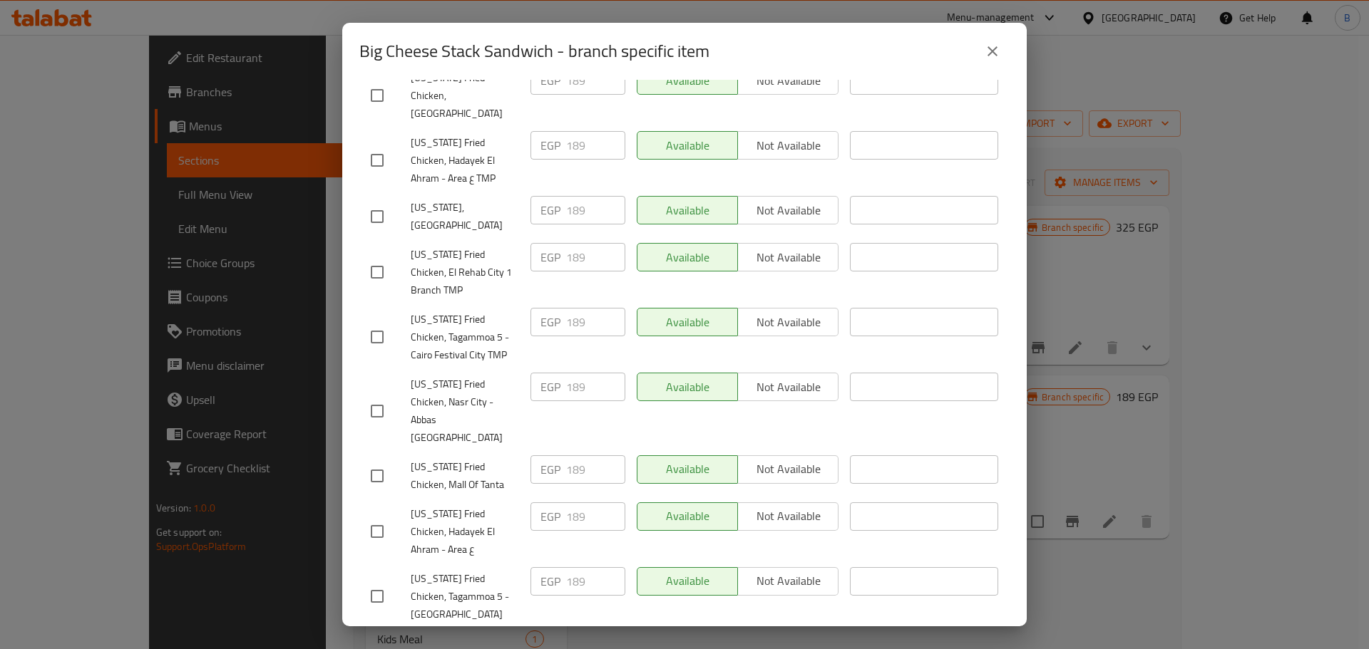
scroll to position [1040, 0]
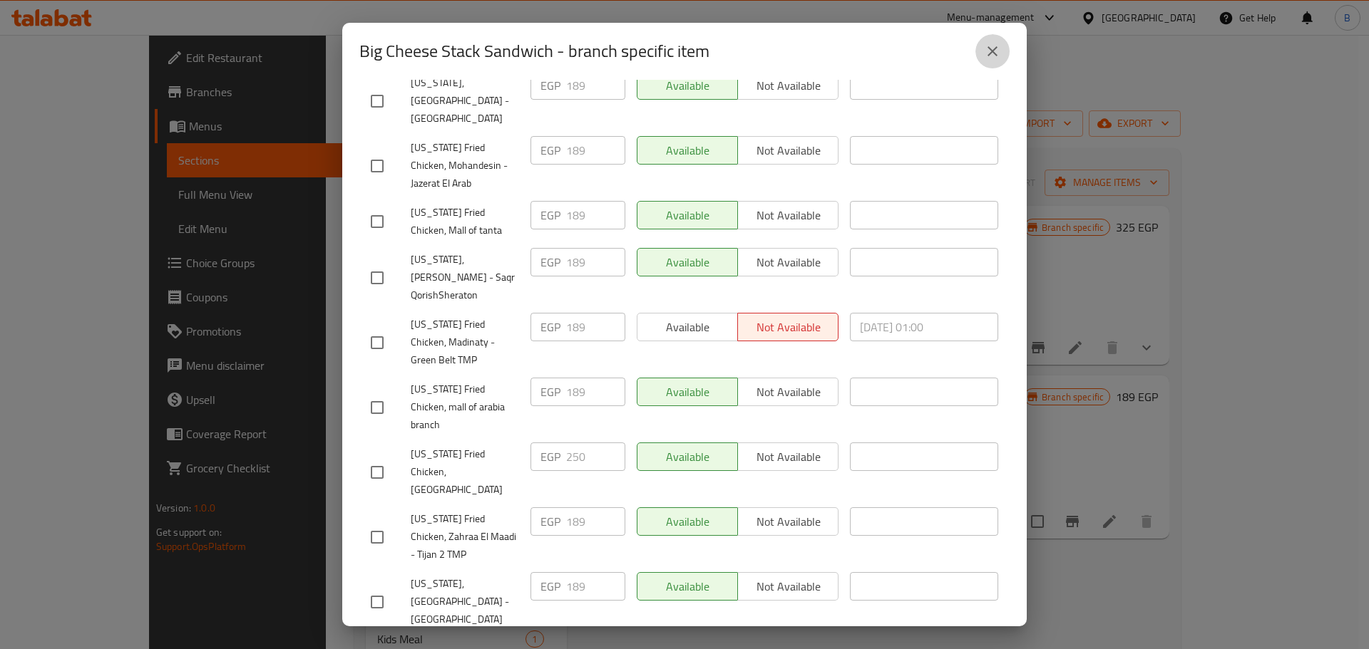
click at [985, 55] on icon "close" at bounding box center [992, 51] width 17 height 17
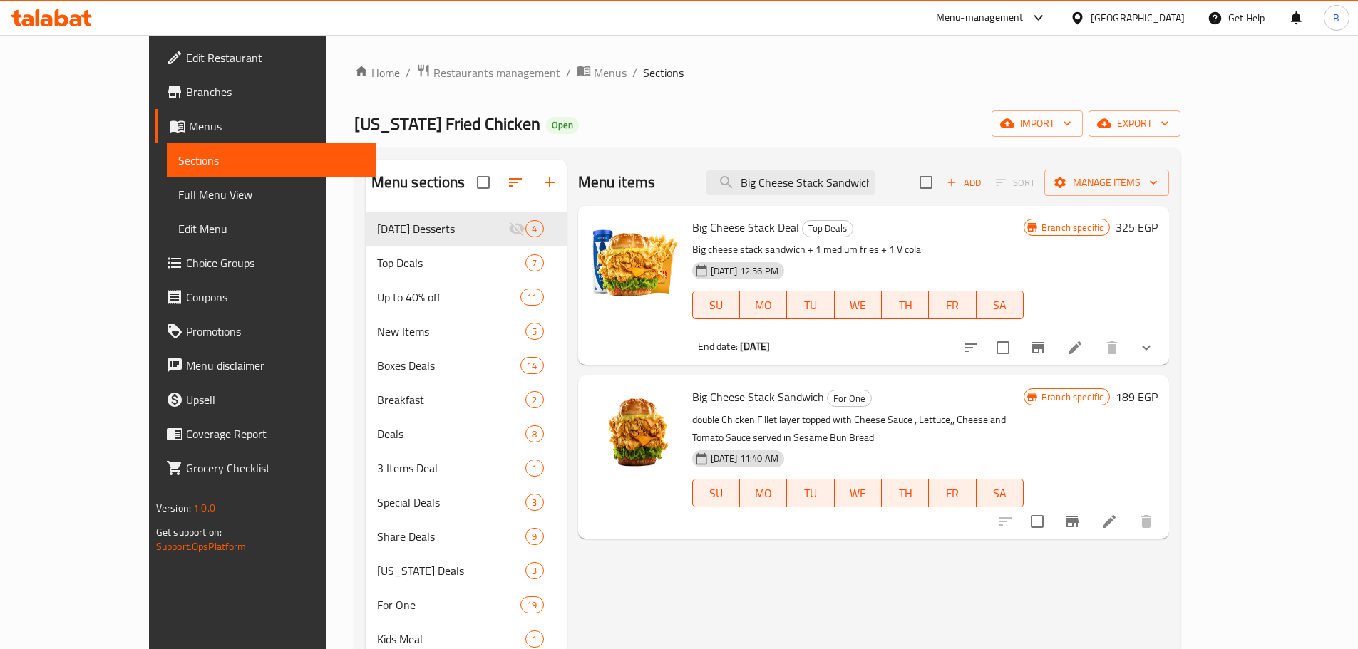
click at [1089, 514] on button "Branch-specific-item" at bounding box center [1072, 522] width 34 height 34
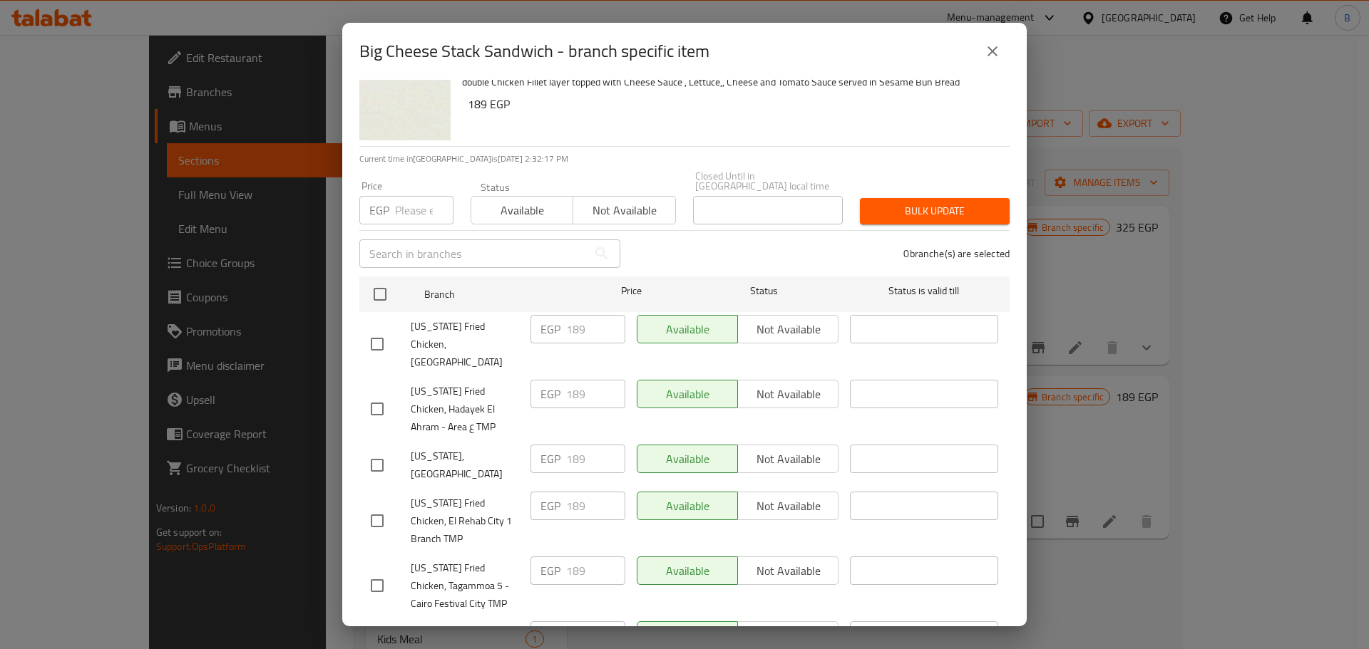
scroll to position [0, 0]
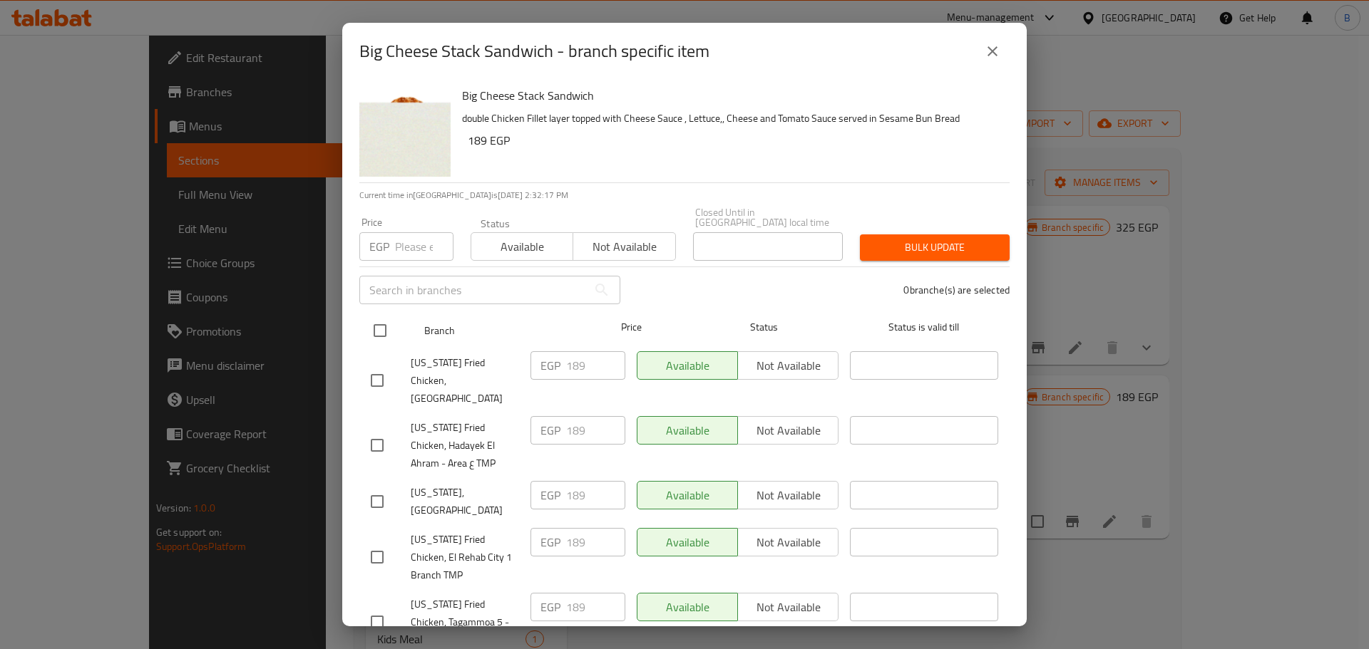
click at [388, 318] on input "checkbox" at bounding box center [380, 331] width 30 height 30
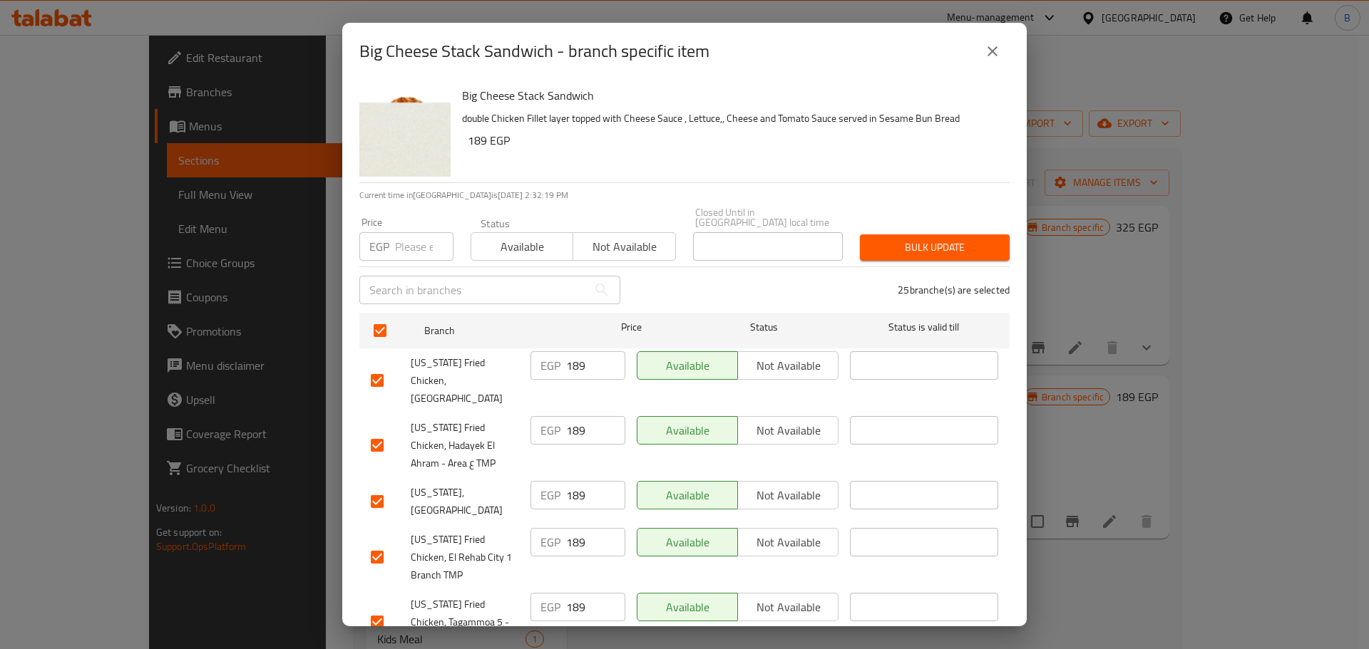
scroll to position [1040, 0]
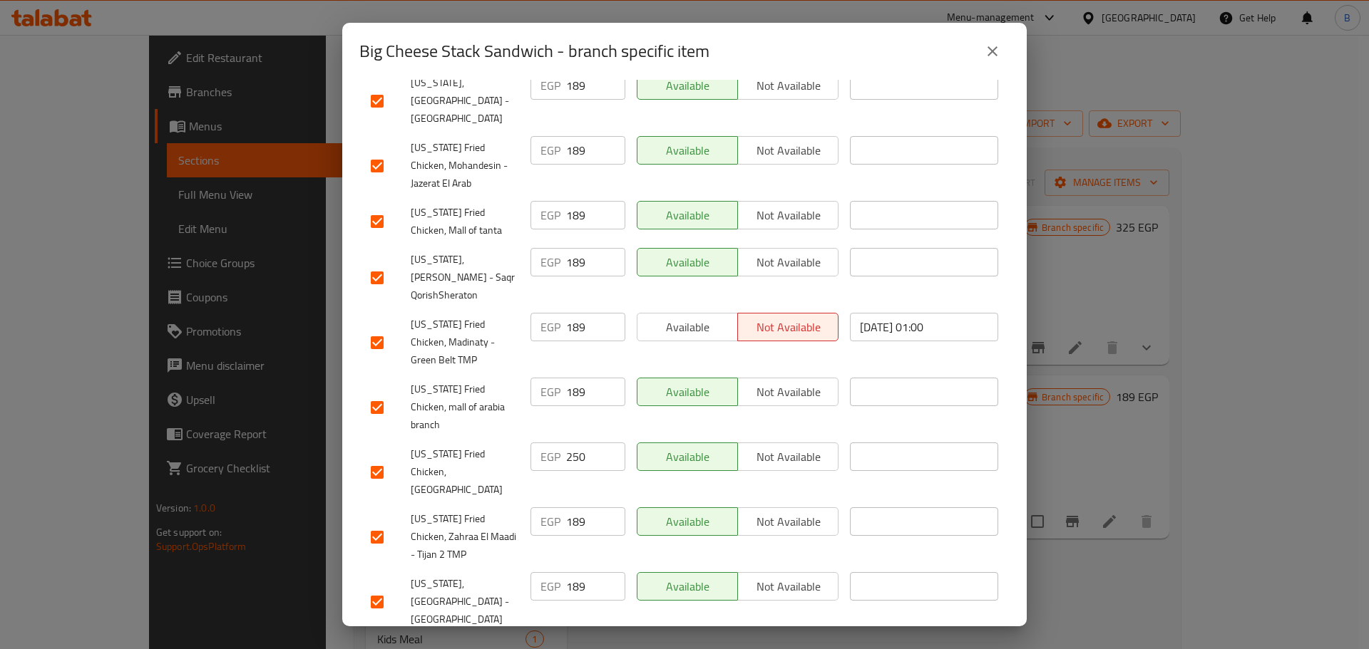
click at [385, 458] on input "checkbox" at bounding box center [377, 473] width 30 height 30
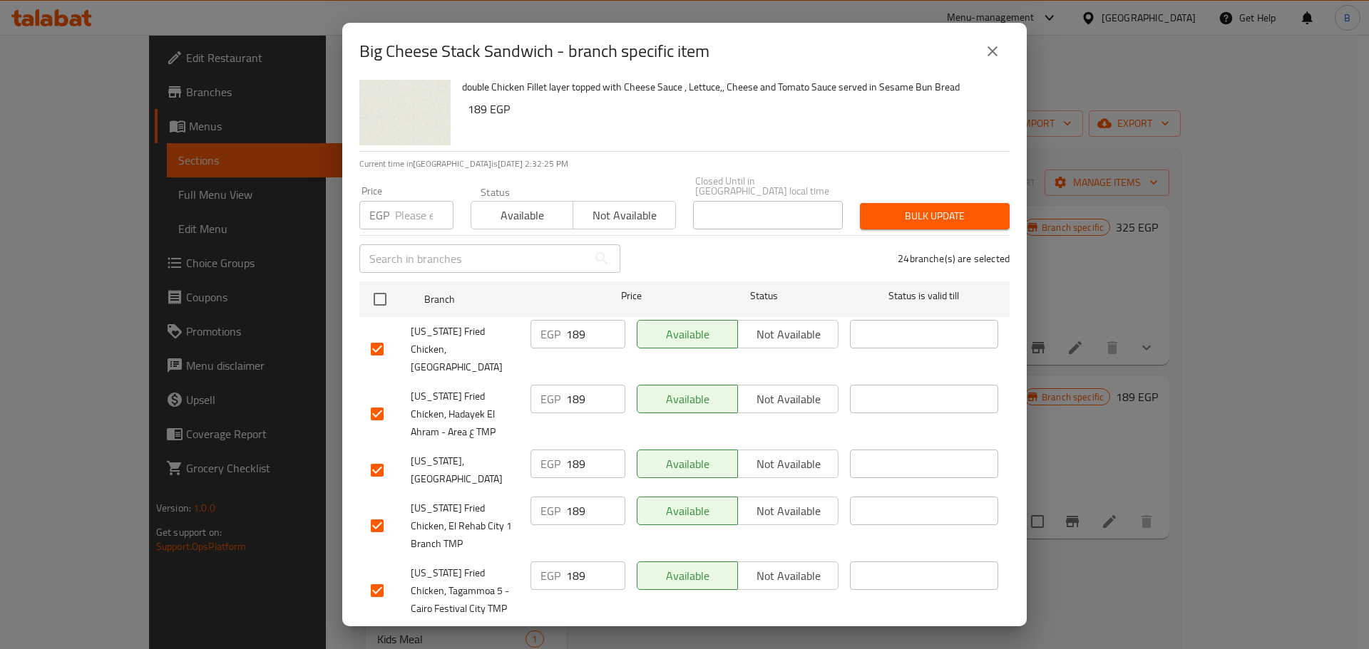
scroll to position [0, 0]
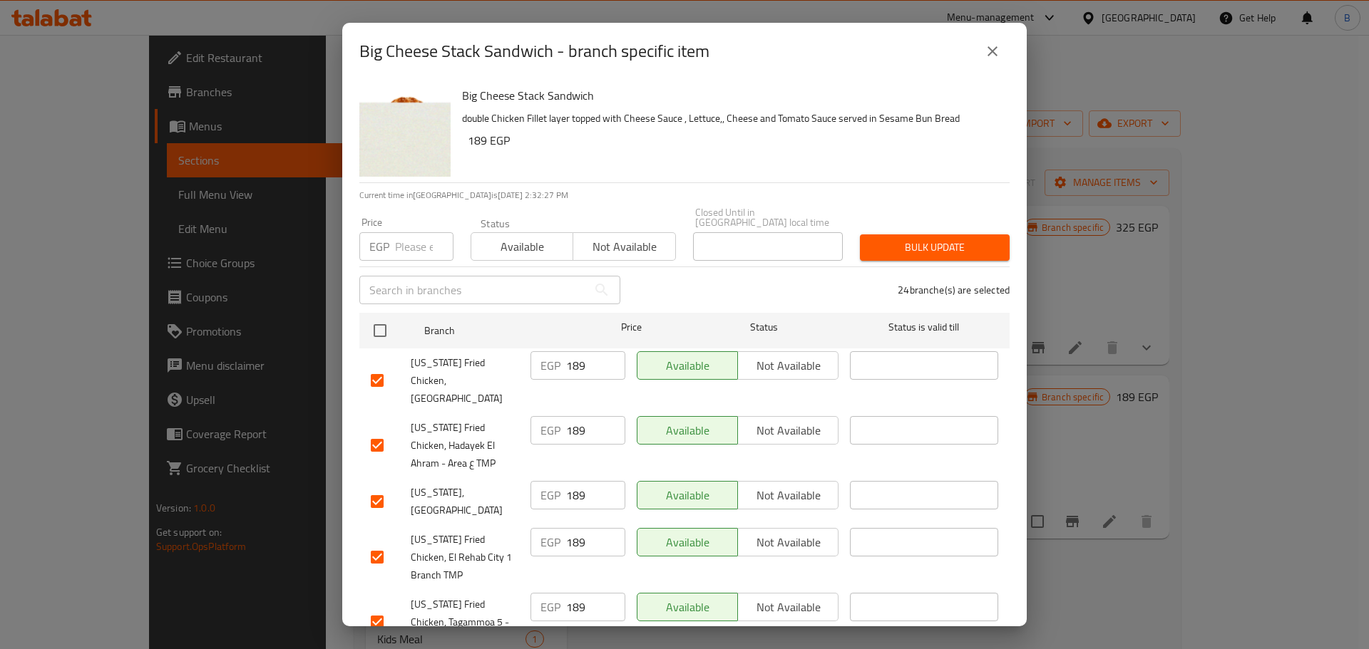
click at [422, 238] on input "number" at bounding box center [424, 246] width 58 height 29
click at [952, 246] on span "Bulk update" at bounding box center [934, 248] width 127 height 18
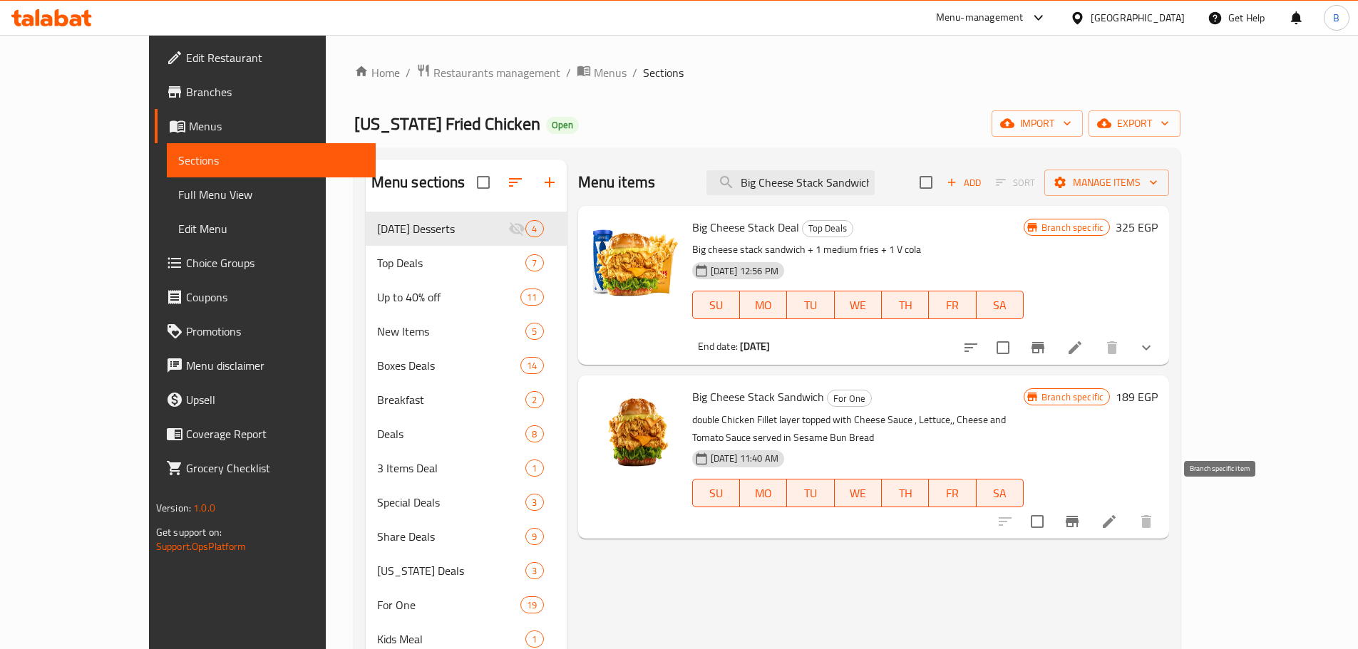
click at [1081, 513] on icon "Branch-specific-item" at bounding box center [1072, 521] width 17 height 17
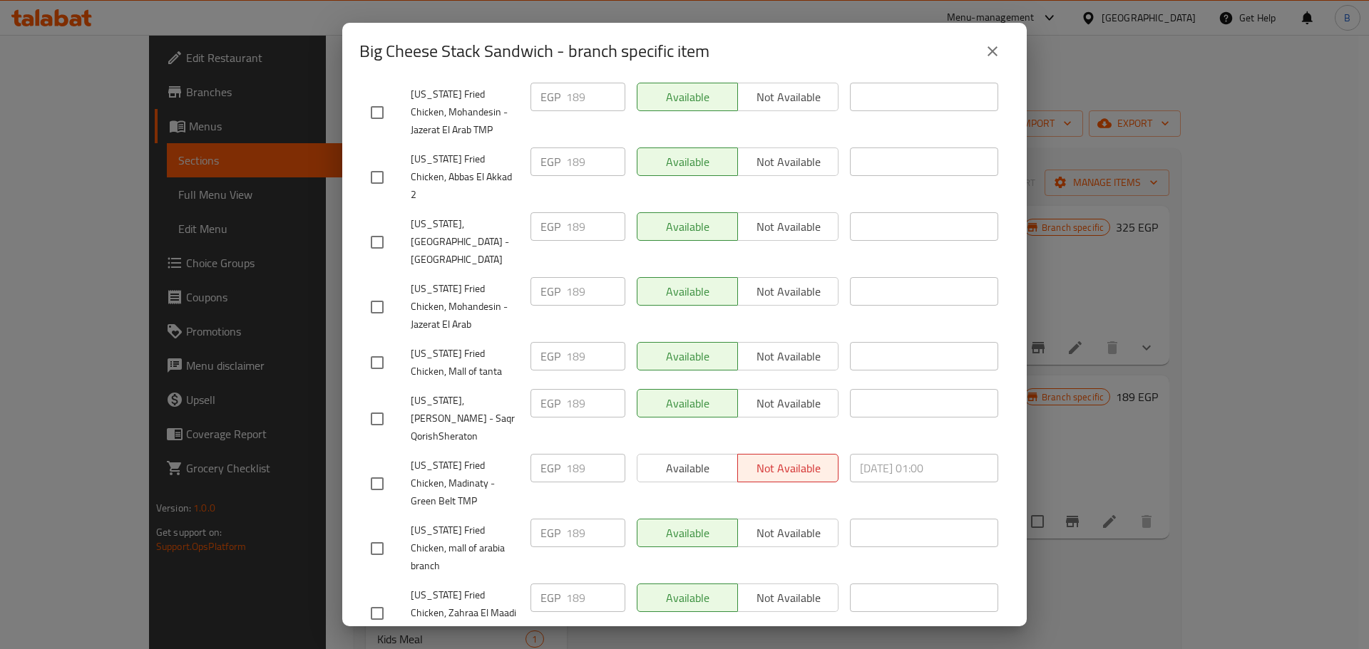
scroll to position [1146, 0]
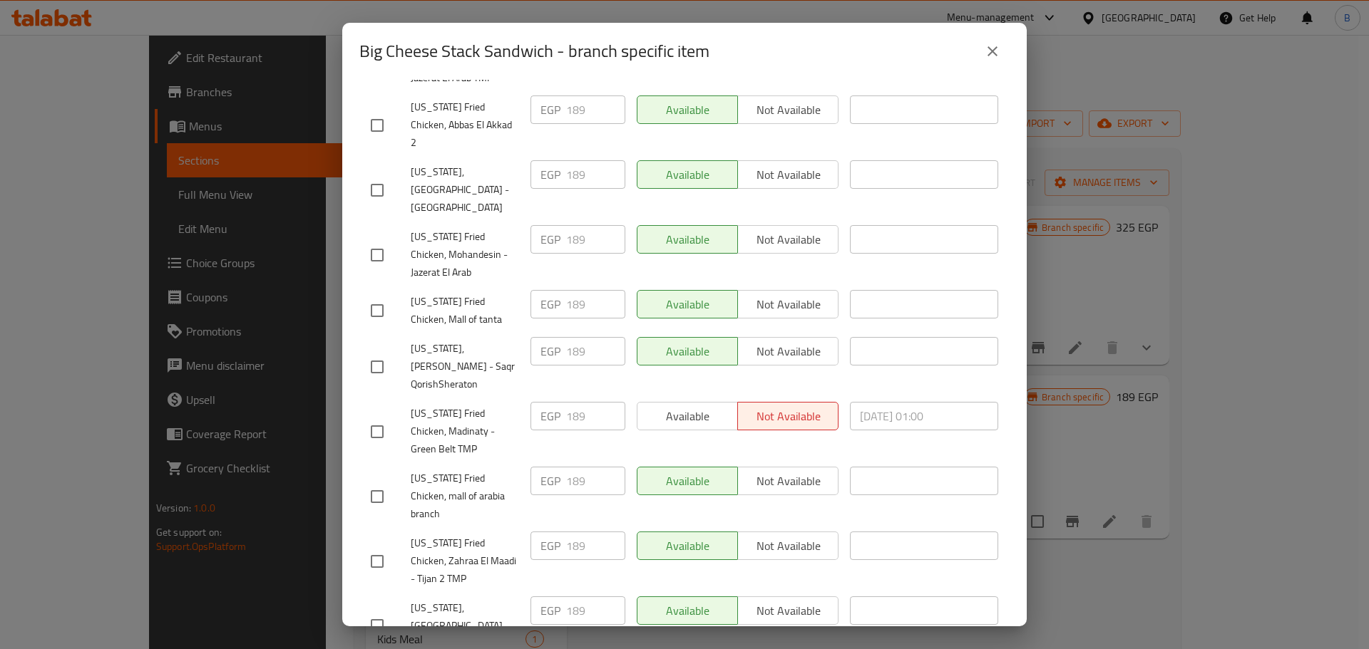
click at [979, 73] on div "Big Cheese Stack Sandwich - branch specific item" at bounding box center [684, 51] width 684 height 57
click at [989, 63] on button "close" at bounding box center [992, 51] width 34 height 34
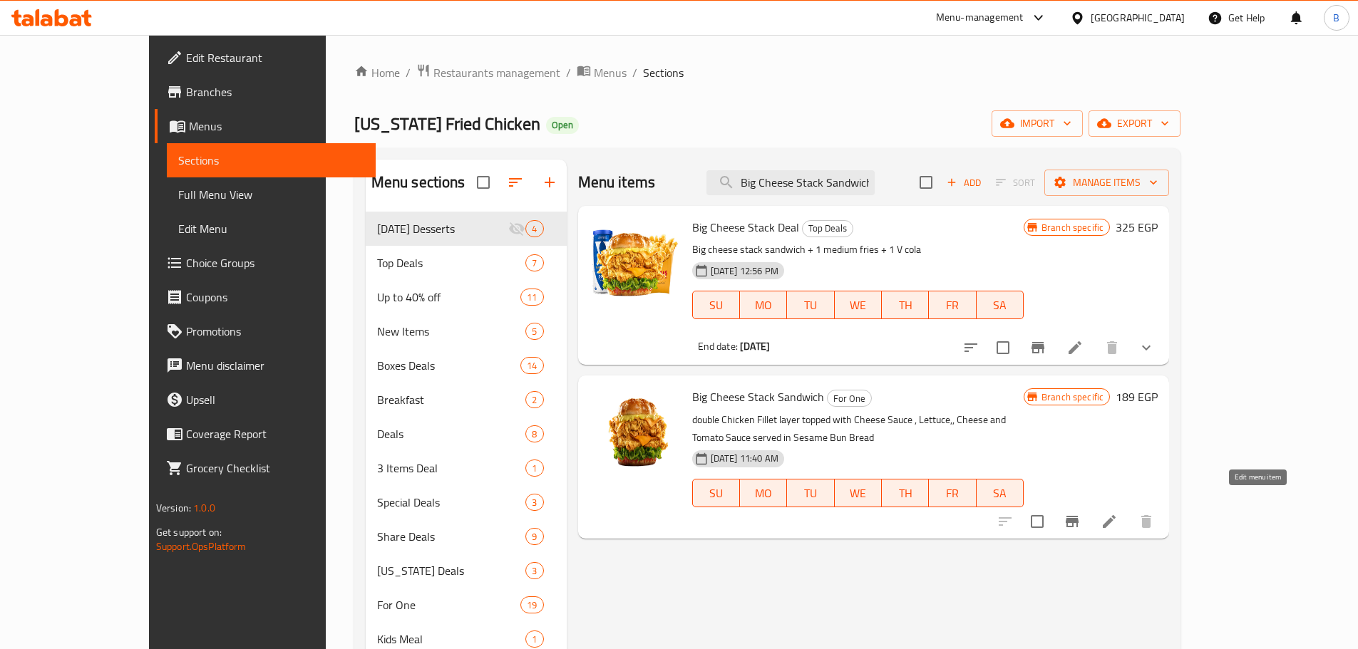
click at [1118, 513] on icon at bounding box center [1109, 521] width 17 height 17
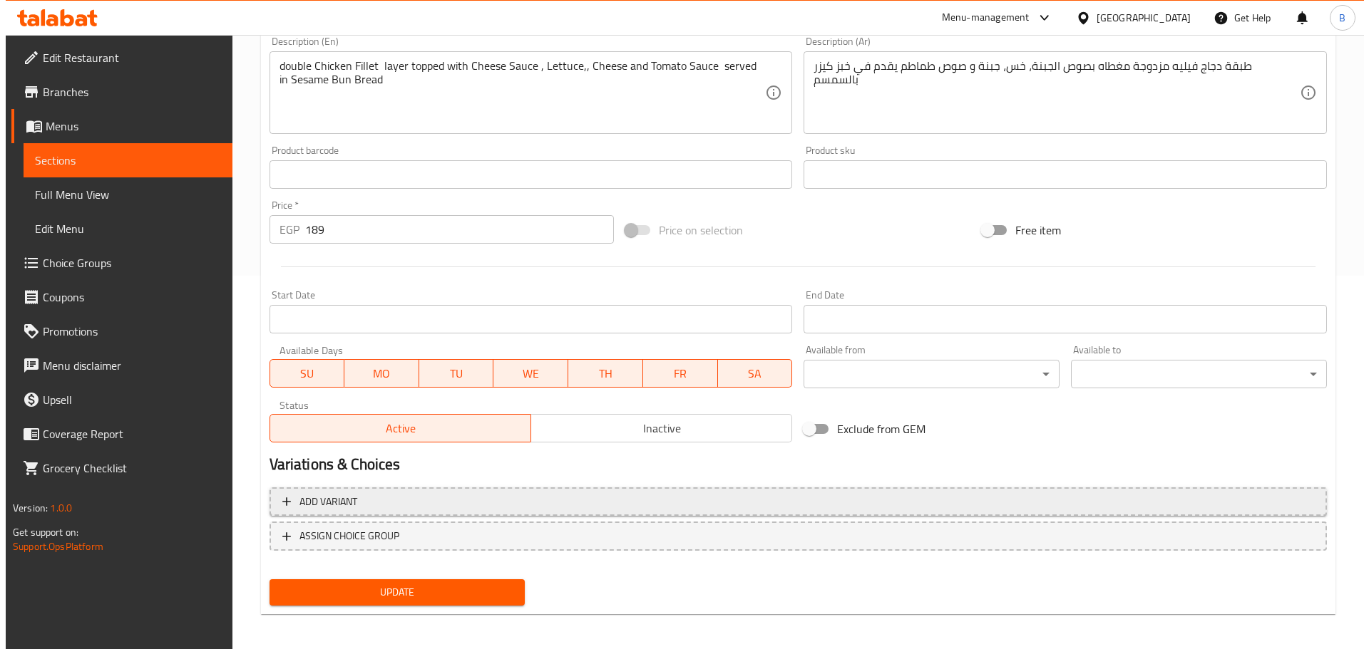
scroll to position [379, 0]
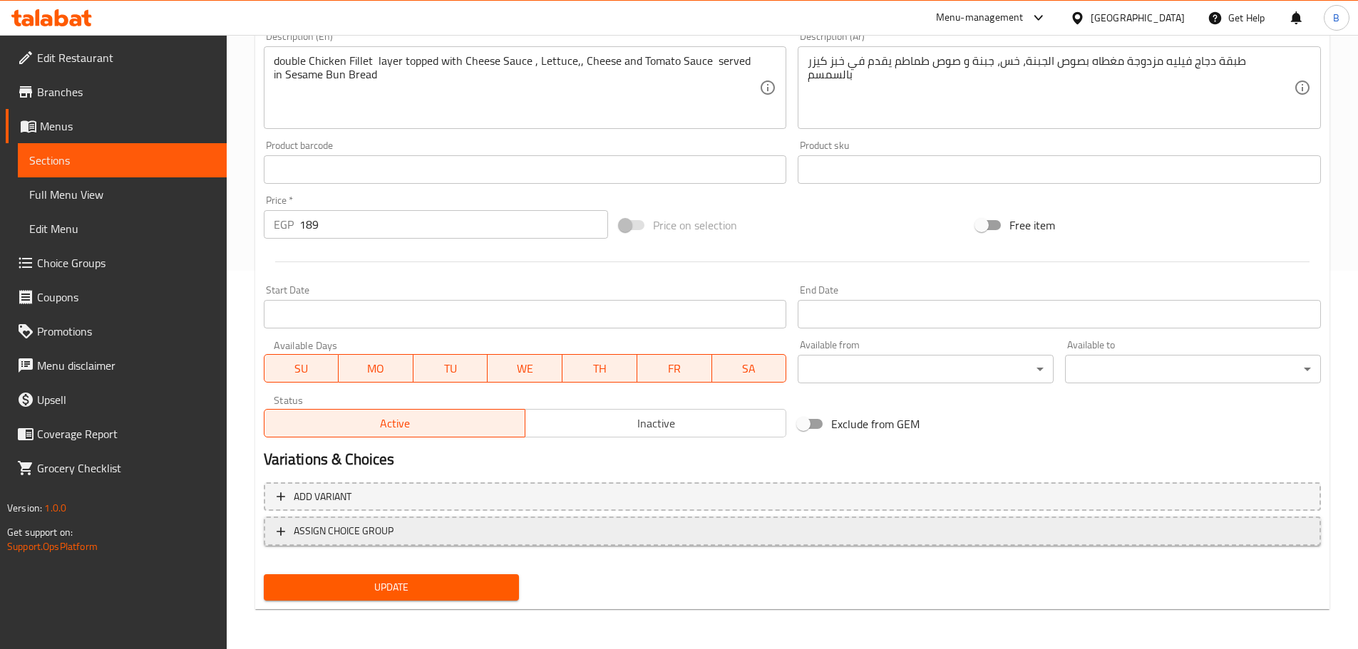
click at [445, 537] on span "ASSIGN CHOICE GROUP" at bounding box center [792, 532] width 1031 height 18
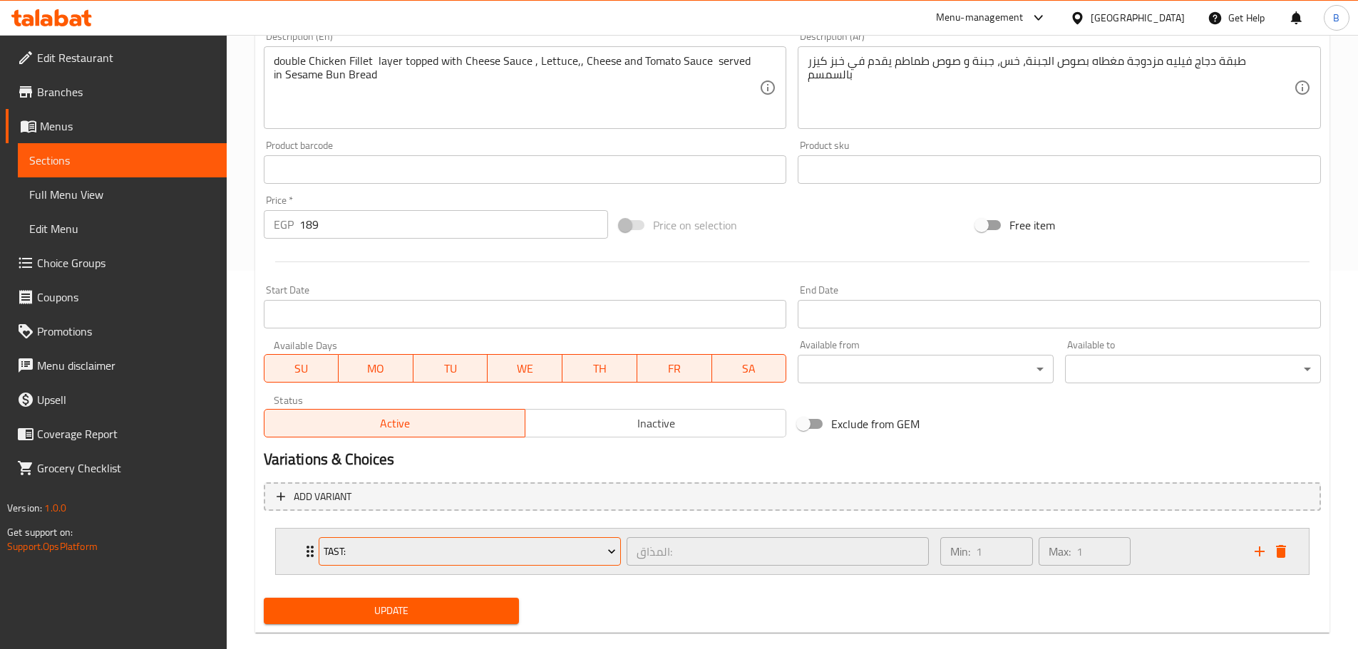
click at [584, 537] on button "Tast:" at bounding box center [470, 551] width 302 height 29
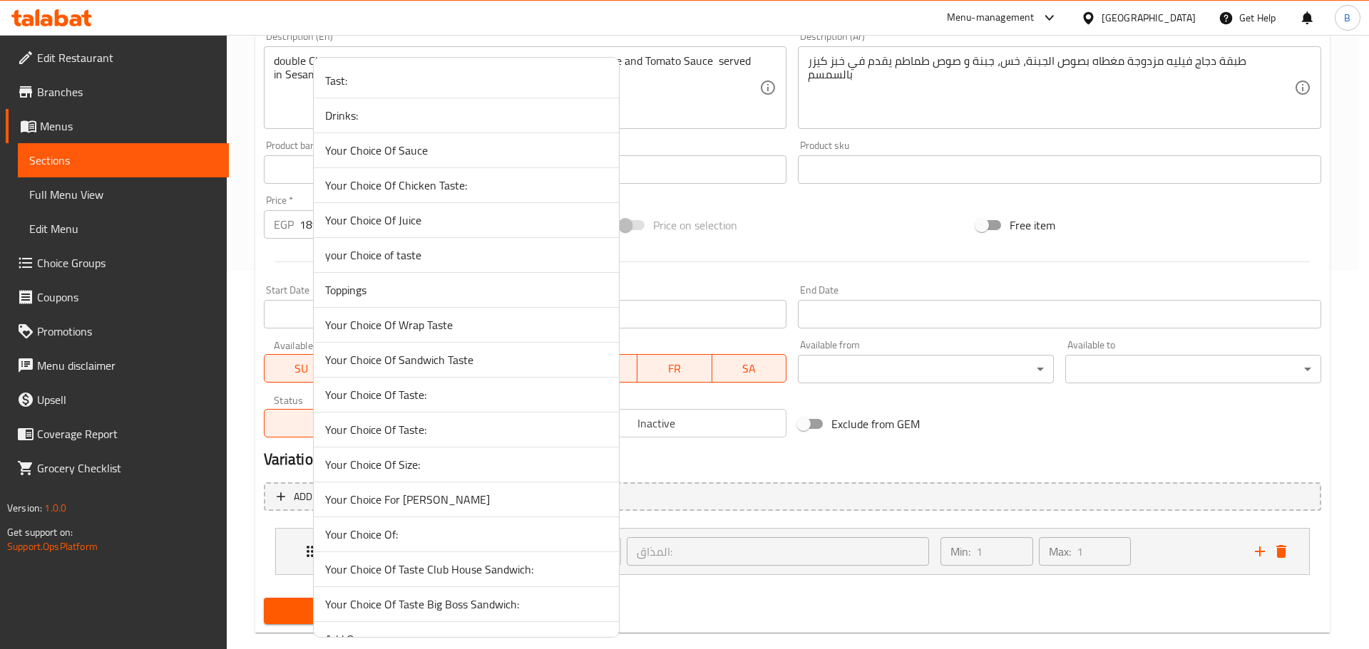
click at [581, 547] on li "Your Choice Of:" at bounding box center [466, 535] width 305 height 35
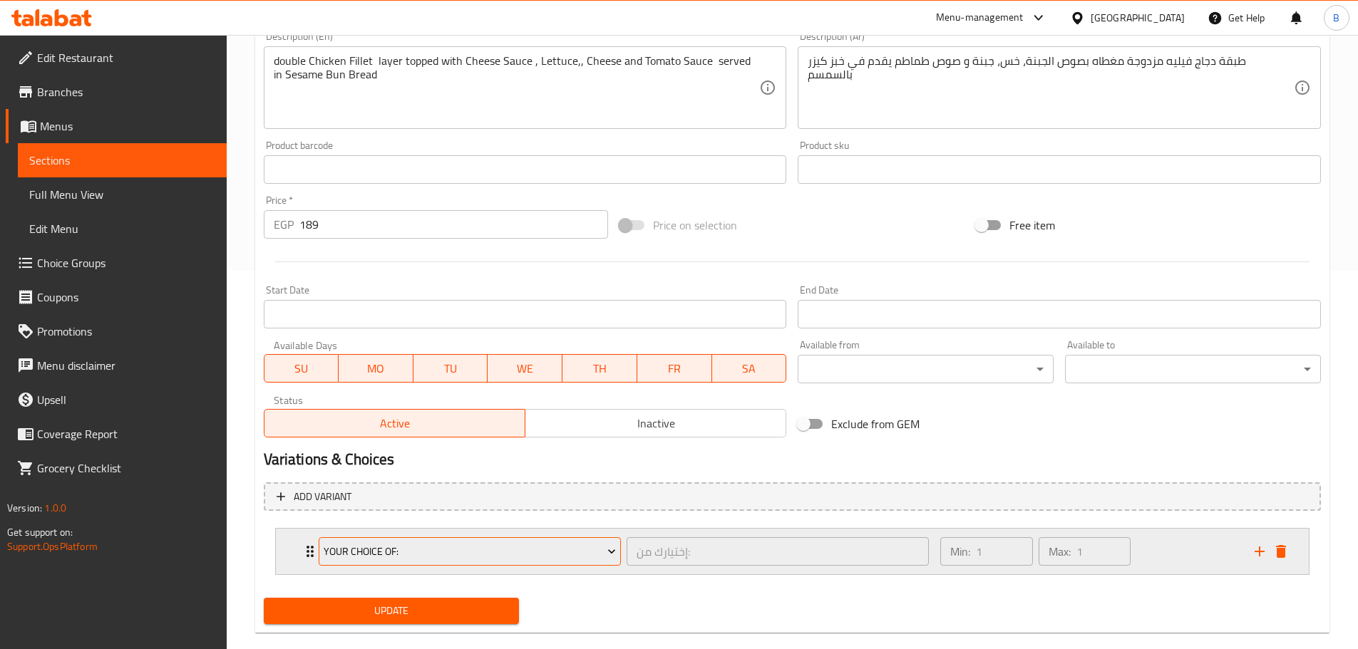
click at [577, 551] on span "Your Choice Of:" at bounding box center [470, 552] width 292 height 18
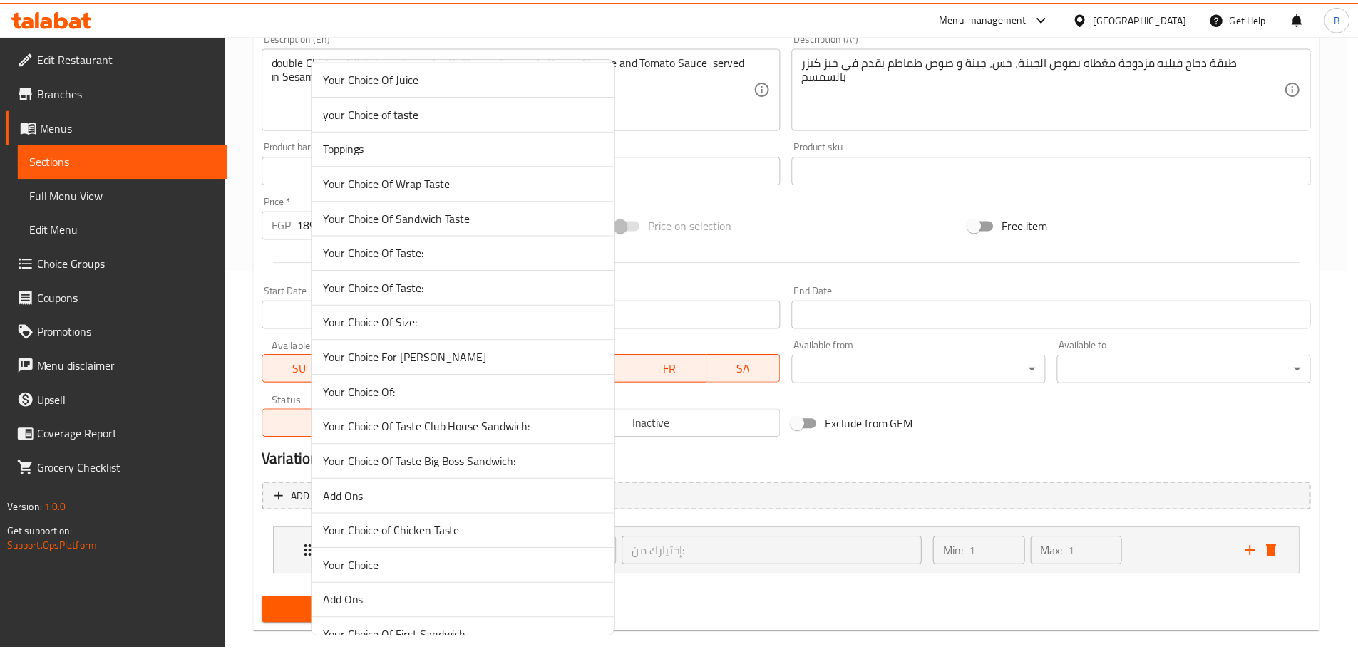
scroll to position [1270, 0]
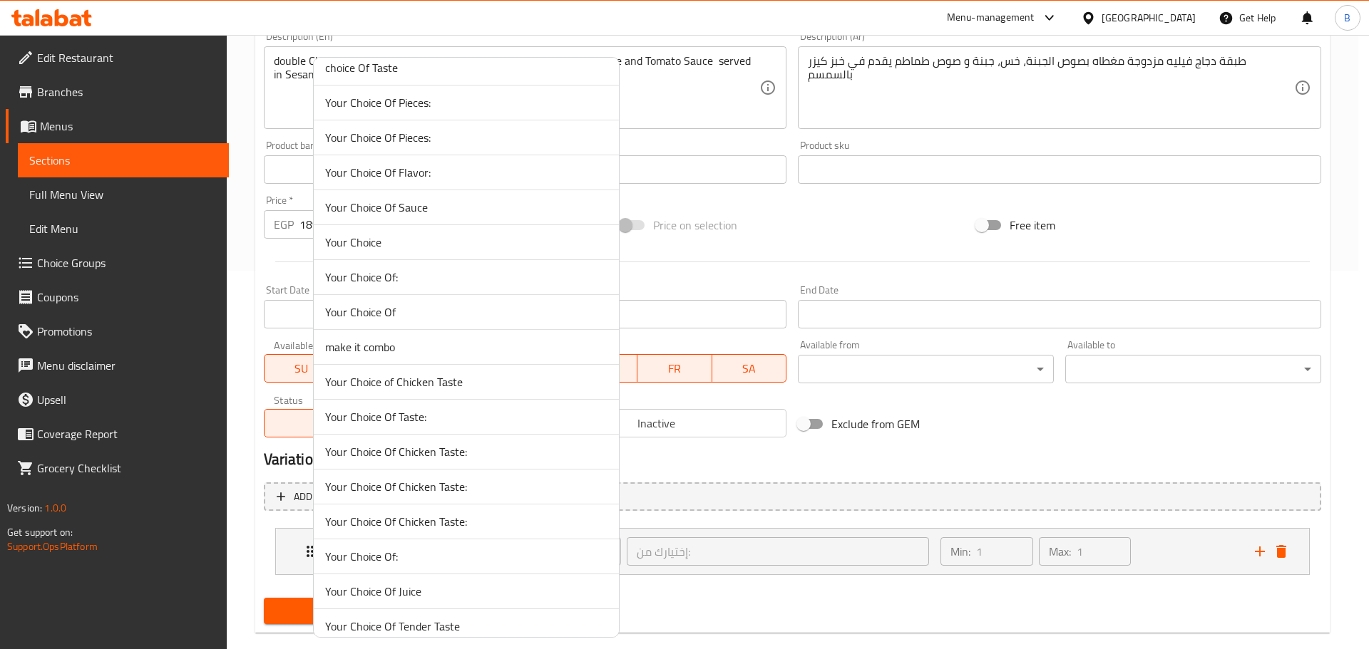
click at [814, 235] on div at bounding box center [684, 324] width 1369 height 649
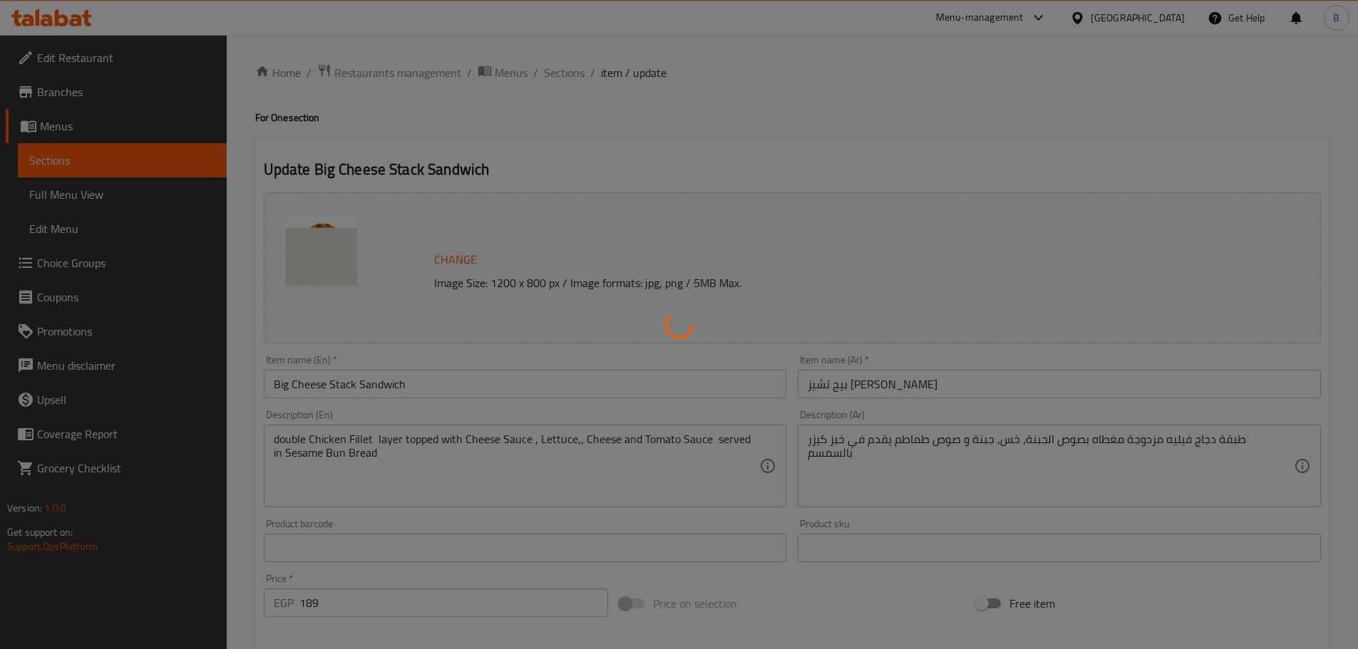
click at [62, 280] on div at bounding box center [679, 324] width 1358 height 649
click at [58, 267] on div at bounding box center [679, 324] width 1358 height 649
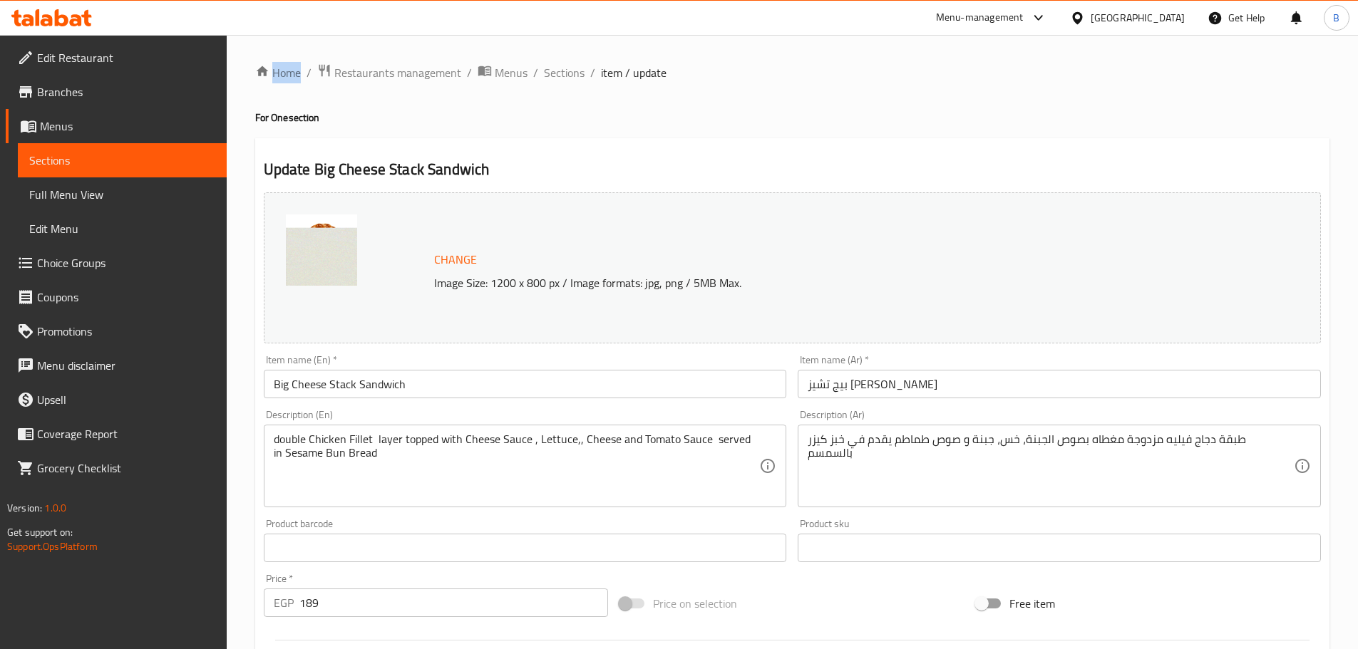
click at [58, 267] on div "Edit Restaurant Branches Menus Sections Full Menu View Edit Menu Choice Groups …" at bounding box center [679, 531] width 1358 height 993
click at [56, 264] on span "Choice Groups" at bounding box center [126, 262] width 178 height 17
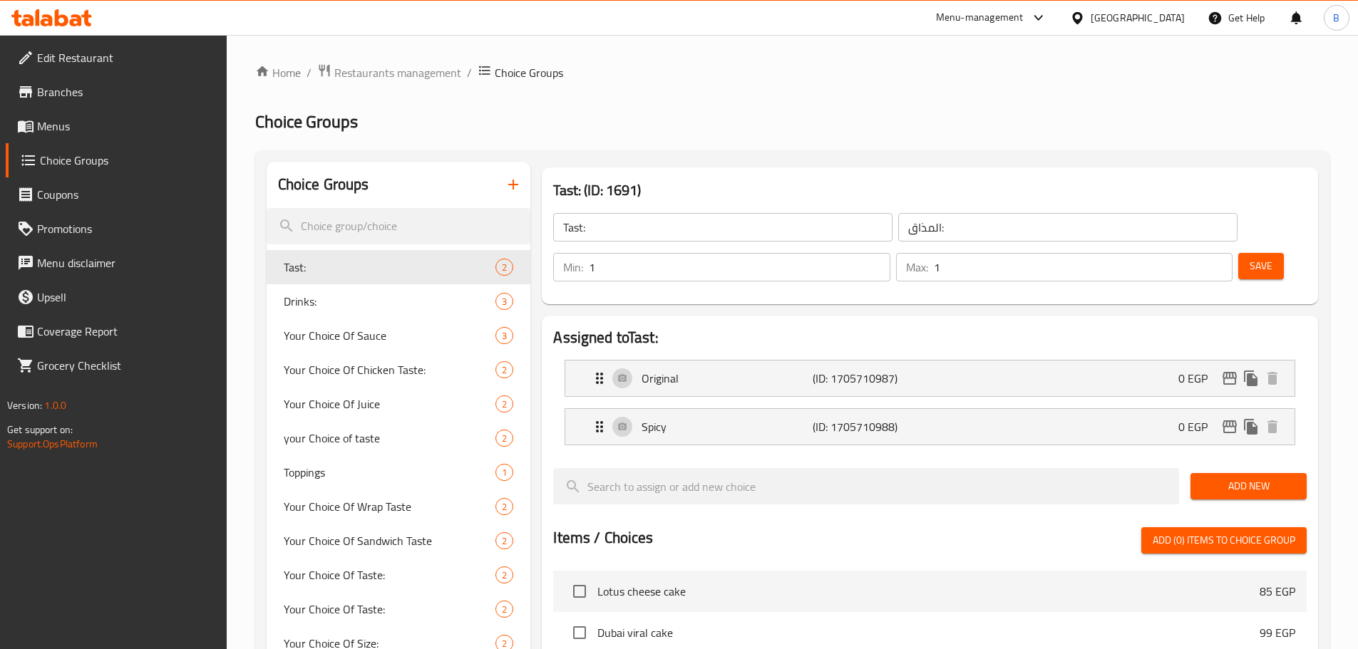
click at [503, 201] on div "Choice Groups" at bounding box center [399, 185] width 264 height 46
click at [512, 177] on icon "button" at bounding box center [513, 184] width 17 height 17
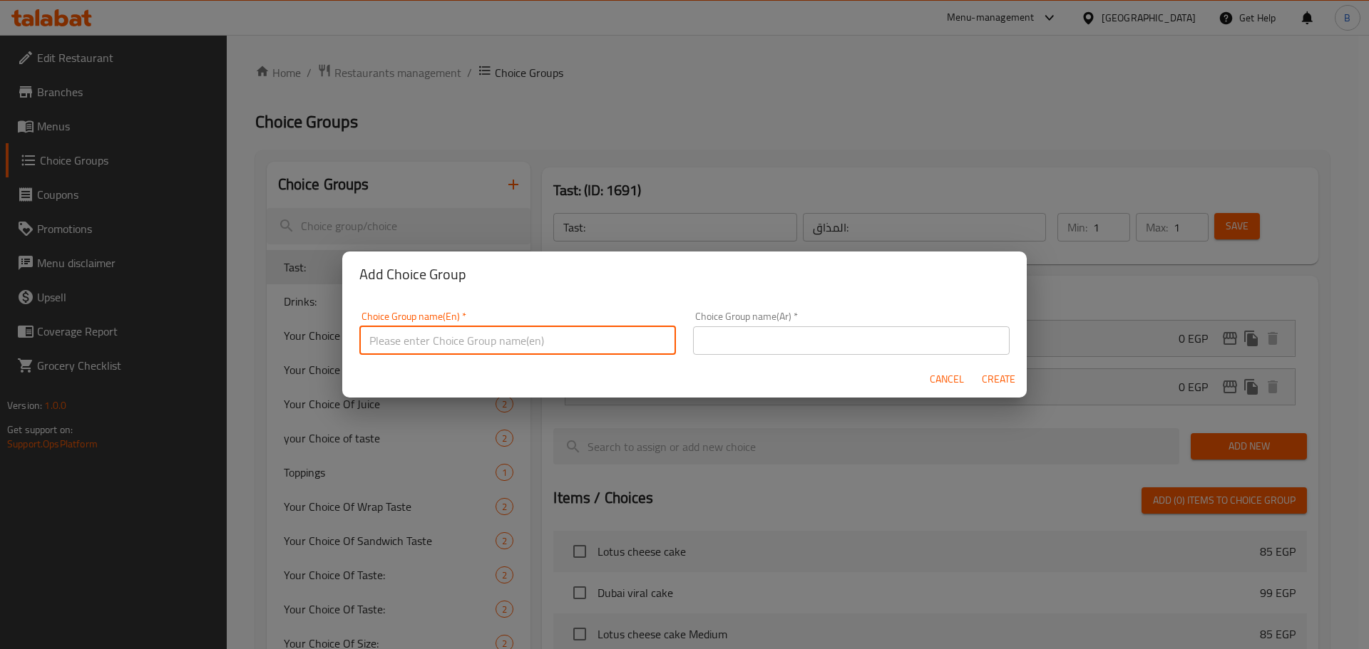
click at [575, 350] on input "text" at bounding box center [517, 340] width 317 height 29
paste input "Add on Combo Large"
type input "Add on Combo Large"
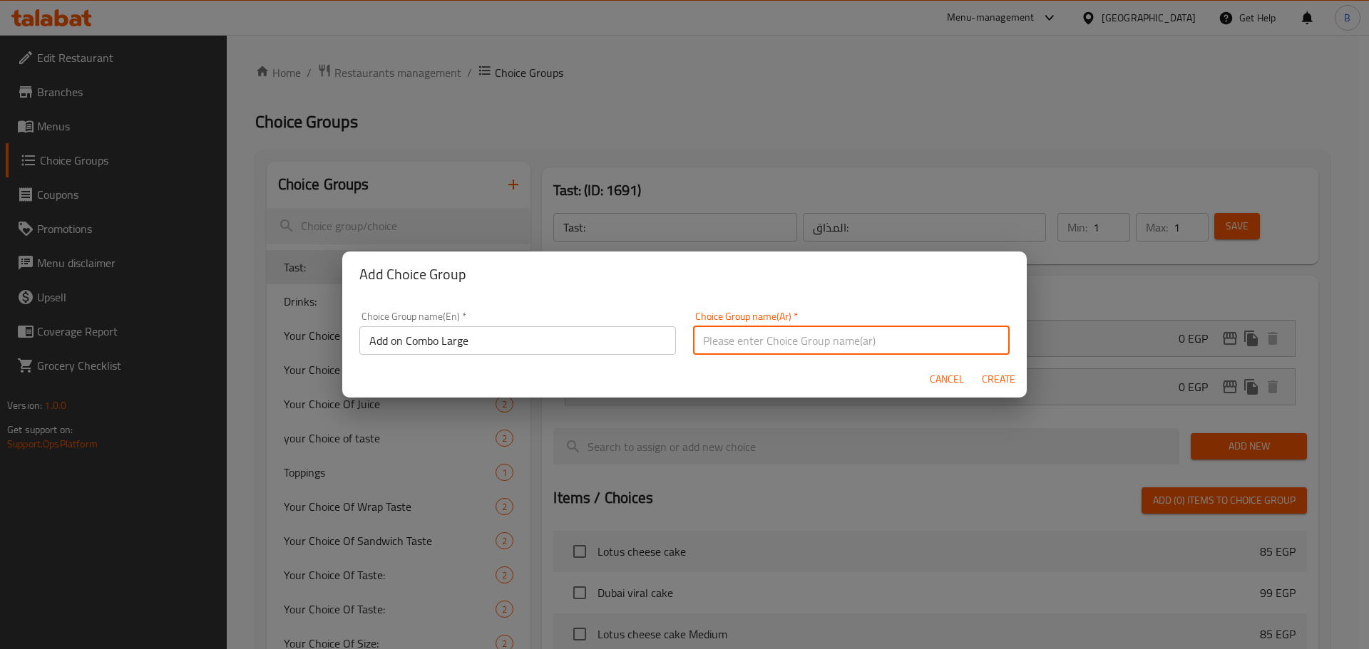
click at [813, 338] on input "text" at bounding box center [851, 340] width 317 height 29
paste input "إضافة على المجموعة الكبيرة"
drag, startPoint x: 809, startPoint y: 341, endPoint x: 673, endPoint y: 321, distance: 137.6
click at [673, 321] on div "Choice Group name(En)   * Add on Combo Large Choice Group name(En) * Choice Gro…" at bounding box center [684, 333] width 667 height 61
type input "إضافة كومبو لارج"
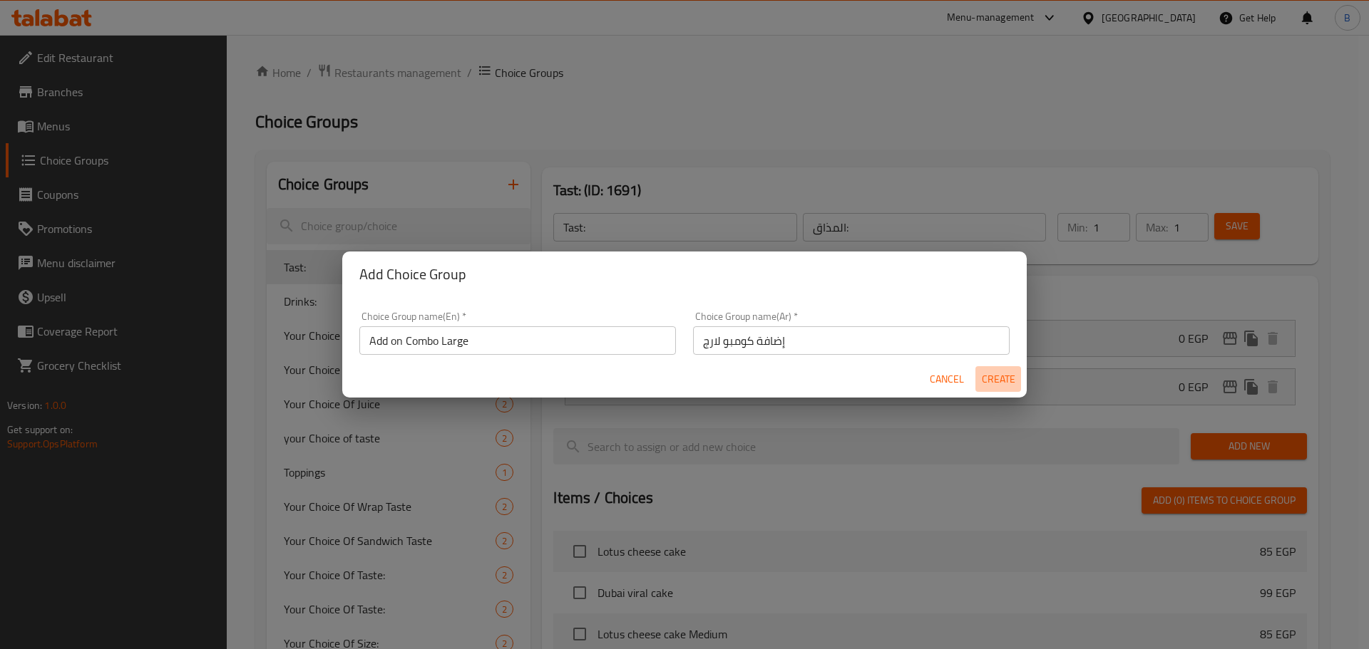
click at [1007, 384] on span "Create" at bounding box center [998, 380] width 34 height 18
type input "Add on Combo Large"
type input "إضافة كومبو لارج"
type input "0"
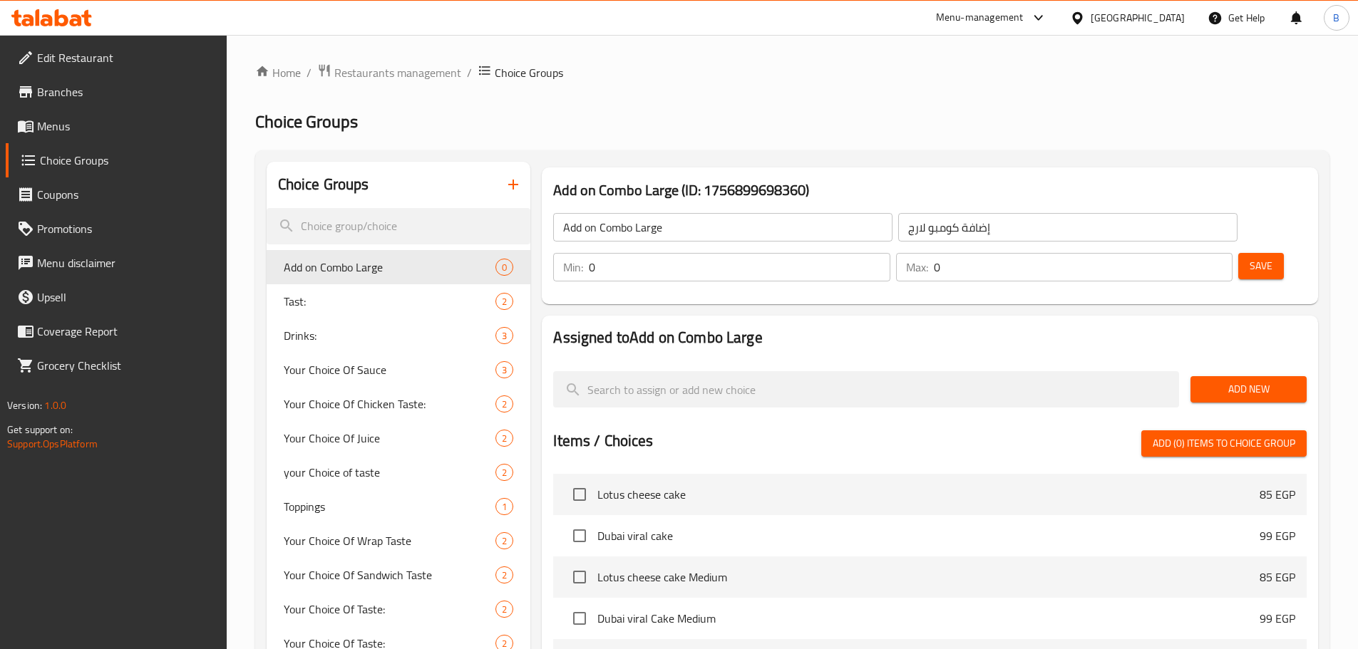
click at [1250, 257] on span "Save" at bounding box center [1261, 266] width 23 height 18
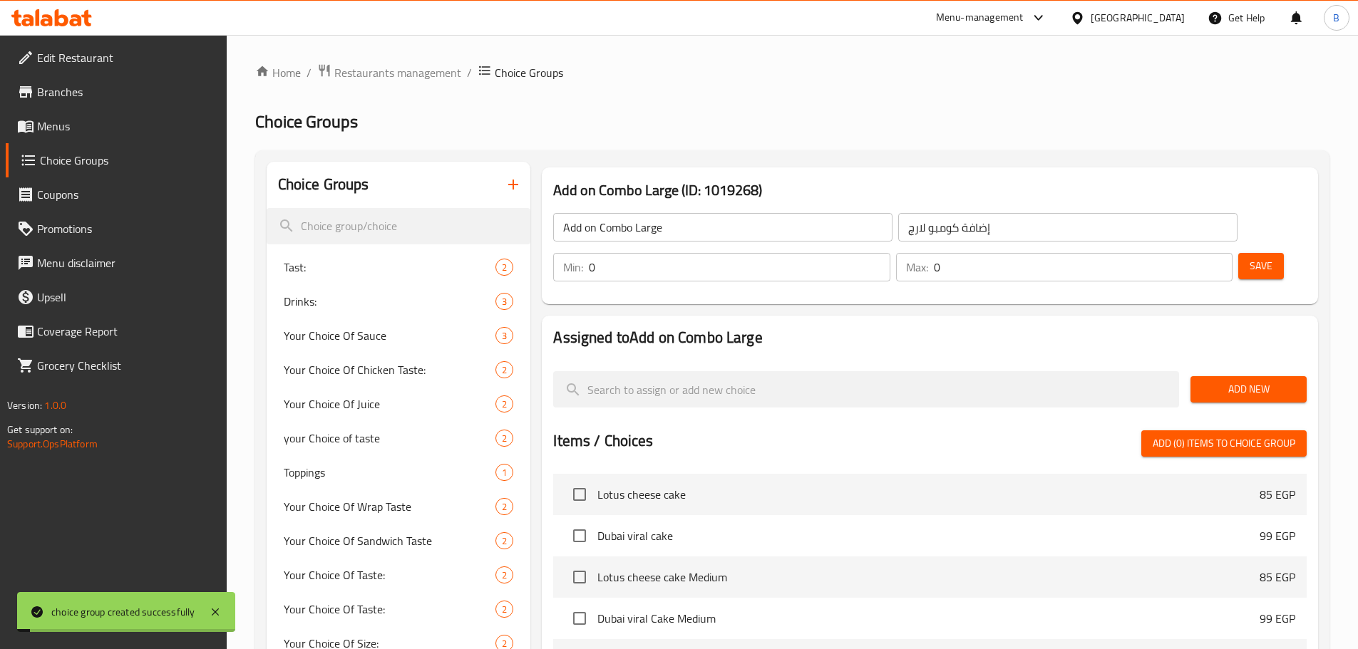
click at [1223, 381] on span "Add New" at bounding box center [1248, 390] width 93 height 18
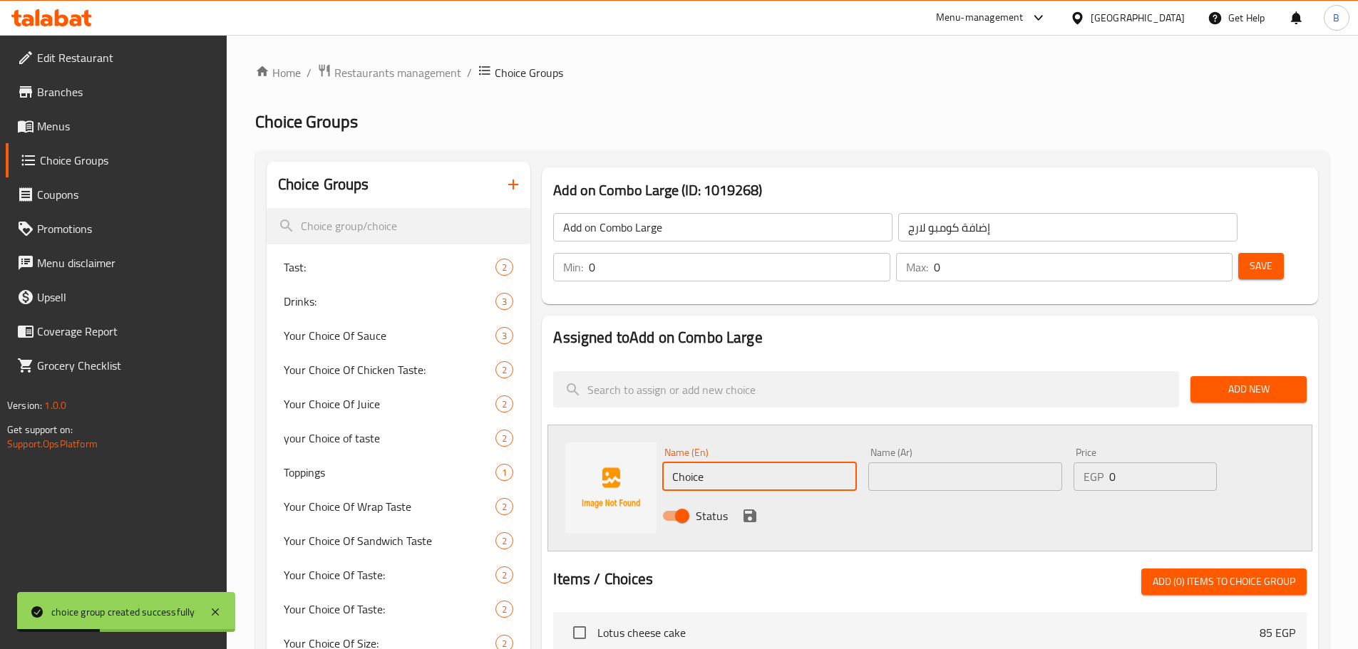
click at [753, 463] on input "Choice" at bounding box center [759, 477] width 194 height 29
paste input "إضافة على المجموعة الكبيرة"
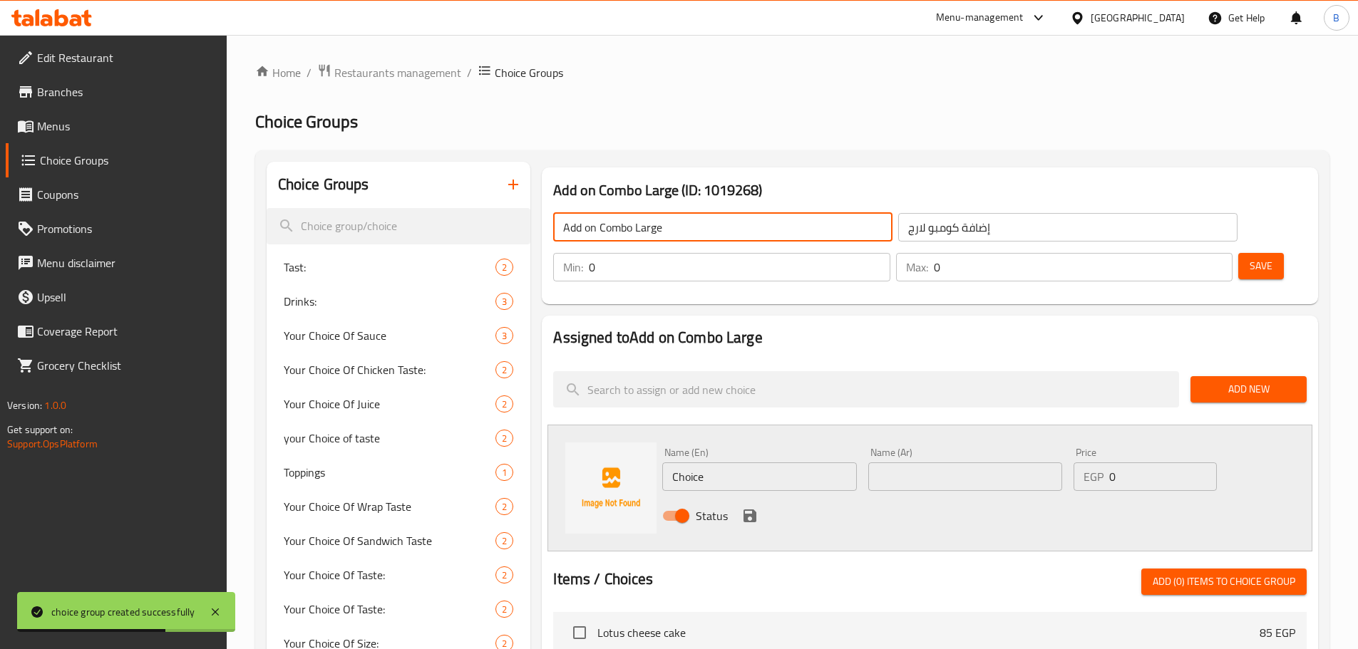
drag, startPoint x: 677, startPoint y: 232, endPoint x: 602, endPoint y: 235, distance: 75.6
click at [602, 235] on input "Add on Combo Large" at bounding box center [722, 227] width 339 height 29
click at [685, 463] on input "Choice" at bounding box center [759, 477] width 194 height 29
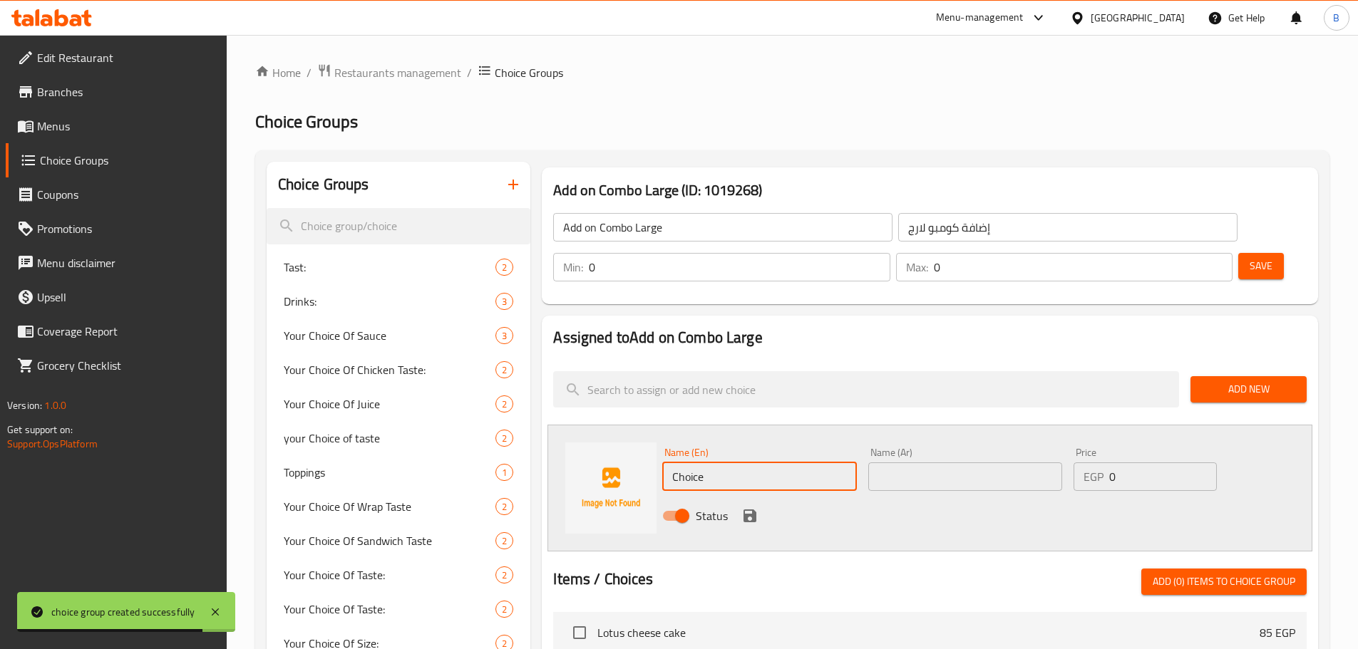
click at [685, 463] on input "Choice" at bounding box center [759, 477] width 194 height 29
paste input "ombo Larg"
type input "Combo Large"
click at [945, 463] on input "text" at bounding box center [965, 477] width 194 height 29
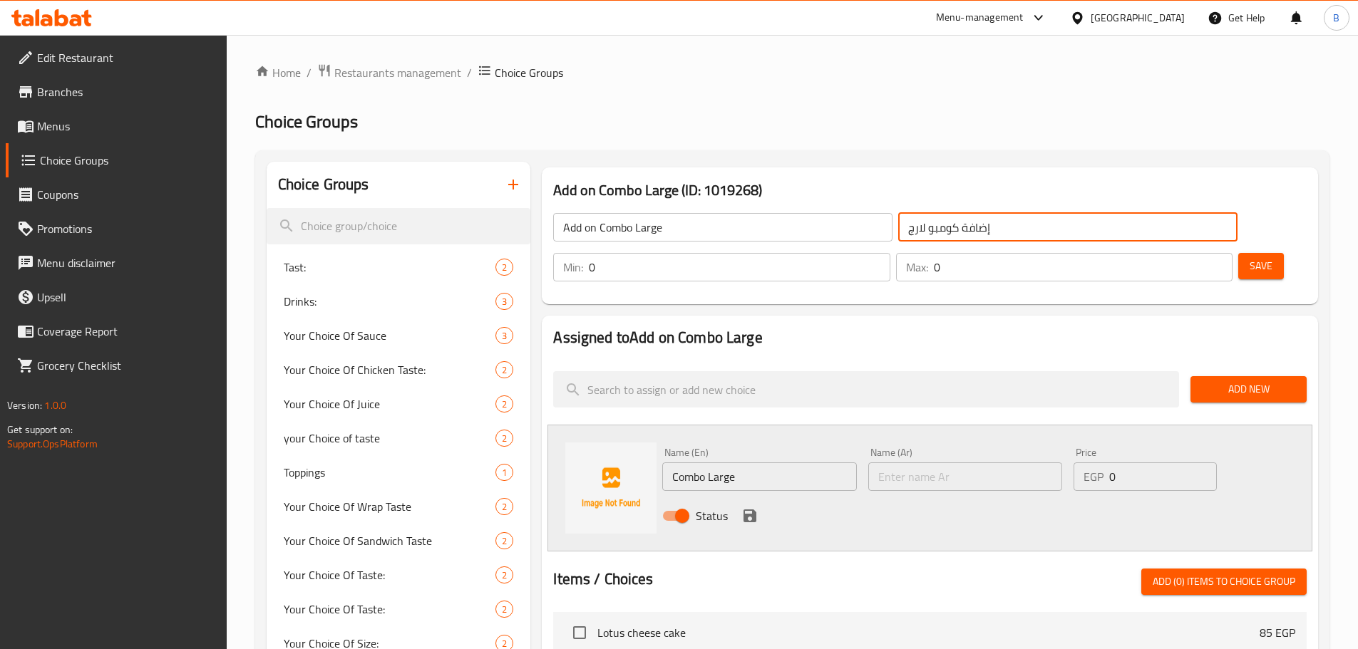
drag, startPoint x: 863, startPoint y: 225, endPoint x: 808, endPoint y: 237, distance: 55.5
click at [898, 237] on input "إضافة كومبو لارج" at bounding box center [1067, 227] width 339 height 29
click at [925, 463] on input "text" at bounding box center [965, 477] width 194 height 29
paste input "كومبو لارج"
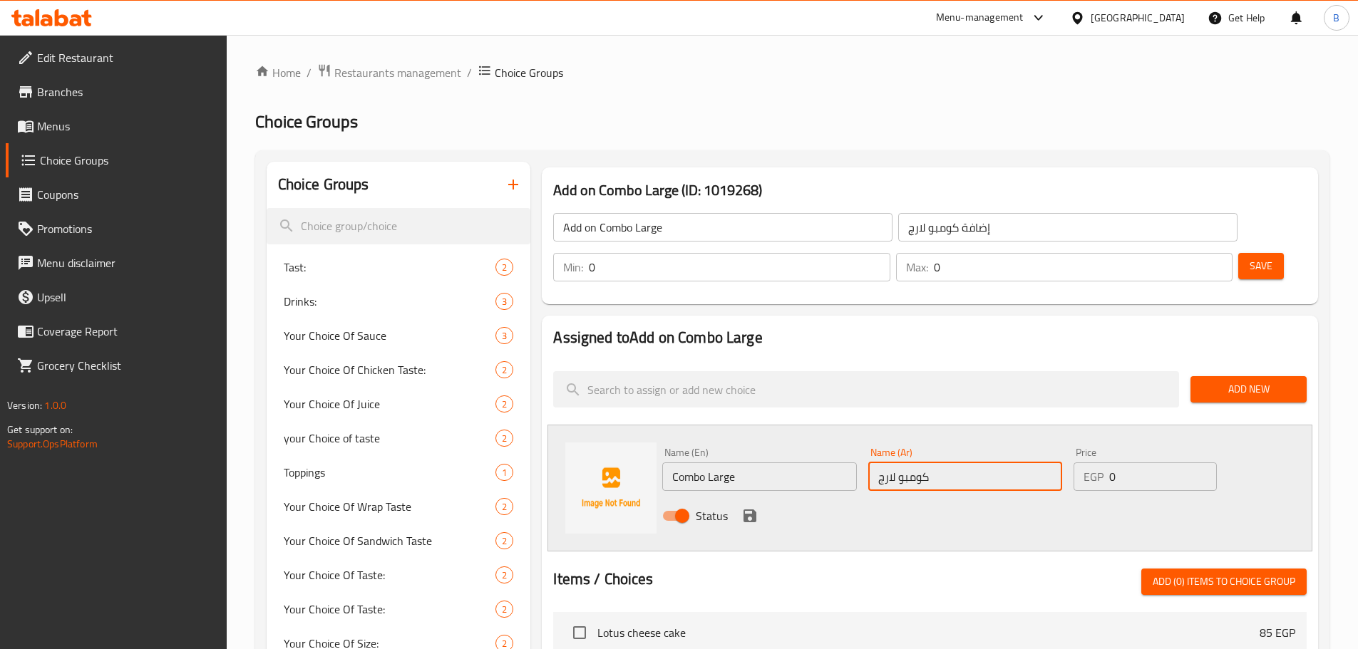
type input "كومبو لارج"
click at [1117, 463] on input "0" at bounding box center [1162, 477] width 107 height 29
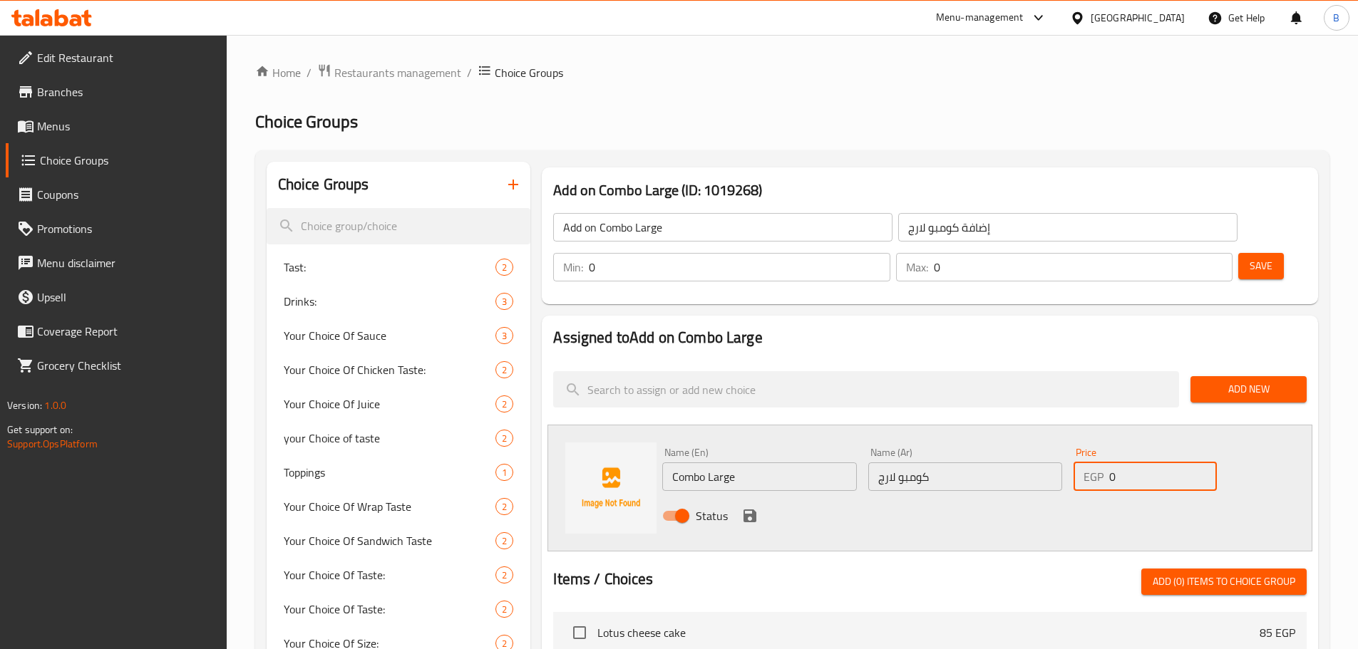
click at [1117, 463] on input "0" at bounding box center [1162, 477] width 107 height 29
click at [1115, 463] on input "0" at bounding box center [1162, 477] width 107 height 29
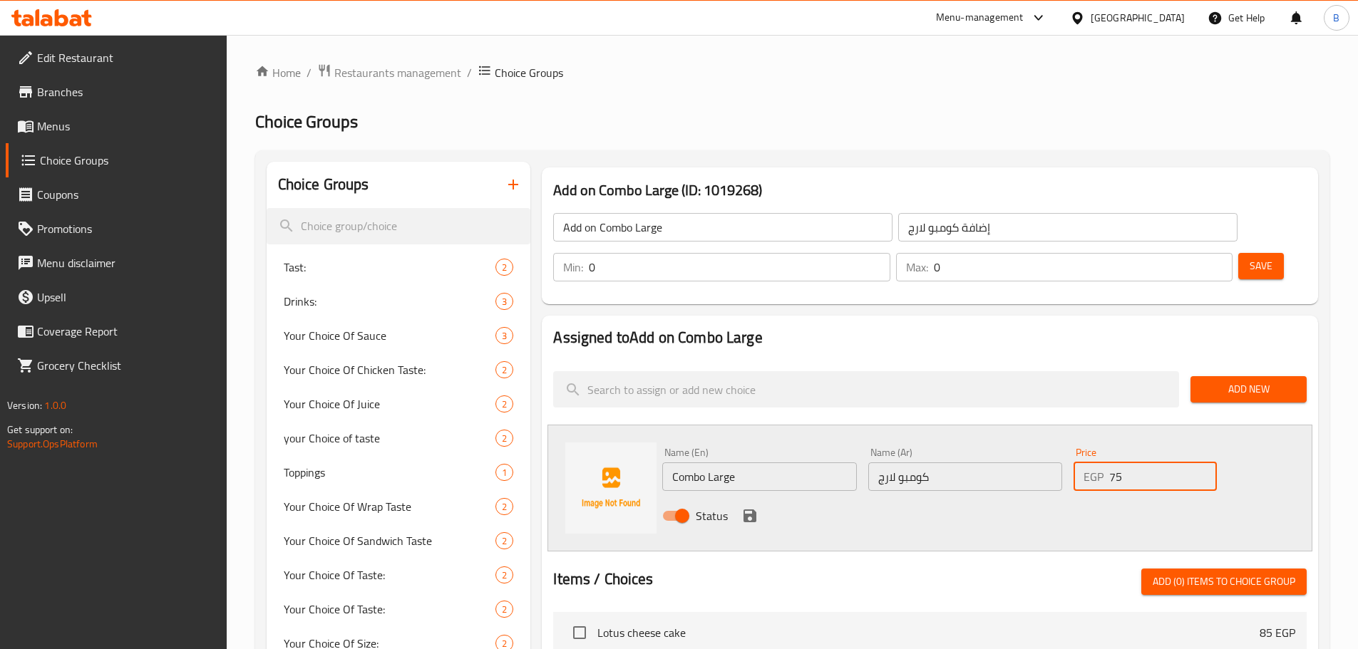
click at [1126, 463] on input "75" at bounding box center [1162, 477] width 107 height 29
type input "75"
click at [749, 508] on icon "save" at bounding box center [749, 516] width 17 height 17
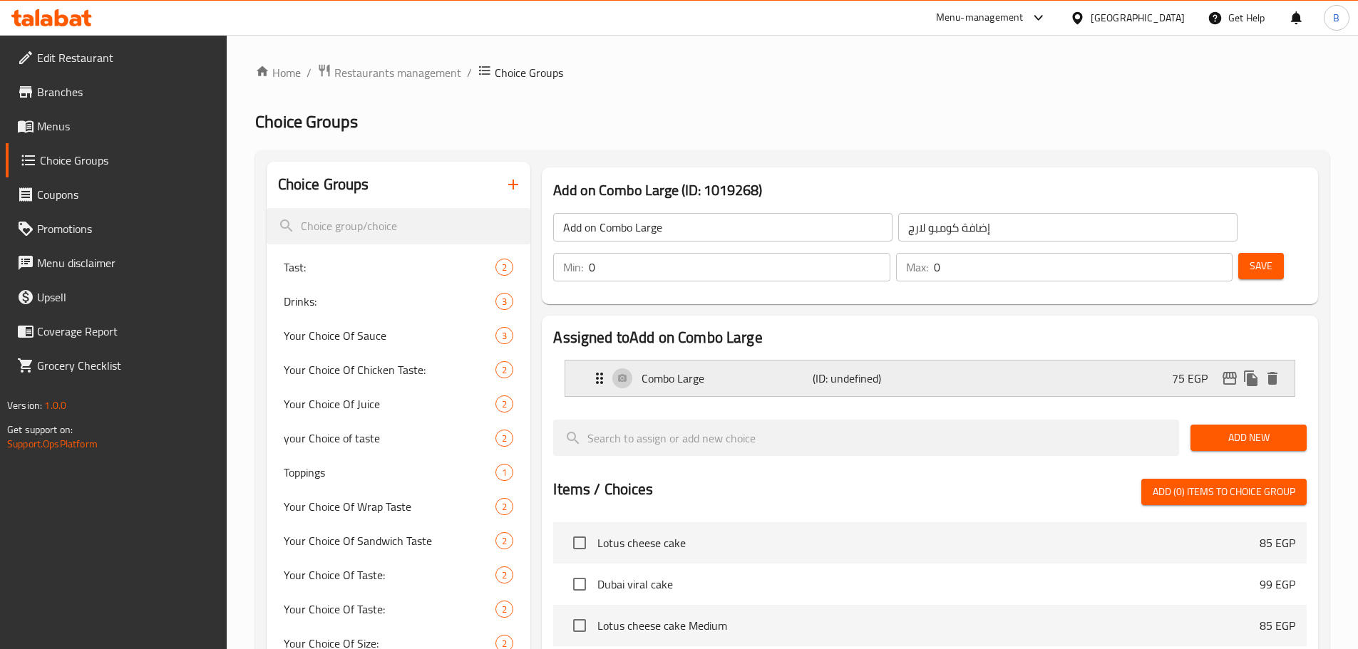
click at [844, 370] on p "(ID: undefined)" at bounding box center [870, 378] width 114 height 17
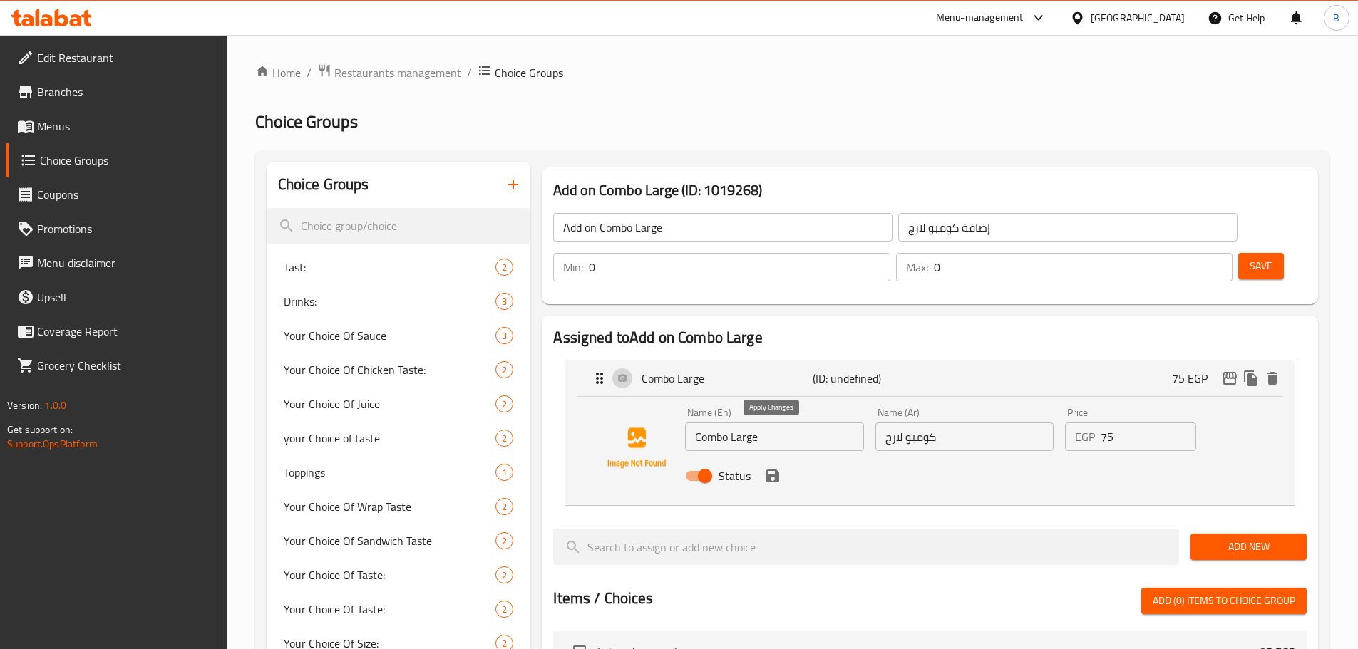
click at [763, 465] on button "save" at bounding box center [772, 475] width 21 height 21
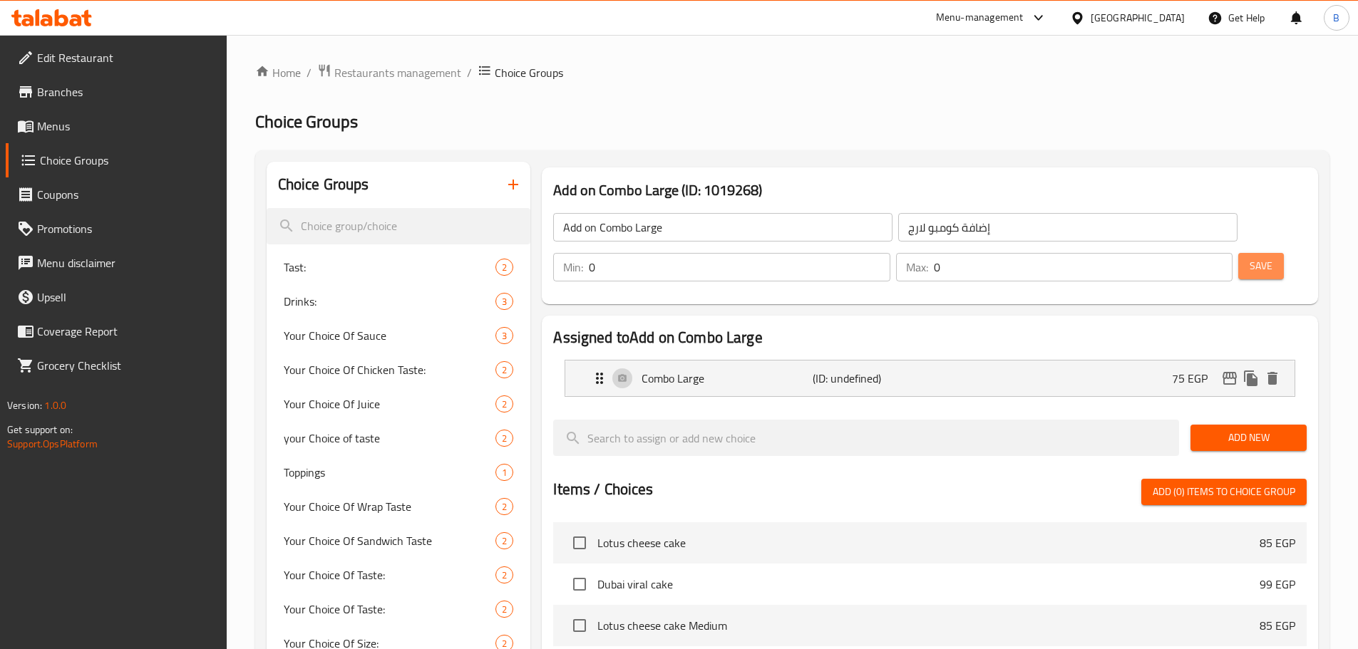
click at [1250, 257] on span "Save" at bounding box center [1261, 266] width 23 height 18
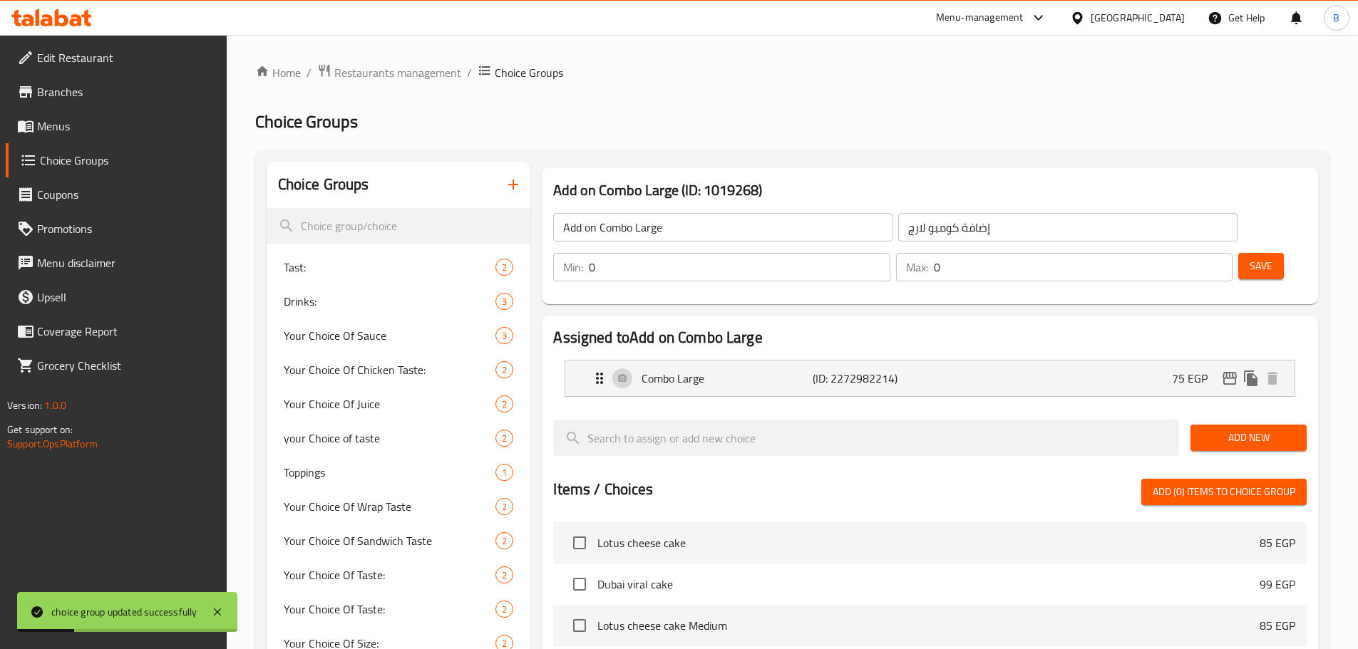
click at [1246, 250] on div "Save" at bounding box center [1266, 267] width 63 height 34
click at [1250, 257] on span "Save" at bounding box center [1261, 266] width 23 height 18
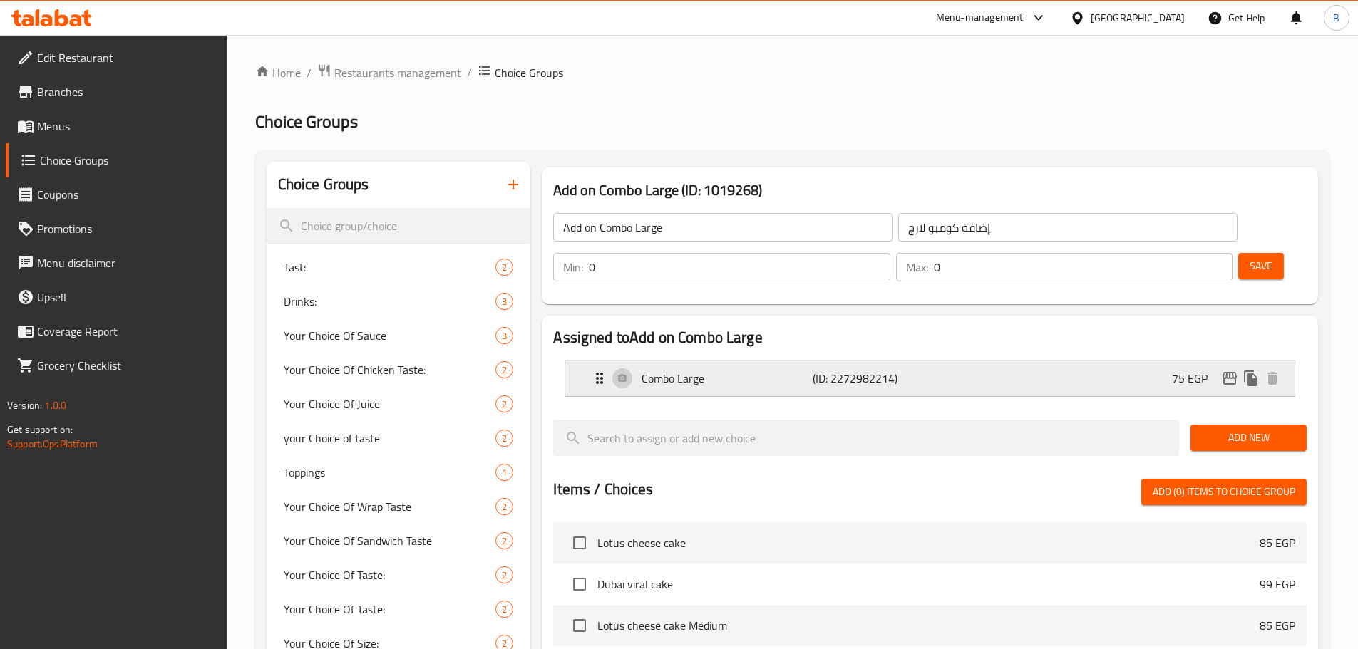
click at [1222, 370] on icon "edit" at bounding box center [1229, 378] width 17 height 17
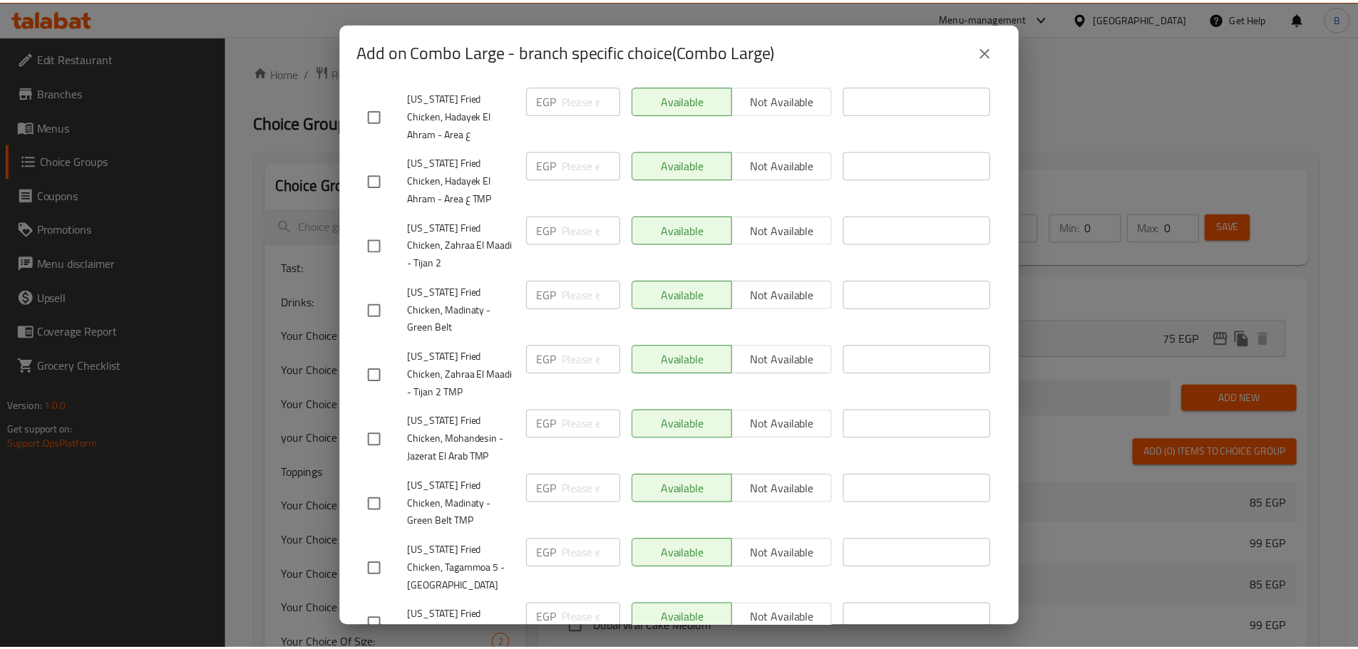
scroll to position [1054, 0]
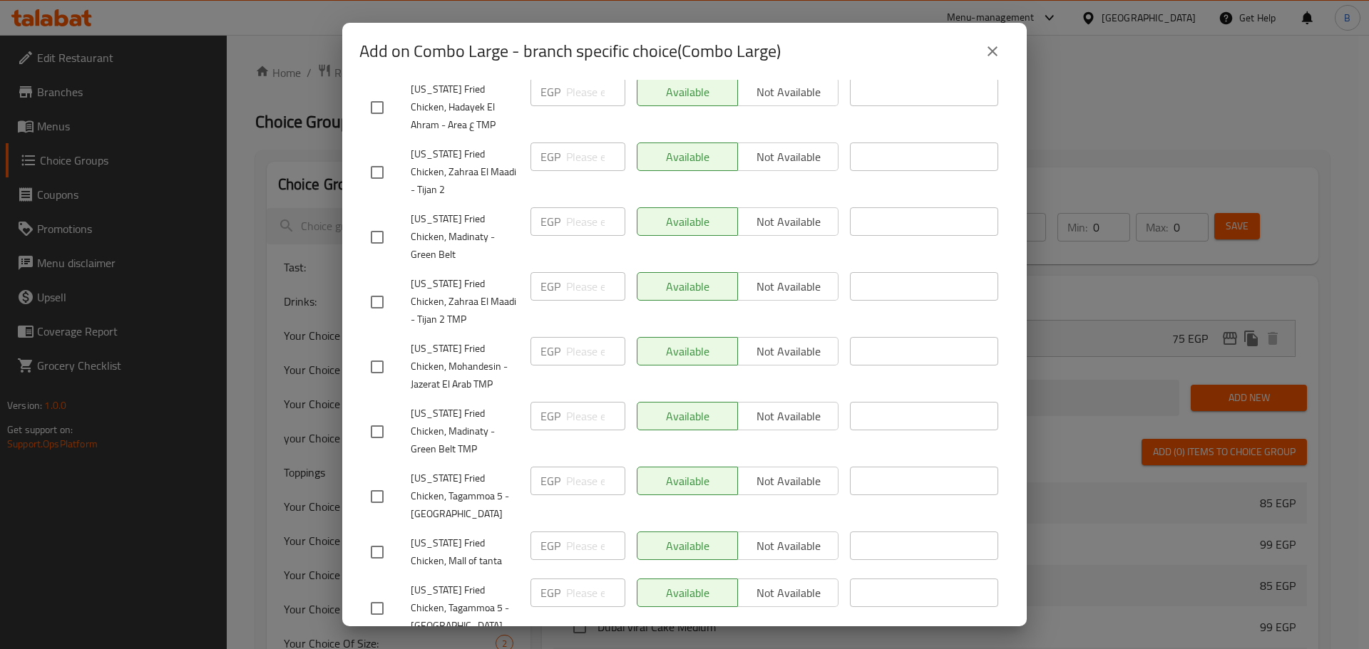
checkbox input "true"
click at [800, 648] on span "Not available" at bounding box center [787, 658] width 89 height 21
drag, startPoint x: 703, startPoint y: 594, endPoint x: 699, endPoint y: 603, distance: 9.9
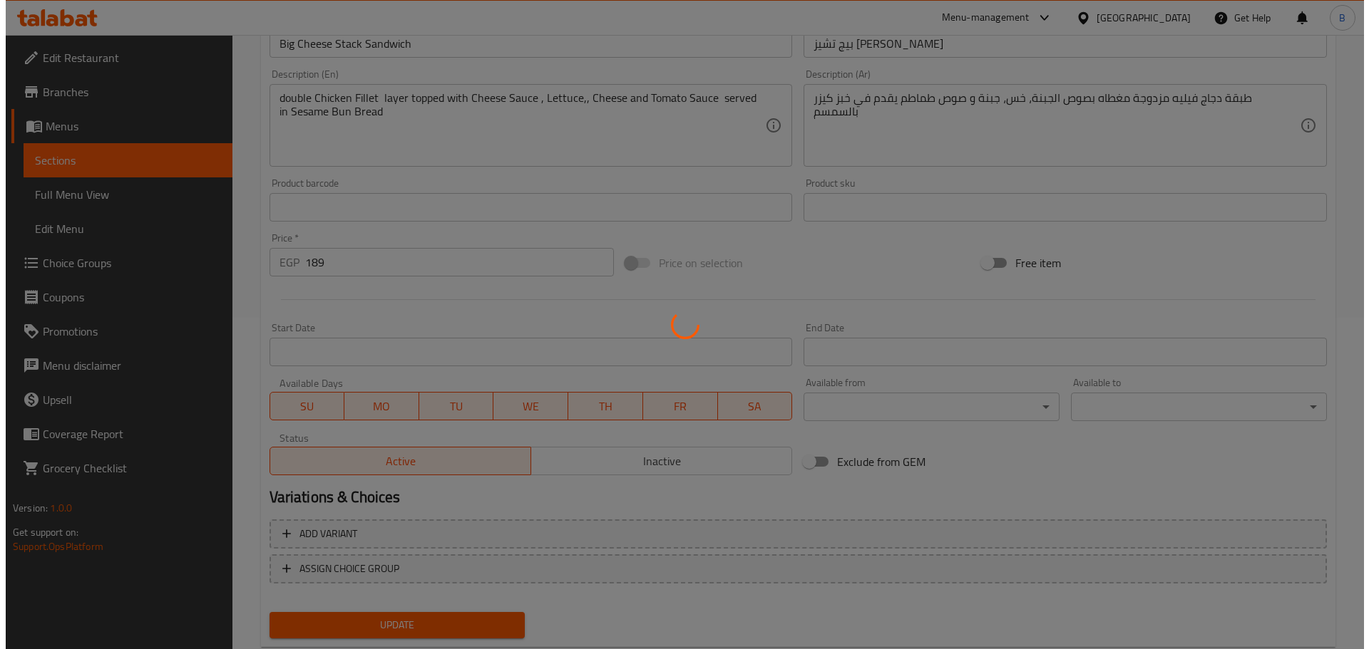
scroll to position [369, 0]
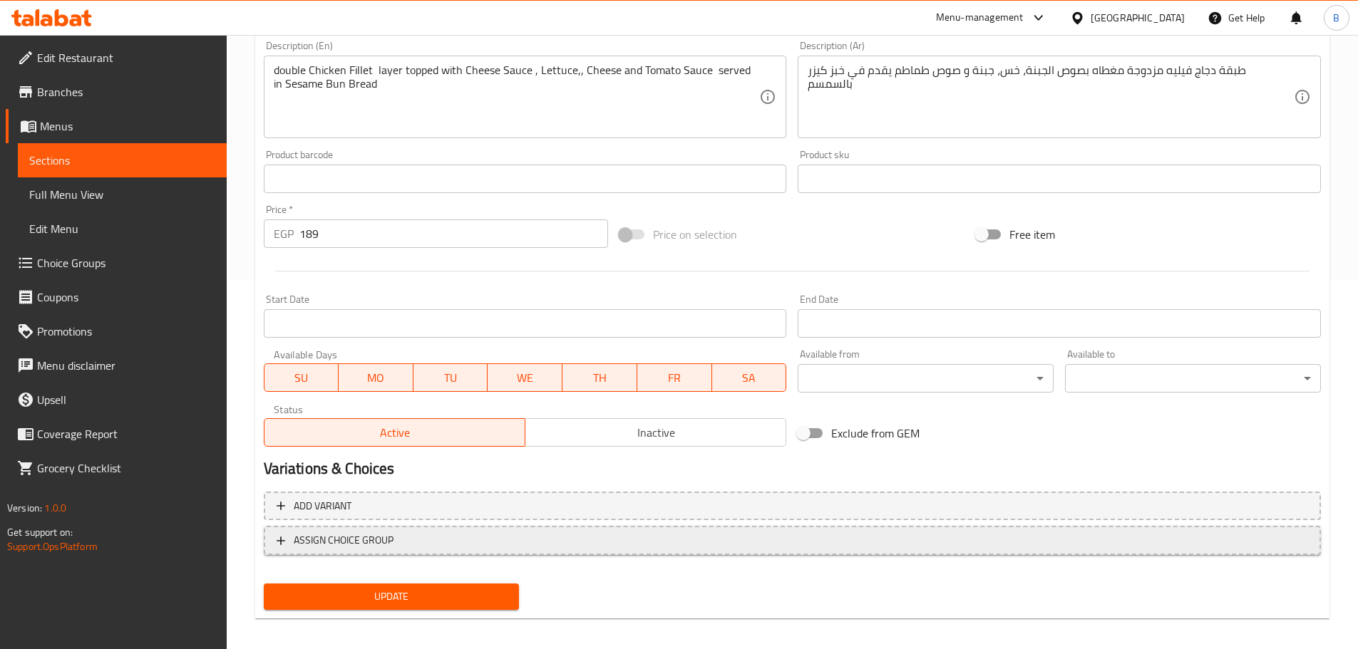
click at [448, 542] on span "ASSIGN CHOICE GROUP" at bounding box center [792, 541] width 1031 height 18
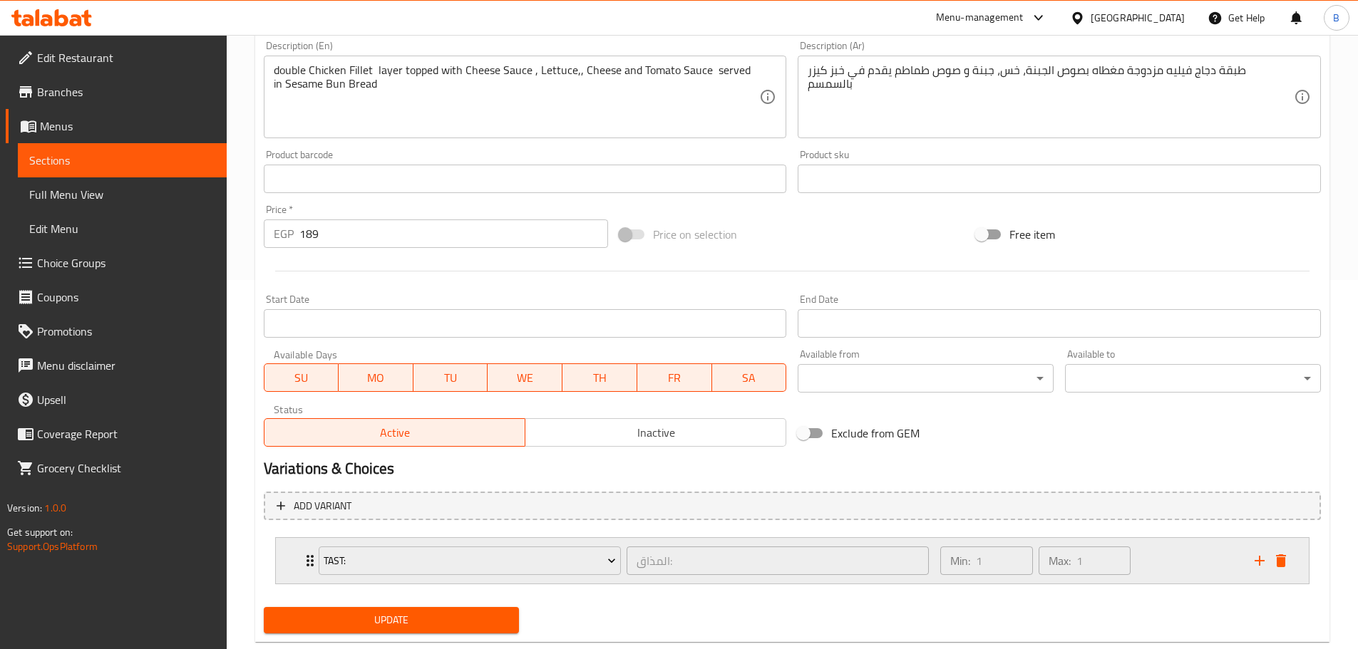
click at [451, 542] on div "Tast: المذاق: ​" at bounding box center [624, 561] width 628 height 46
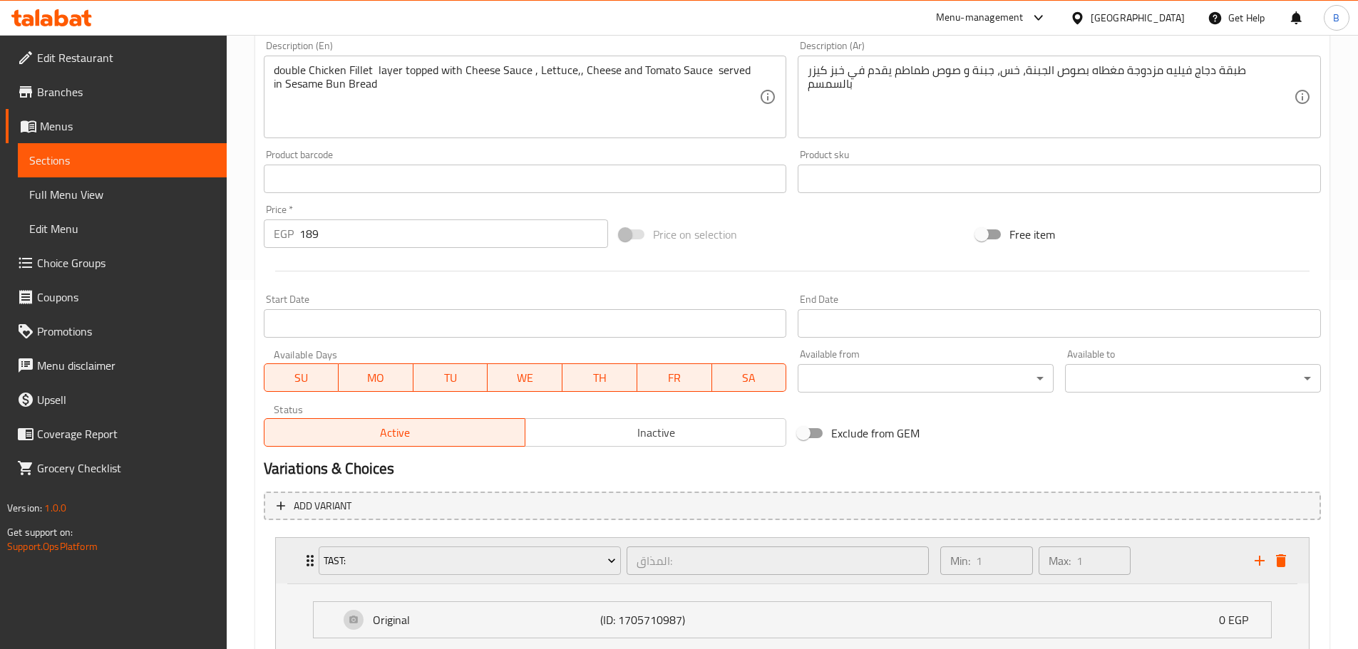
click at [391, 576] on div "Tast:" at bounding box center [470, 561] width 308 height 34
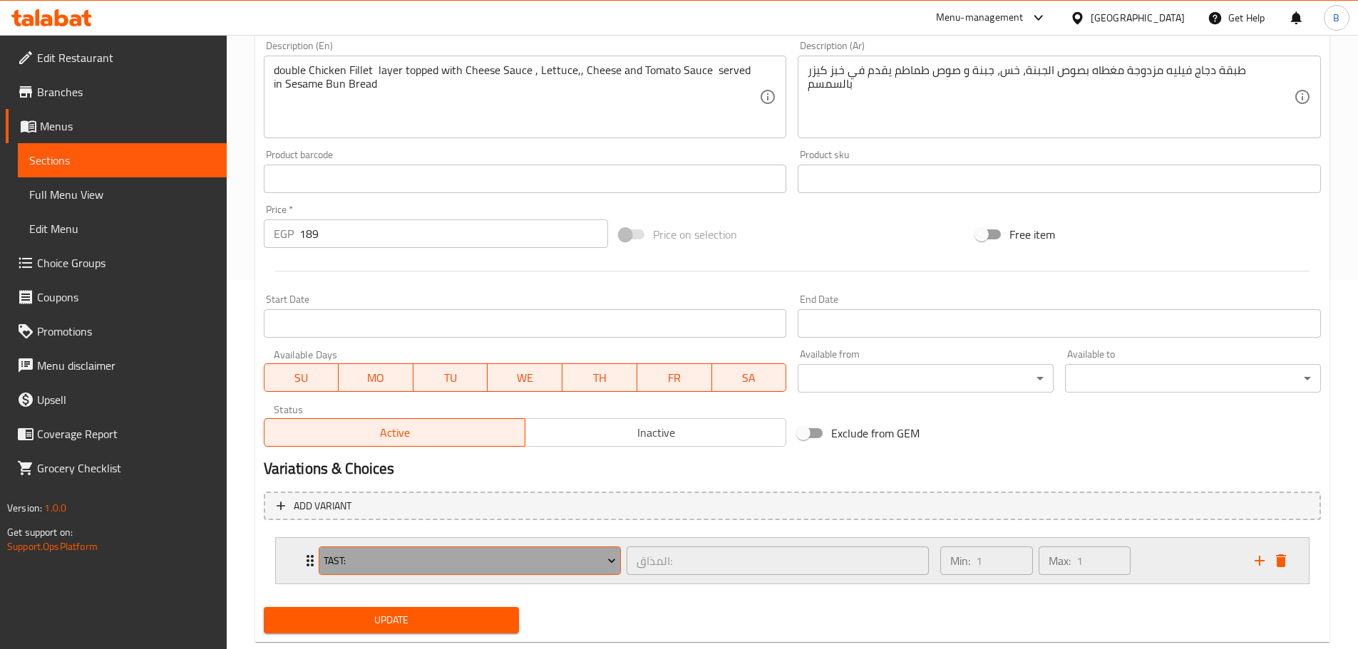
click at [407, 562] on span "Tast:" at bounding box center [470, 561] width 292 height 18
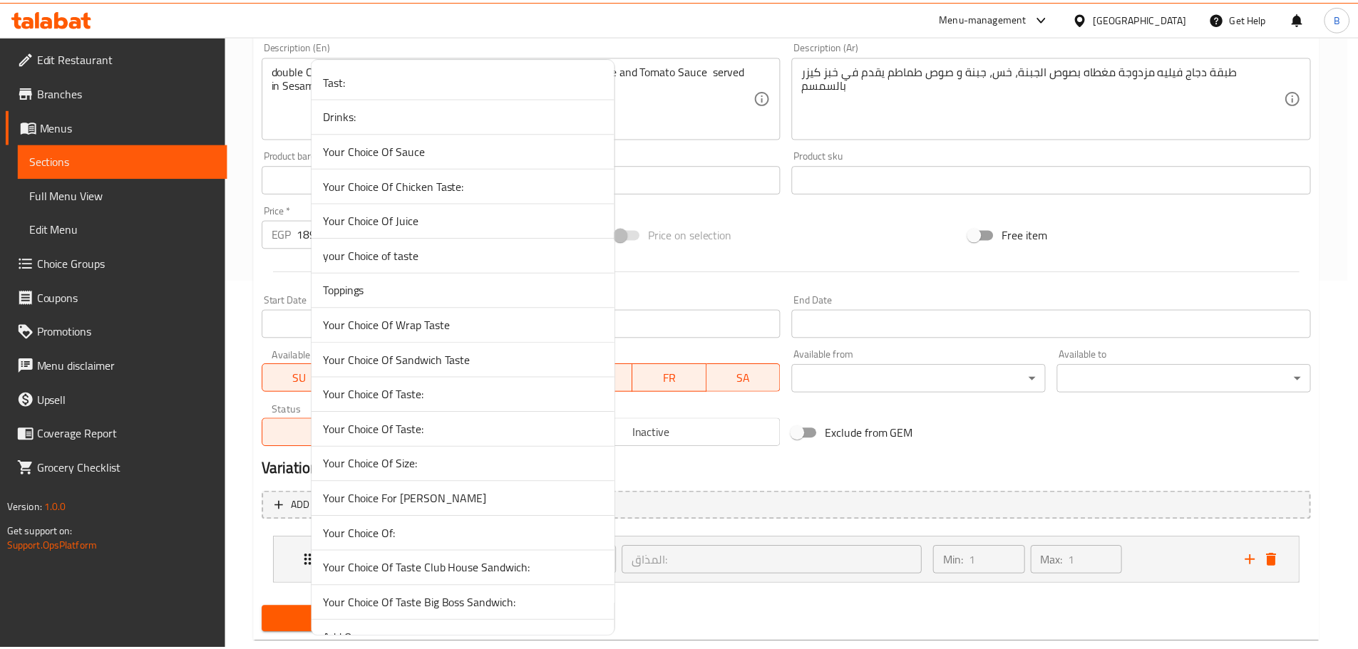
scroll to position [3401, 0]
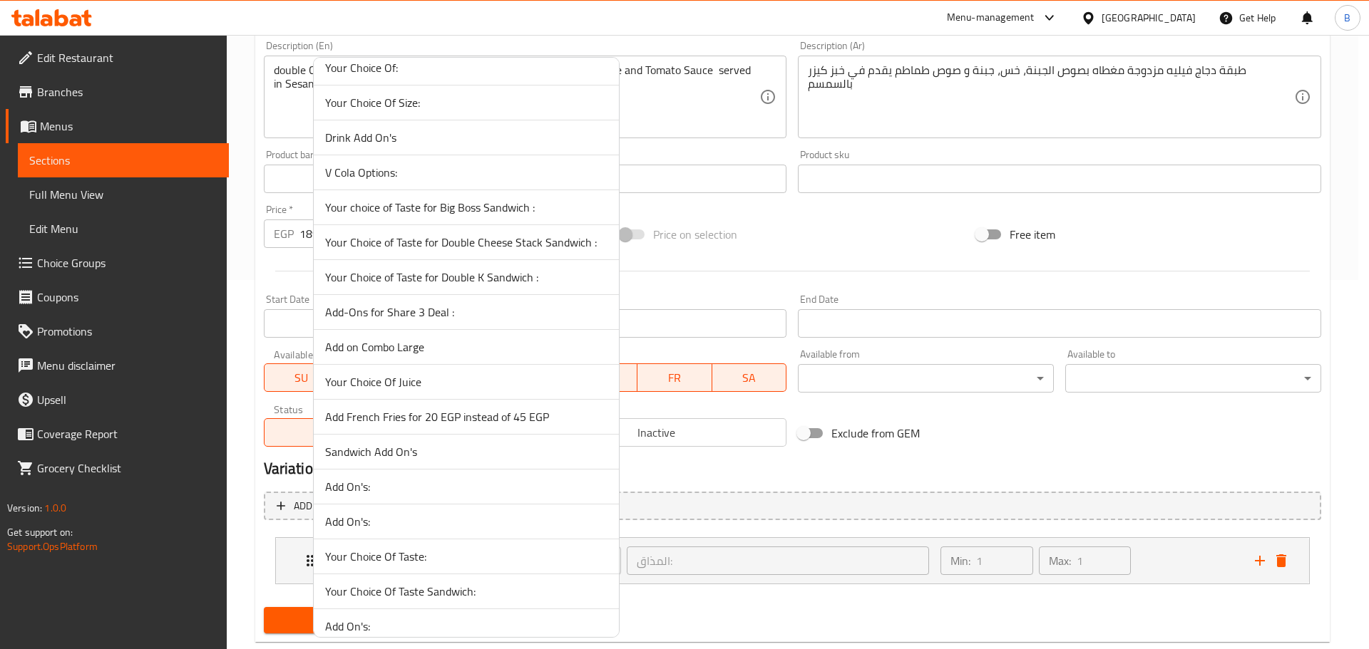
click at [445, 342] on span "Add on Combo Large" at bounding box center [466, 347] width 282 height 17
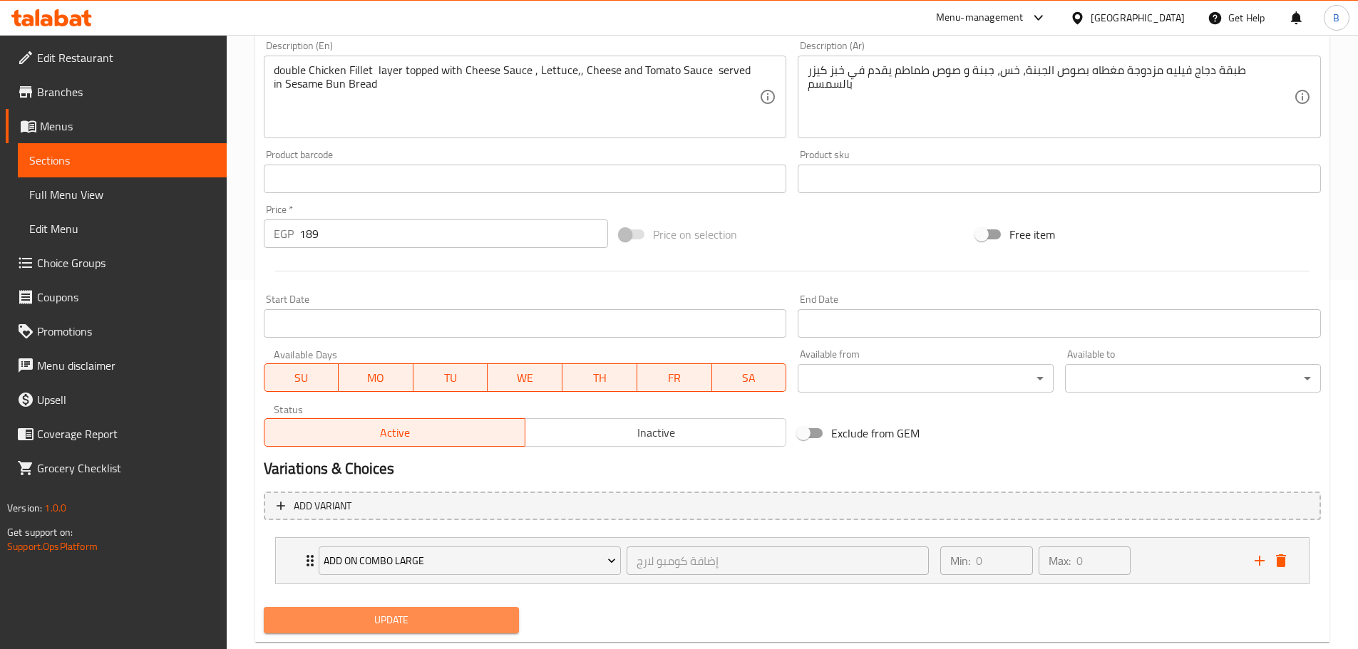
click at [381, 634] on button "Update" at bounding box center [392, 620] width 256 height 26
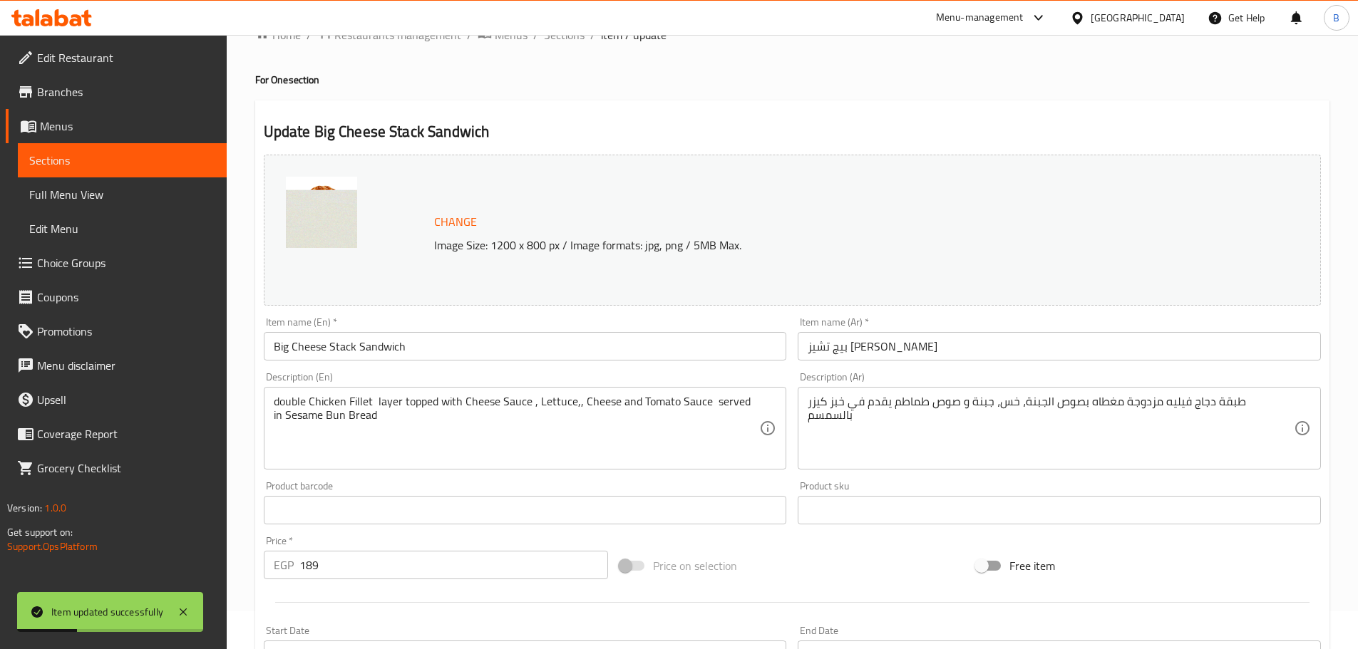
scroll to position [0, 0]
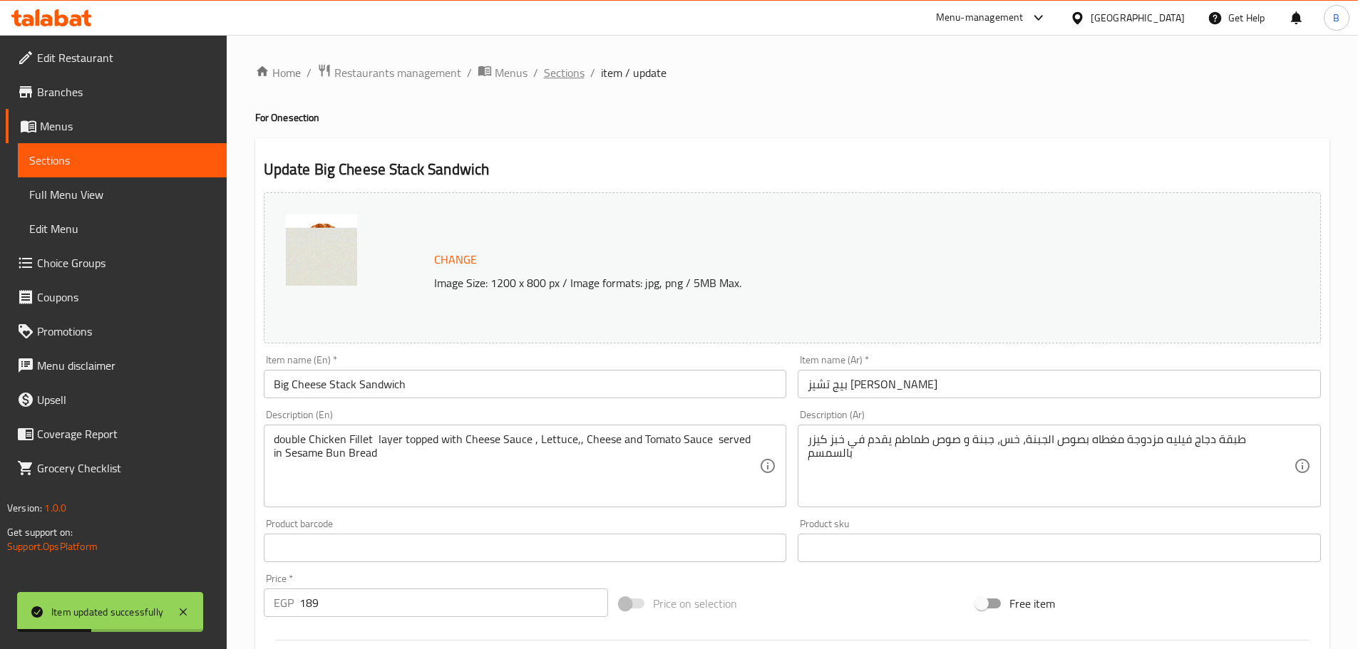
click at [569, 81] on span "Sections" at bounding box center [564, 72] width 41 height 17
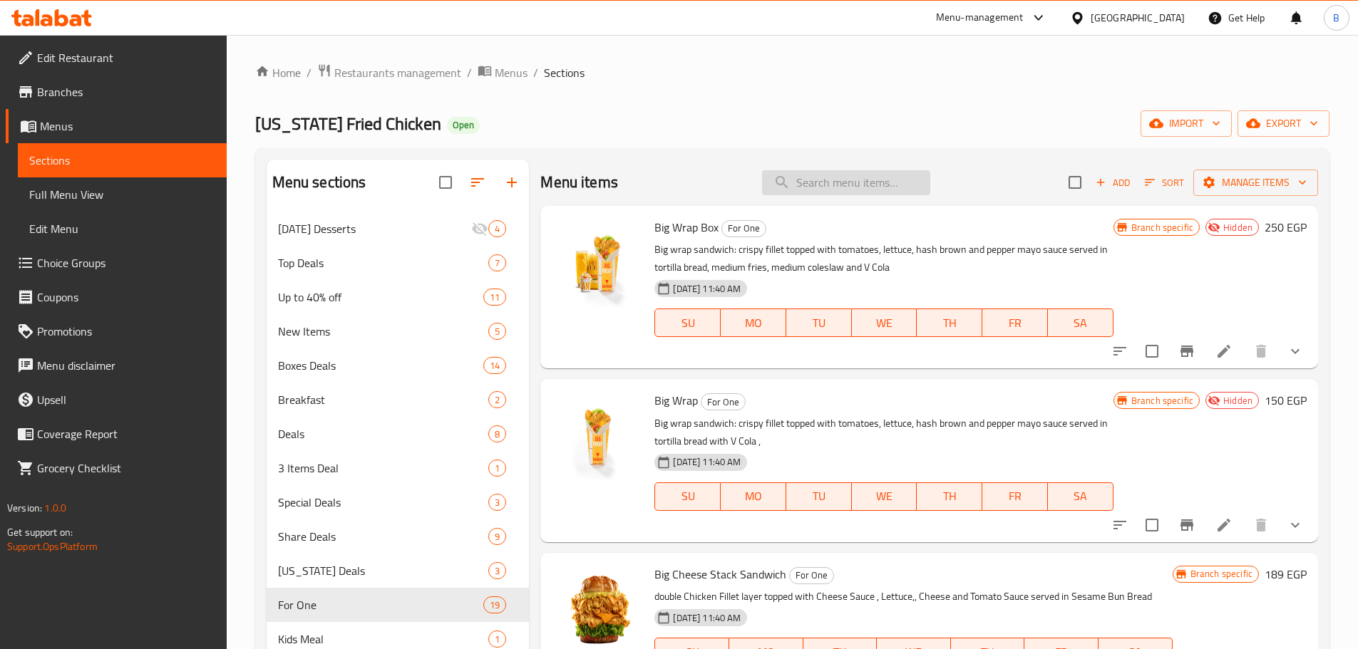
click at [855, 181] on input "search" at bounding box center [846, 182] width 168 height 25
paste input "Big Cheese Stack Sandwich"
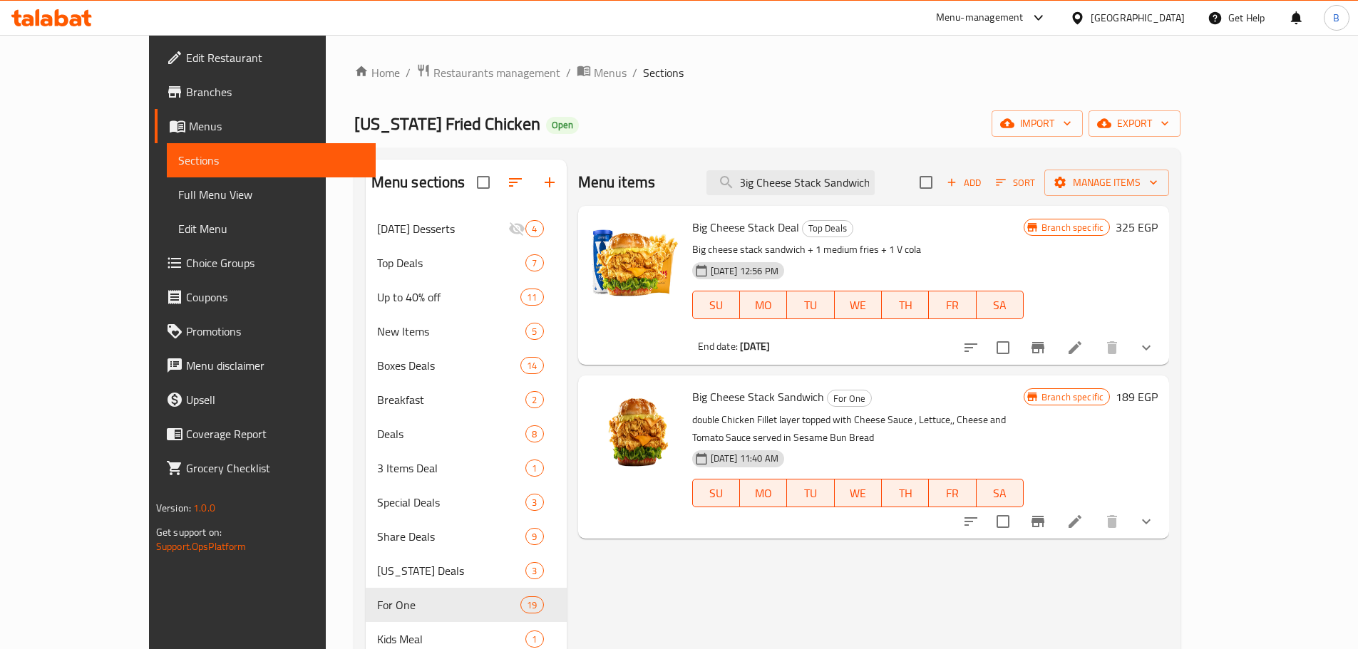
type input "Big Cheese Stack Sandwich"
click at [1155, 513] on icon "show more" at bounding box center [1146, 521] width 17 height 17
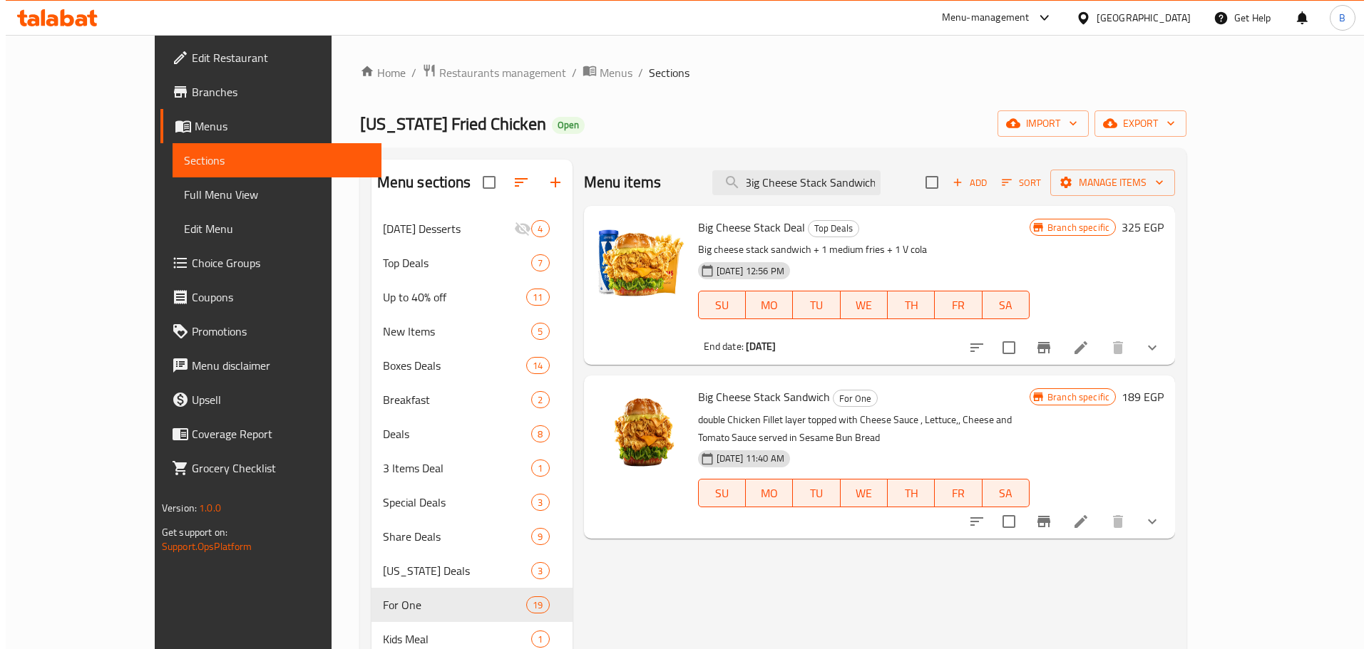
scroll to position [0, 0]
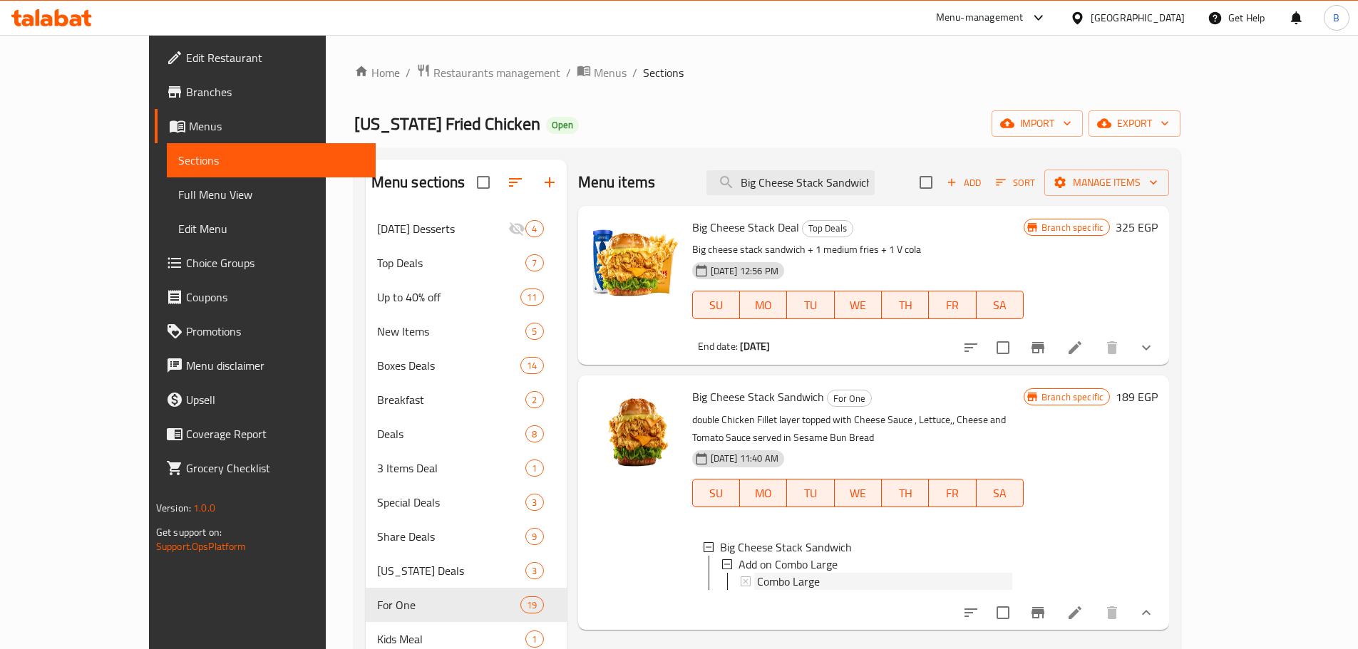
click at [870, 573] on div "Combo Large" at bounding box center [884, 581] width 255 height 17
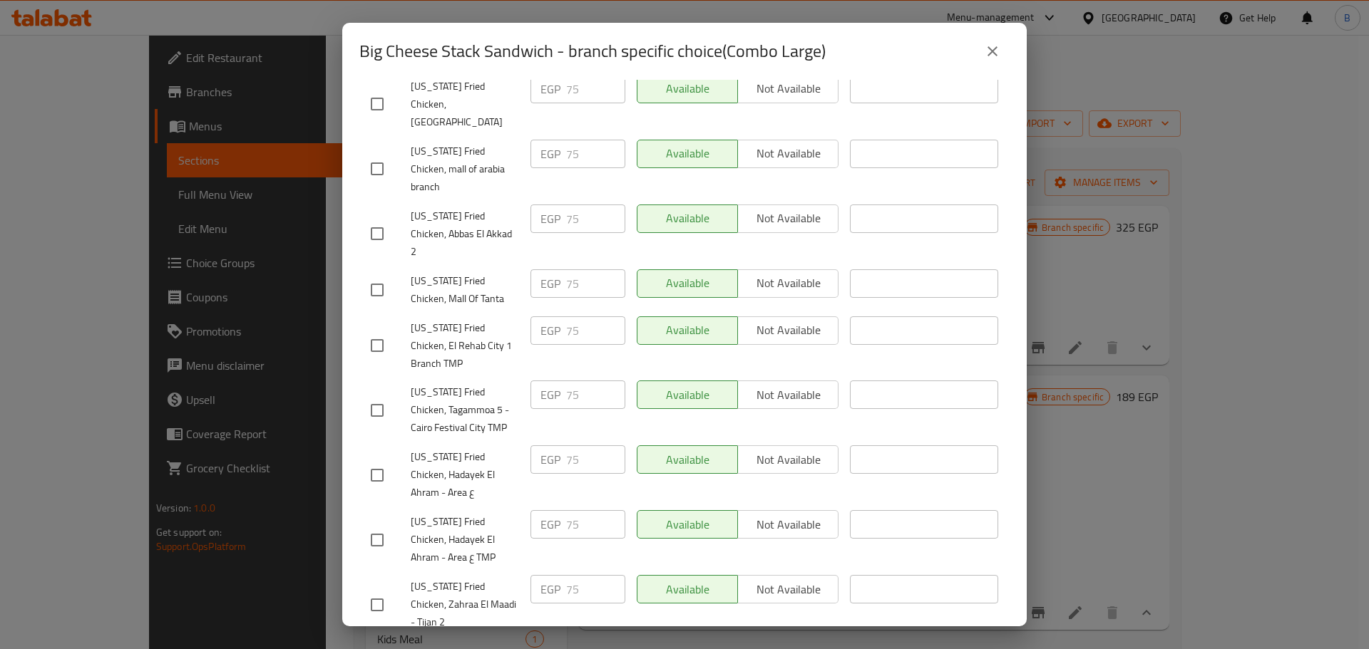
scroll to position [1146, 0]
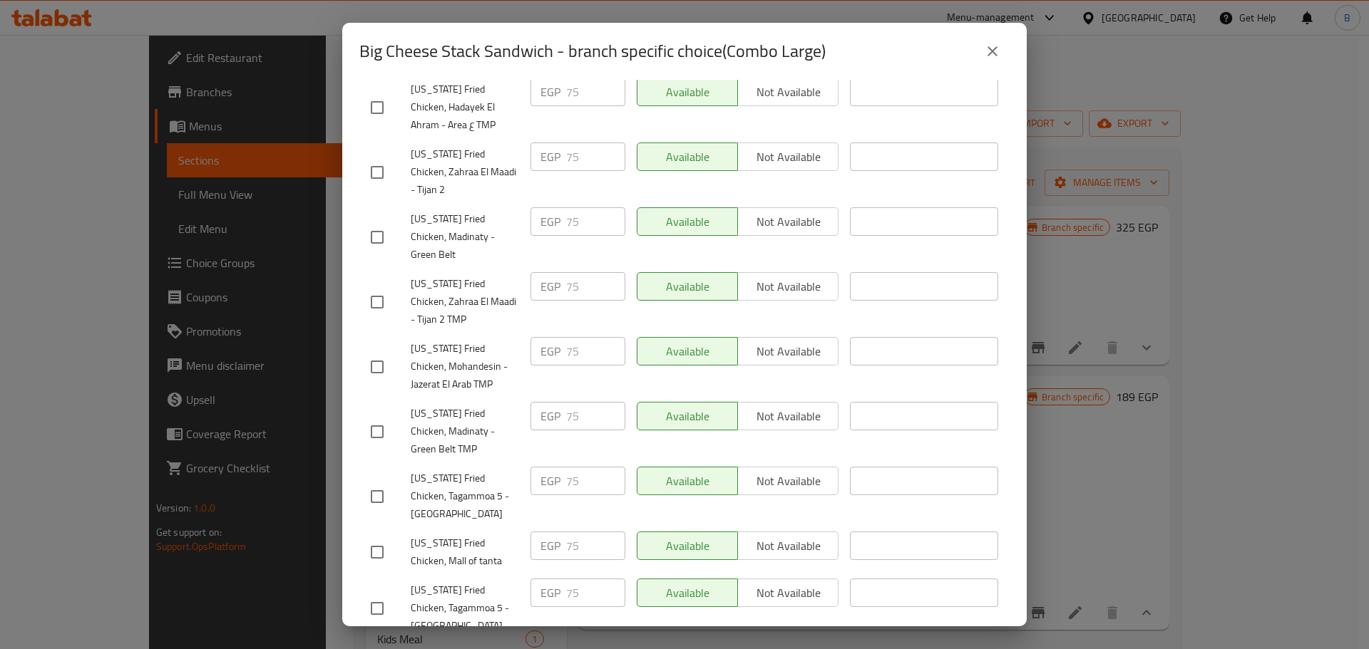
checkbox input "true"
click at [763, 644] on button "Not available" at bounding box center [787, 658] width 101 height 29
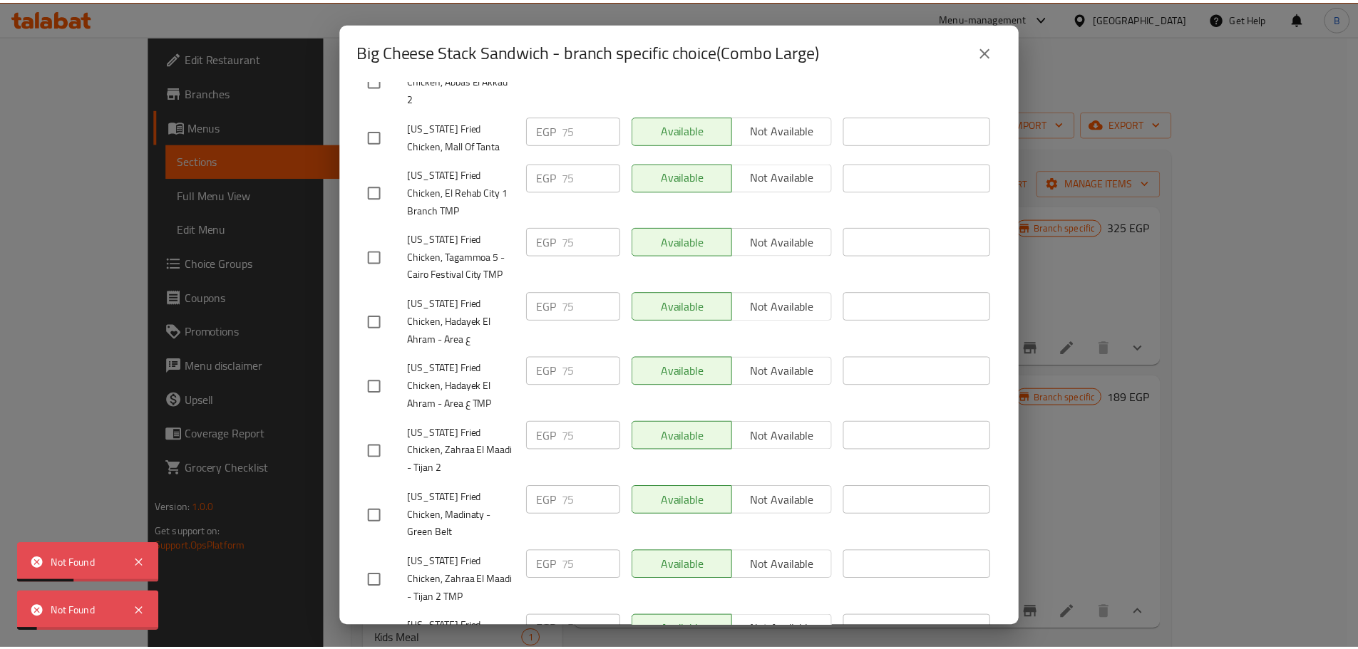
scroll to position [860, 0]
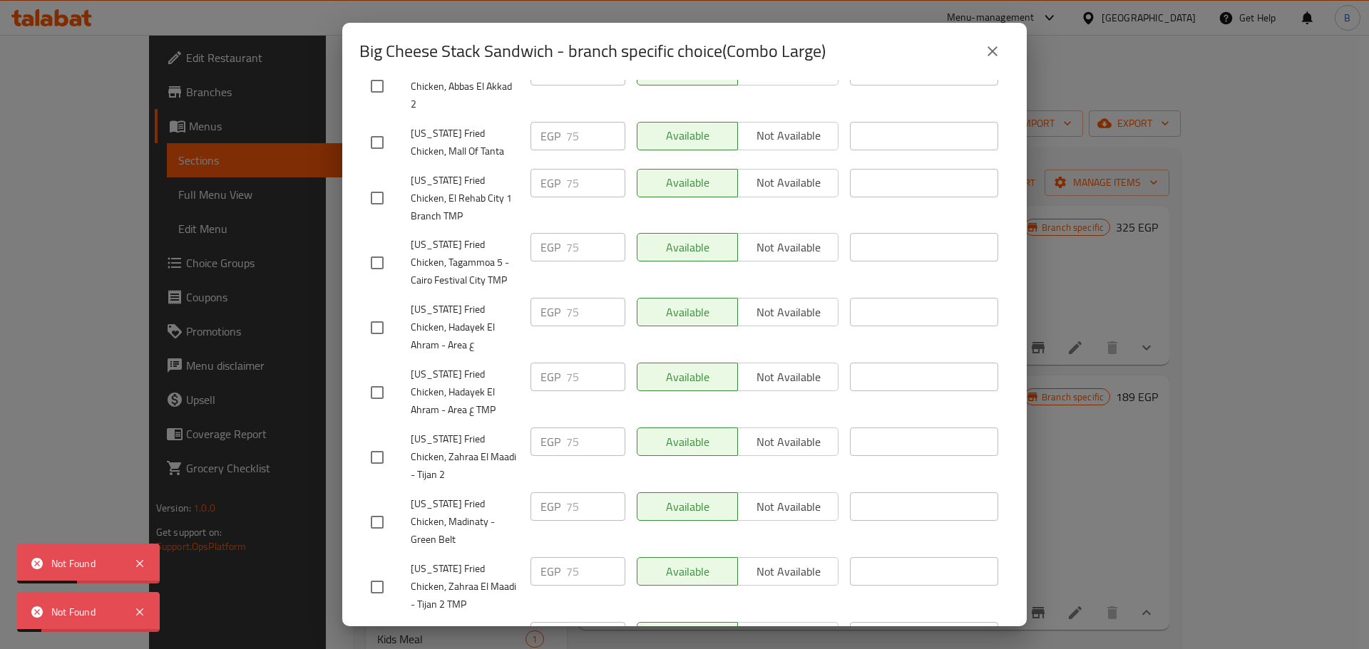
click at [985, 36] on button "close" at bounding box center [992, 51] width 34 height 34
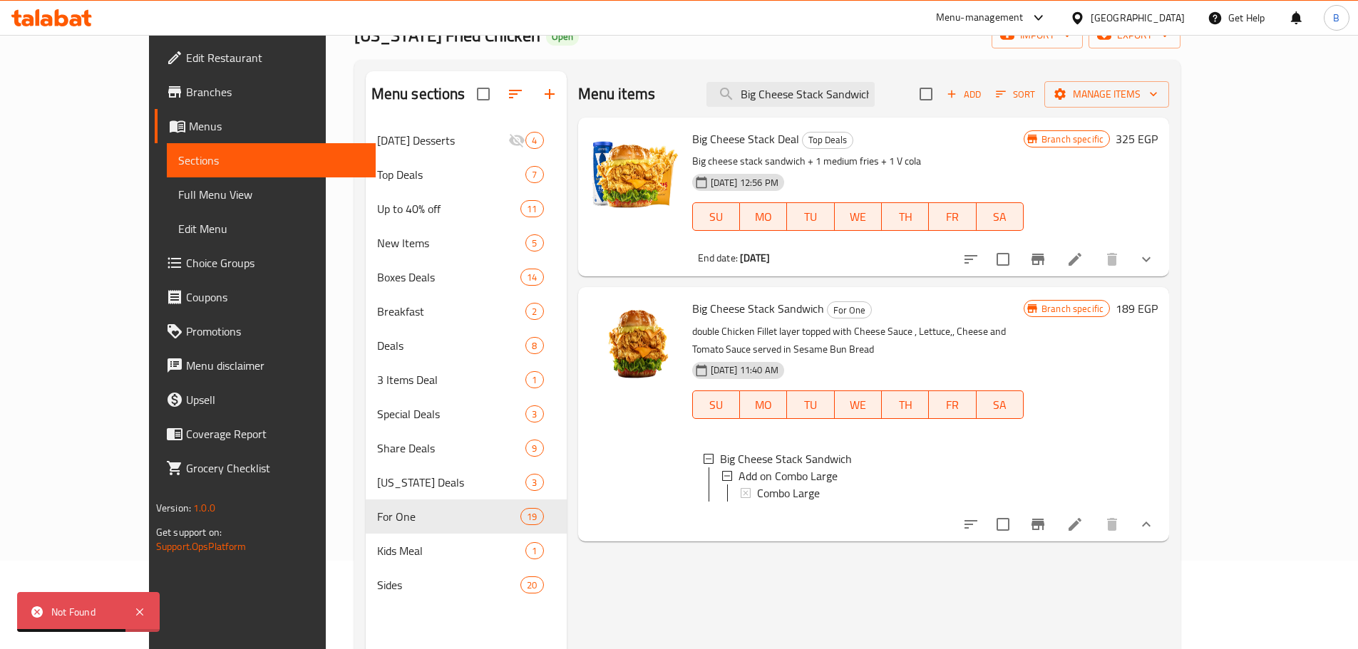
scroll to position [0, 0]
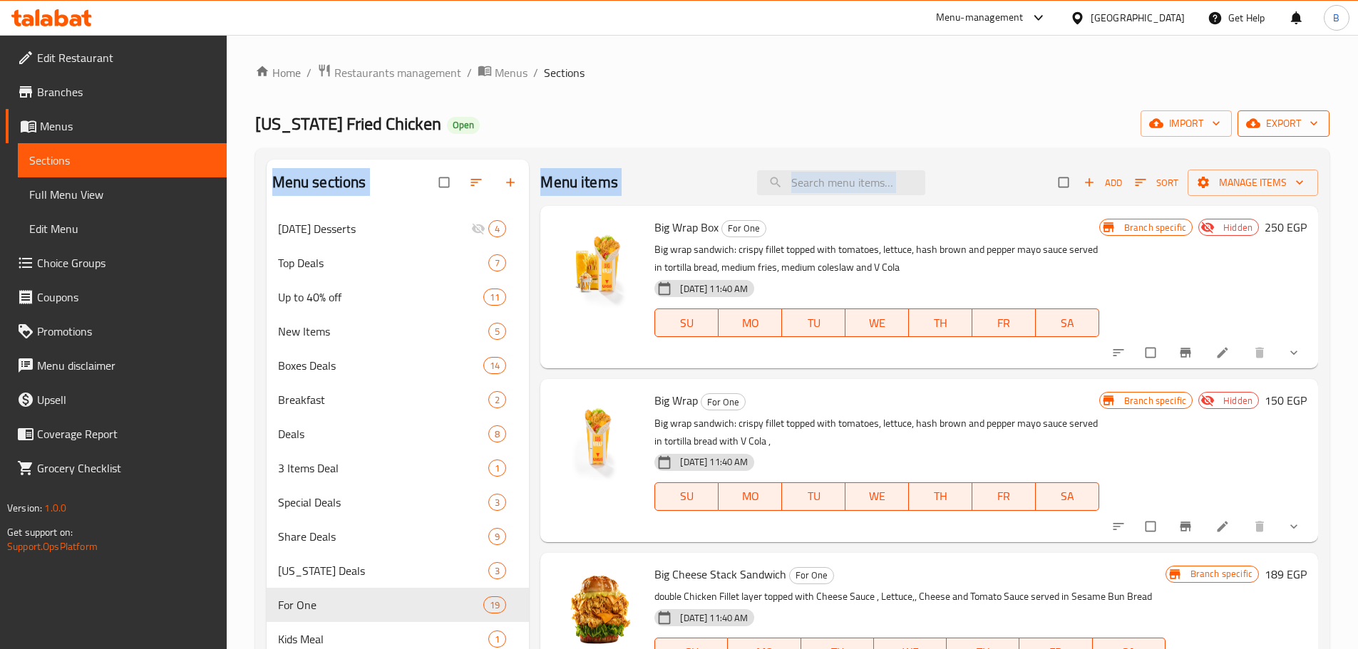
click at [1280, 135] on div "Home / Restaurants management / Menus / Sections [US_STATE] Fried Chicken Open …" at bounding box center [792, 441] width 1074 height 757
click at [1280, 128] on span "export" at bounding box center [1283, 124] width 69 height 18
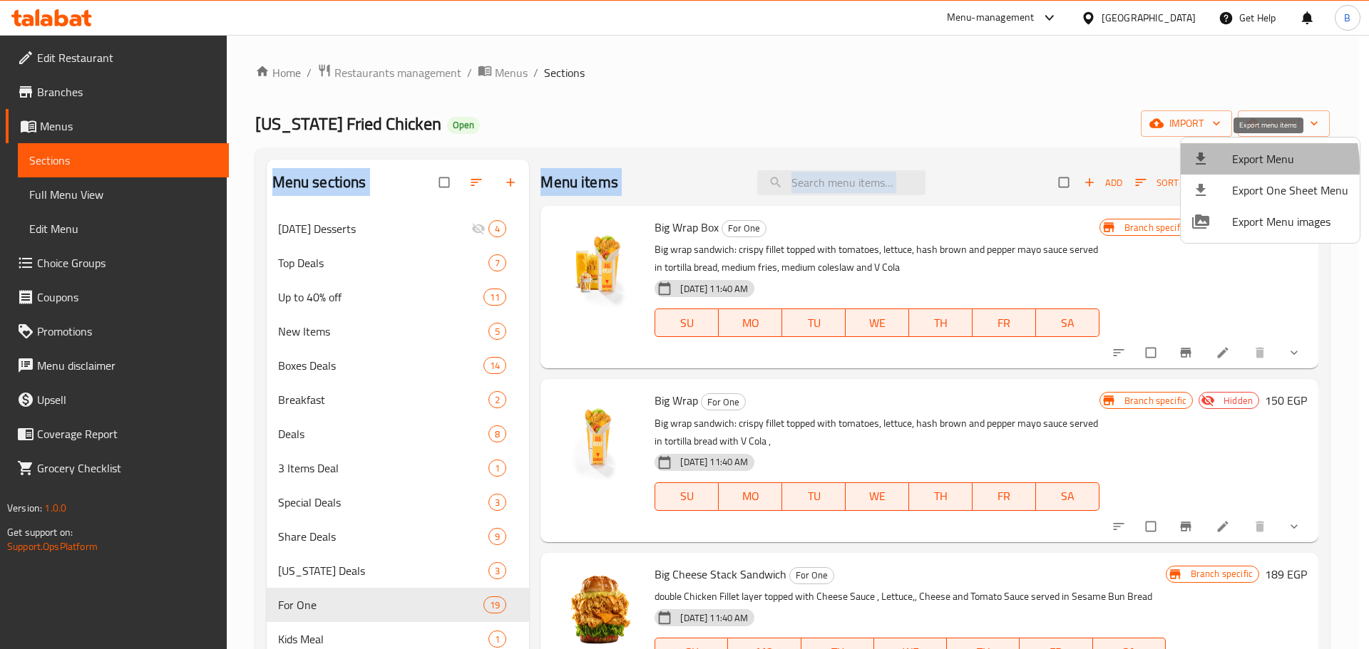
click at [1239, 166] on span "Export Menu" at bounding box center [1290, 158] width 116 height 17
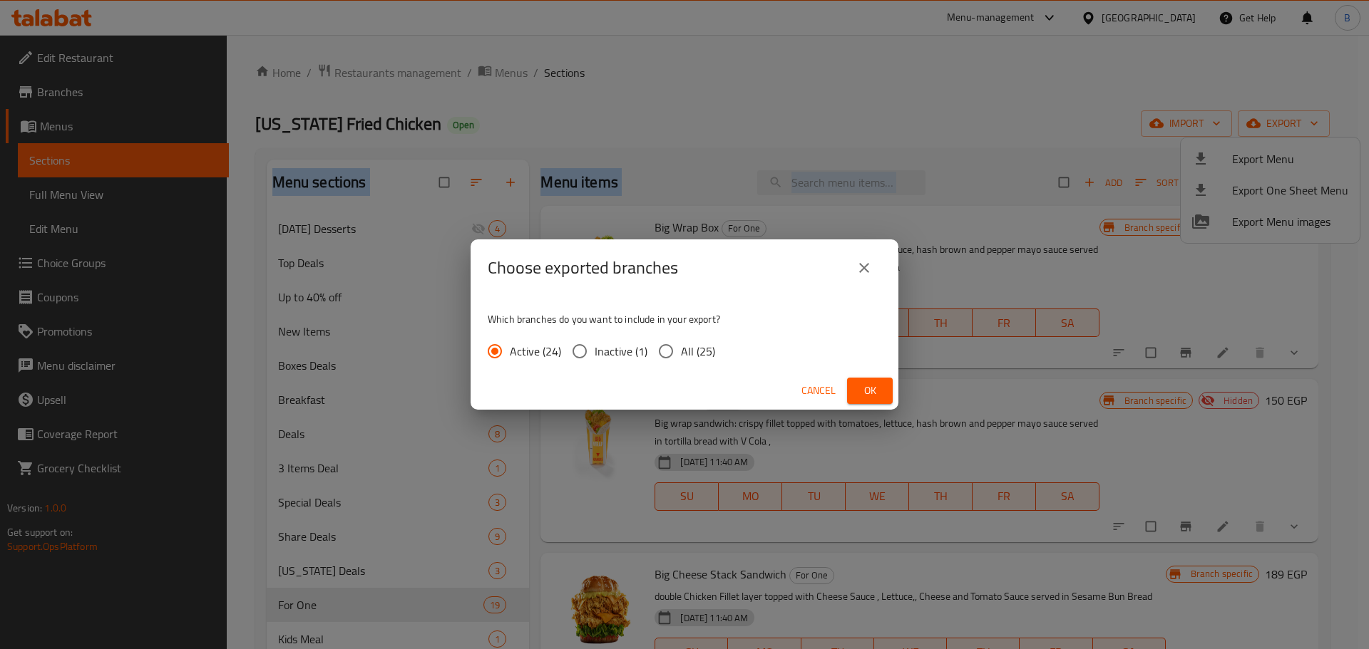
click at [677, 351] on input "All (25)" at bounding box center [666, 351] width 30 height 30
radio input "true"
click at [870, 382] on span "Ok" at bounding box center [869, 391] width 23 height 18
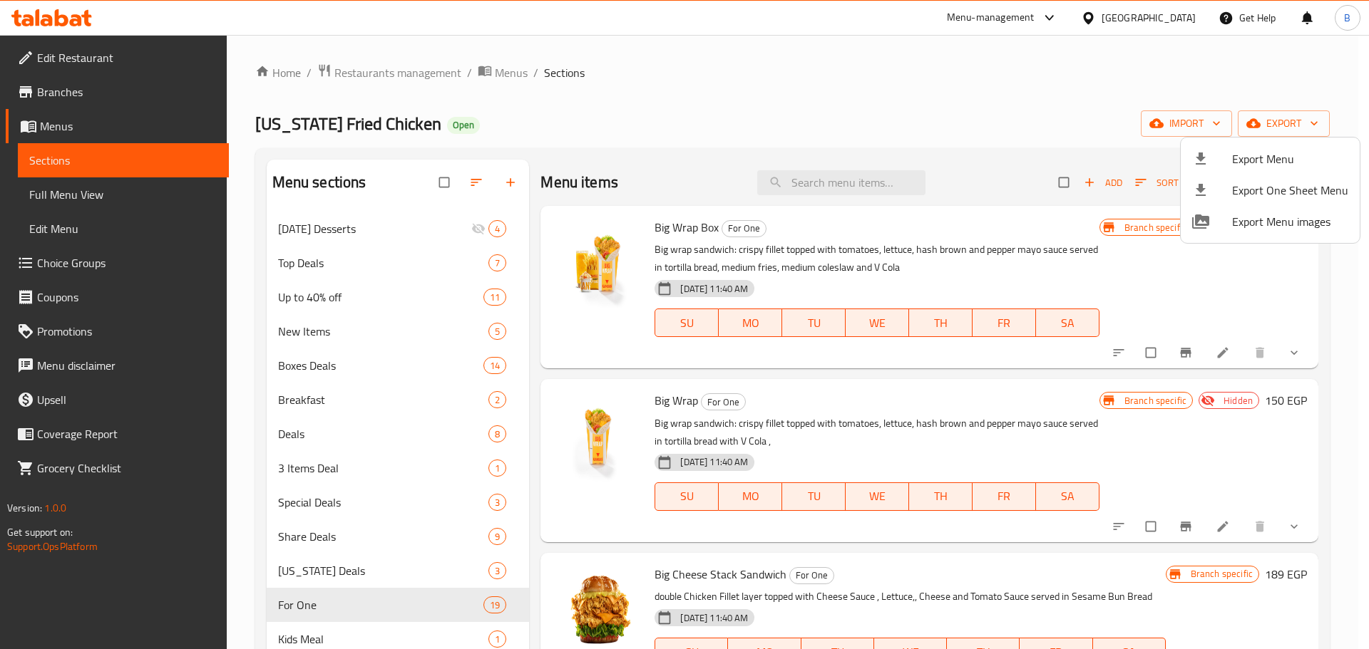
click at [866, 176] on div at bounding box center [684, 324] width 1369 height 649
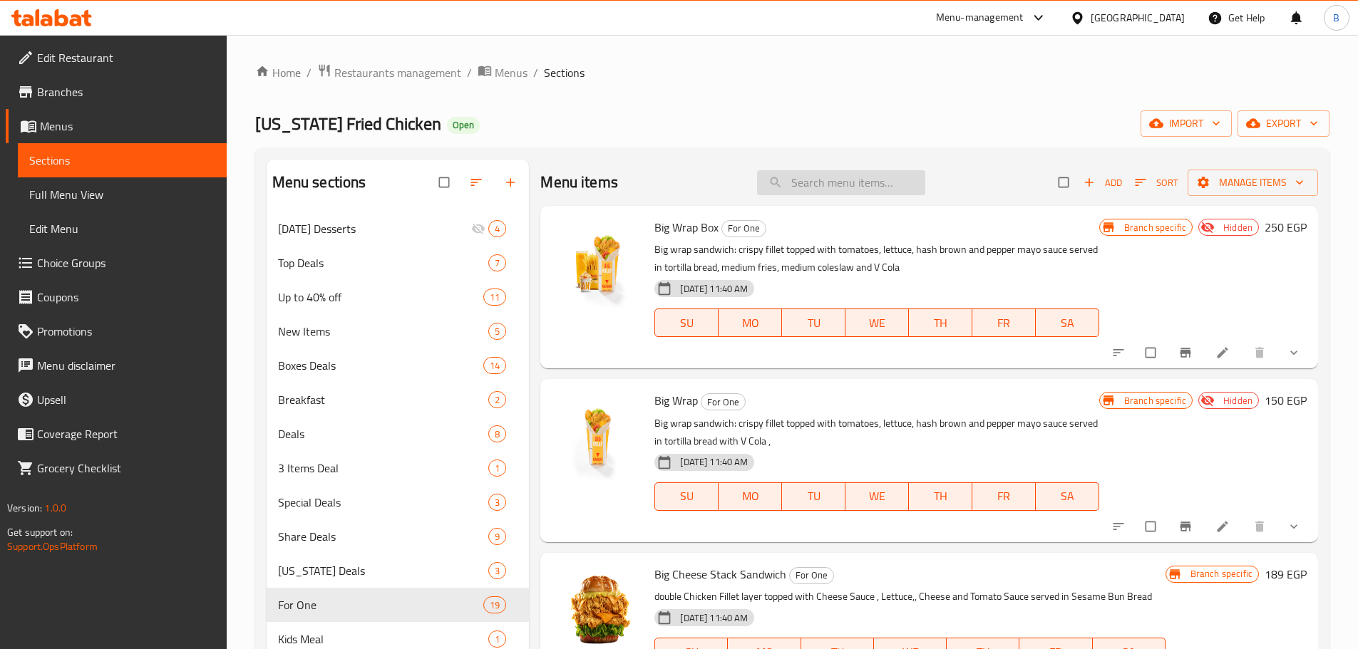
click at [866, 173] on input "search" at bounding box center [841, 182] width 168 height 25
paste input "Big Cheese Stack Sandwich"
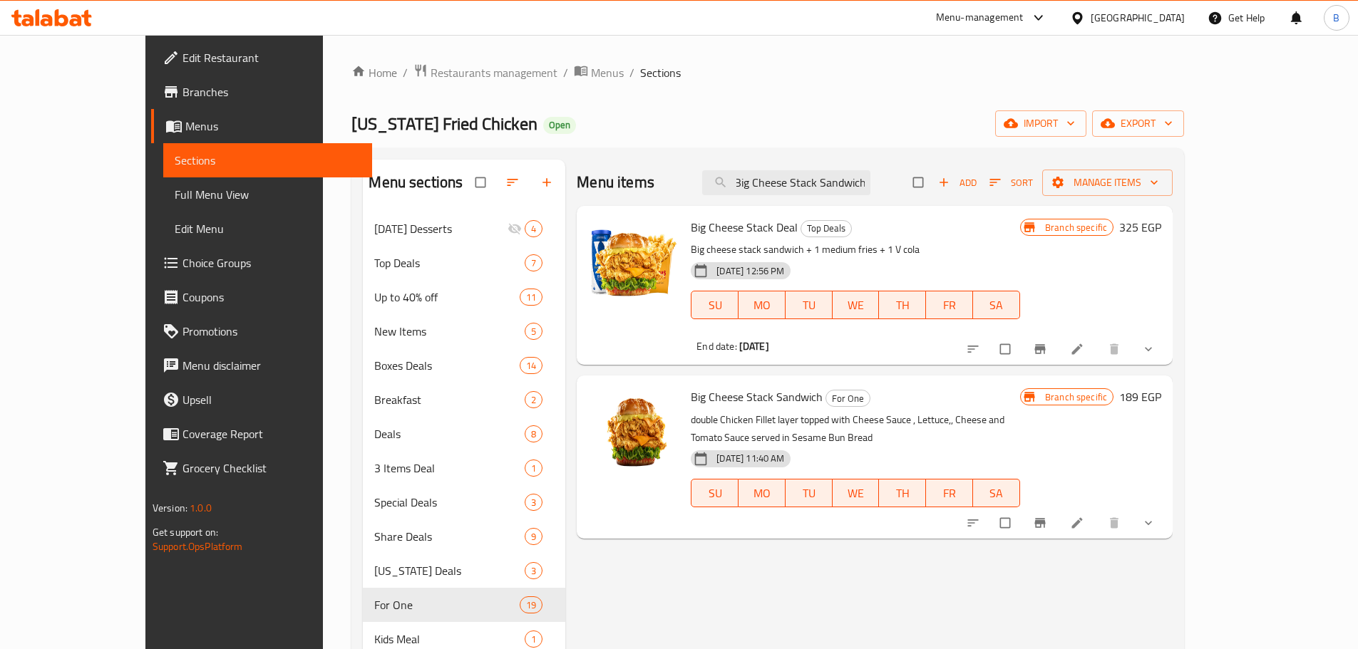
type input "Big Cheese Stack Sandwich"
click at [1156, 516] on icon "show more" at bounding box center [1148, 523] width 14 height 14
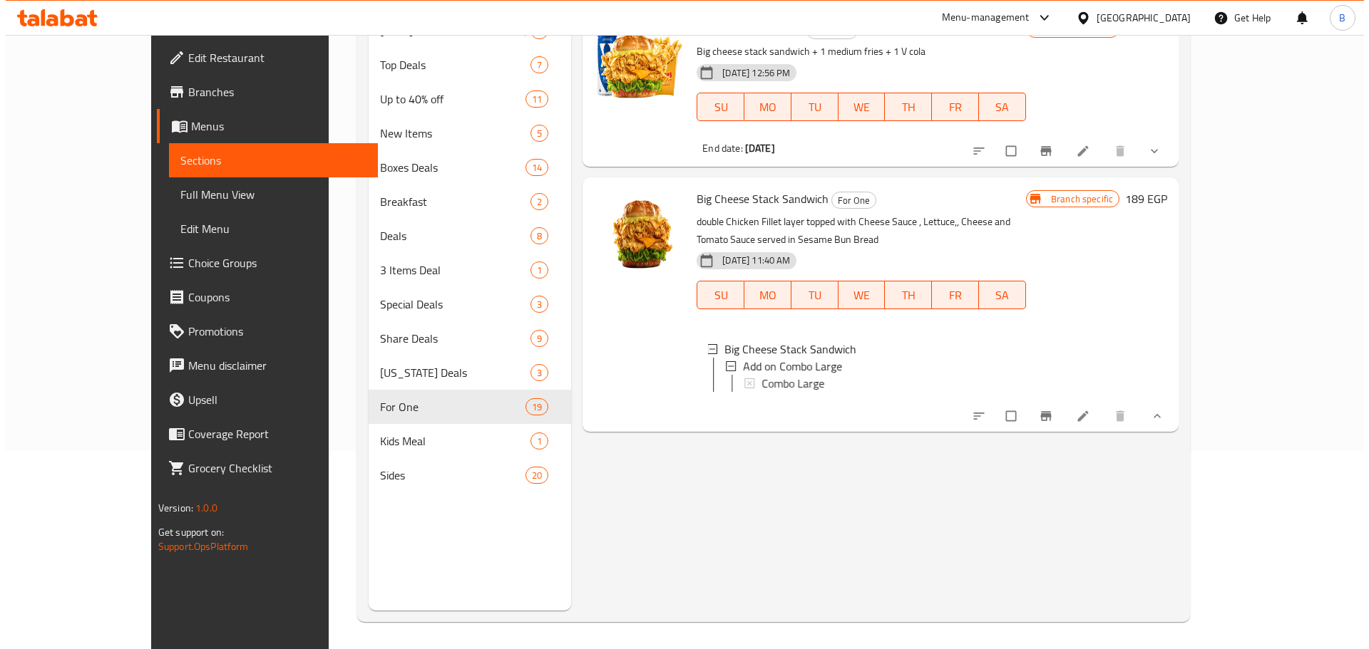
scroll to position [200, 0]
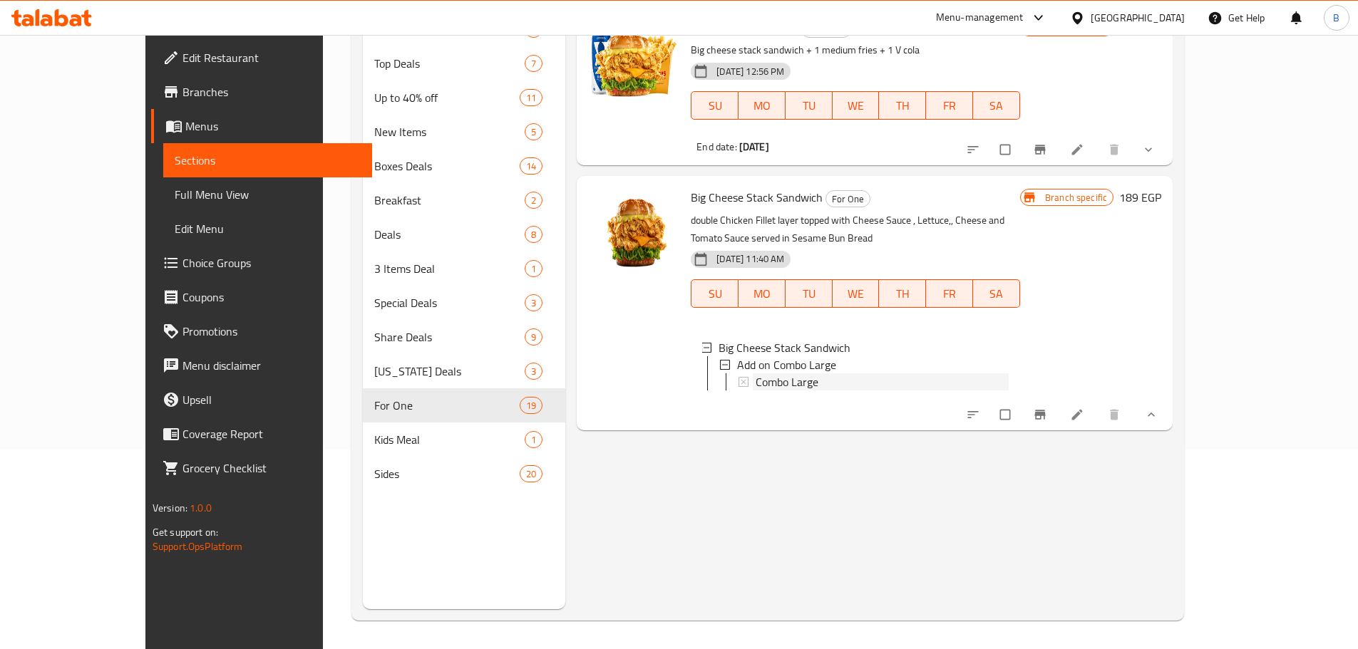
click at [812, 374] on div "Combo Large" at bounding box center [882, 382] width 253 height 17
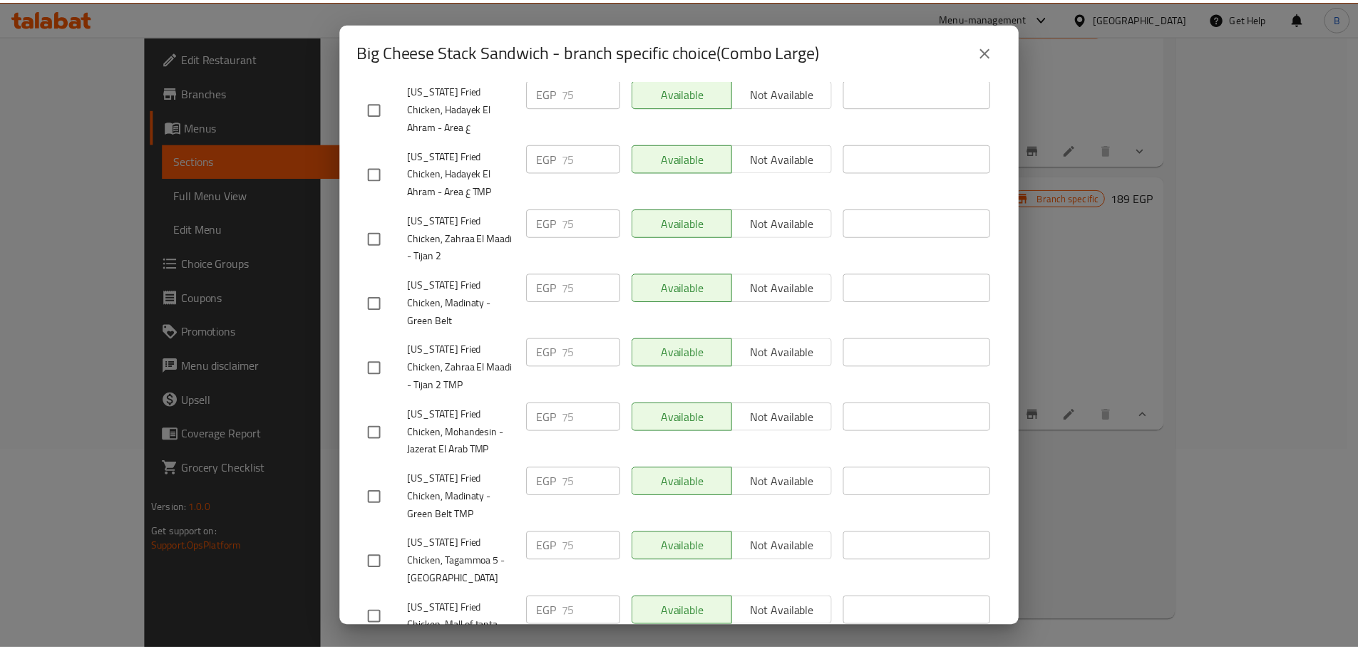
scroll to position [1146, 0]
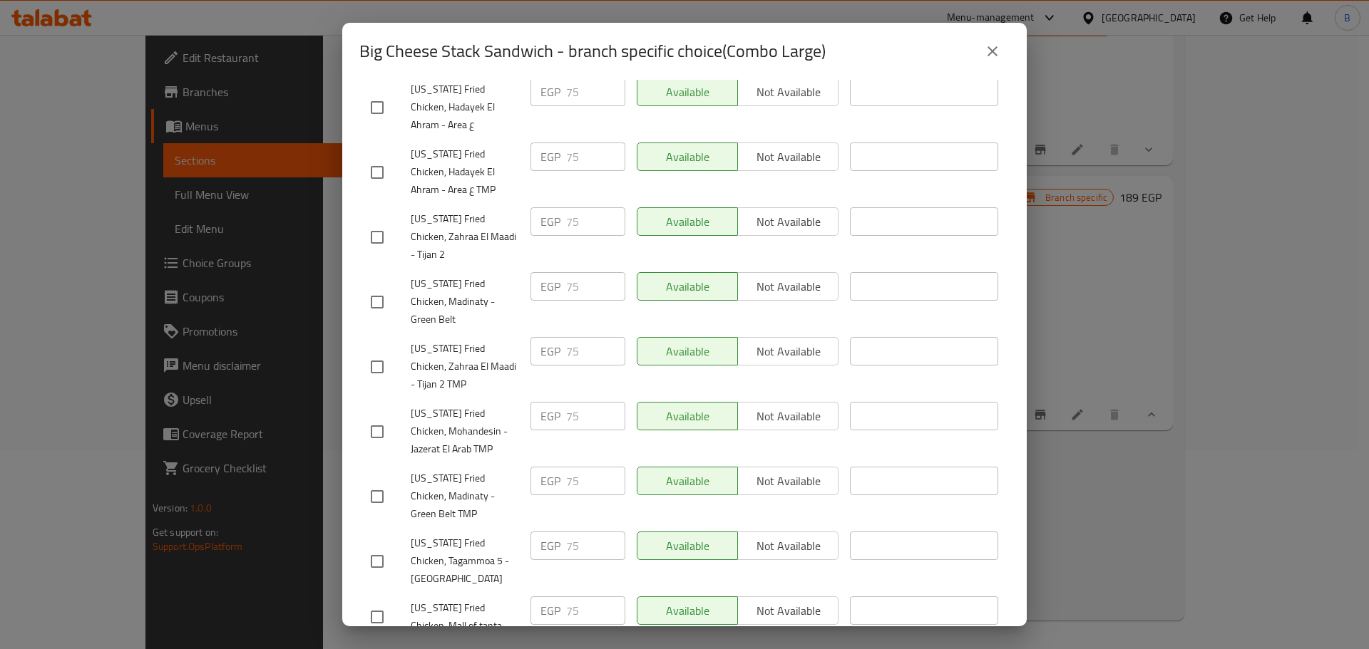
click at [994, 38] on button "close" at bounding box center [992, 51] width 34 height 34
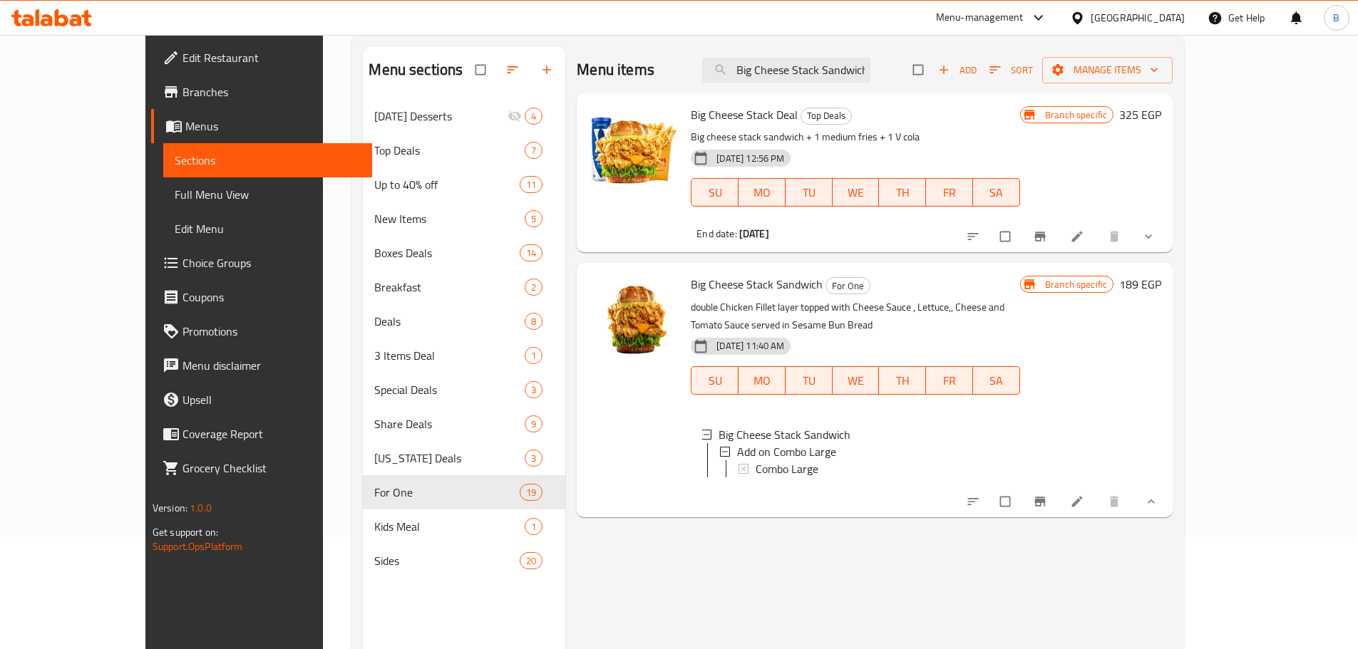
scroll to position [0, 0]
